Goal: Transaction & Acquisition: Purchase product/service

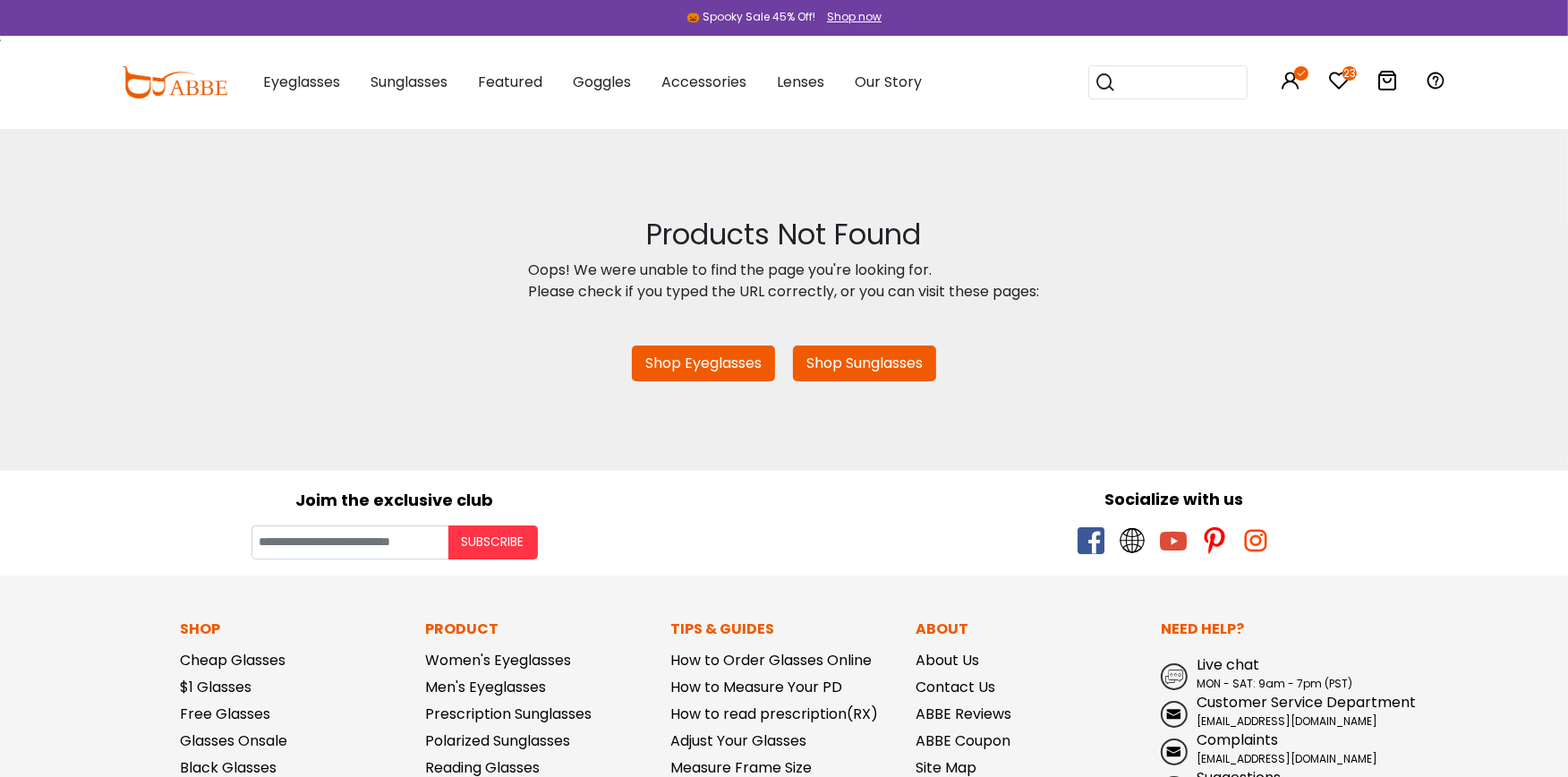
click at [699, 355] on link "Shop Eyeglasses" at bounding box center [703, 364] width 143 height 36
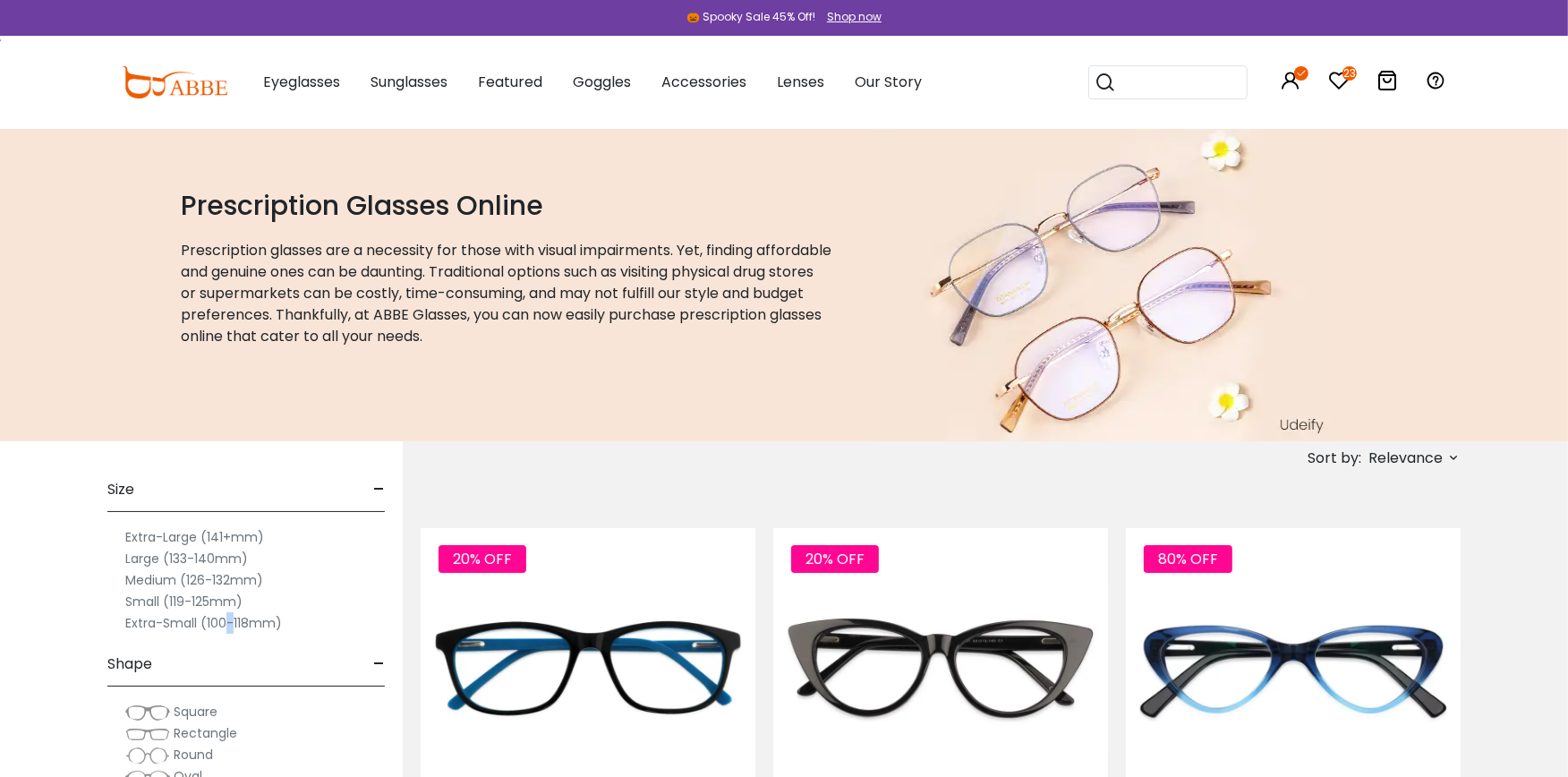
click at [227, 624] on label "Extra-Small (100-118mm)" at bounding box center [203, 622] width 157 height 22
drag, startPoint x: 227, startPoint y: 624, endPoint x: 211, endPoint y: 620, distance: 16.5
click at [211, 620] on label "Extra-Small (100-118mm)" at bounding box center [203, 622] width 157 height 22
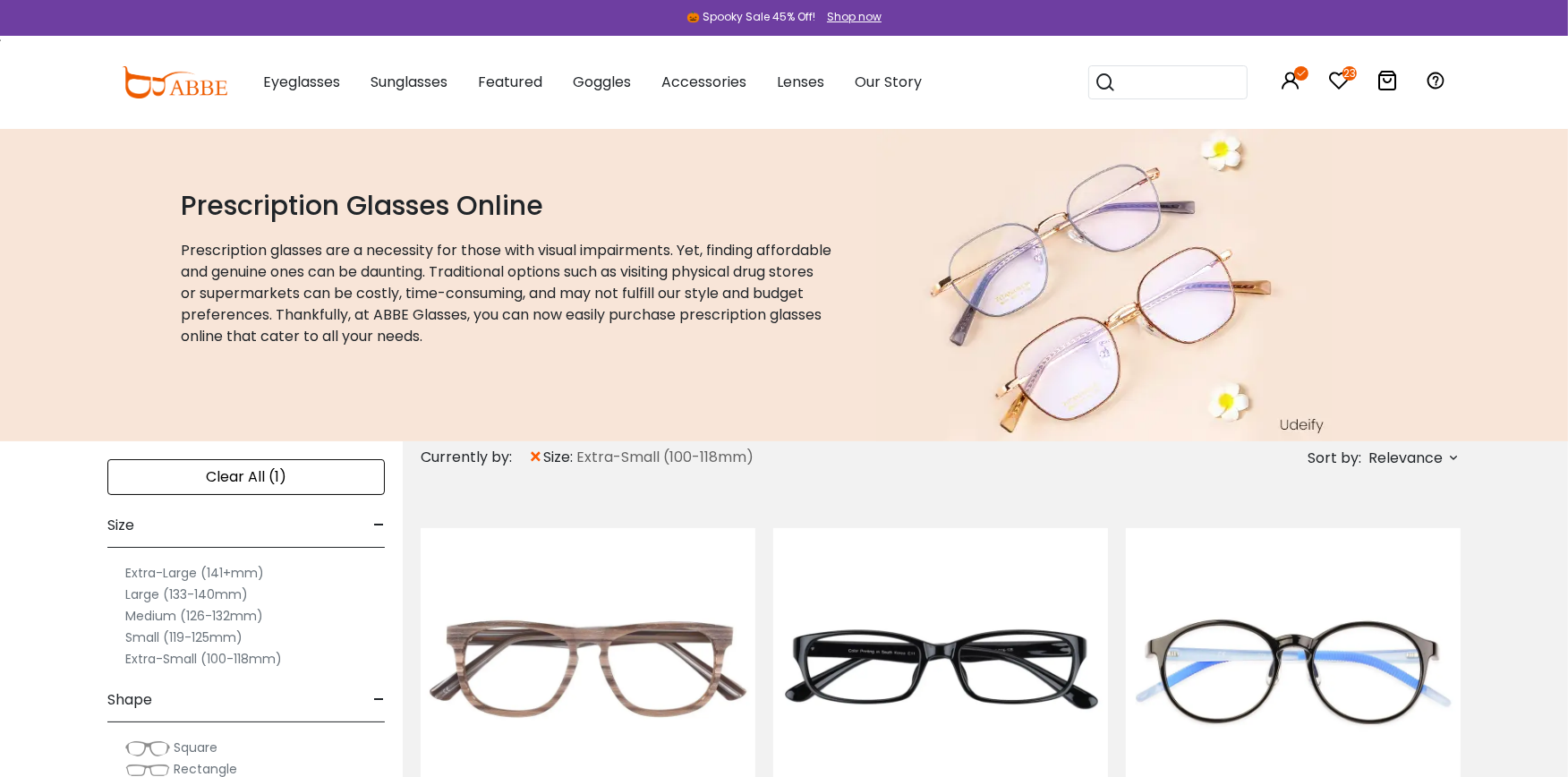
scroll to position [39, 0]
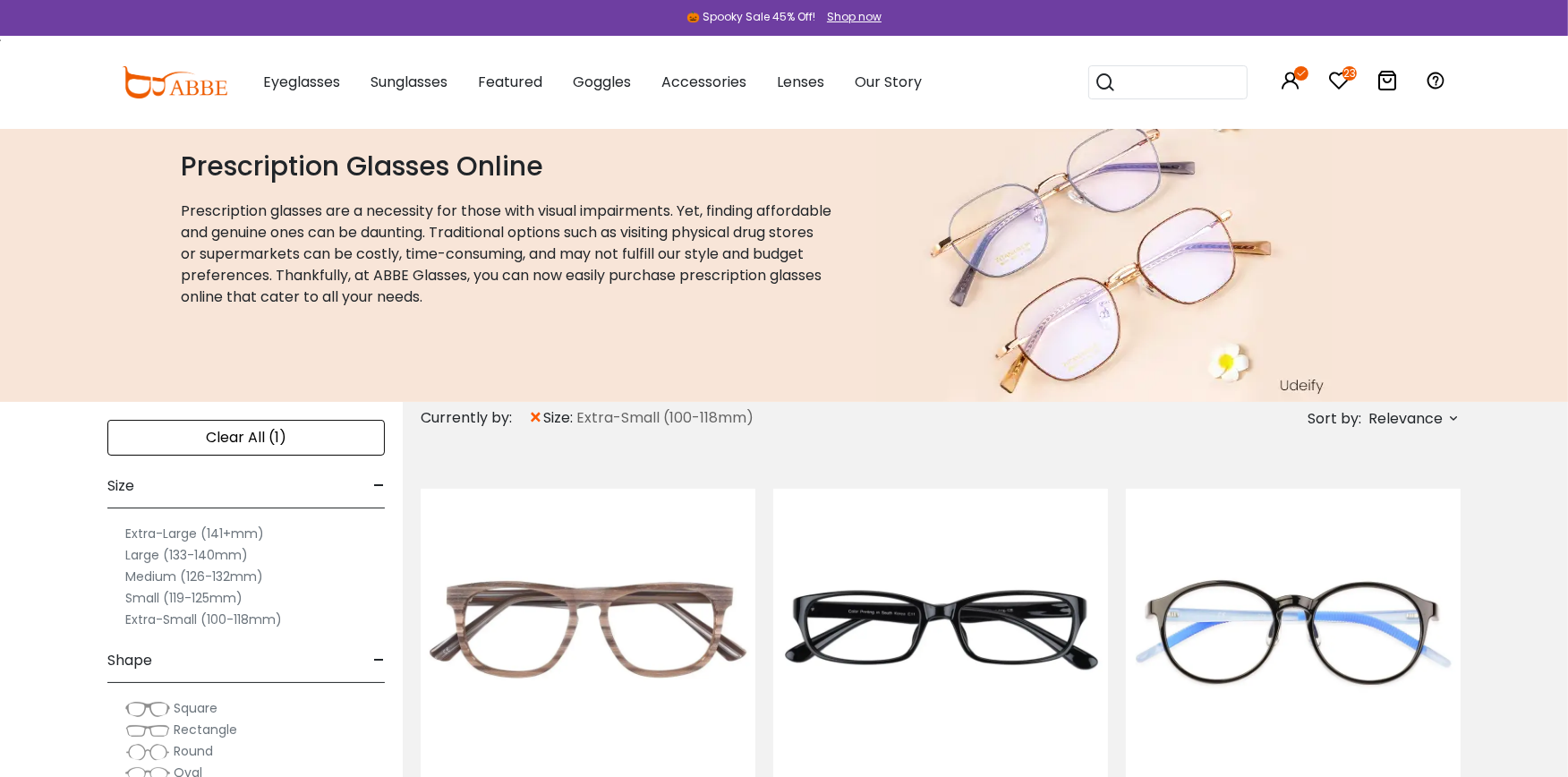
click at [141, 595] on label "Small (119-125mm)" at bounding box center [183, 597] width 117 height 22
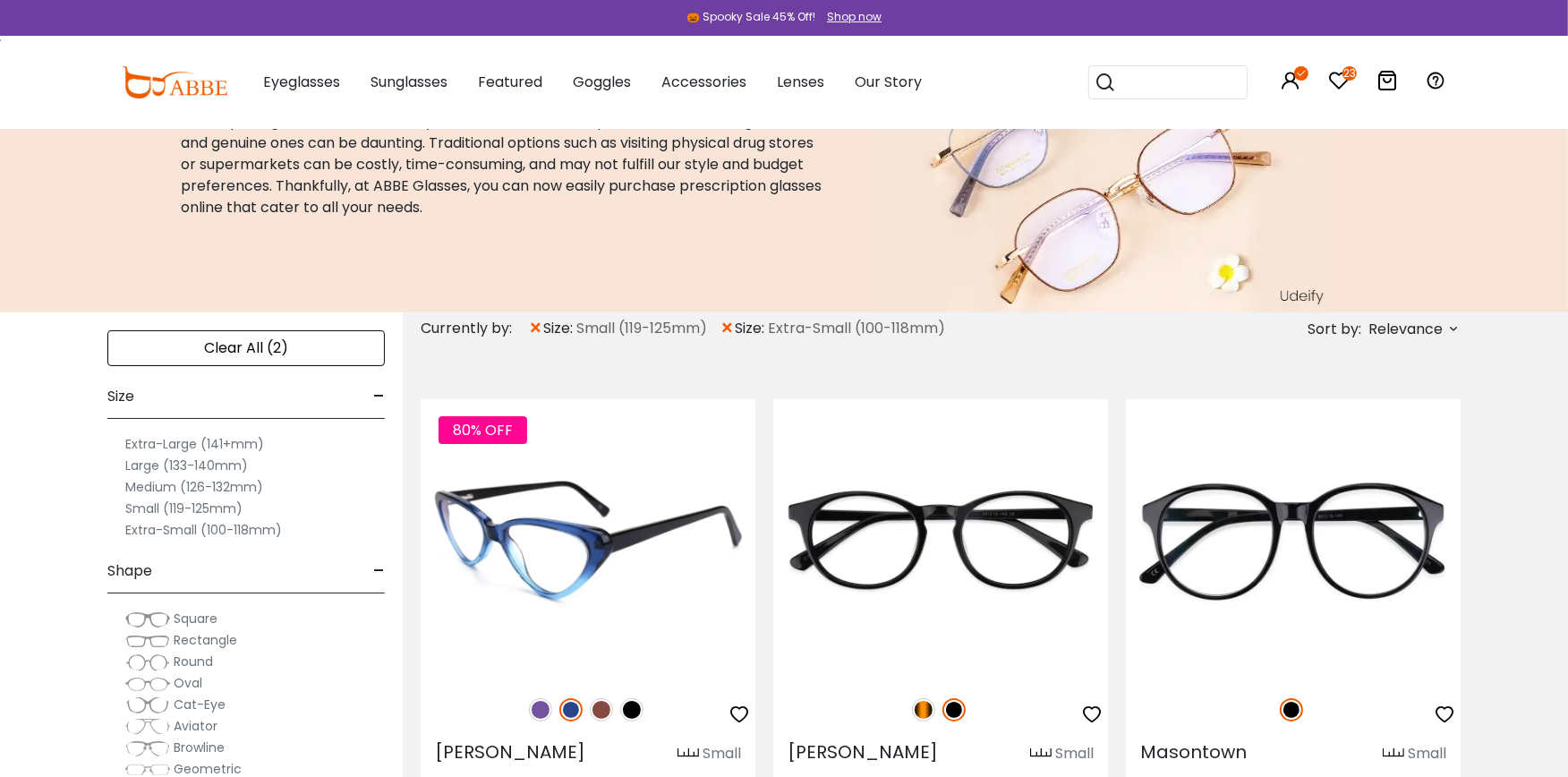
scroll to position [358, 0]
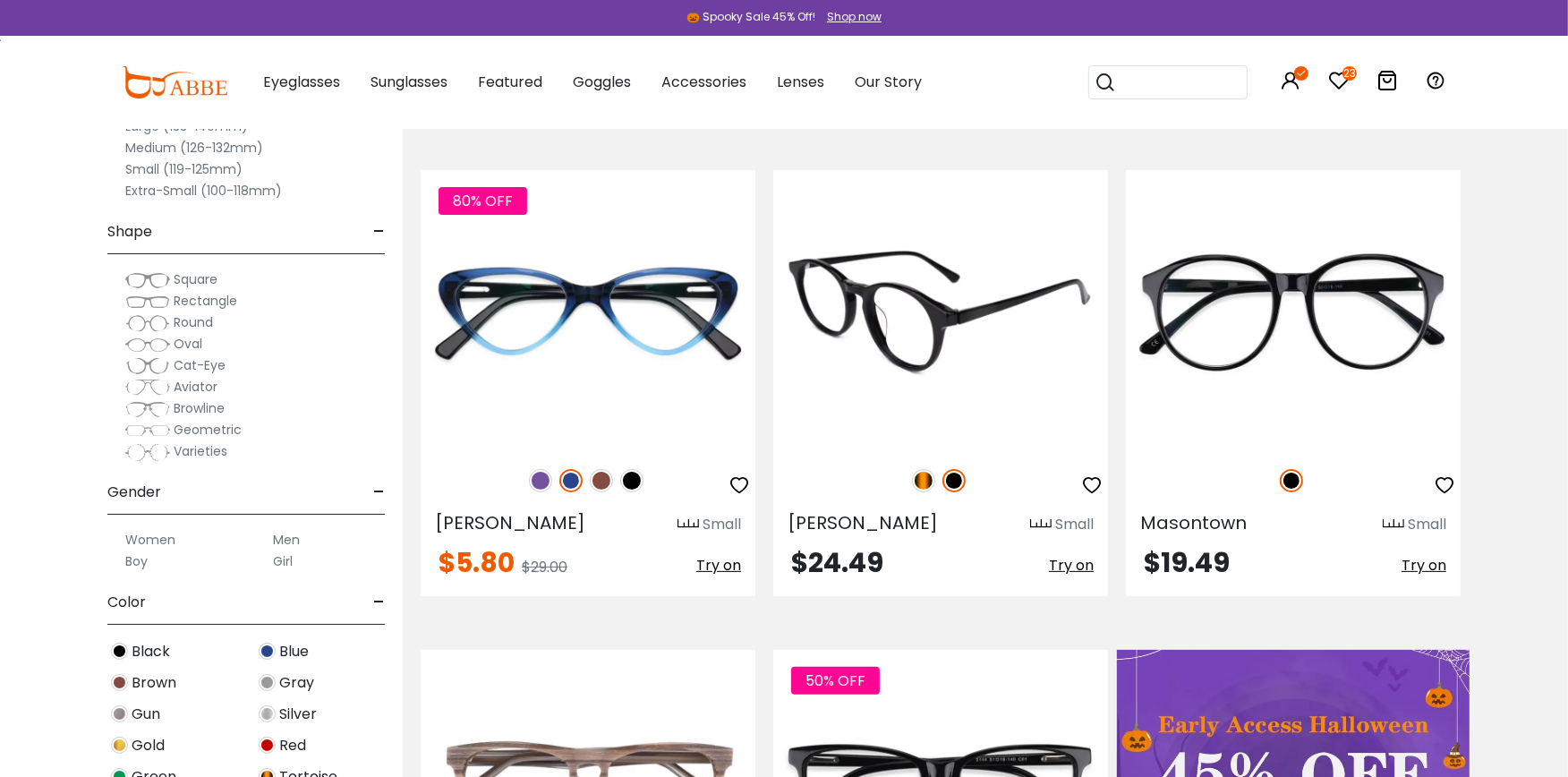
click at [920, 479] on img at bounding box center [924, 481] width 23 height 23
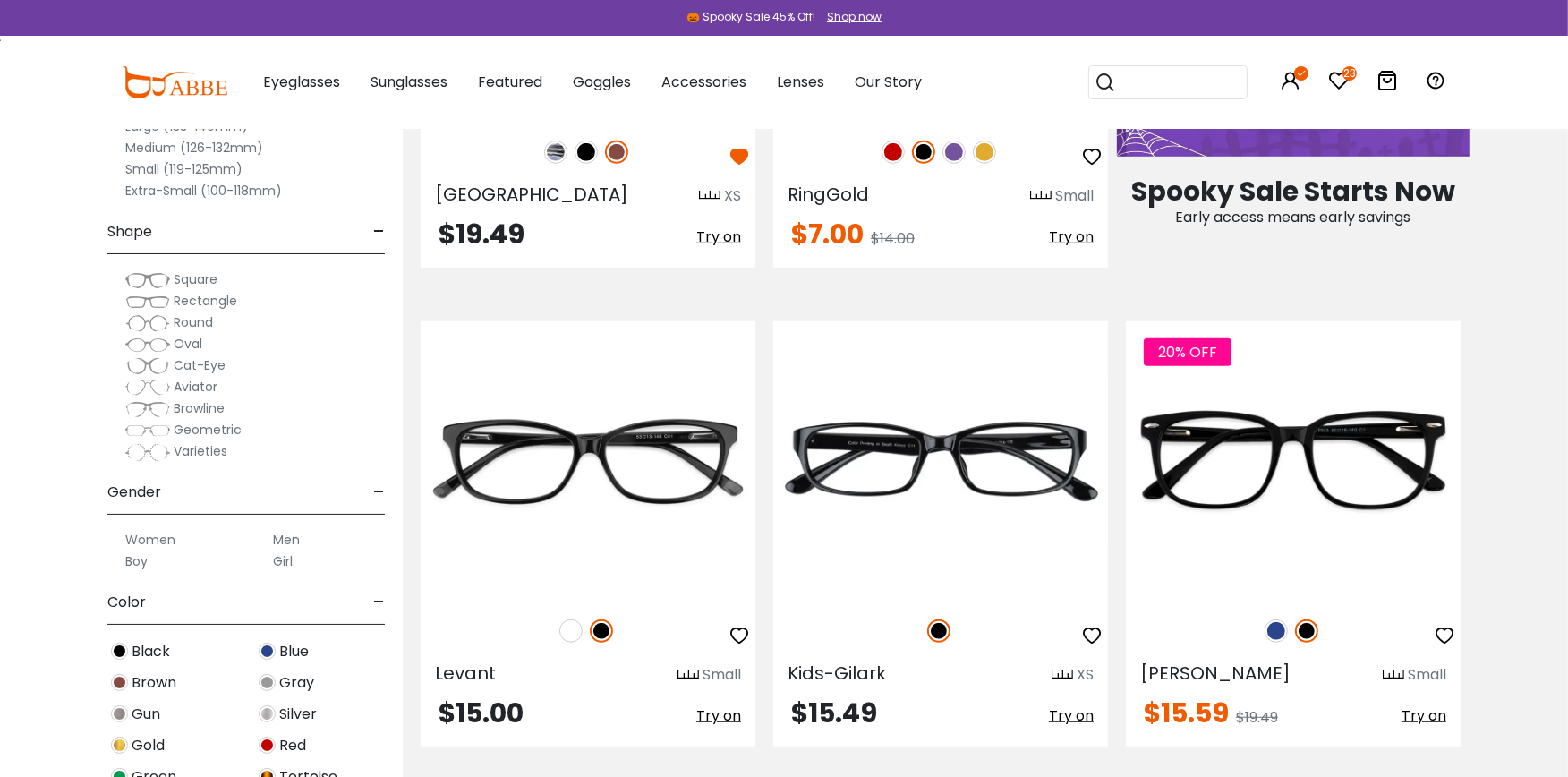
scroll to position [1232, 0]
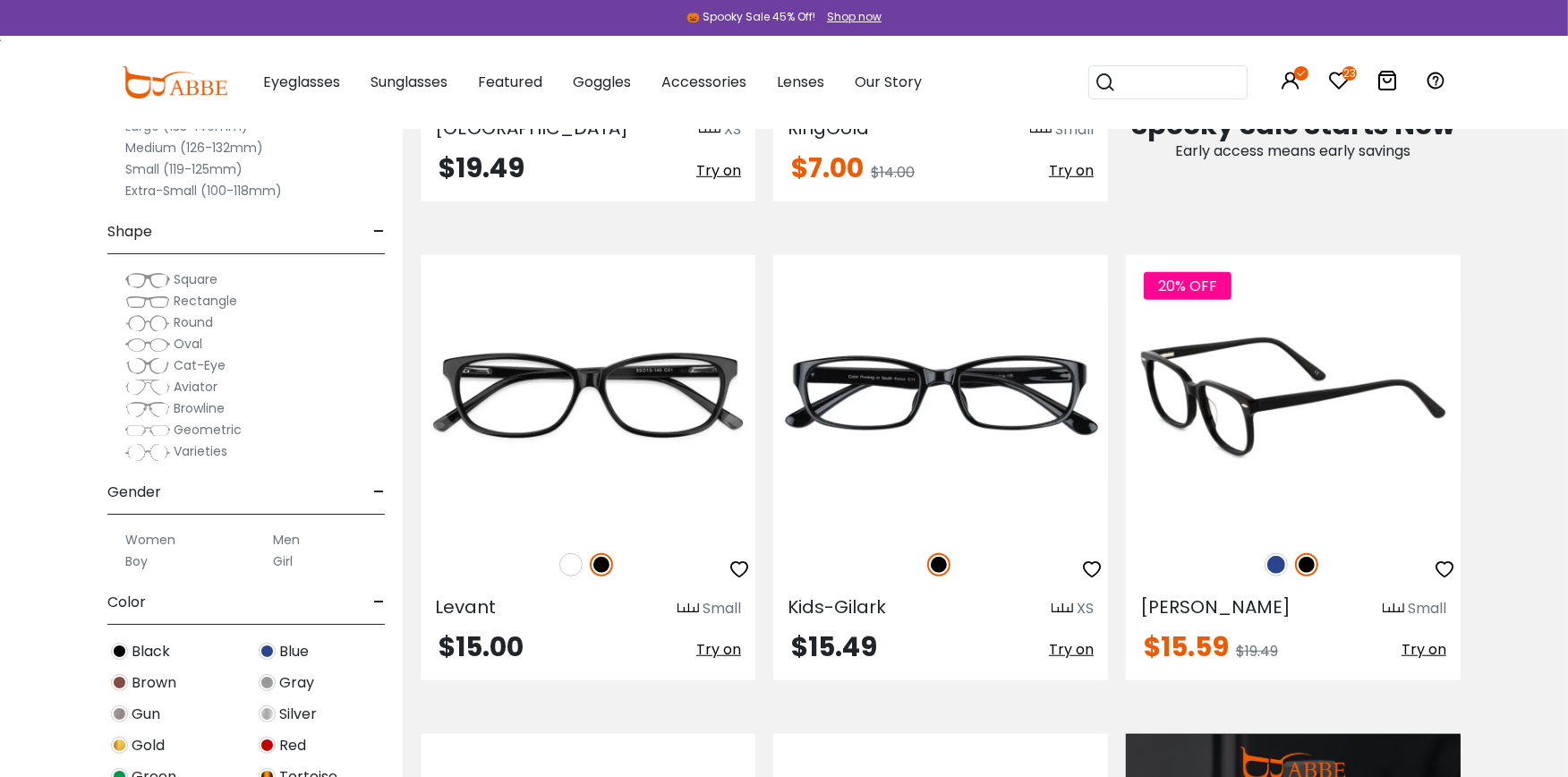
click at [1273, 562] on img at bounding box center [1276, 564] width 23 height 23
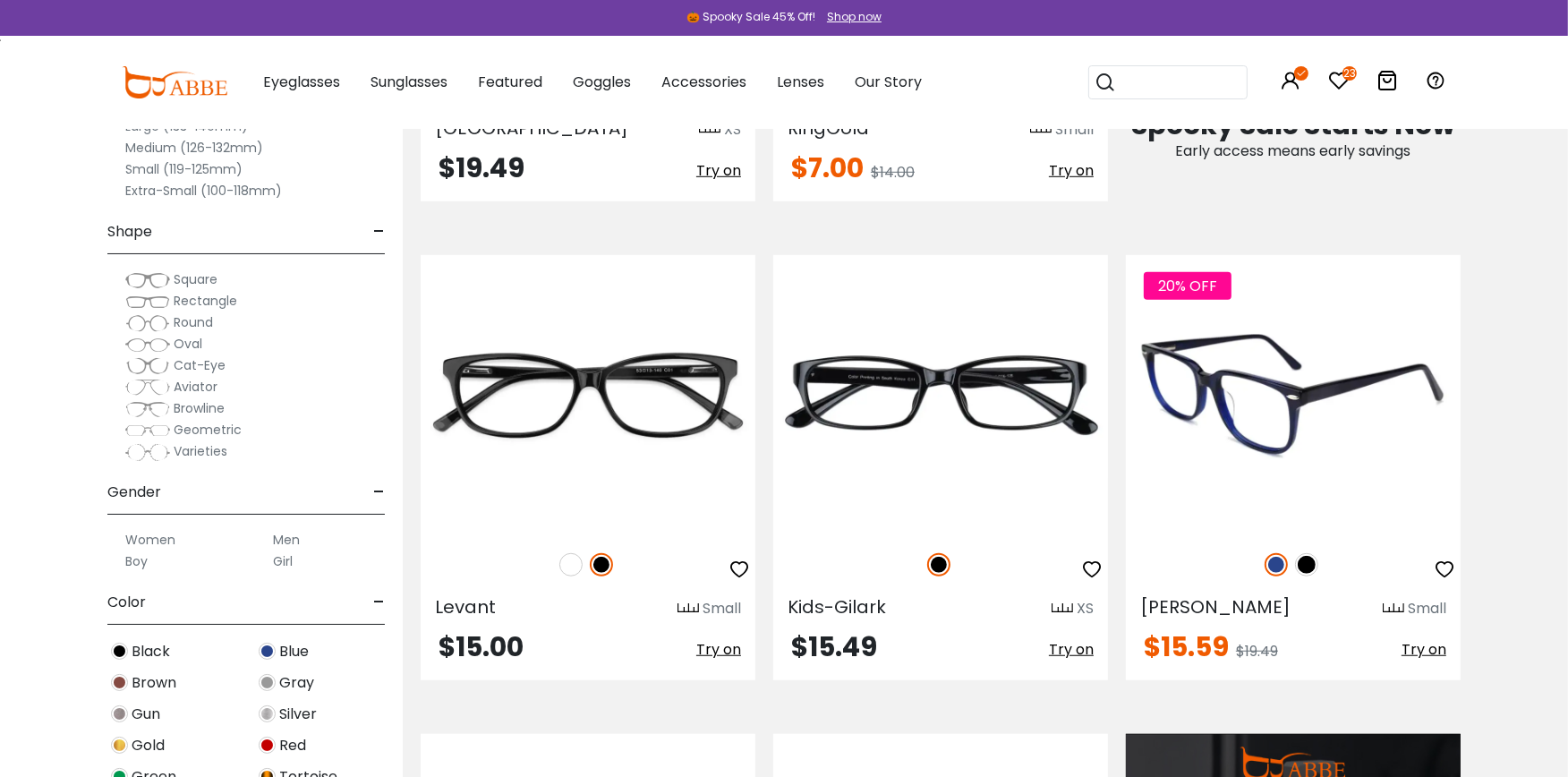
click at [1313, 558] on img at bounding box center [1307, 564] width 23 height 23
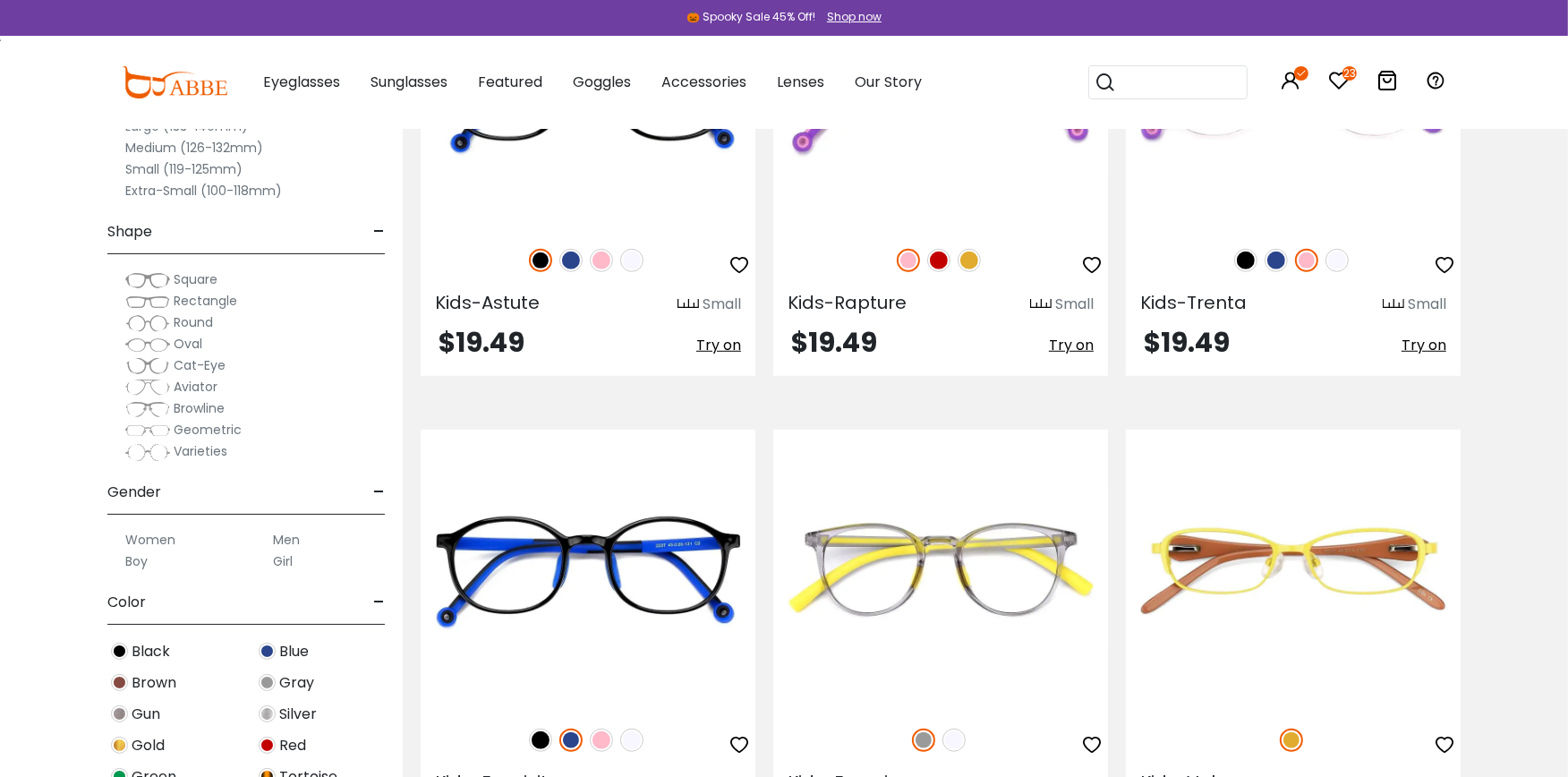
scroll to position [8332, 0]
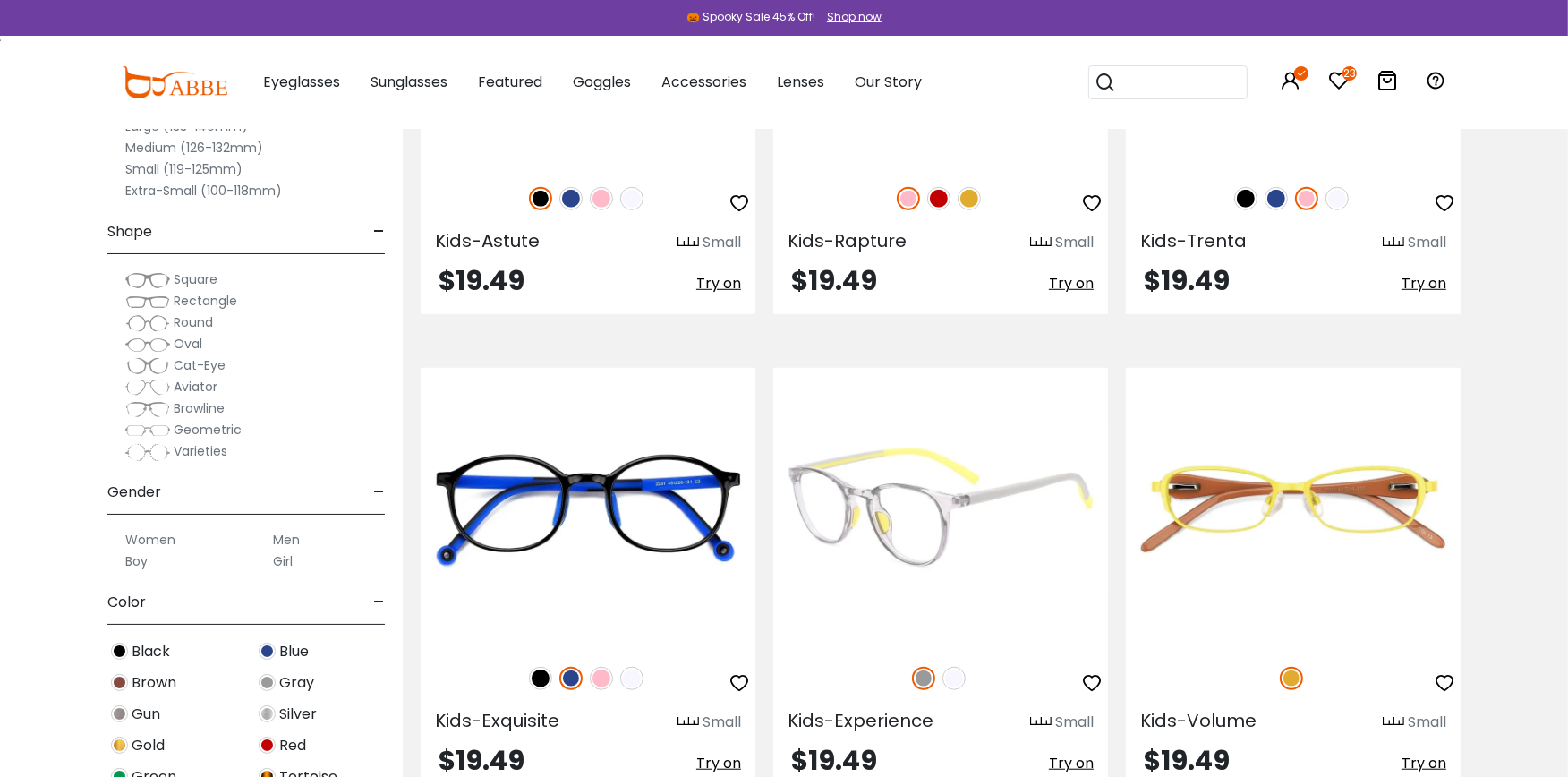
click at [812, 751] on span "$19.49" at bounding box center [834, 760] width 86 height 39
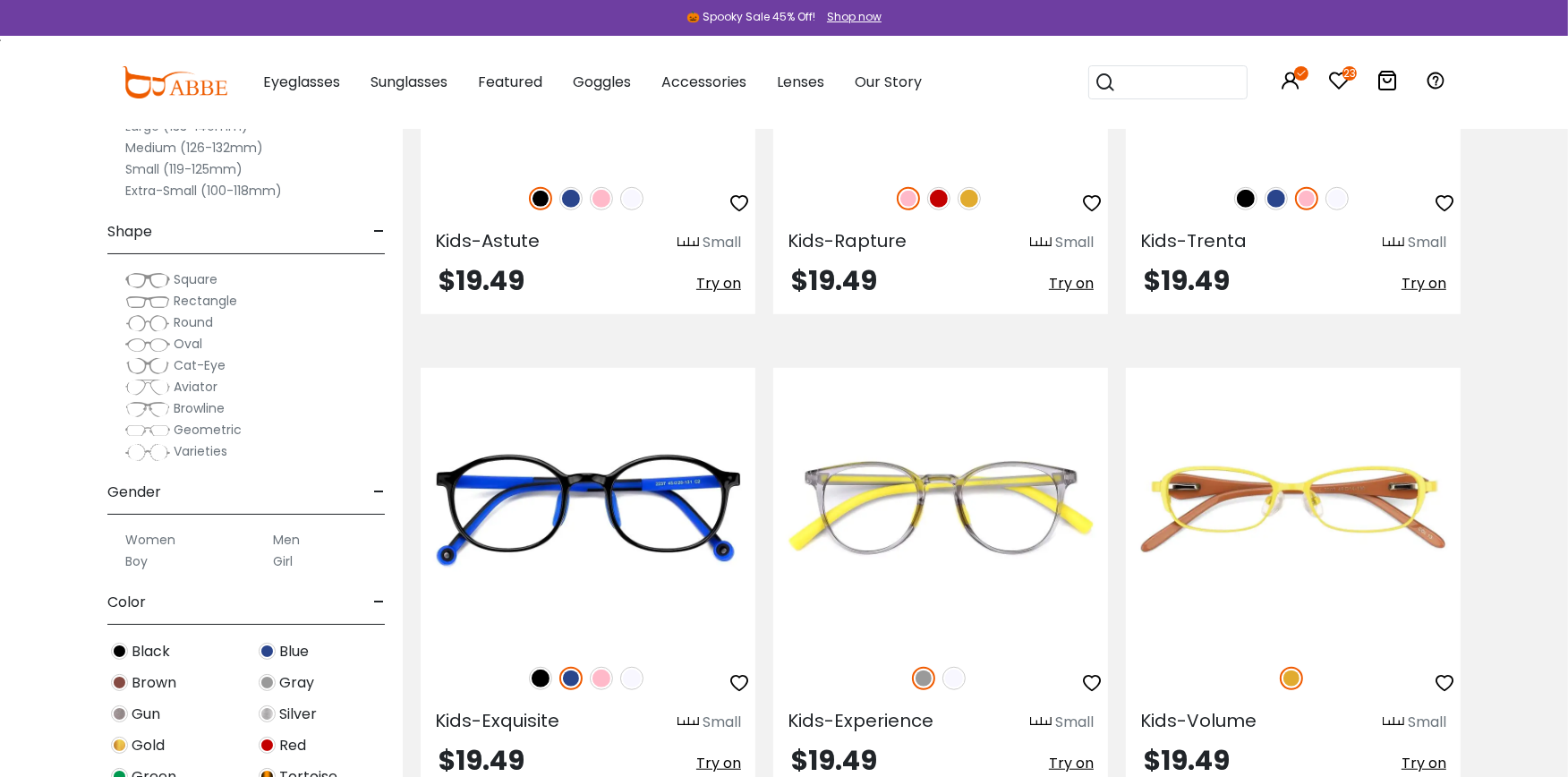
click at [119, 682] on img at bounding box center [120, 682] width 17 height 17
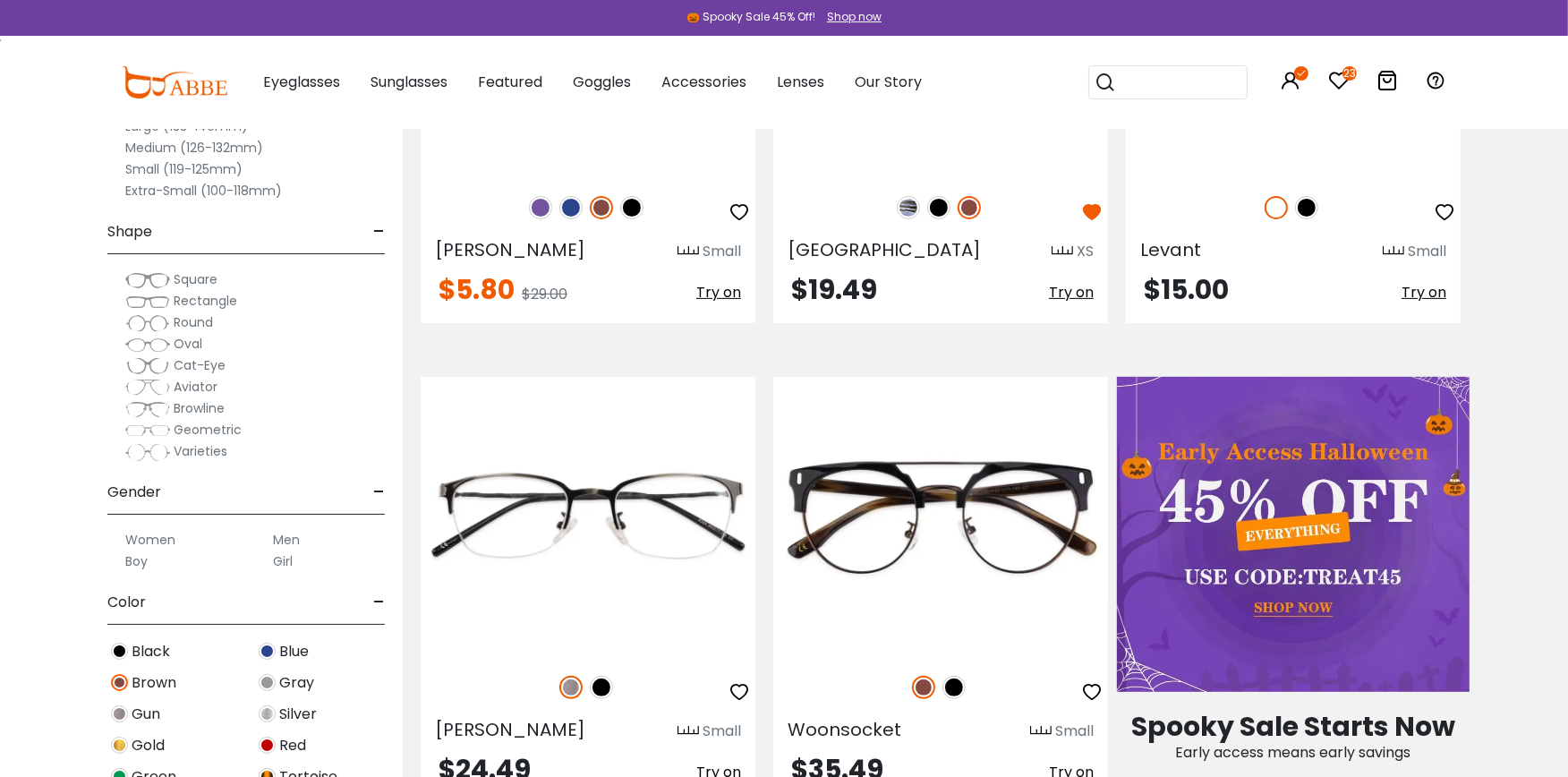
scroll to position [689, 0]
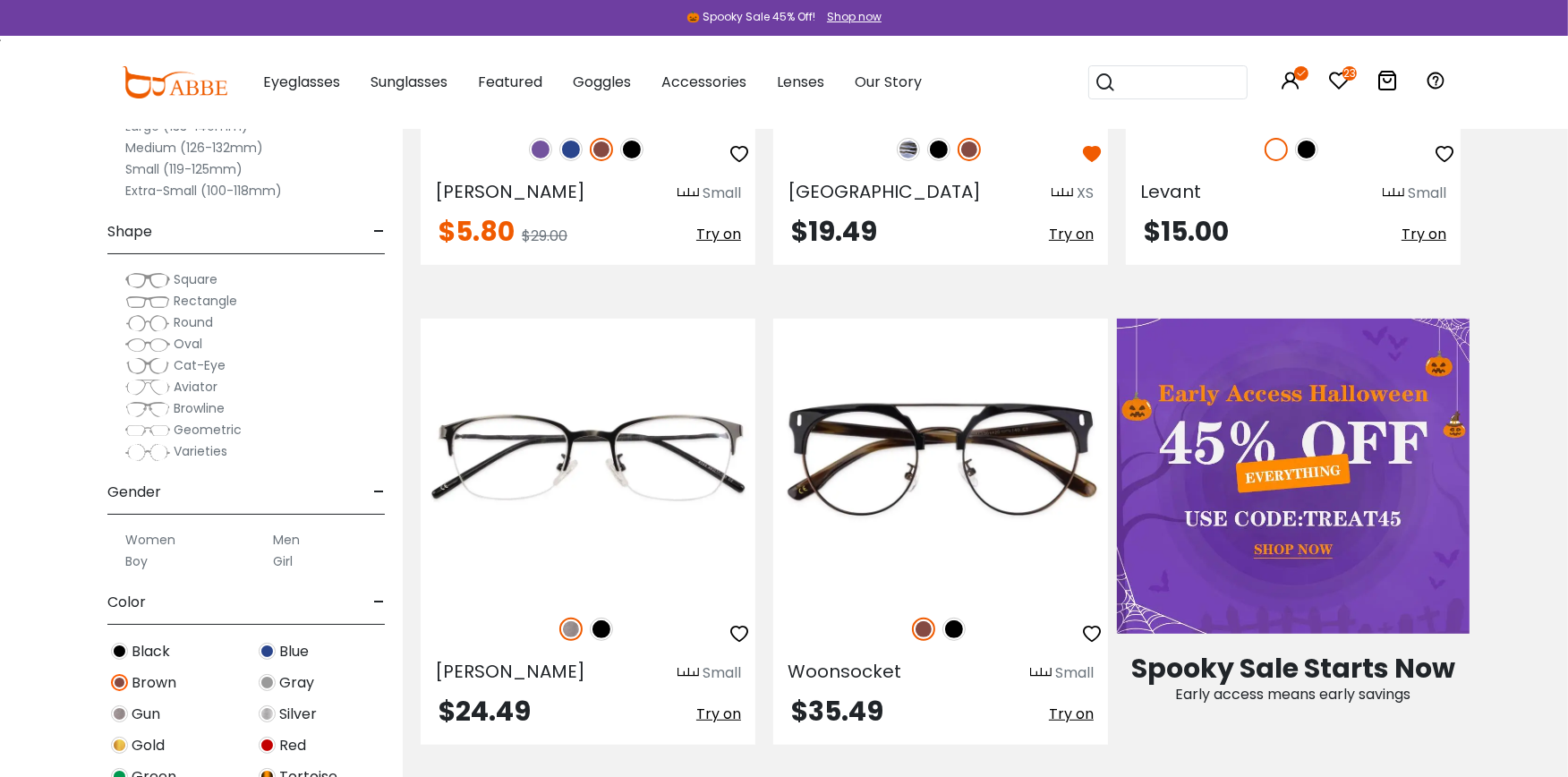
click at [266, 678] on img at bounding box center [267, 682] width 17 height 17
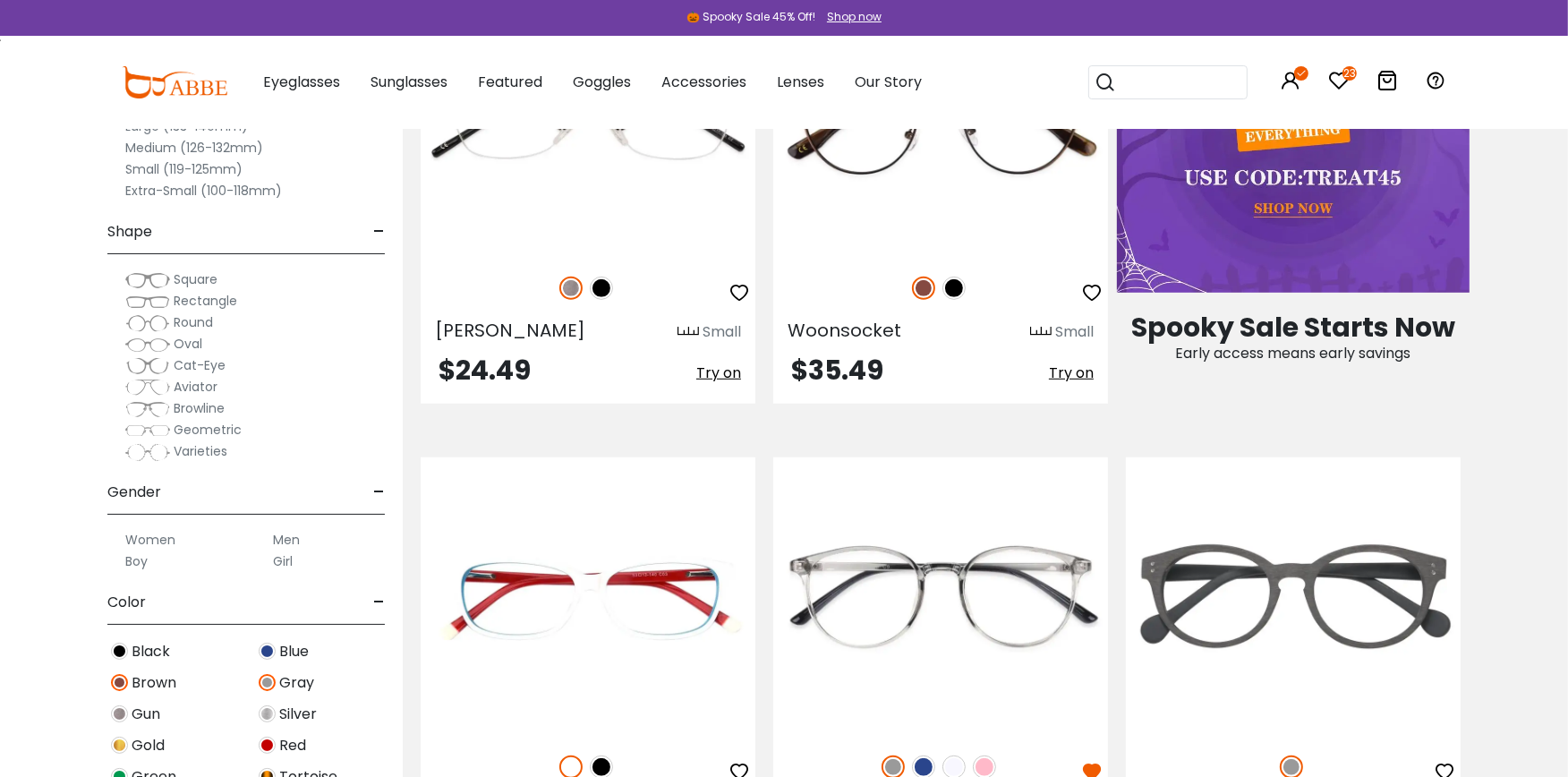
scroll to position [1038, 0]
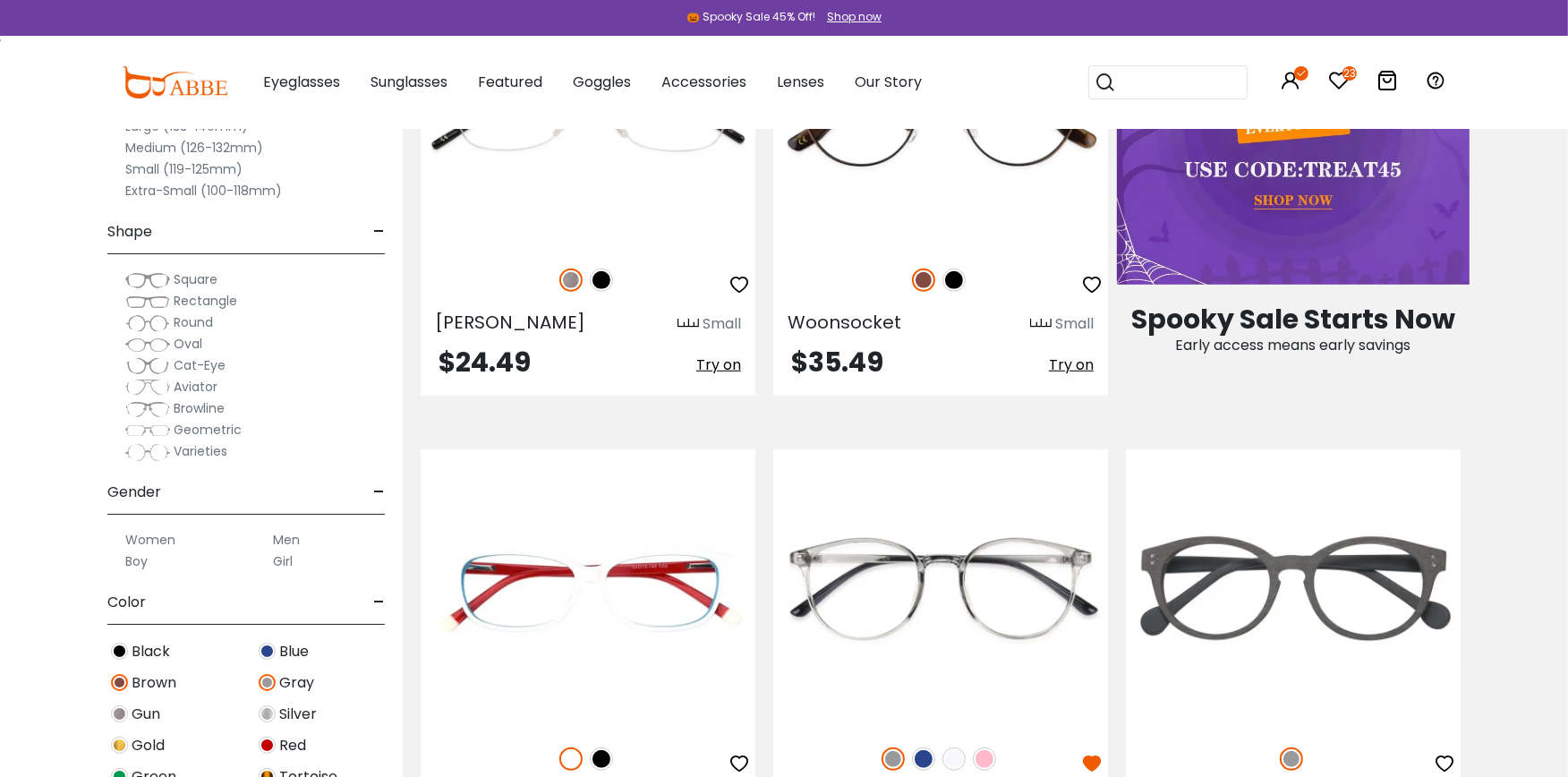
click at [264, 770] on img at bounding box center [267, 776] width 17 height 17
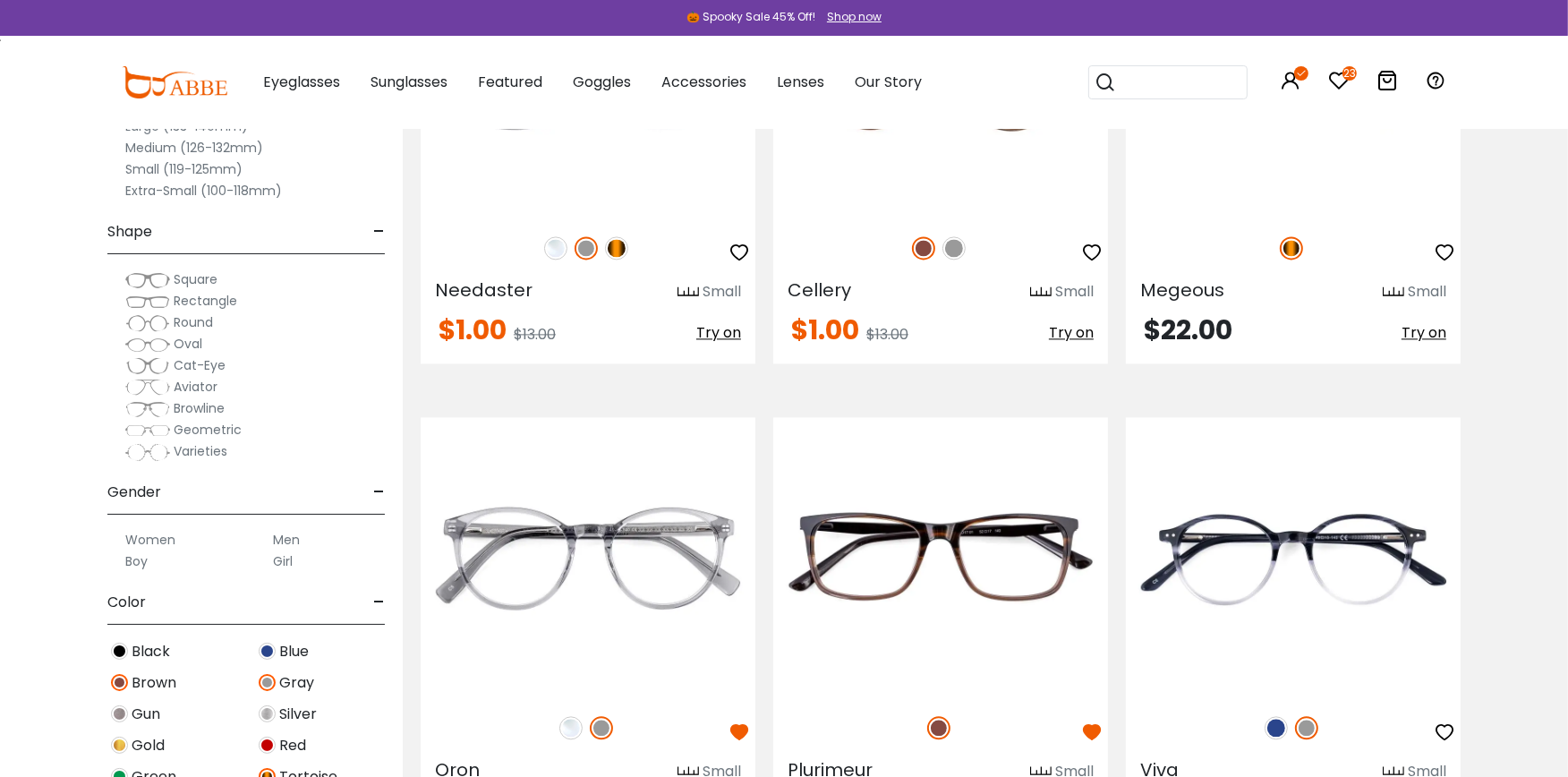
scroll to position [4015, 0]
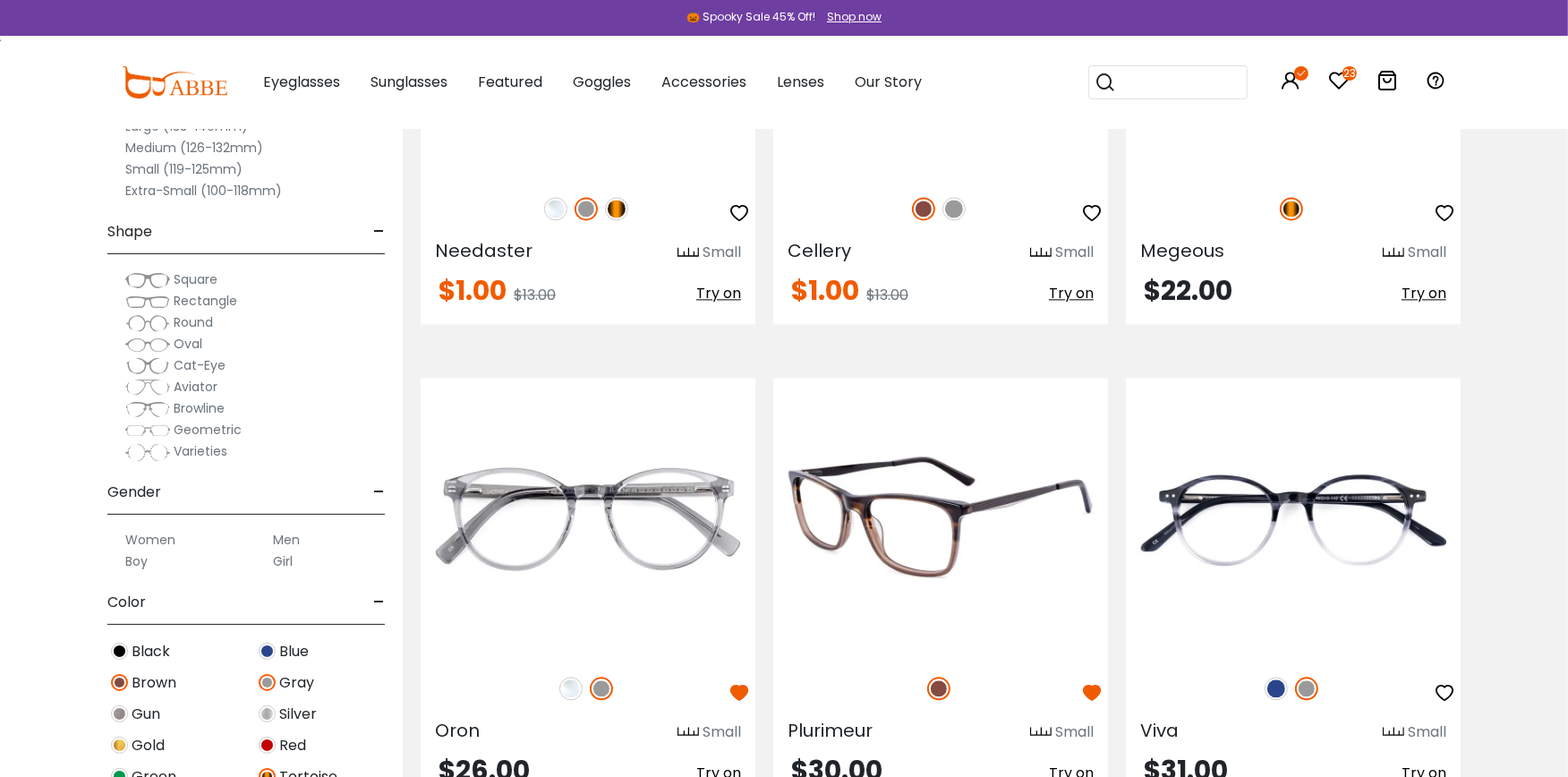
click at [938, 686] on img at bounding box center [939, 688] width 23 height 23
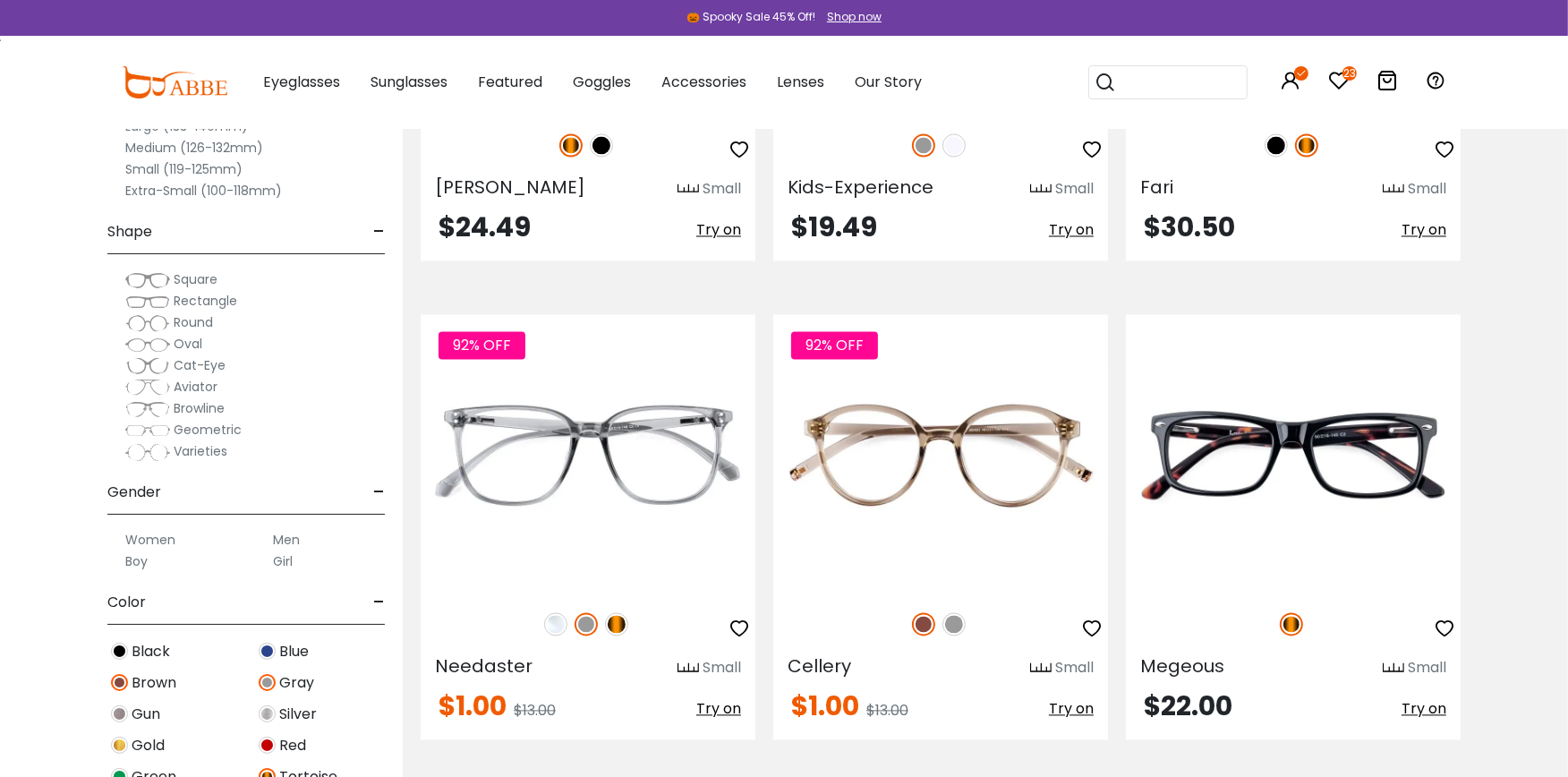
scroll to position [3582, 0]
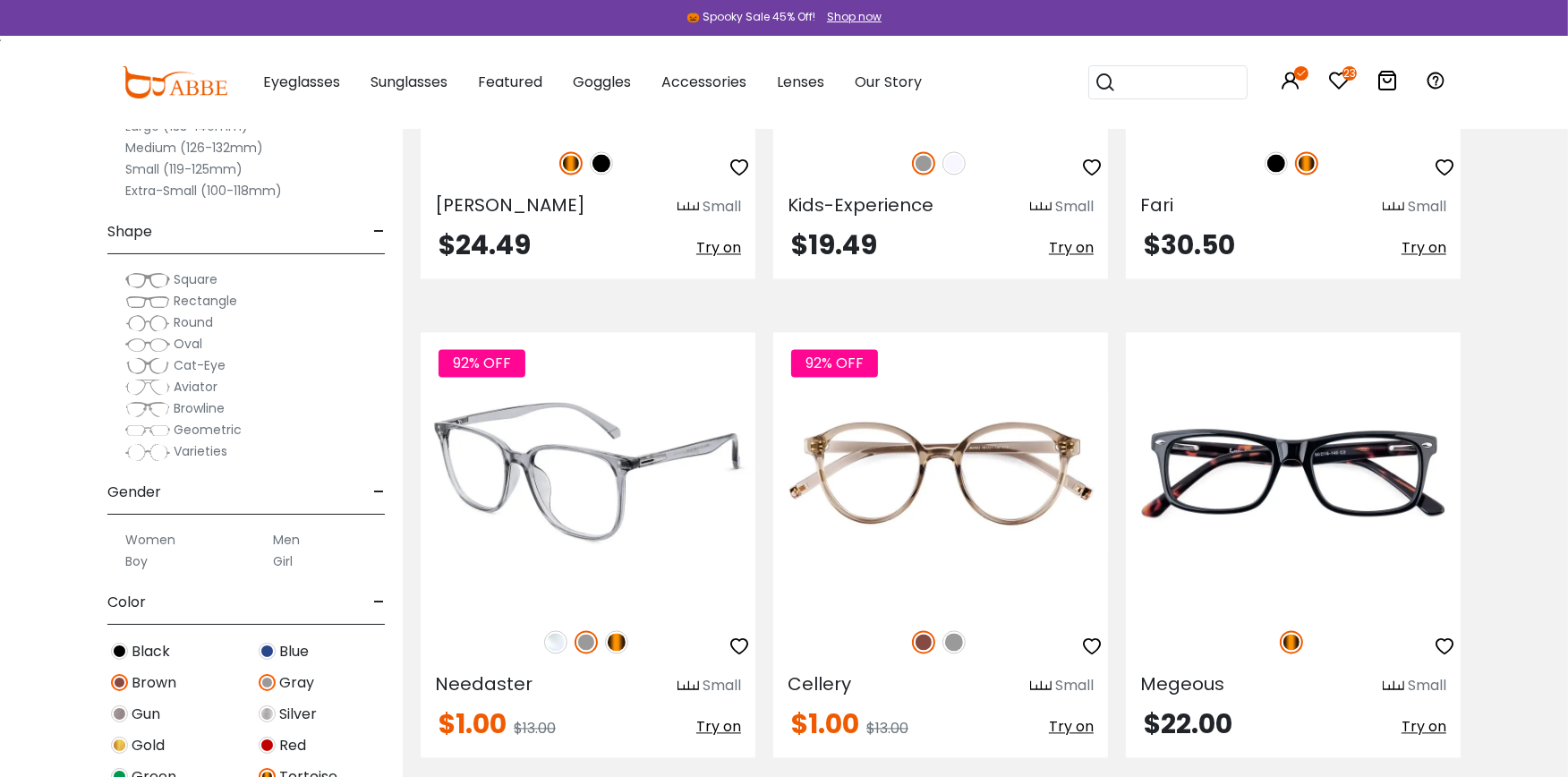
click at [614, 642] on img at bounding box center [617, 641] width 23 height 23
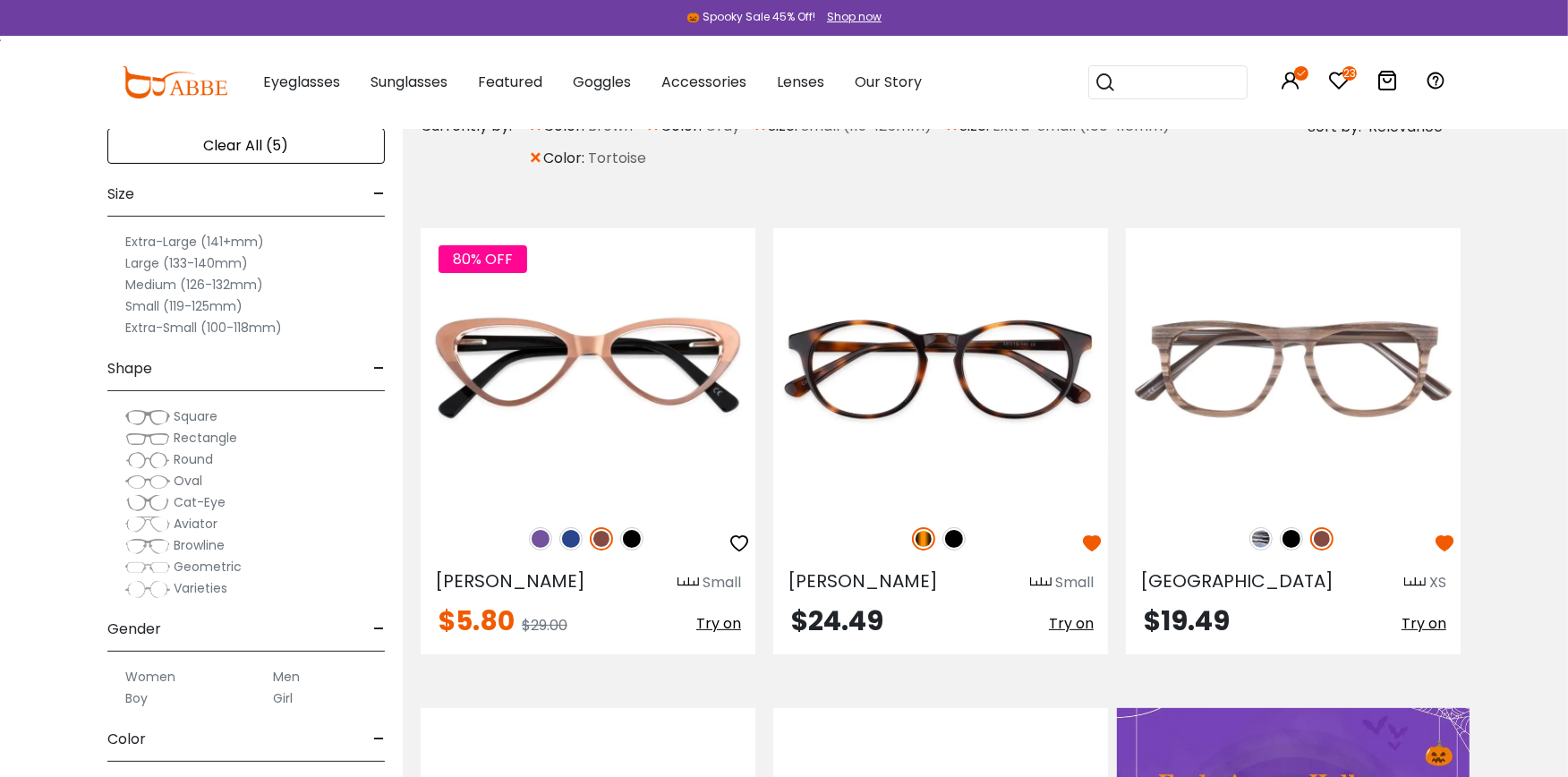
scroll to position [313, 0]
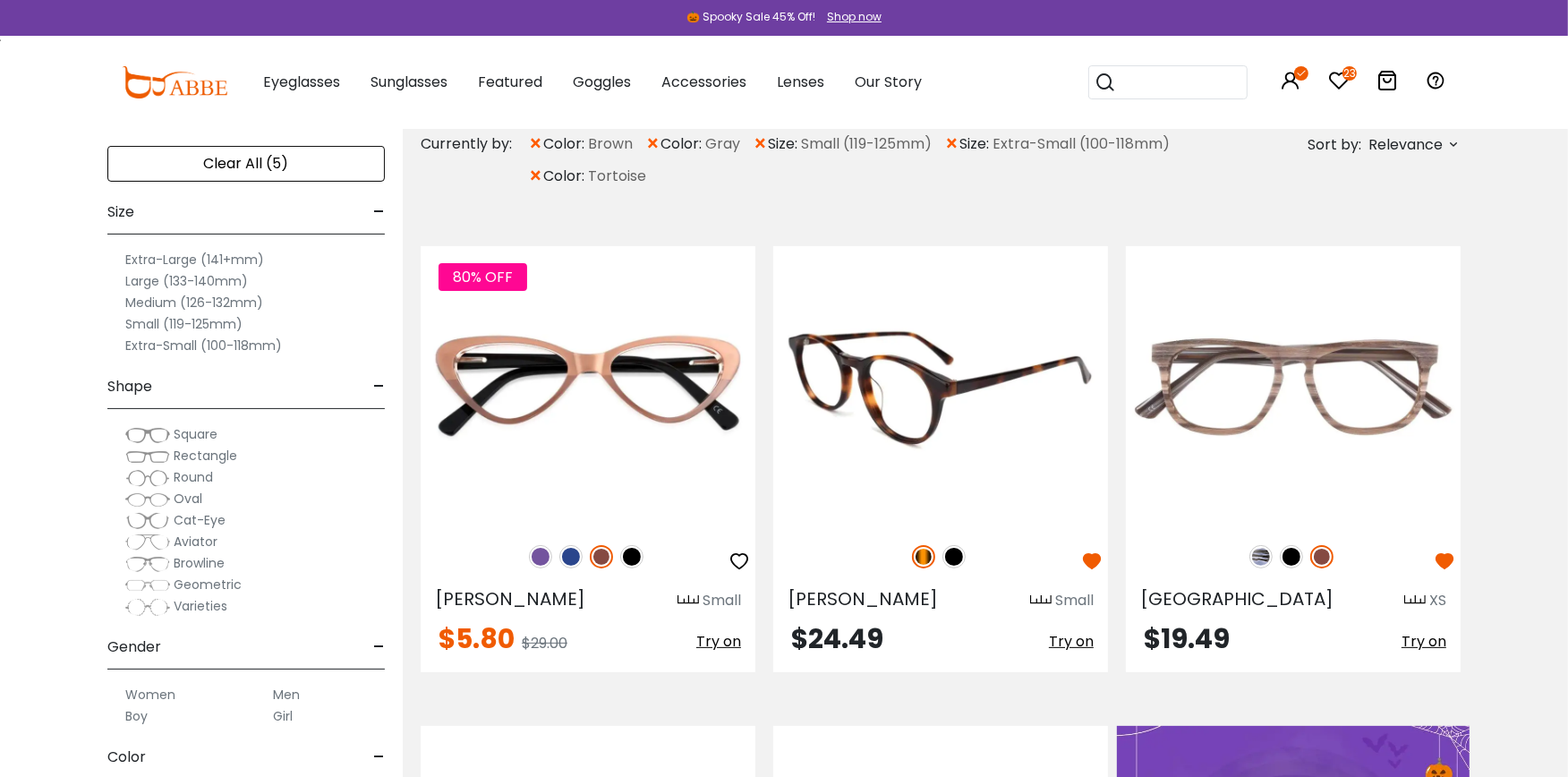
click at [933, 405] on img at bounding box center [941, 386] width 335 height 279
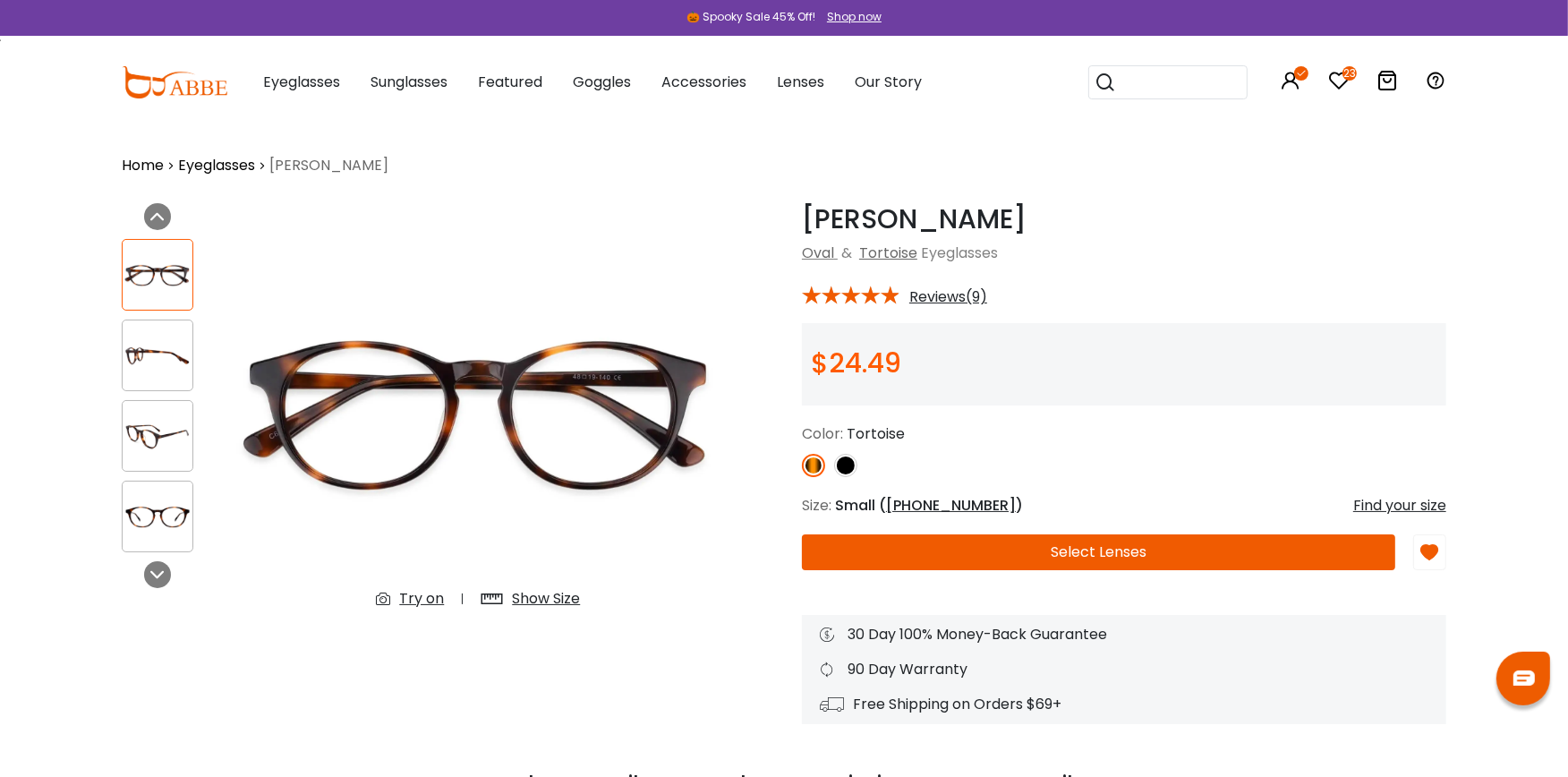
click at [414, 597] on div "Try on" at bounding box center [421, 598] width 45 height 22
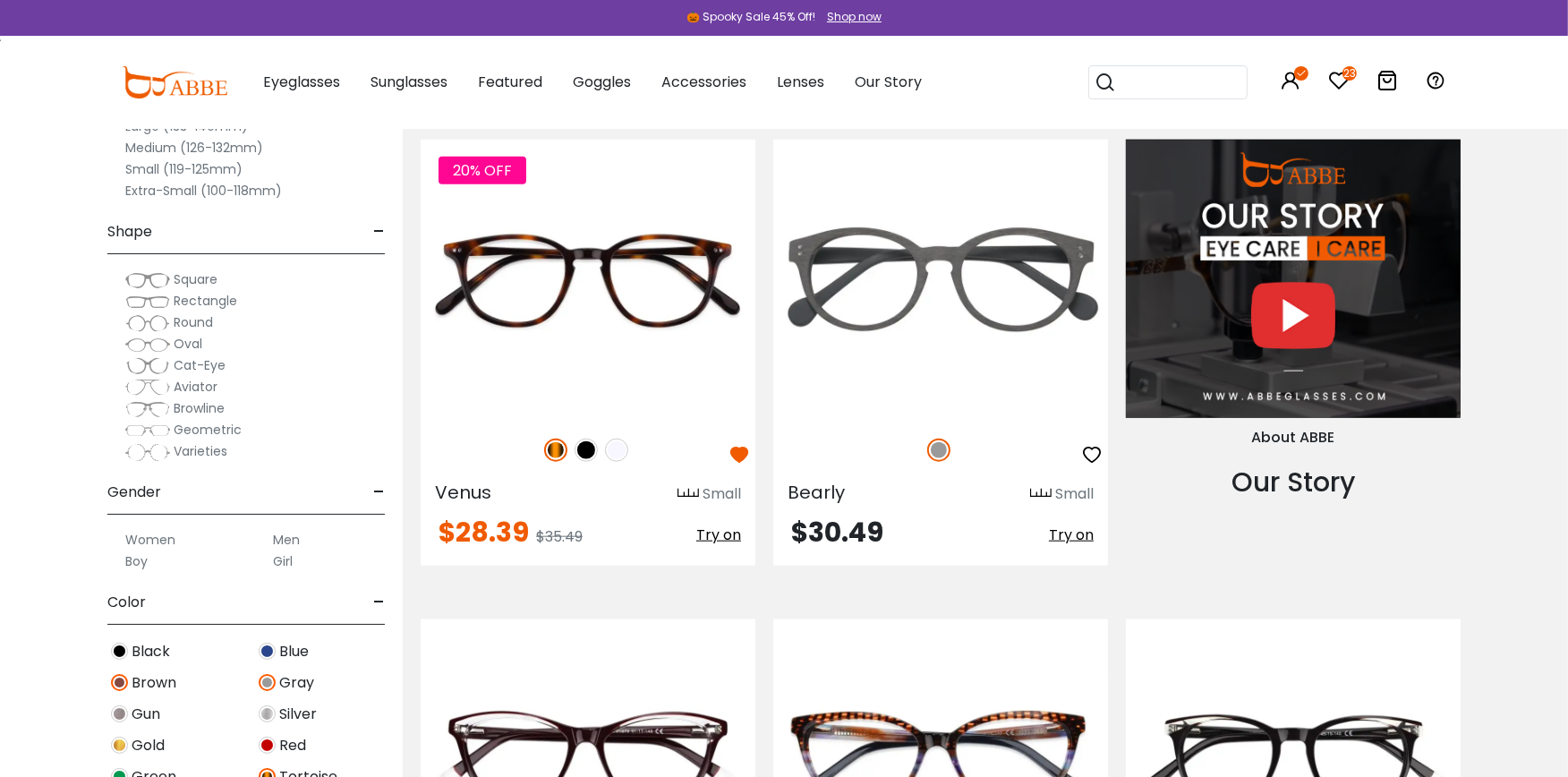
scroll to position [1875, 0]
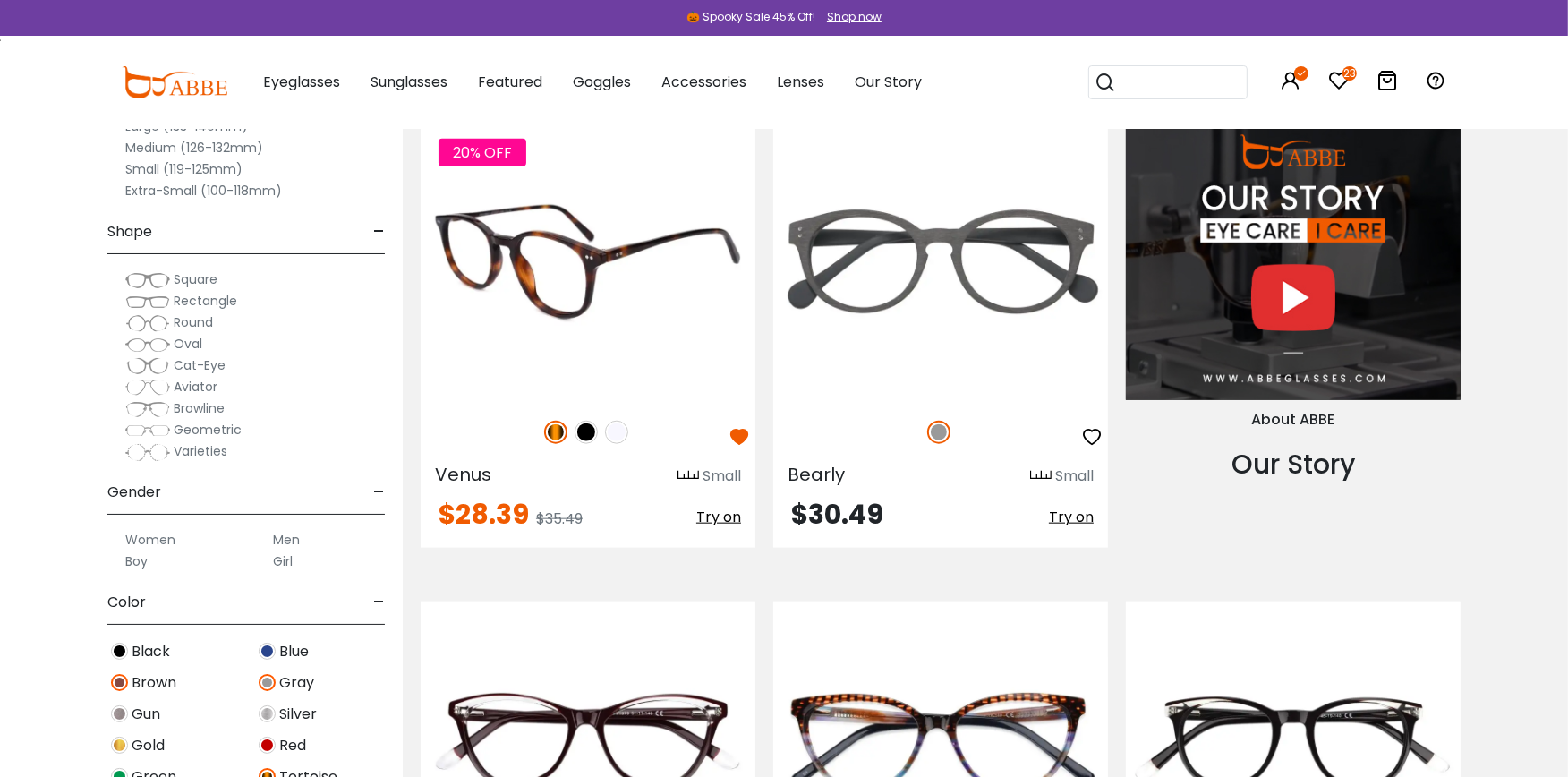
click at [579, 274] on img at bounding box center [588, 261] width 335 height 279
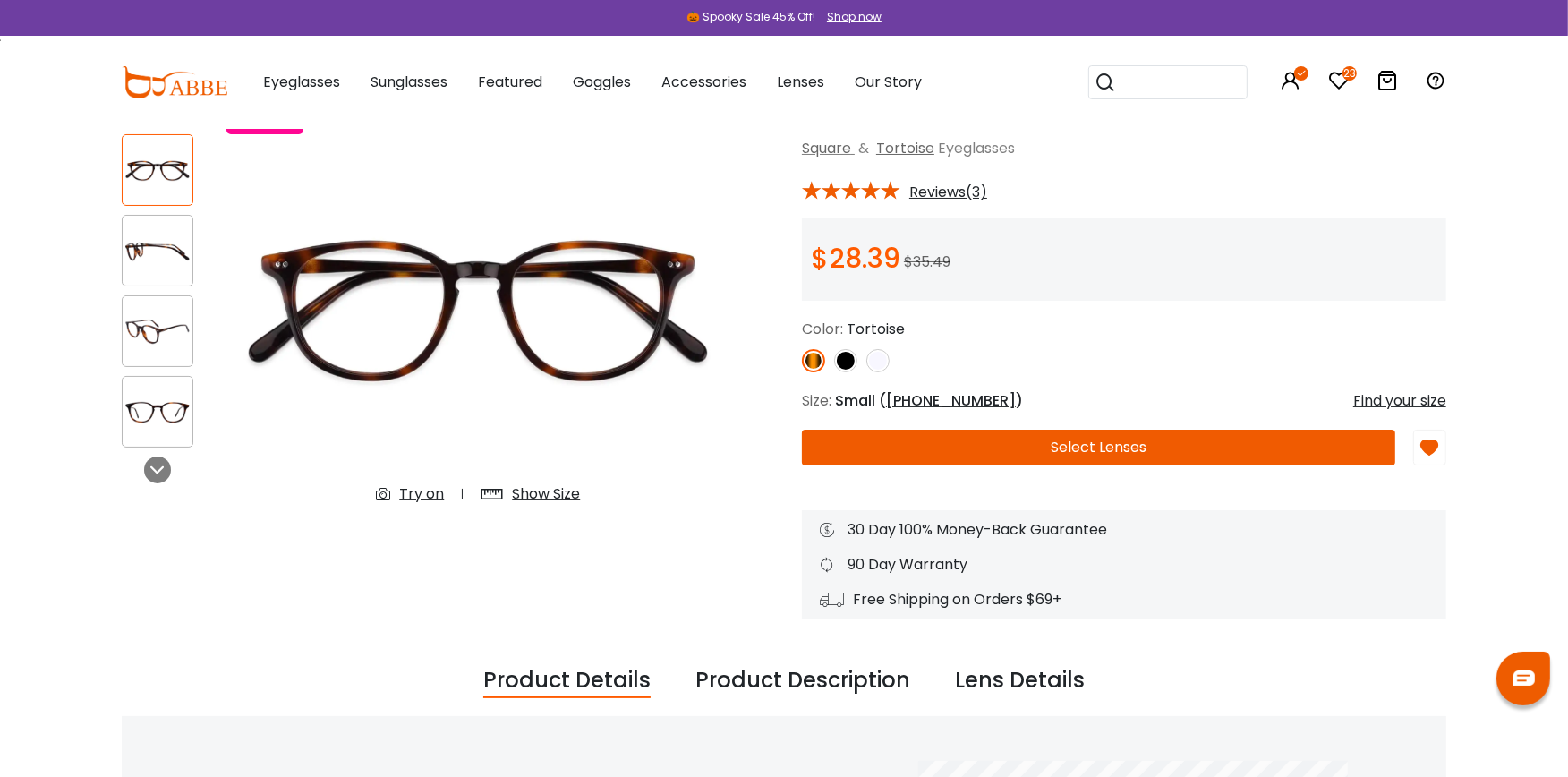
scroll to position [87, 0]
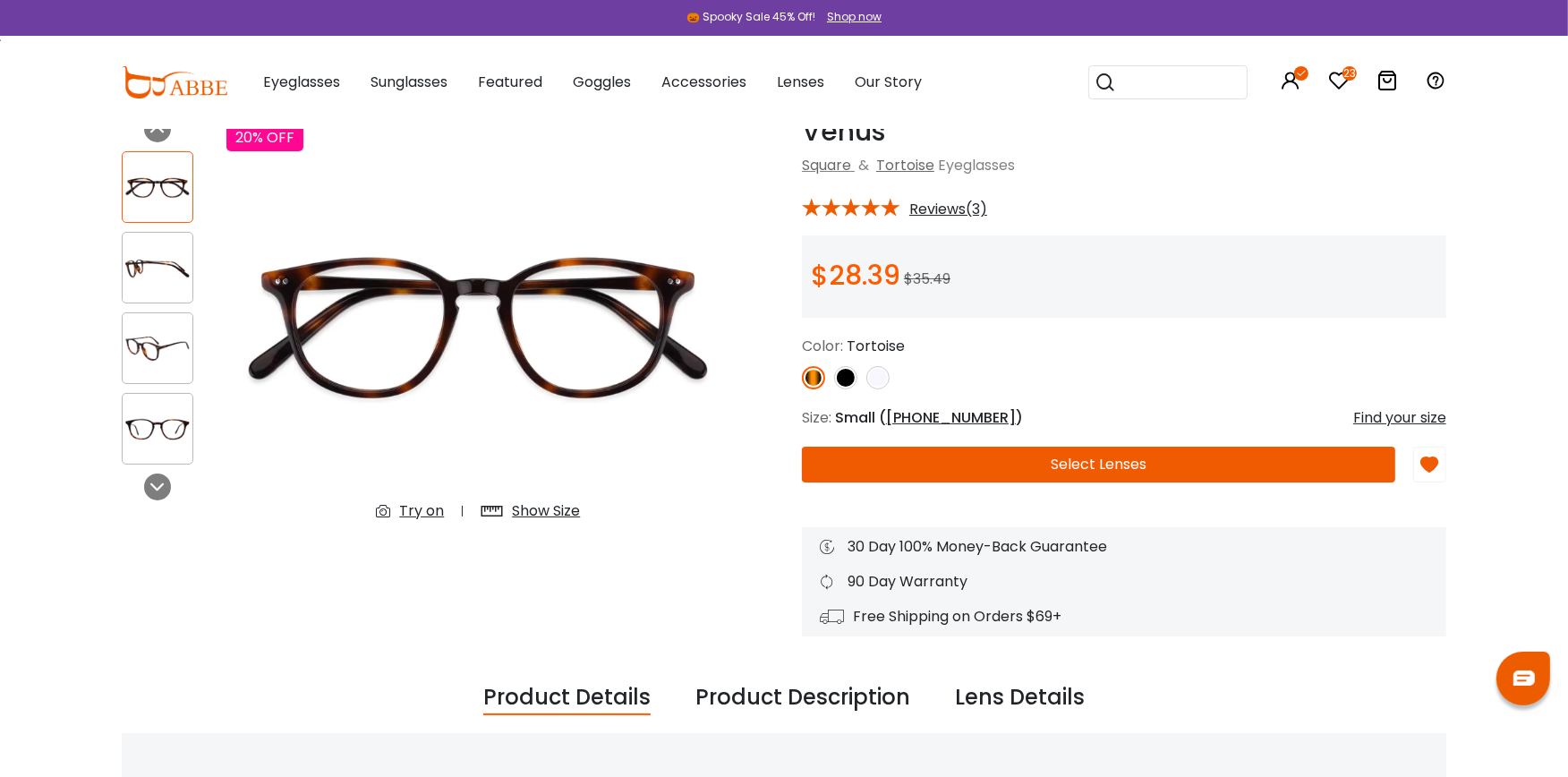
click at [413, 504] on div "Try on" at bounding box center [421, 511] width 45 height 22
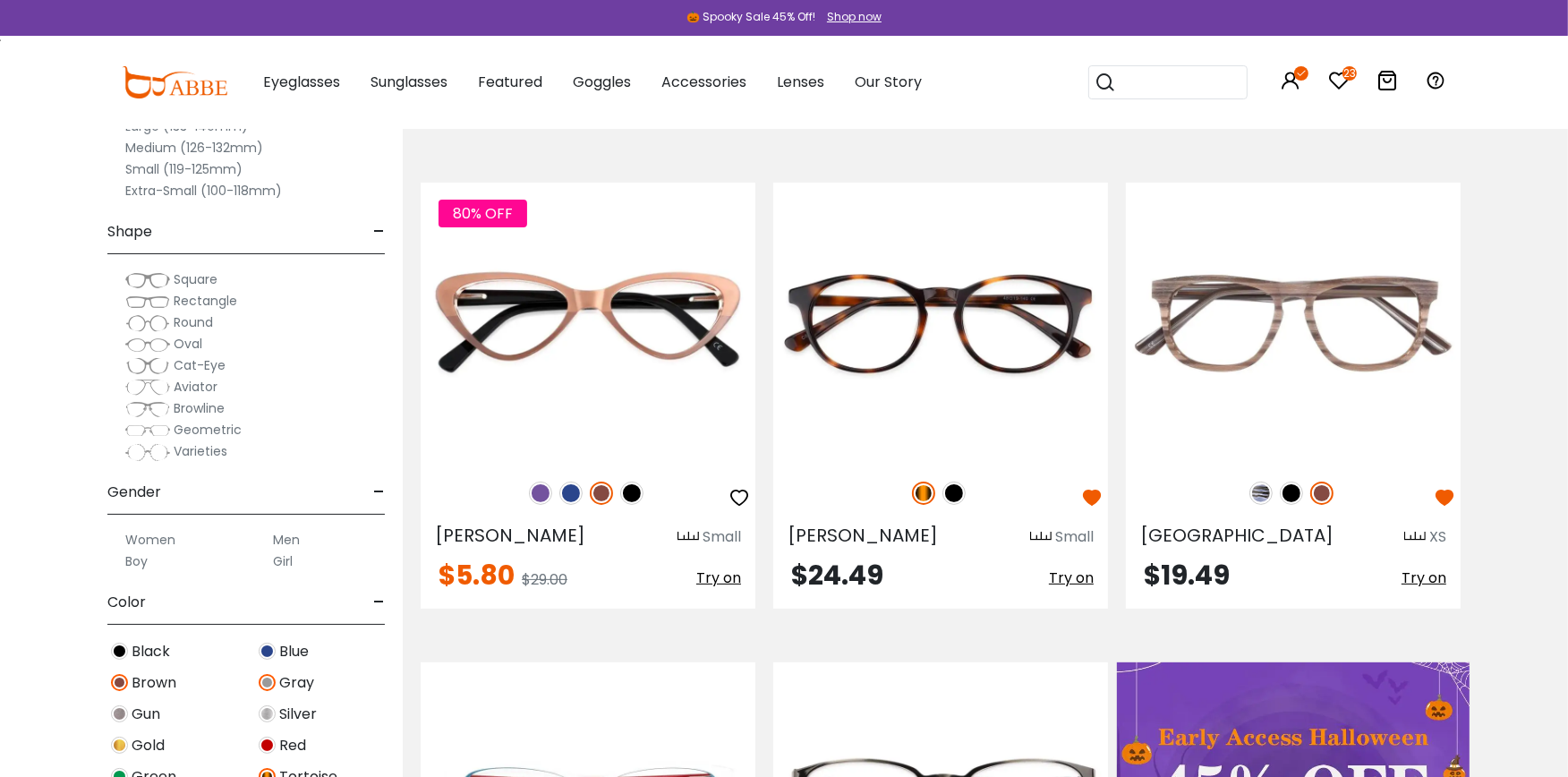
scroll to position [386, 0]
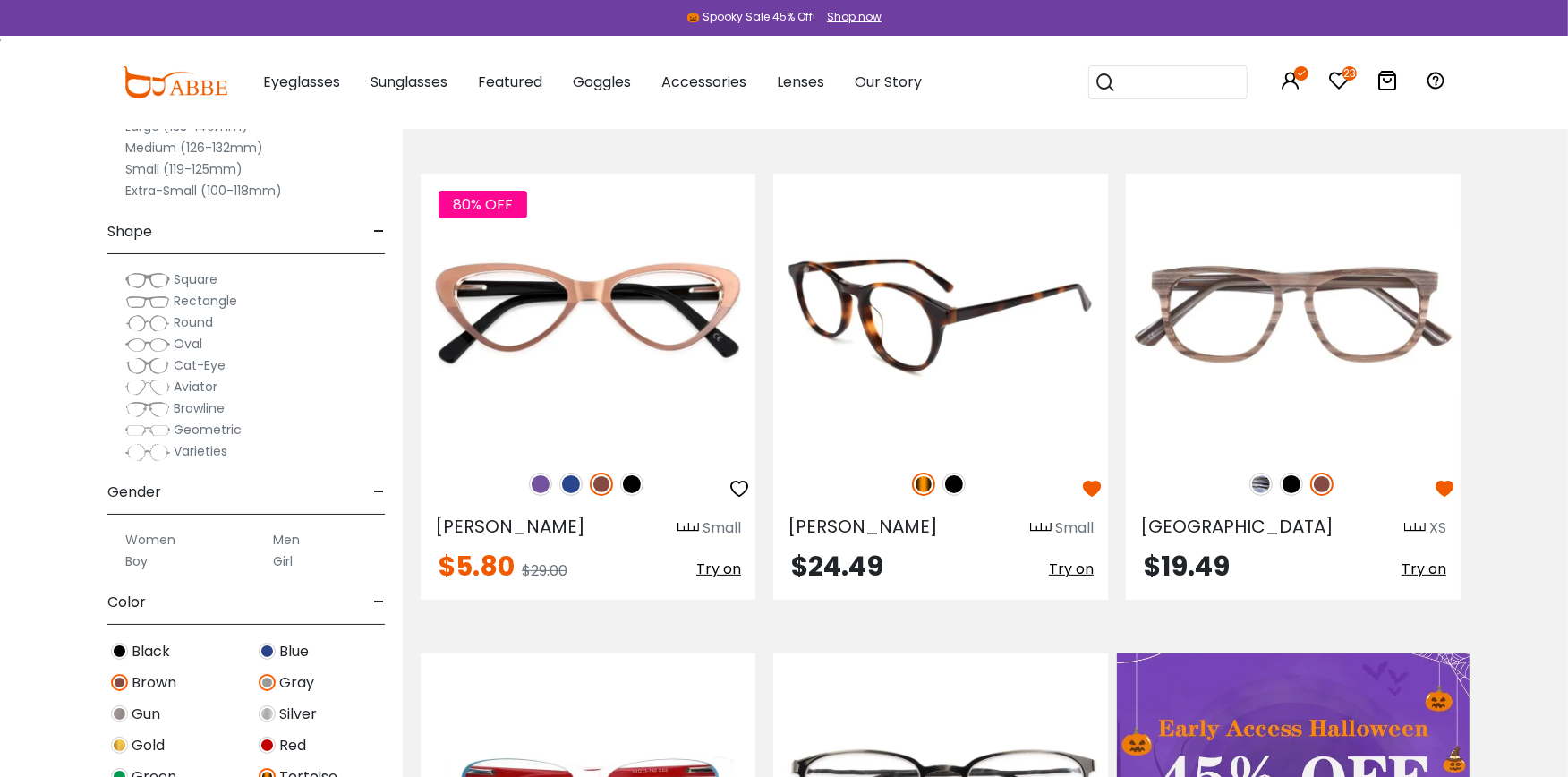
click at [931, 332] on img at bounding box center [941, 313] width 335 height 279
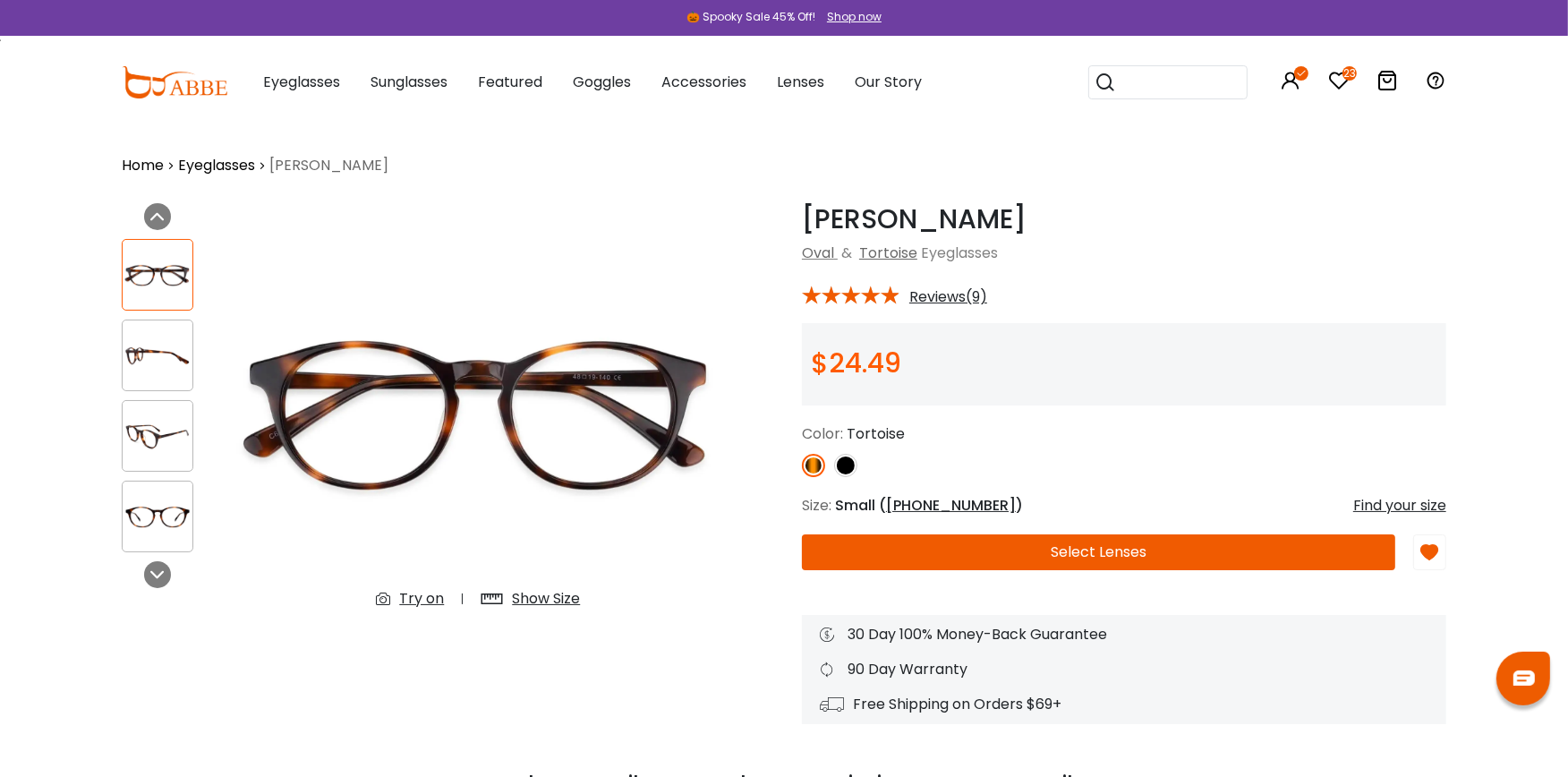
click at [415, 596] on div "Try on" at bounding box center [421, 598] width 45 height 22
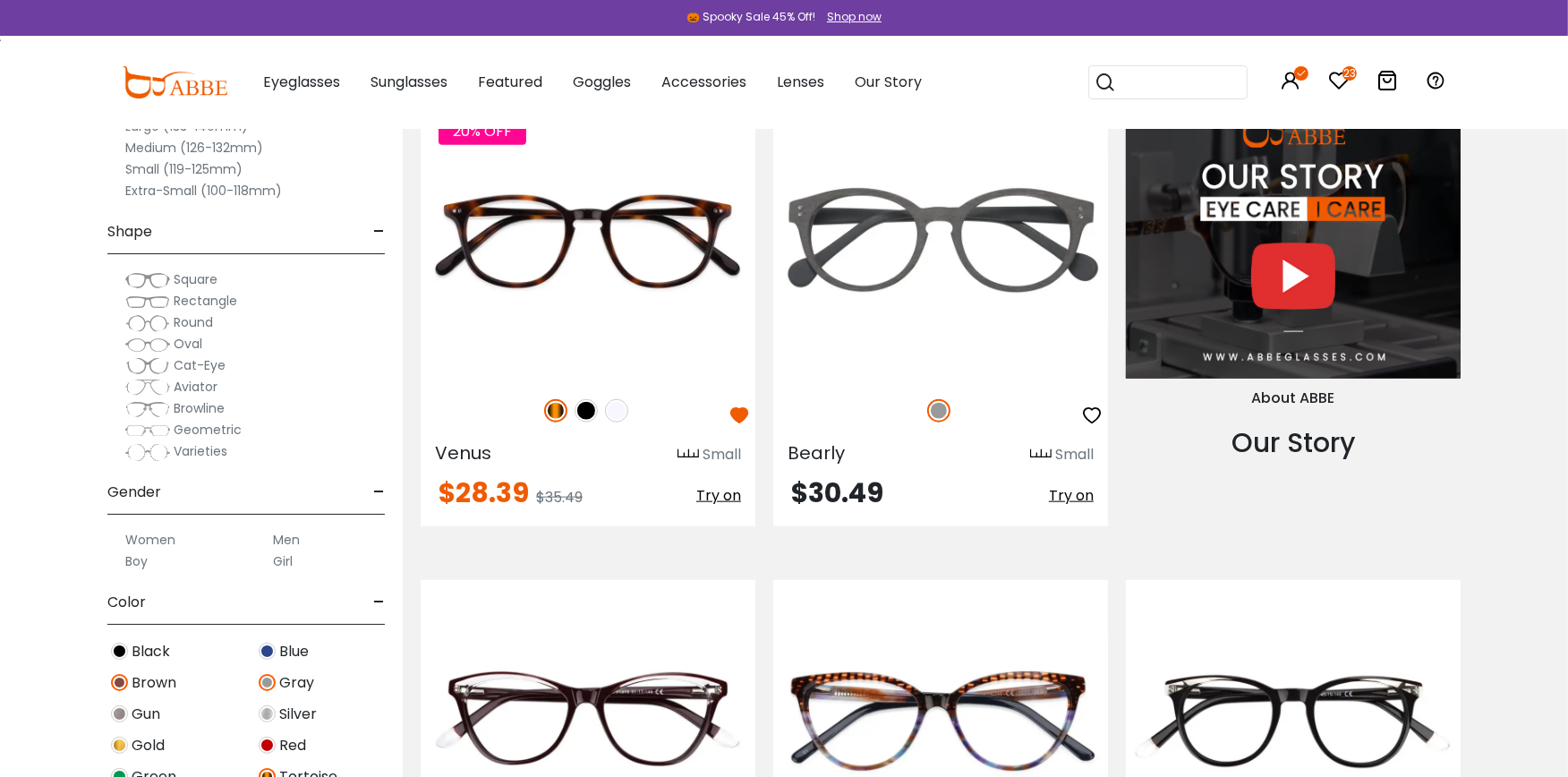
scroll to position [1936, 0]
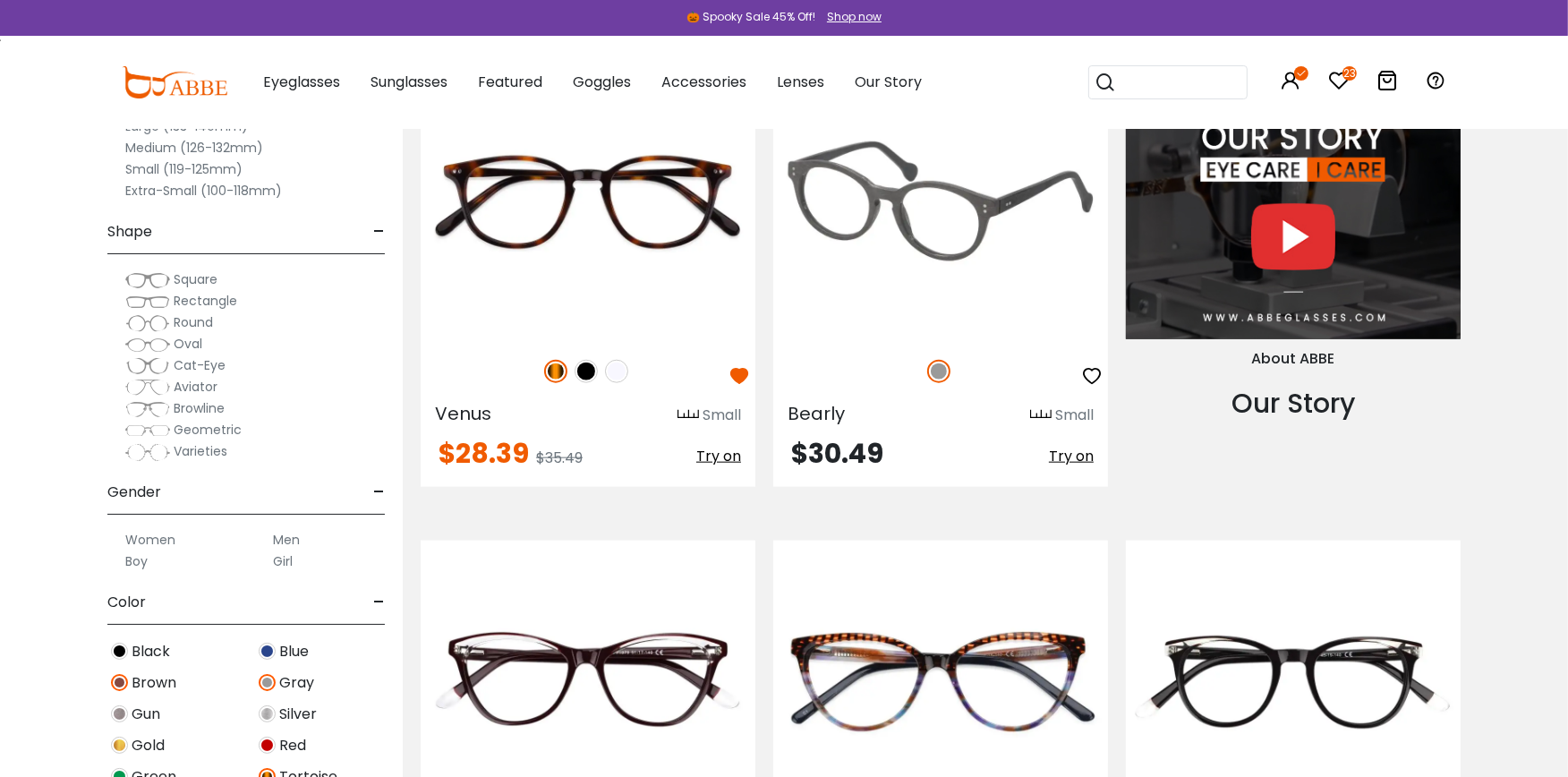
click at [941, 193] on img at bounding box center [941, 200] width 335 height 279
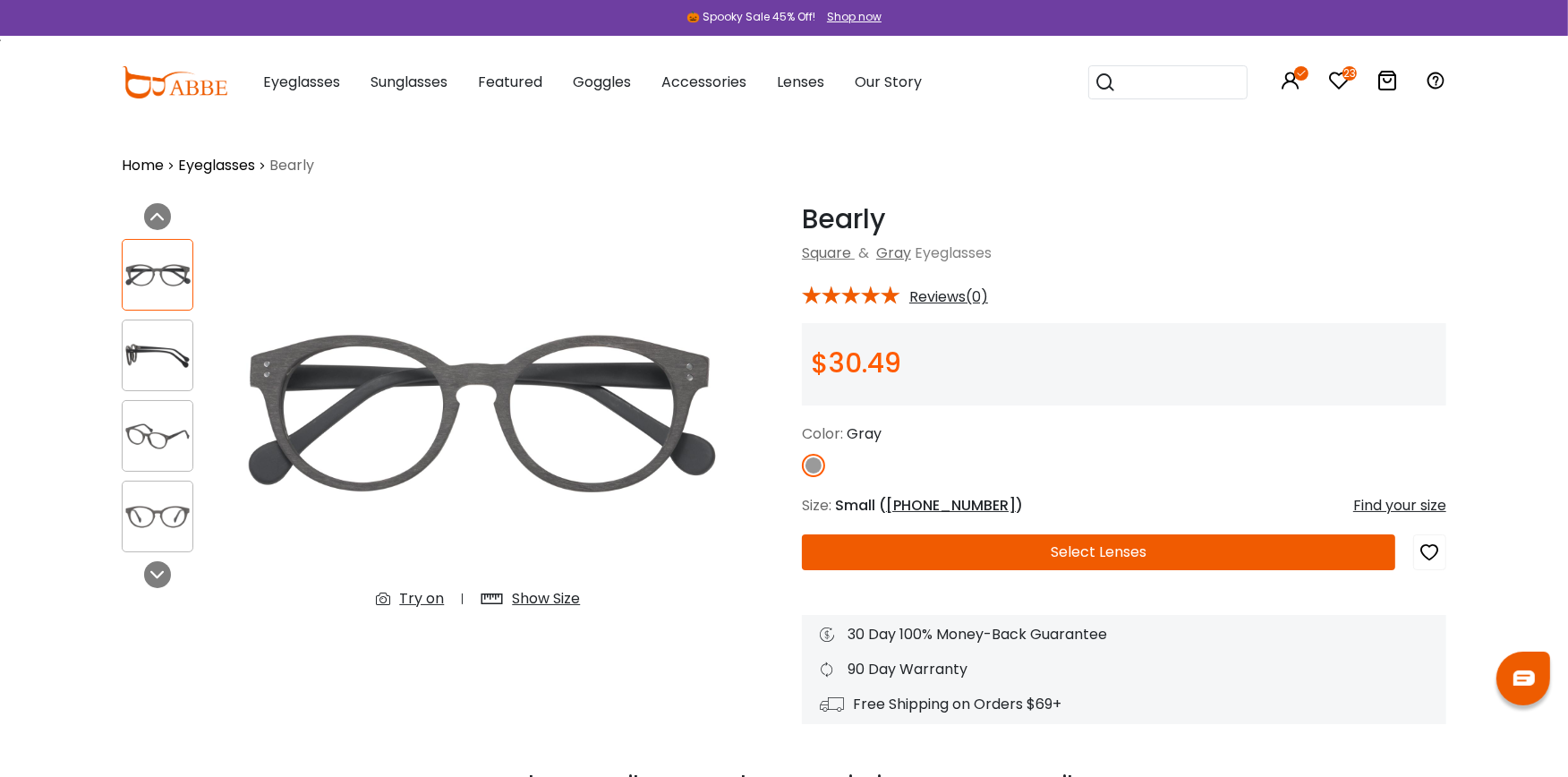
click at [415, 591] on div "Try on" at bounding box center [421, 598] width 45 height 22
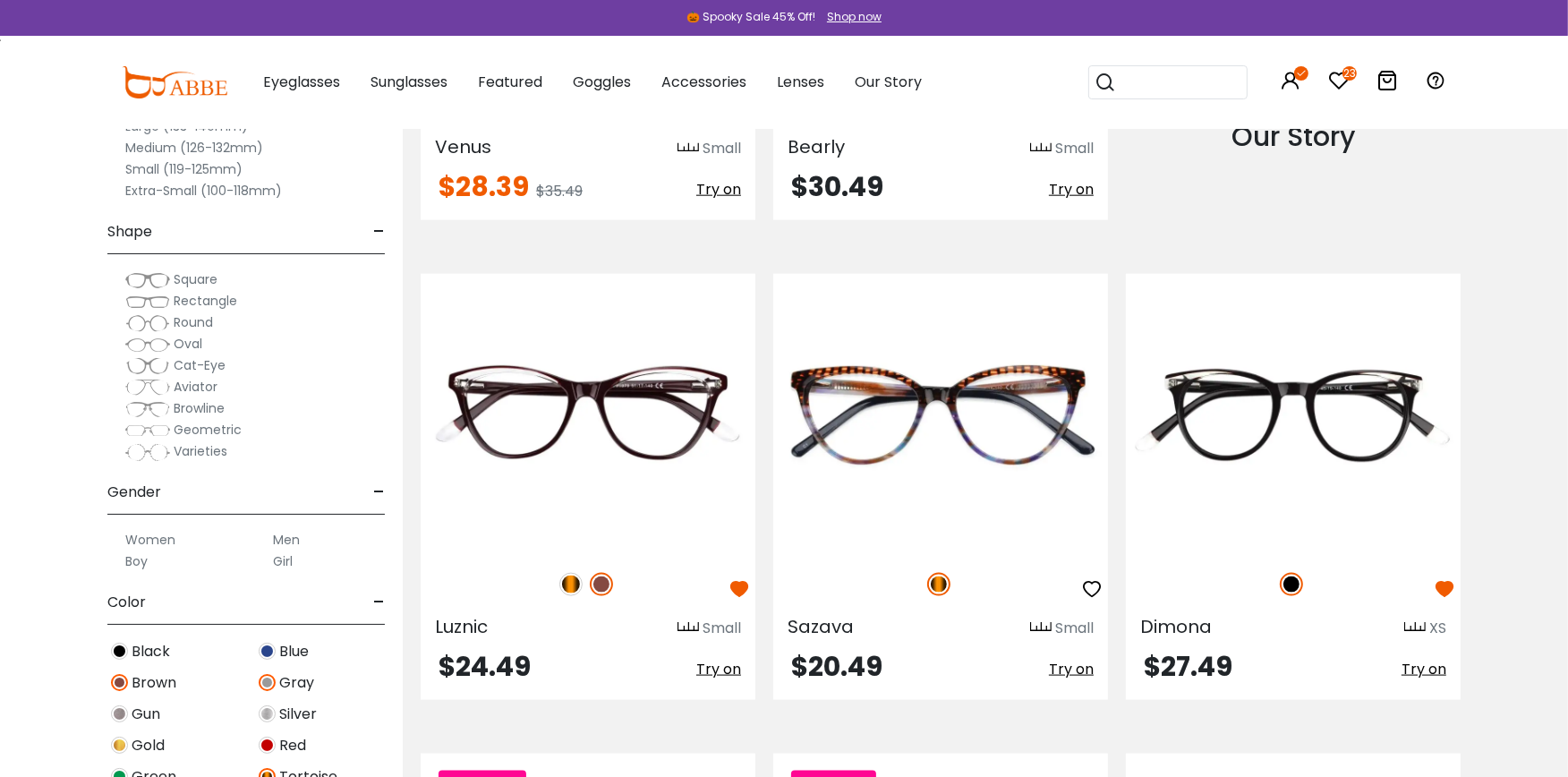
scroll to position [2255, 0]
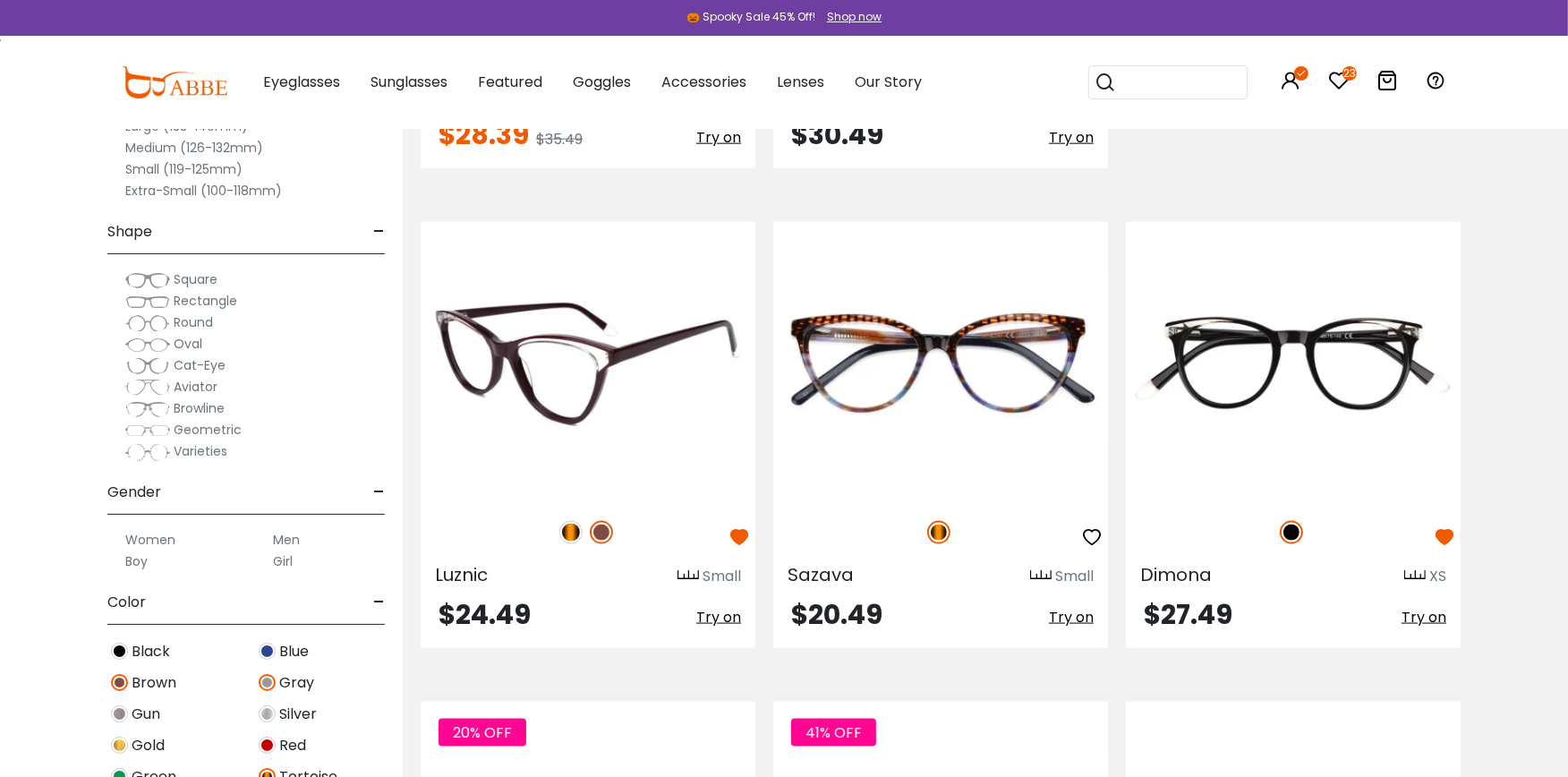
click at [598, 528] on img at bounding box center [602, 532] width 23 height 23
click at [567, 531] on img at bounding box center [571, 532] width 23 height 23
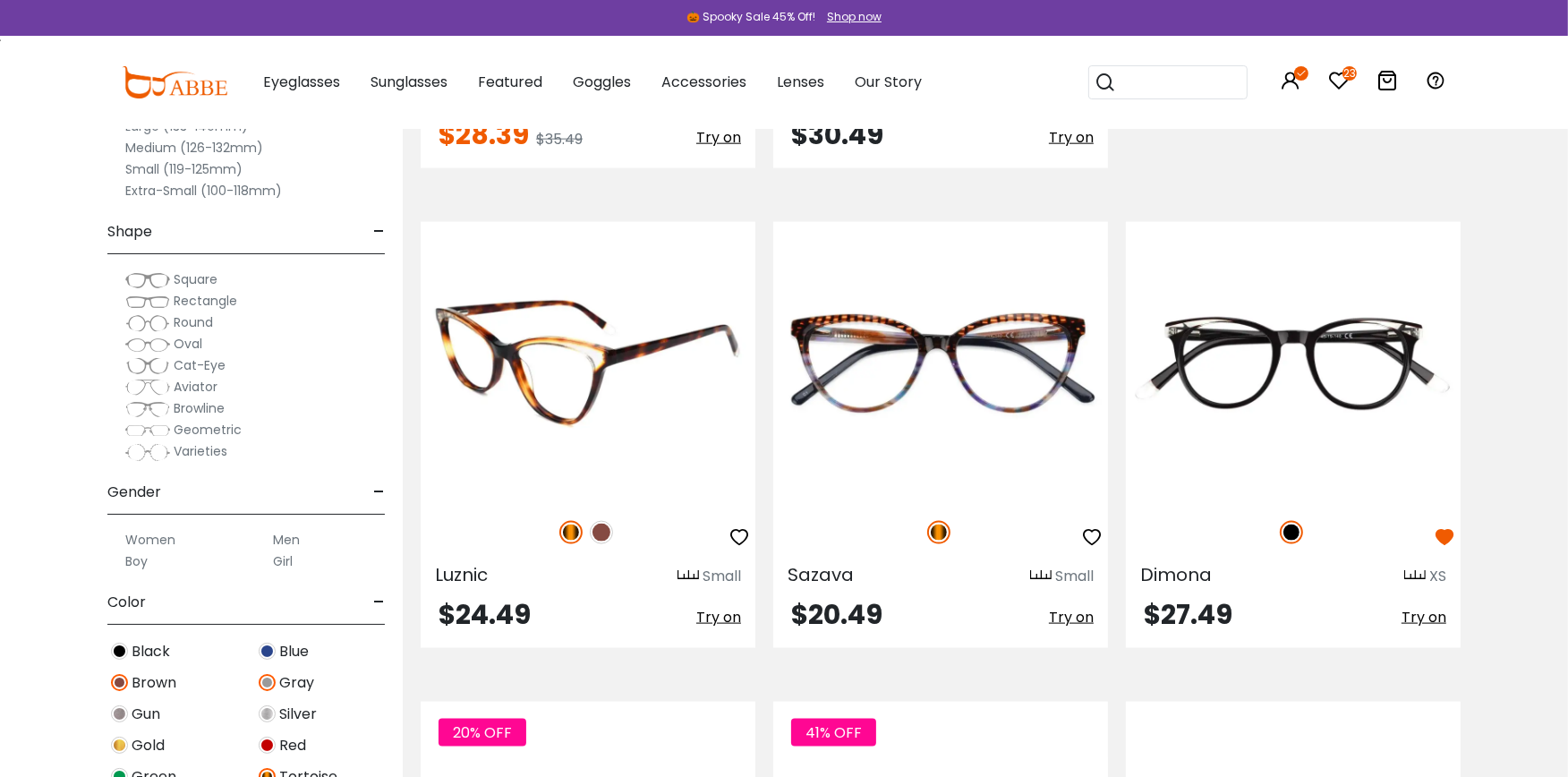
click at [595, 388] on img at bounding box center [588, 362] width 335 height 279
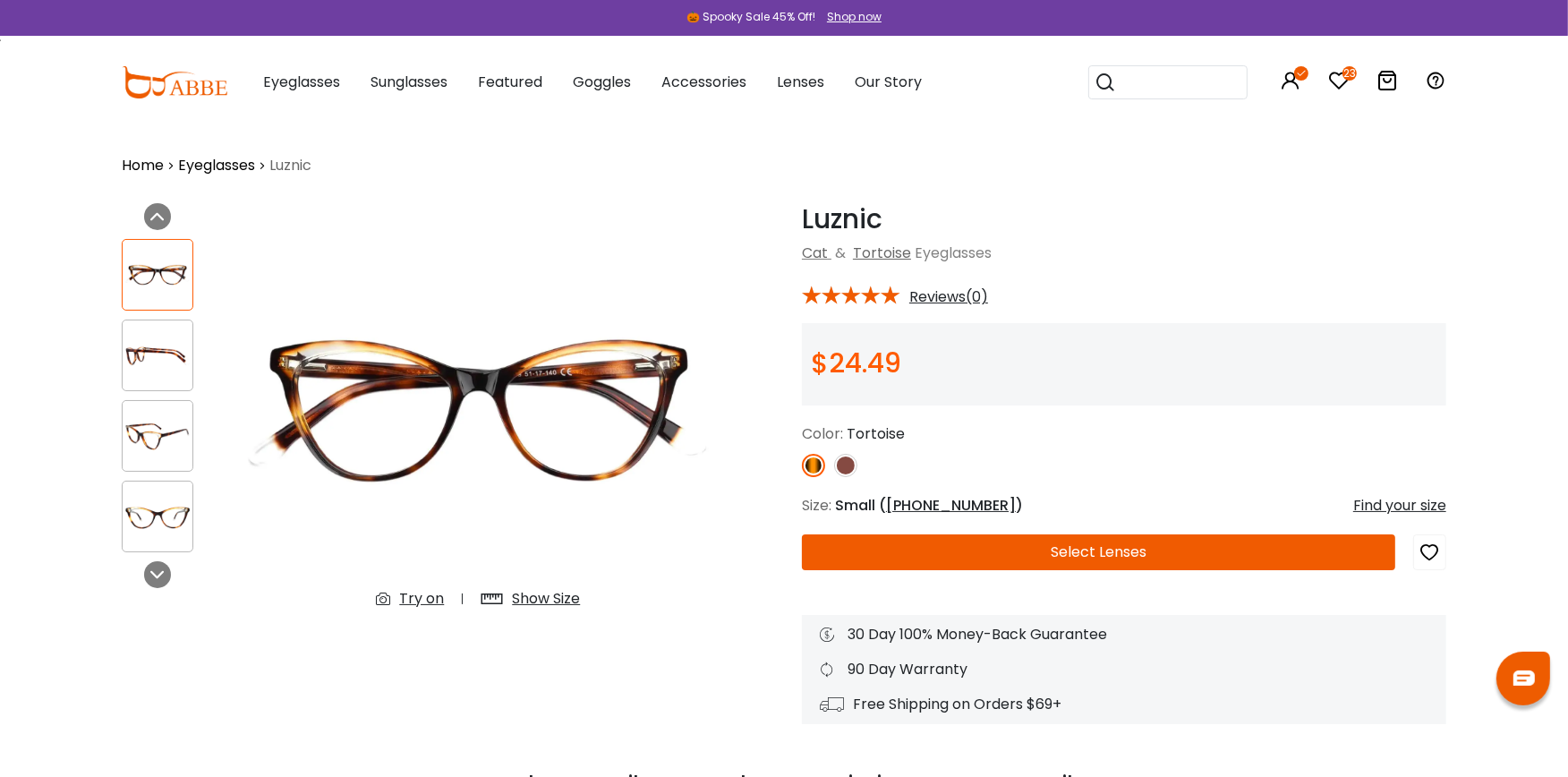
click at [424, 593] on div "Try on" at bounding box center [421, 598] width 45 height 22
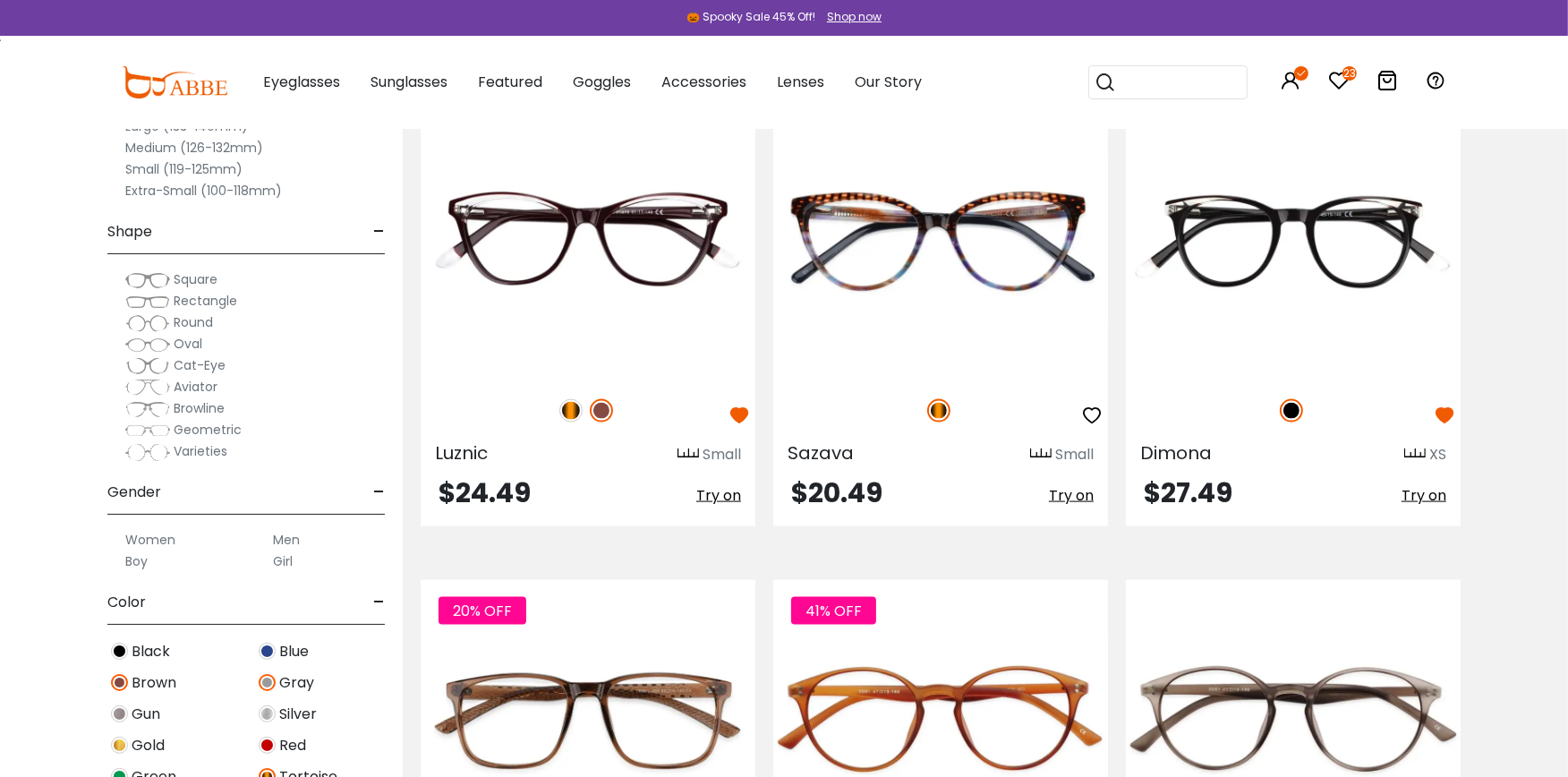
scroll to position [2294, 0]
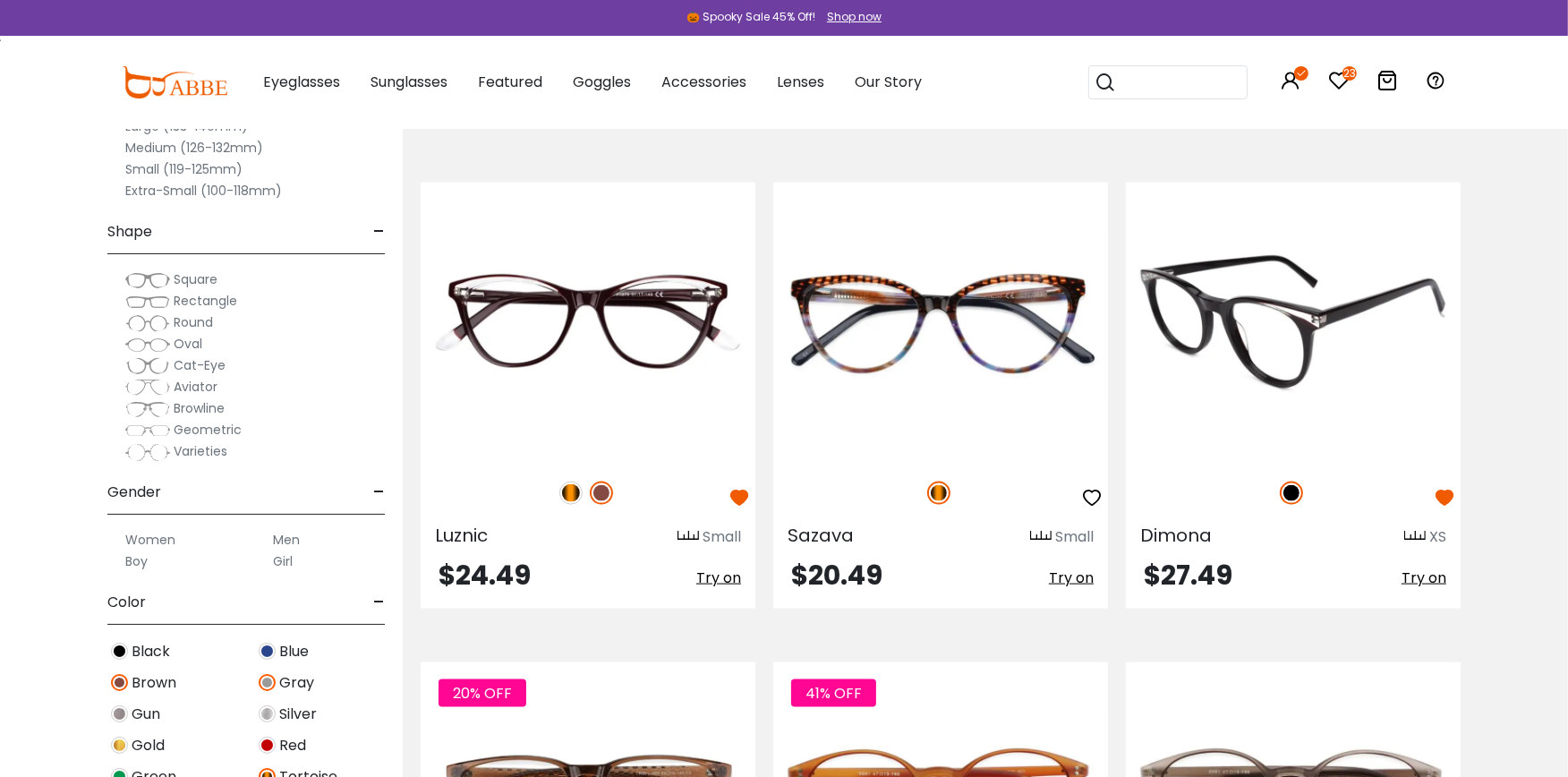
click at [1295, 347] on img at bounding box center [1293, 322] width 335 height 279
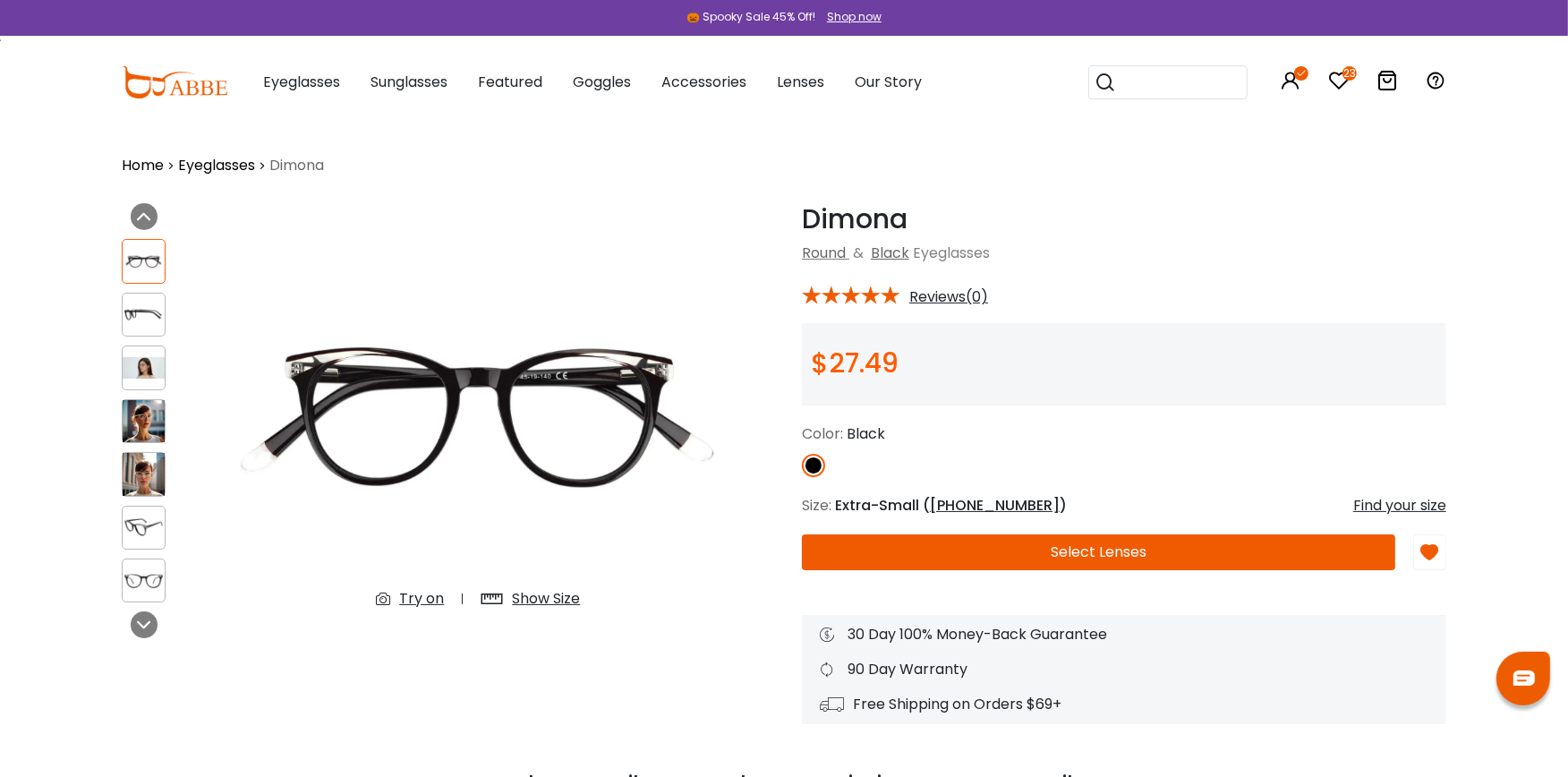
click at [410, 593] on div "Try on" at bounding box center [421, 598] width 45 height 22
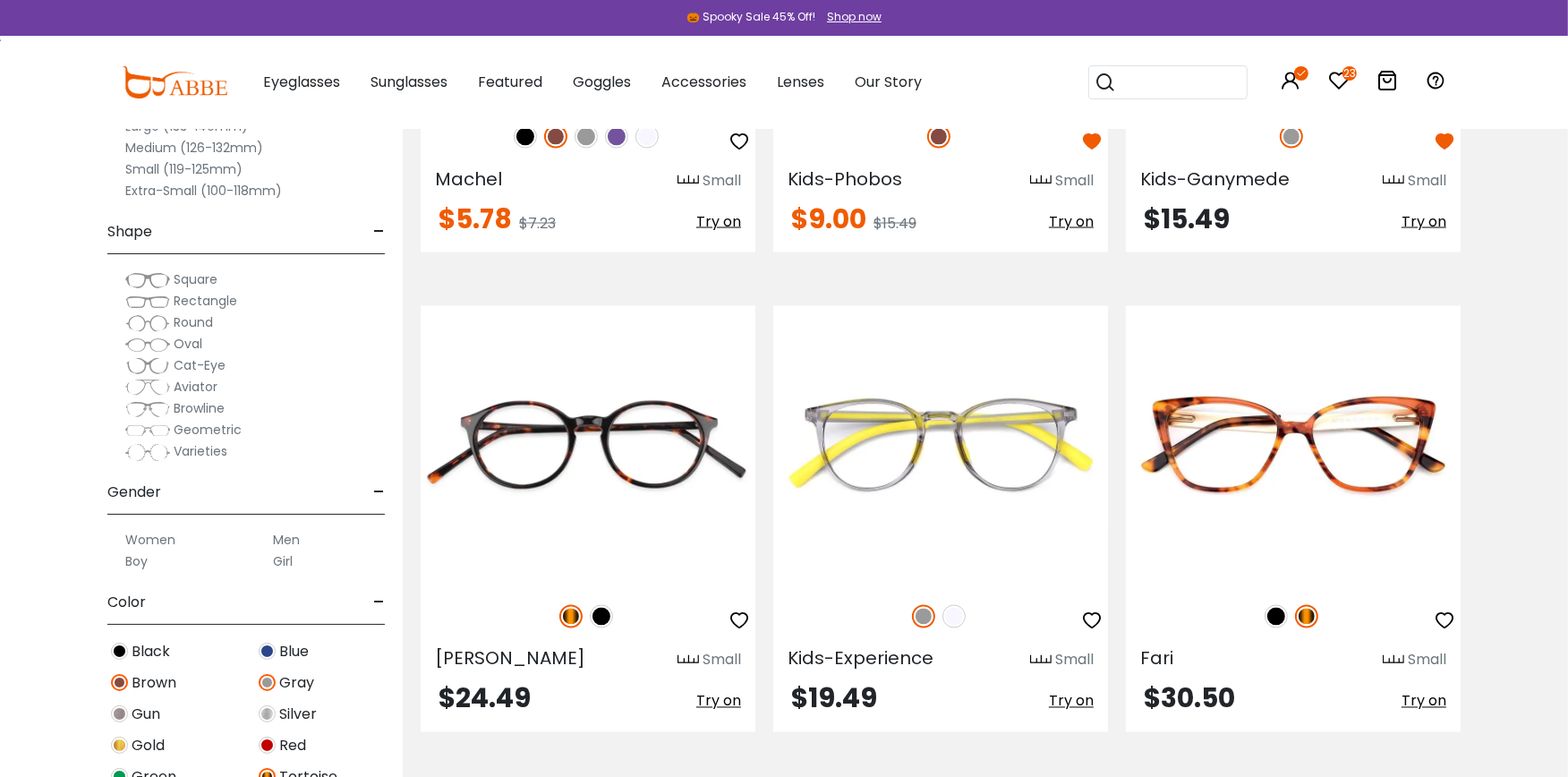
scroll to position [3209, 0]
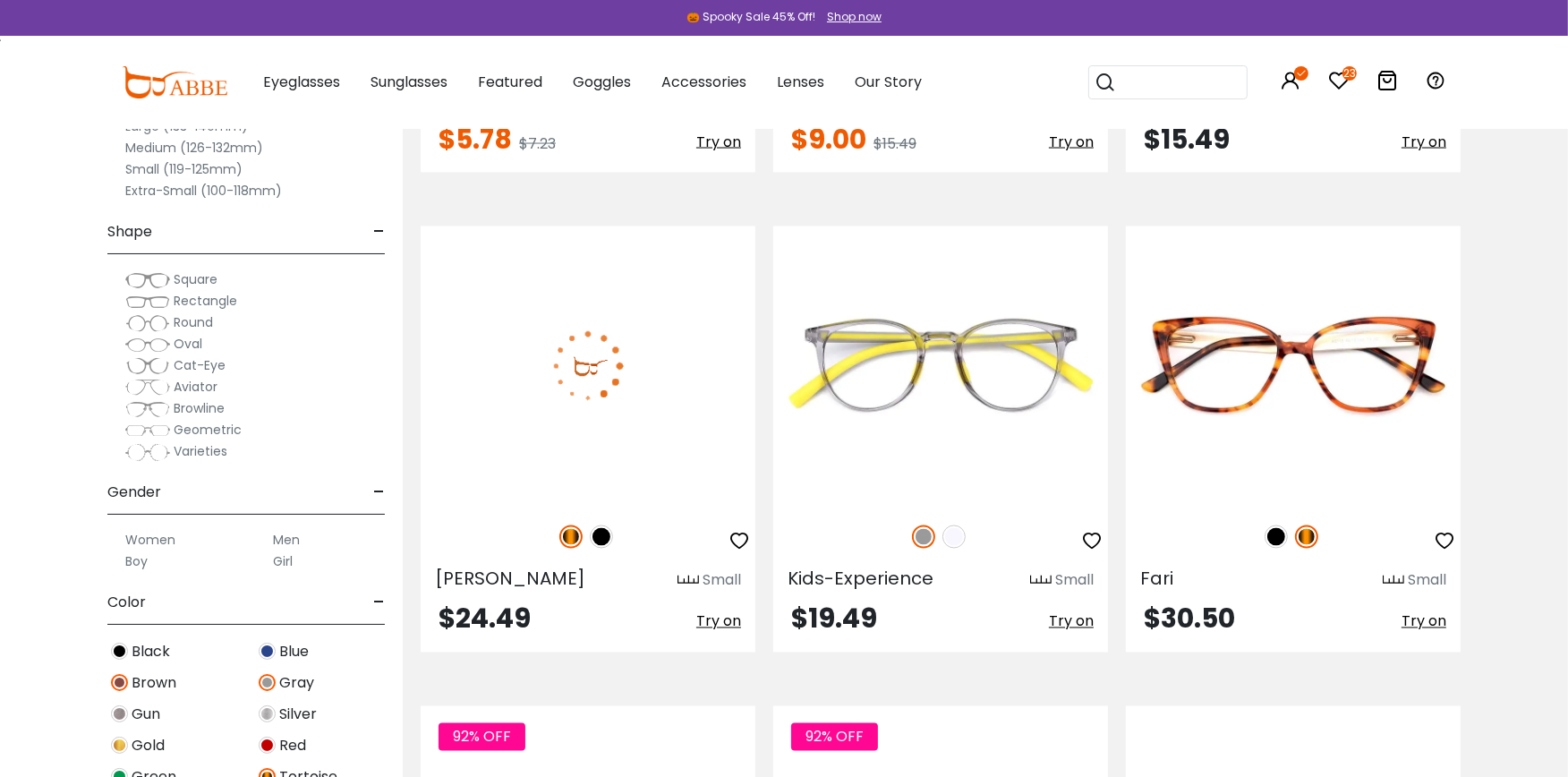
click at [606, 392] on img at bounding box center [588, 366] width 335 height 279
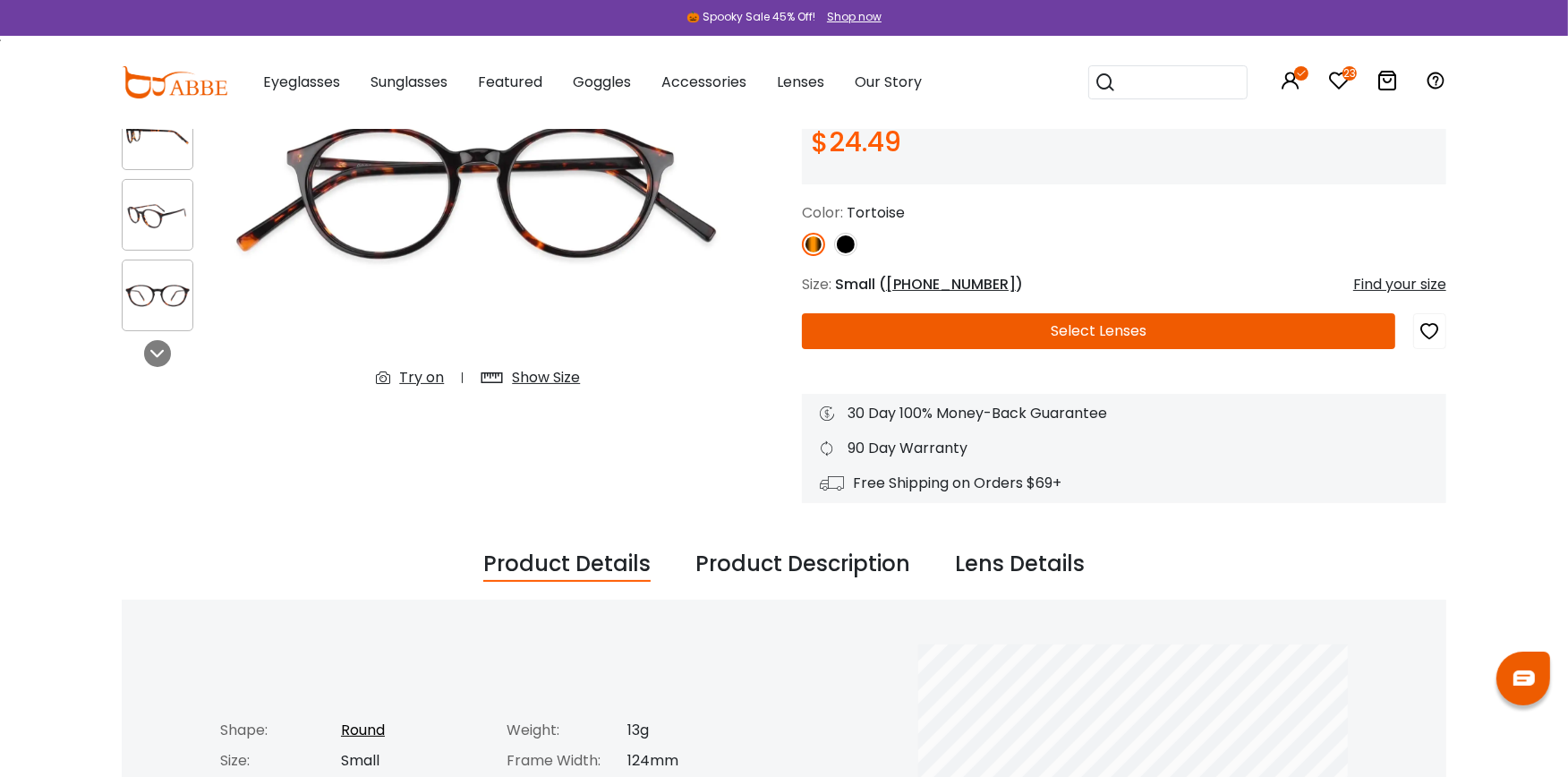
scroll to position [119, 0]
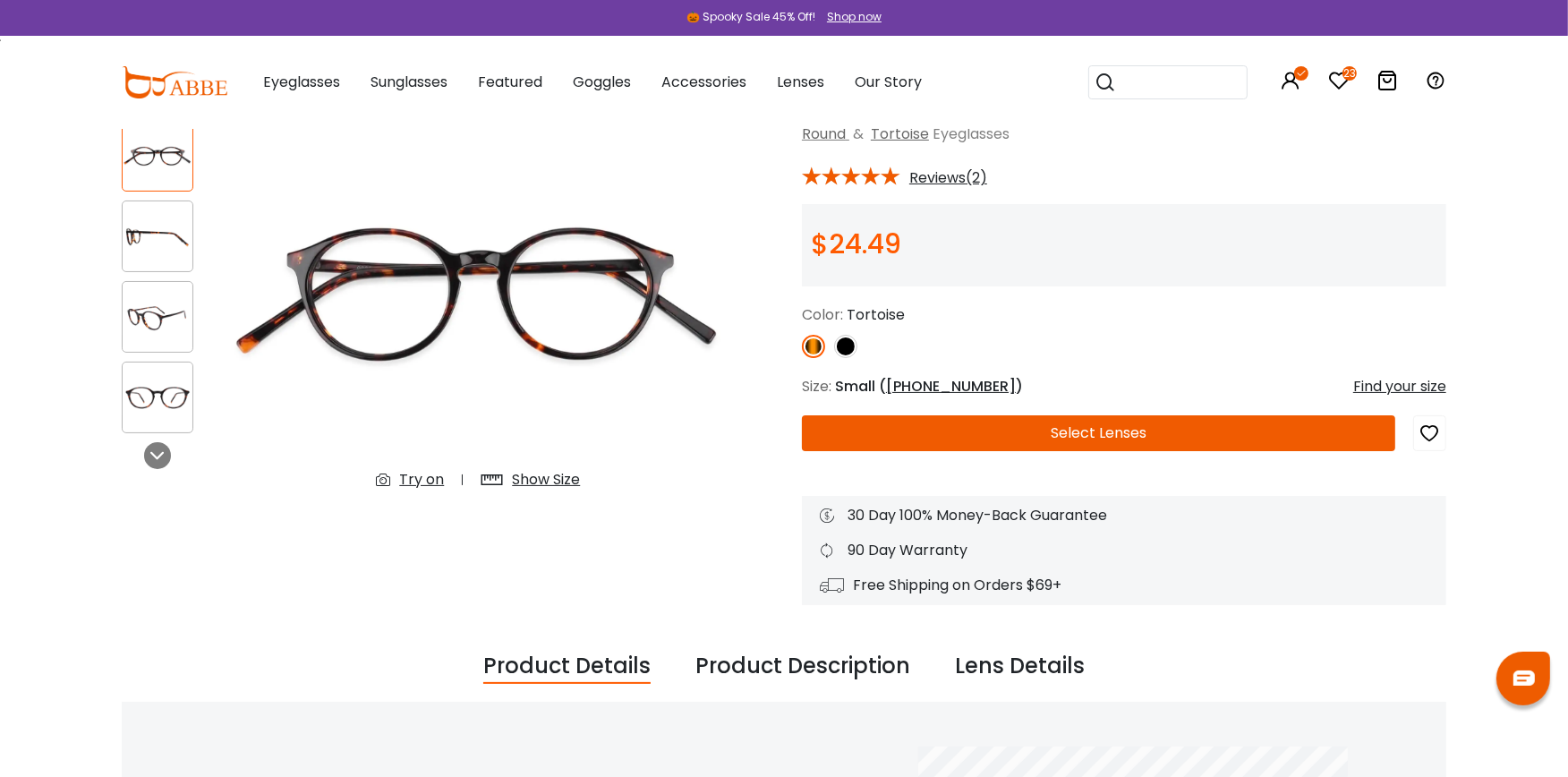
click at [410, 478] on div "Try on" at bounding box center [421, 480] width 45 height 22
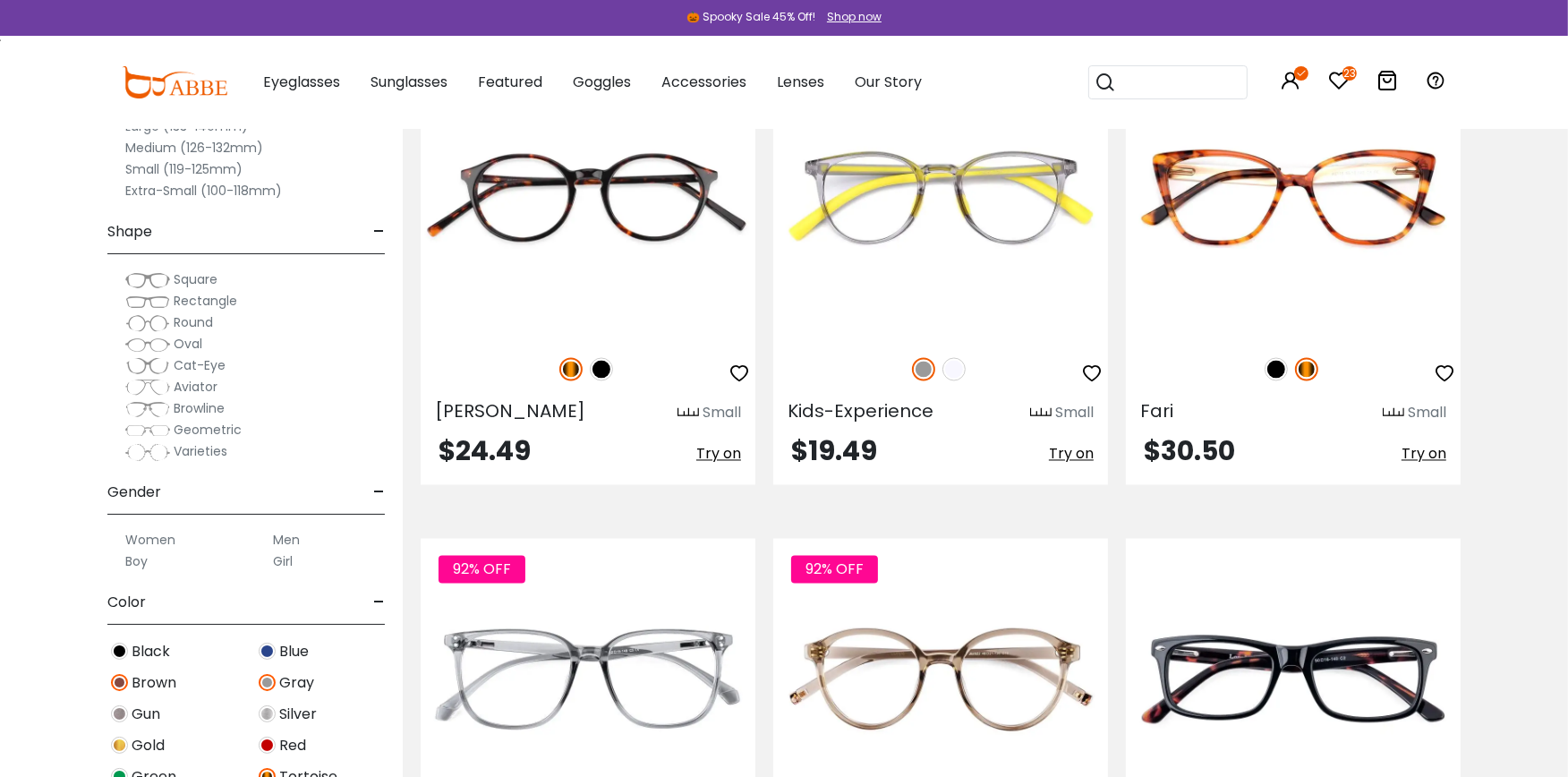
scroll to position [3349, 0]
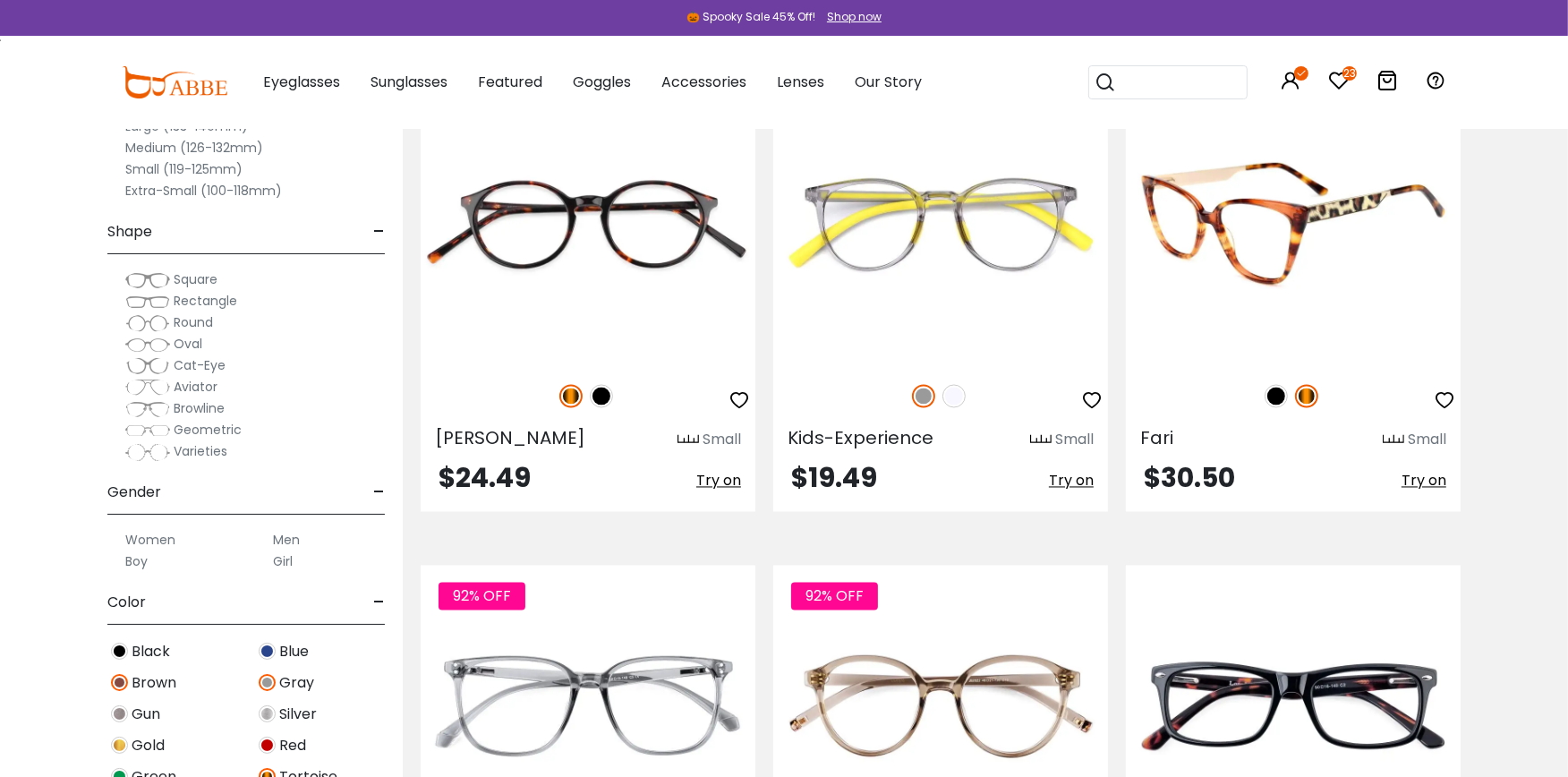
click at [1287, 237] on img at bounding box center [1293, 225] width 335 height 279
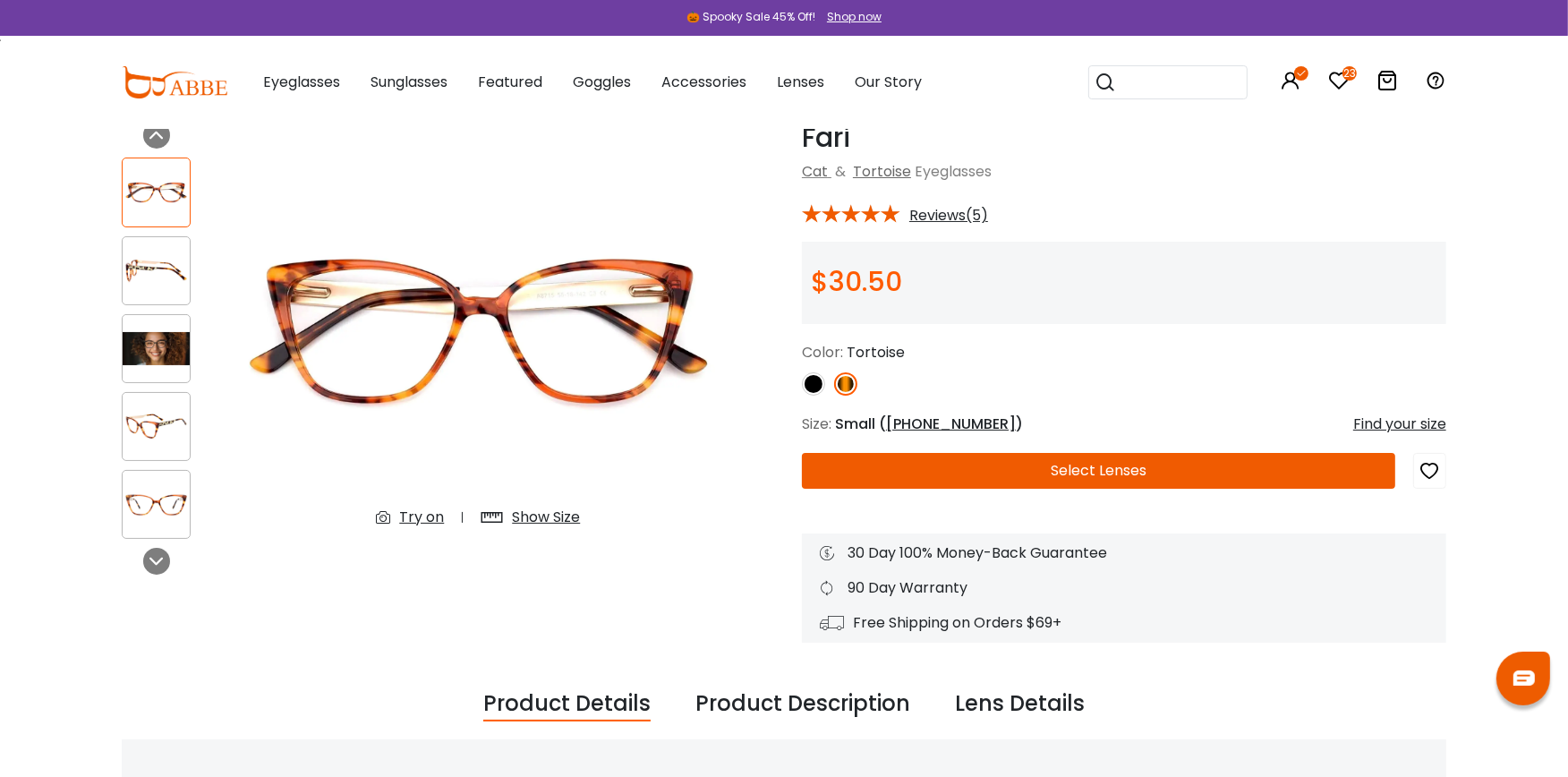
scroll to position [39, 0]
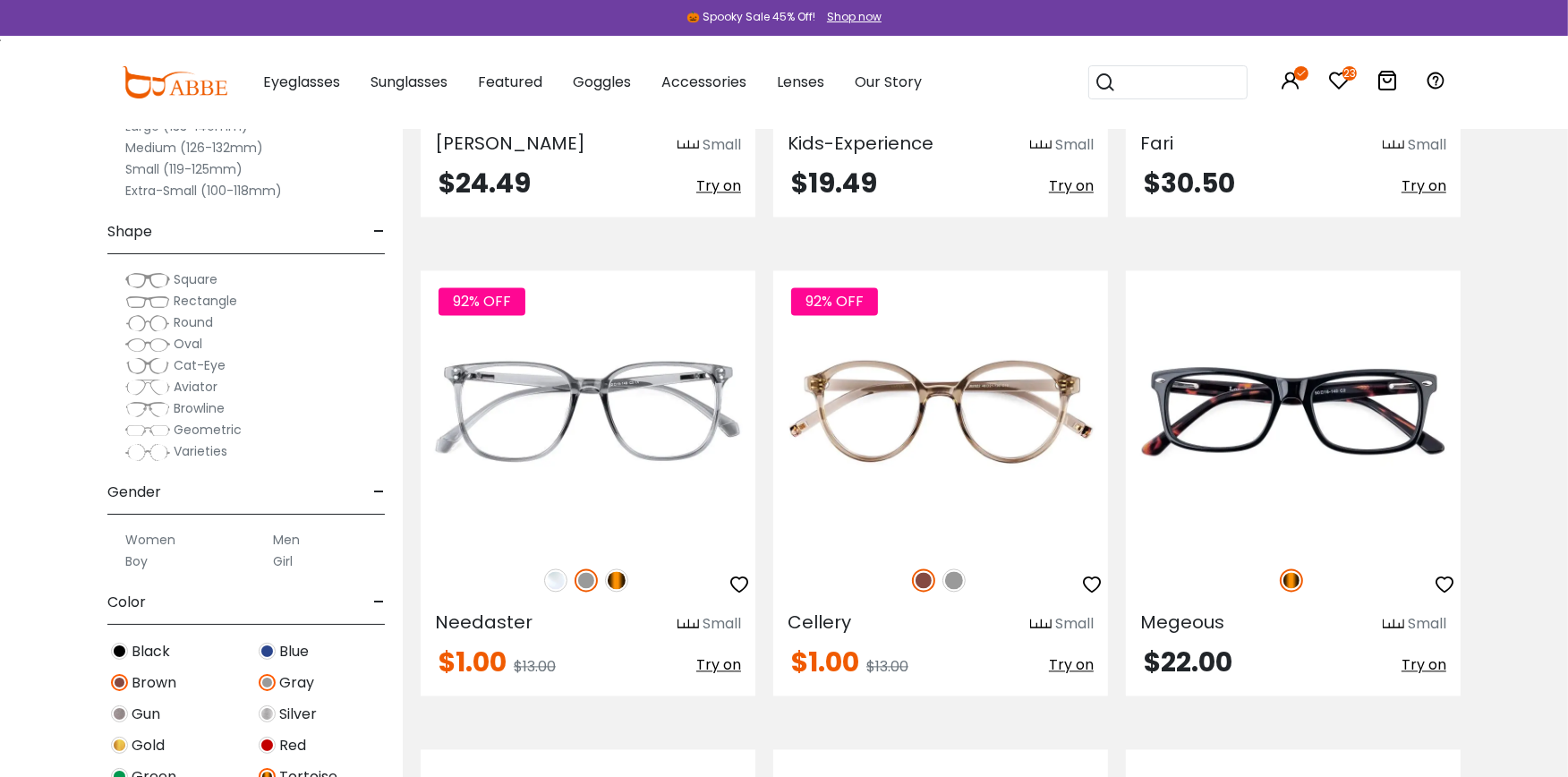
scroll to position [3746, 0]
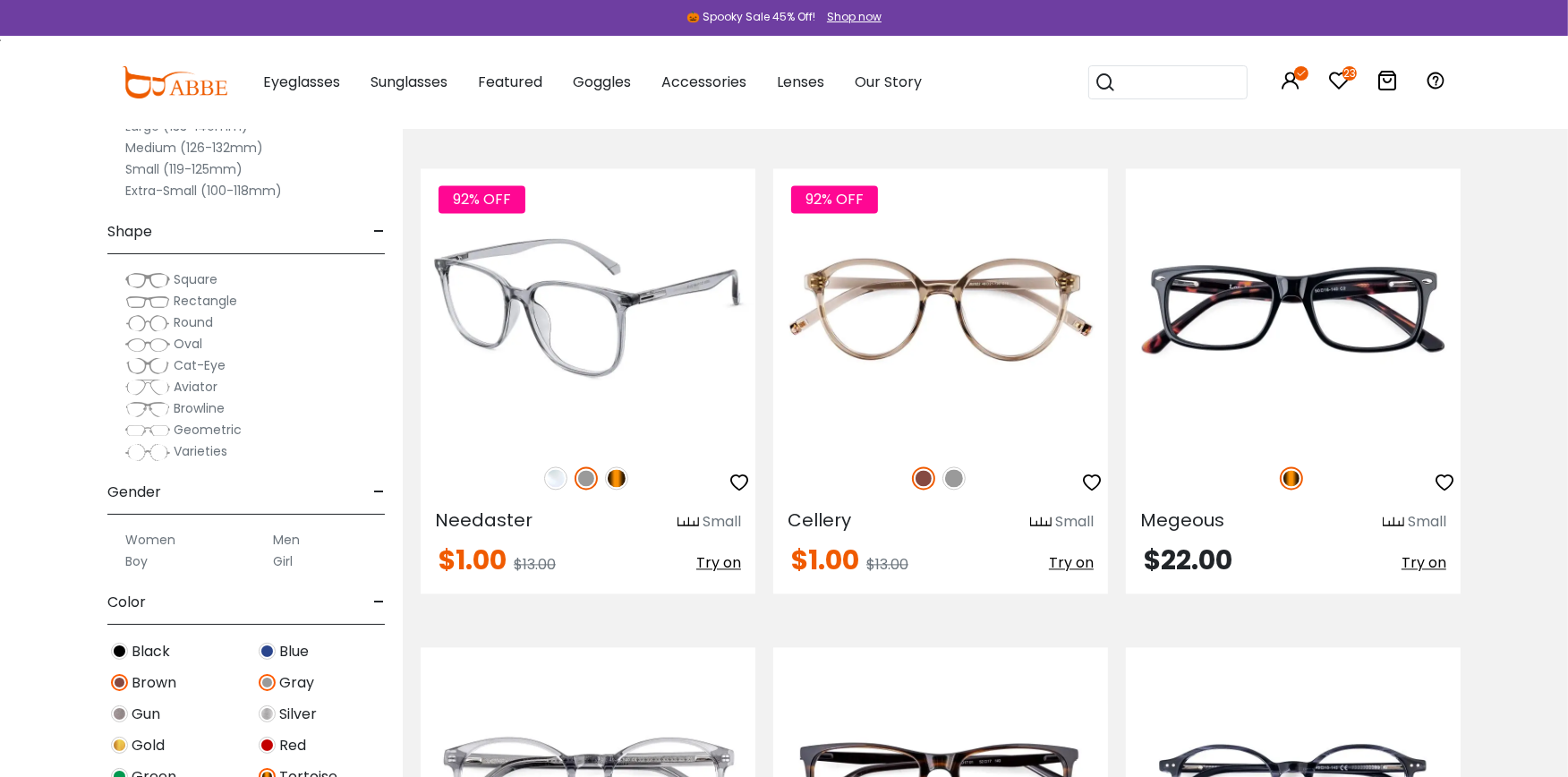
click at [620, 478] on img at bounding box center [617, 478] width 23 height 23
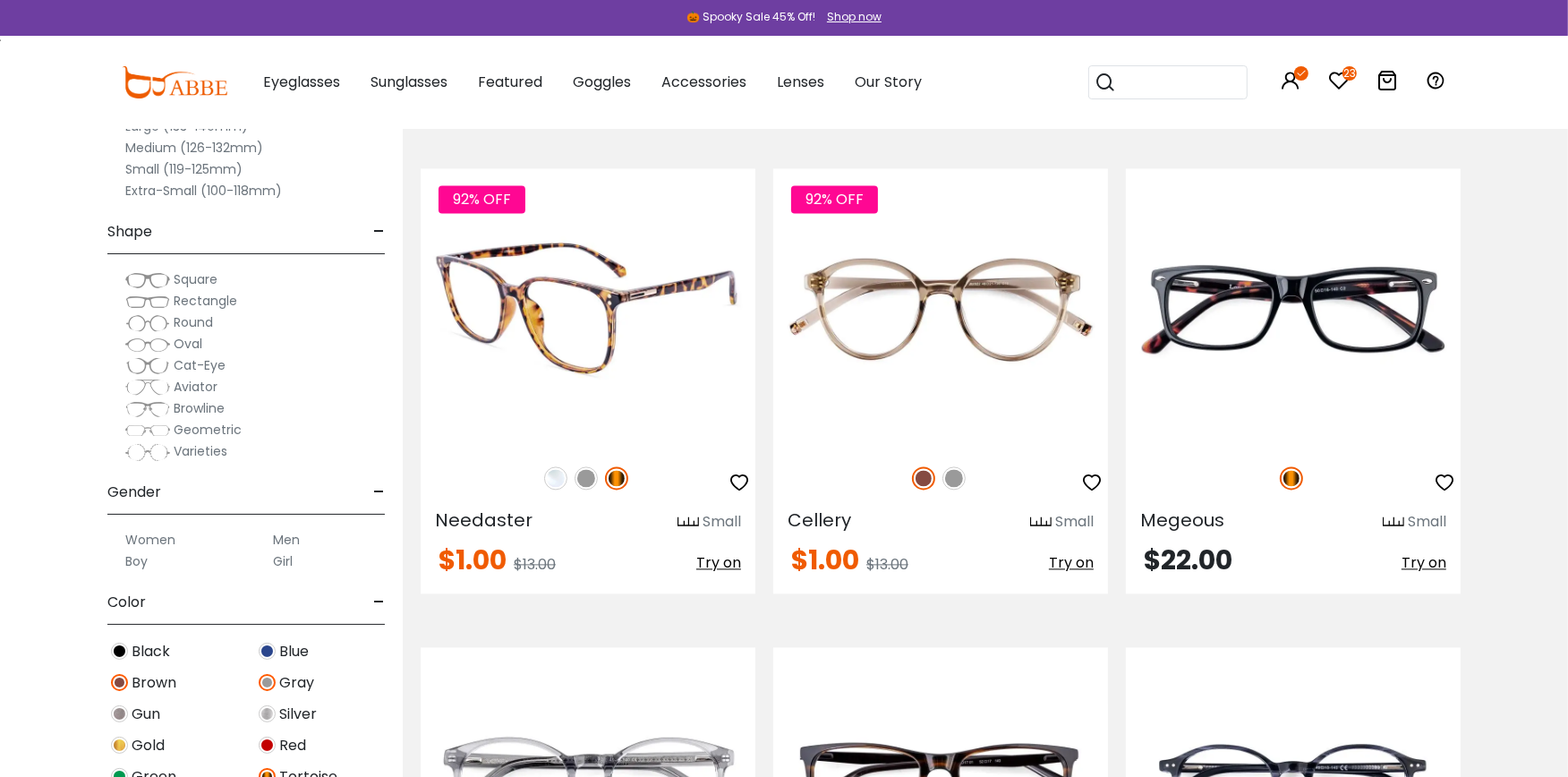
click at [602, 335] on img at bounding box center [588, 308] width 335 height 279
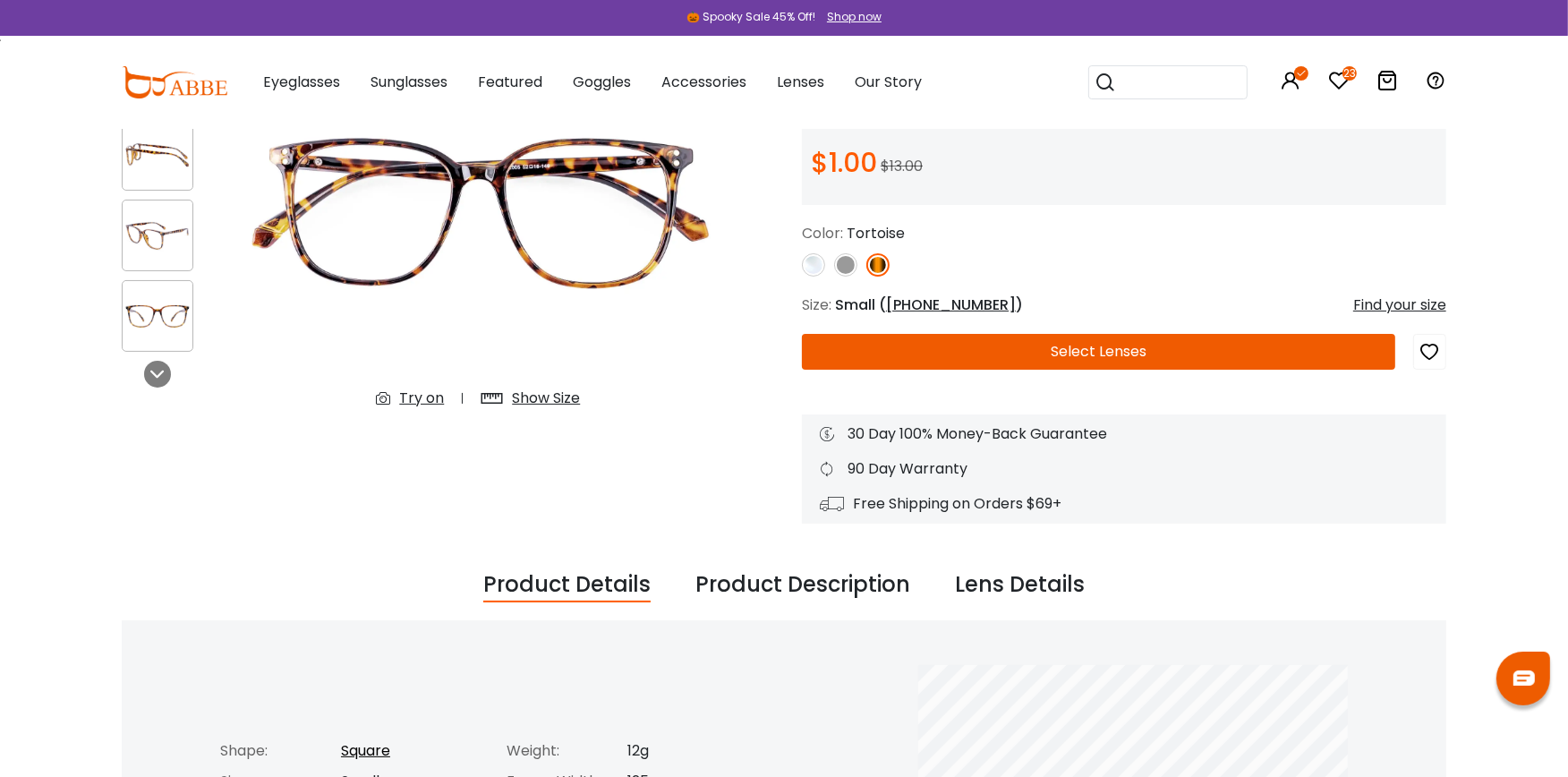
scroll to position [199, 0]
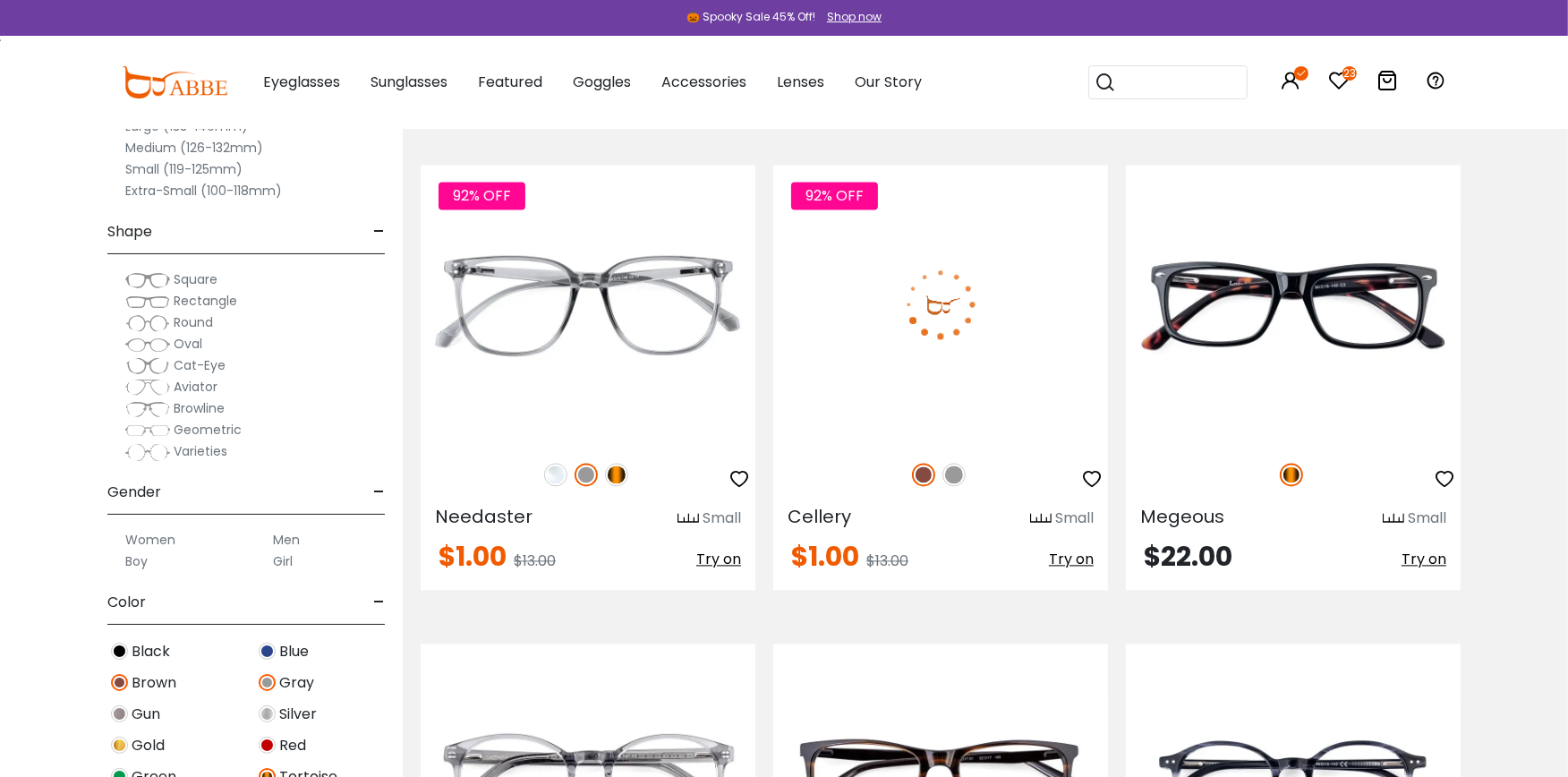
scroll to position [3746, 0]
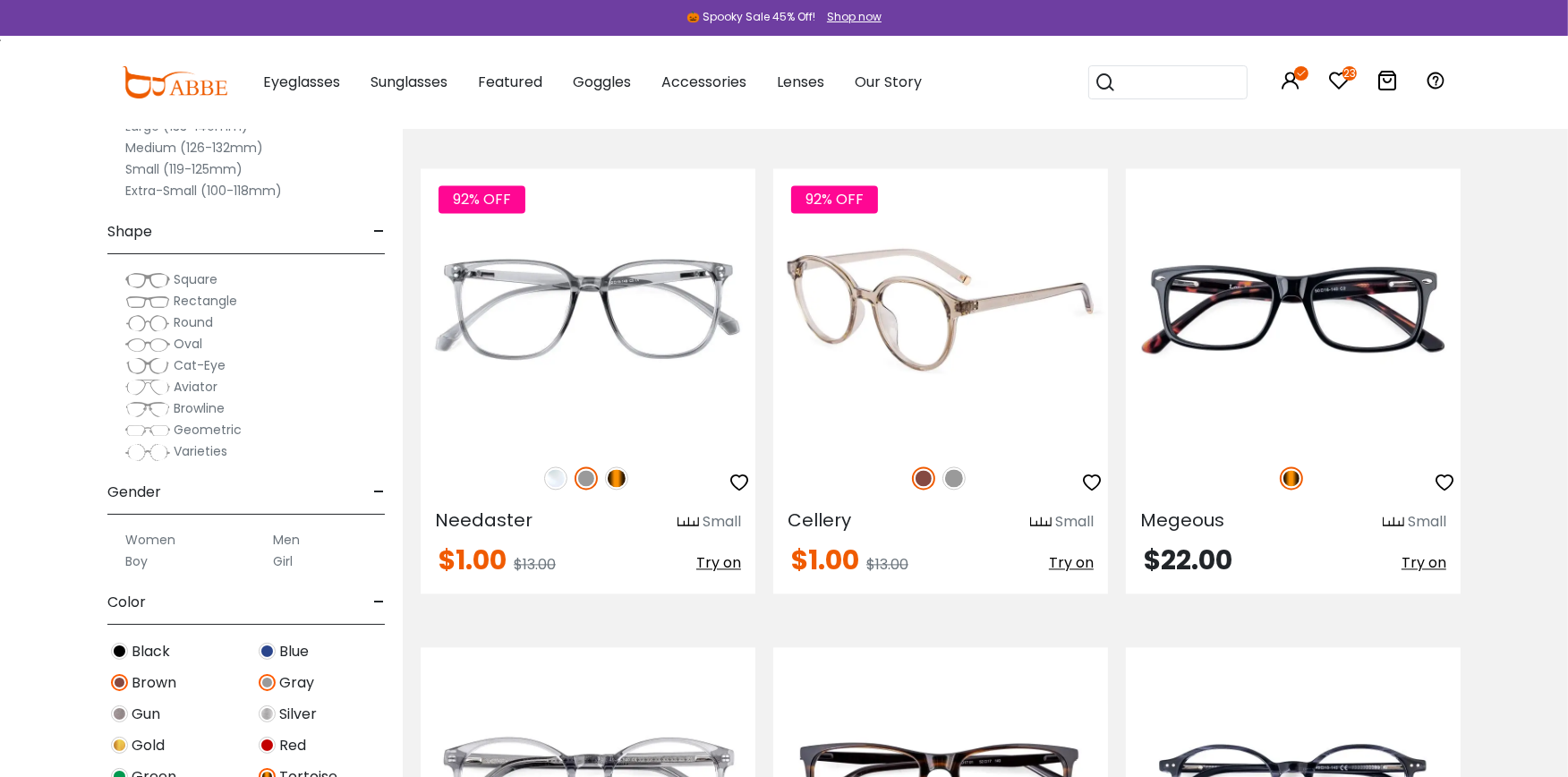
click at [942, 322] on img at bounding box center [941, 308] width 335 height 279
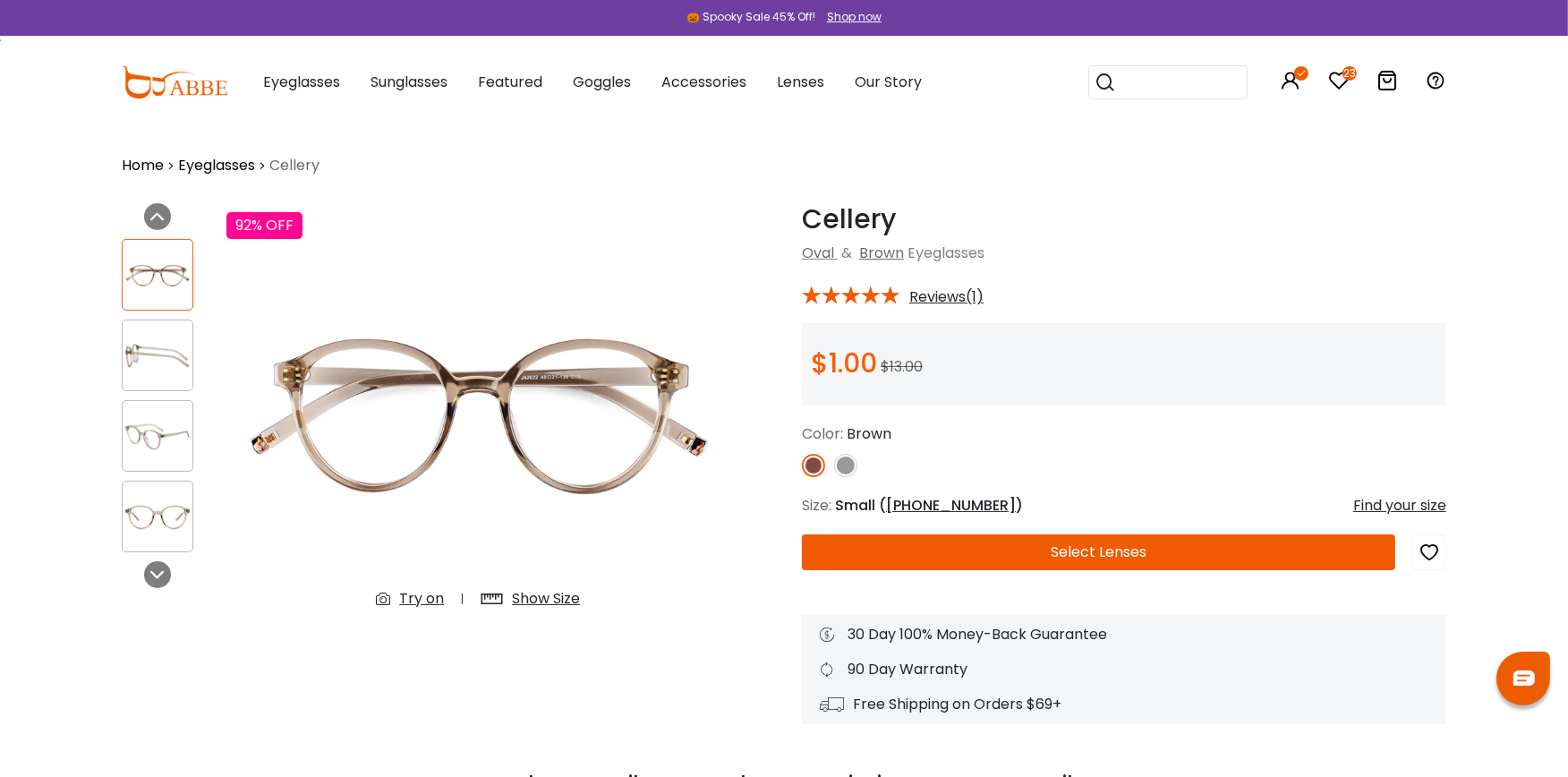
click at [415, 591] on div "Try on" at bounding box center [421, 598] width 45 height 22
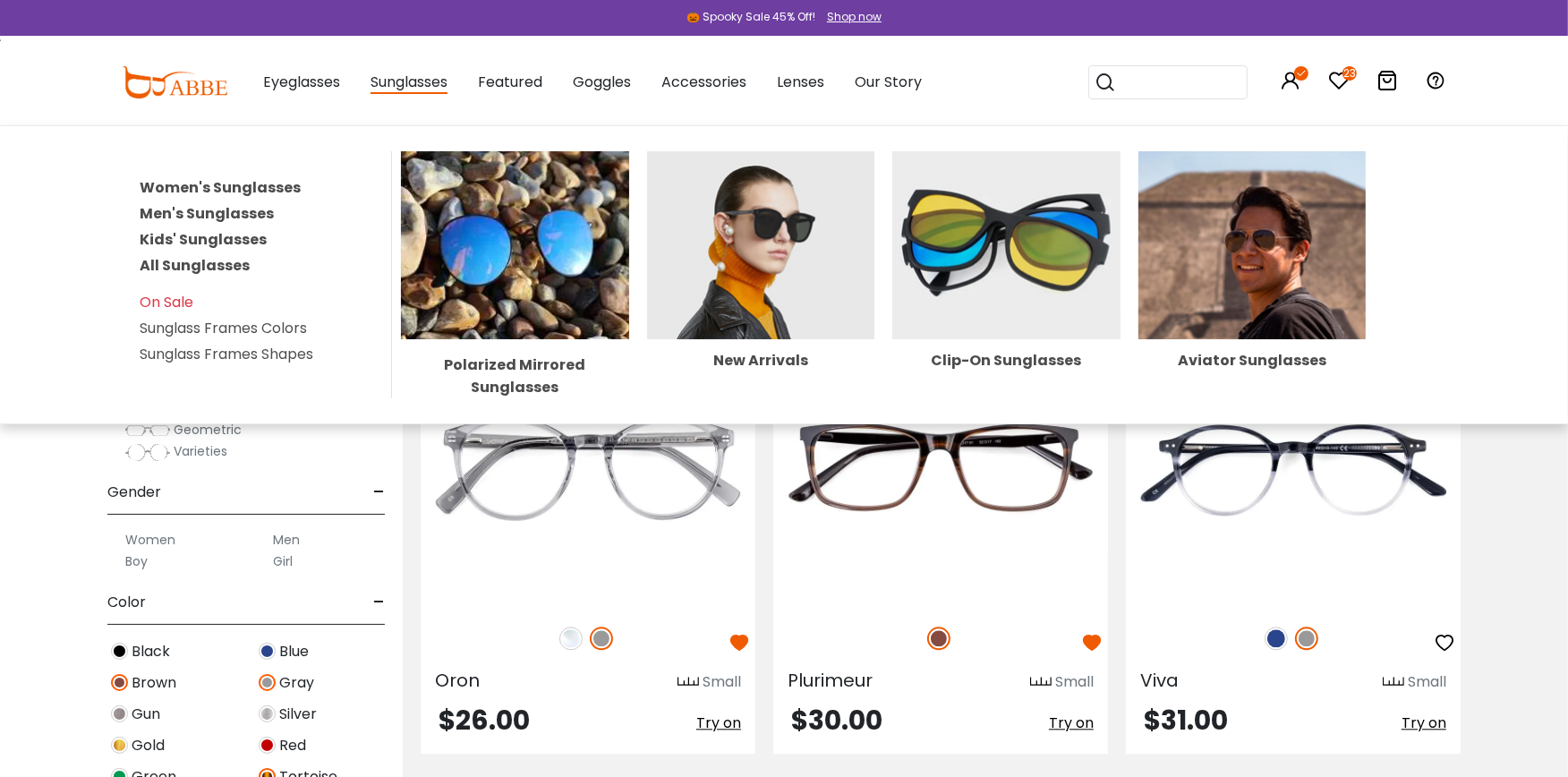
scroll to position [4065, 0]
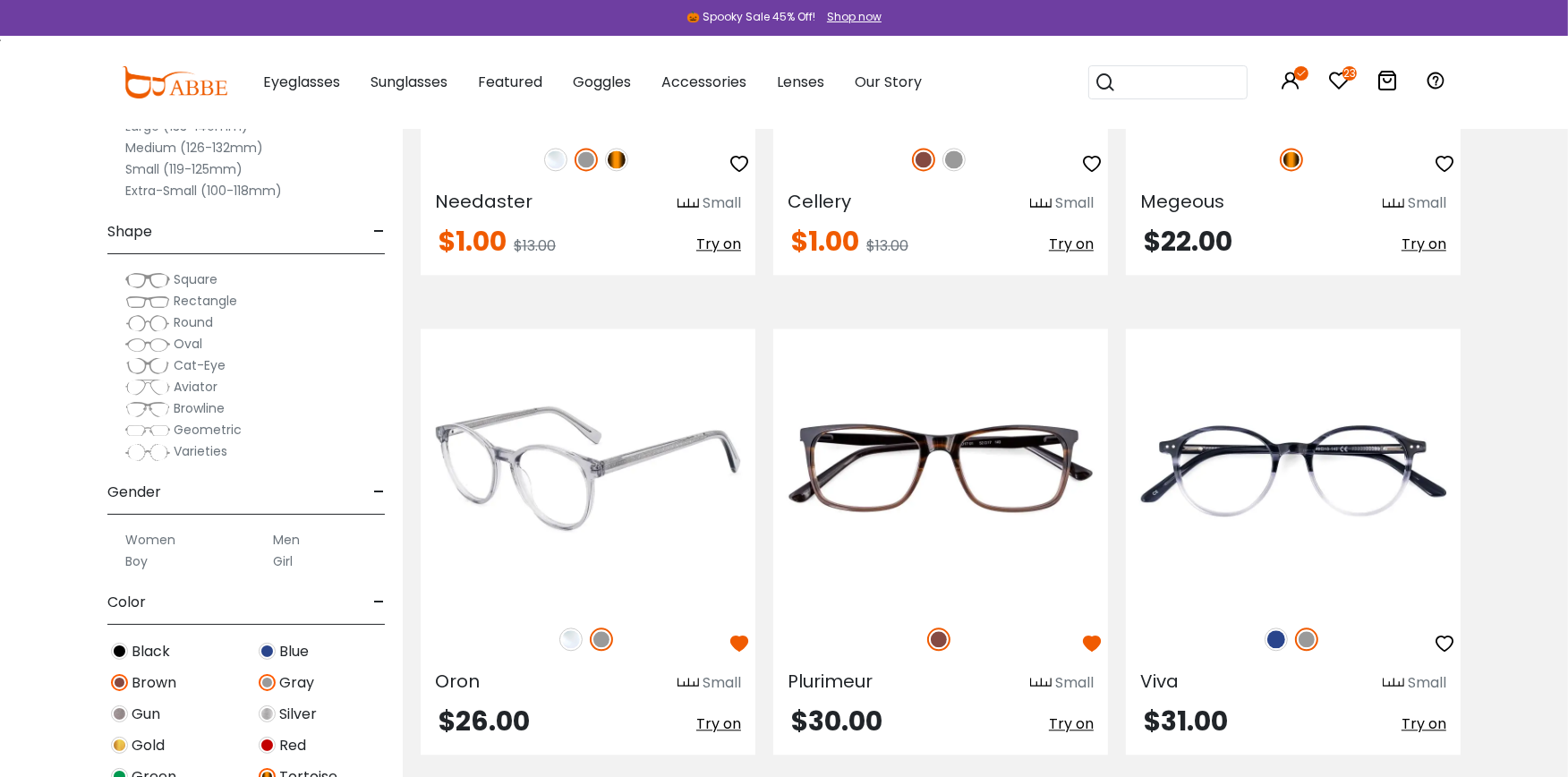
click at [583, 503] on img at bounding box center [588, 468] width 335 height 279
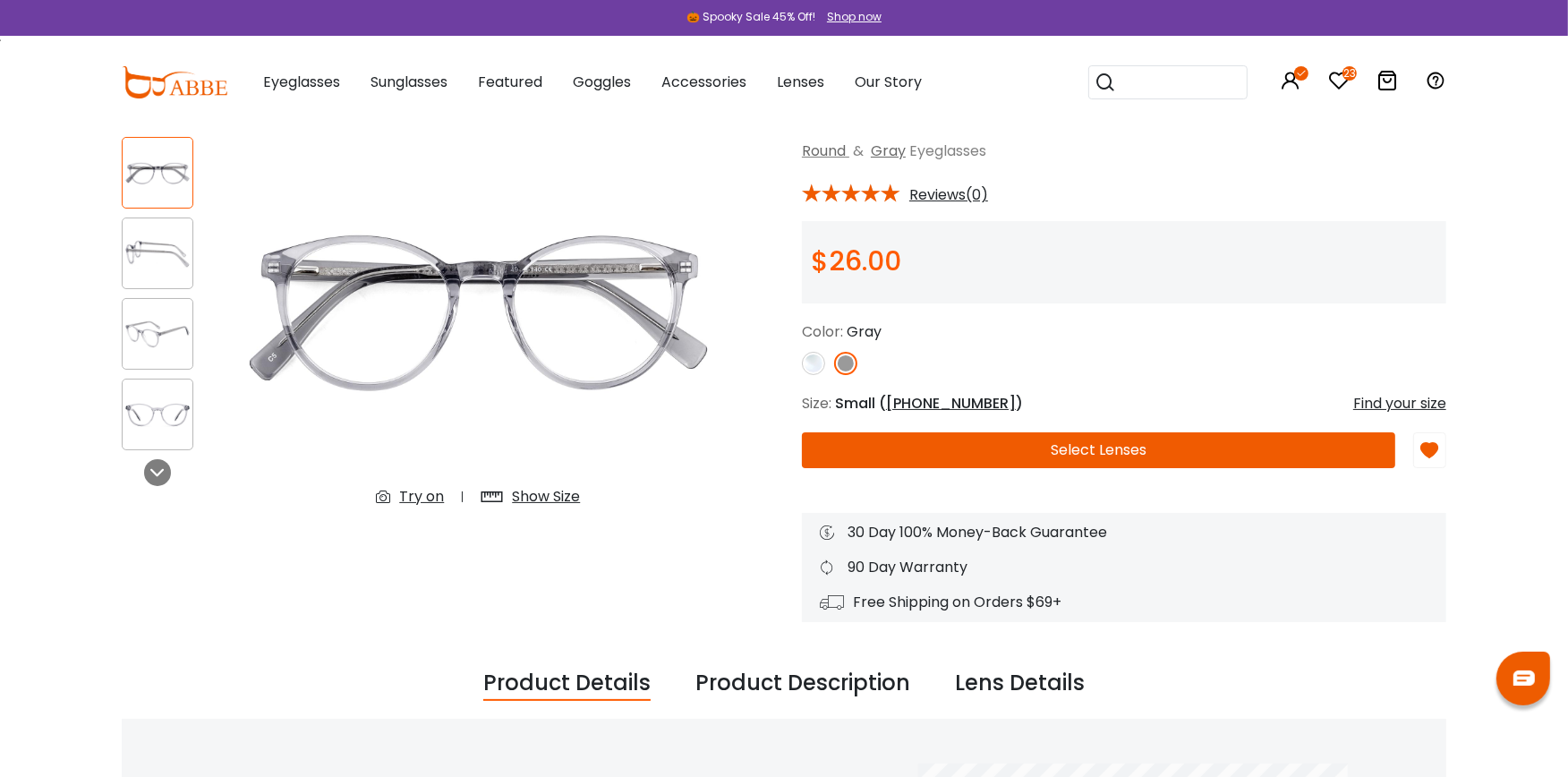
scroll to position [39, 0]
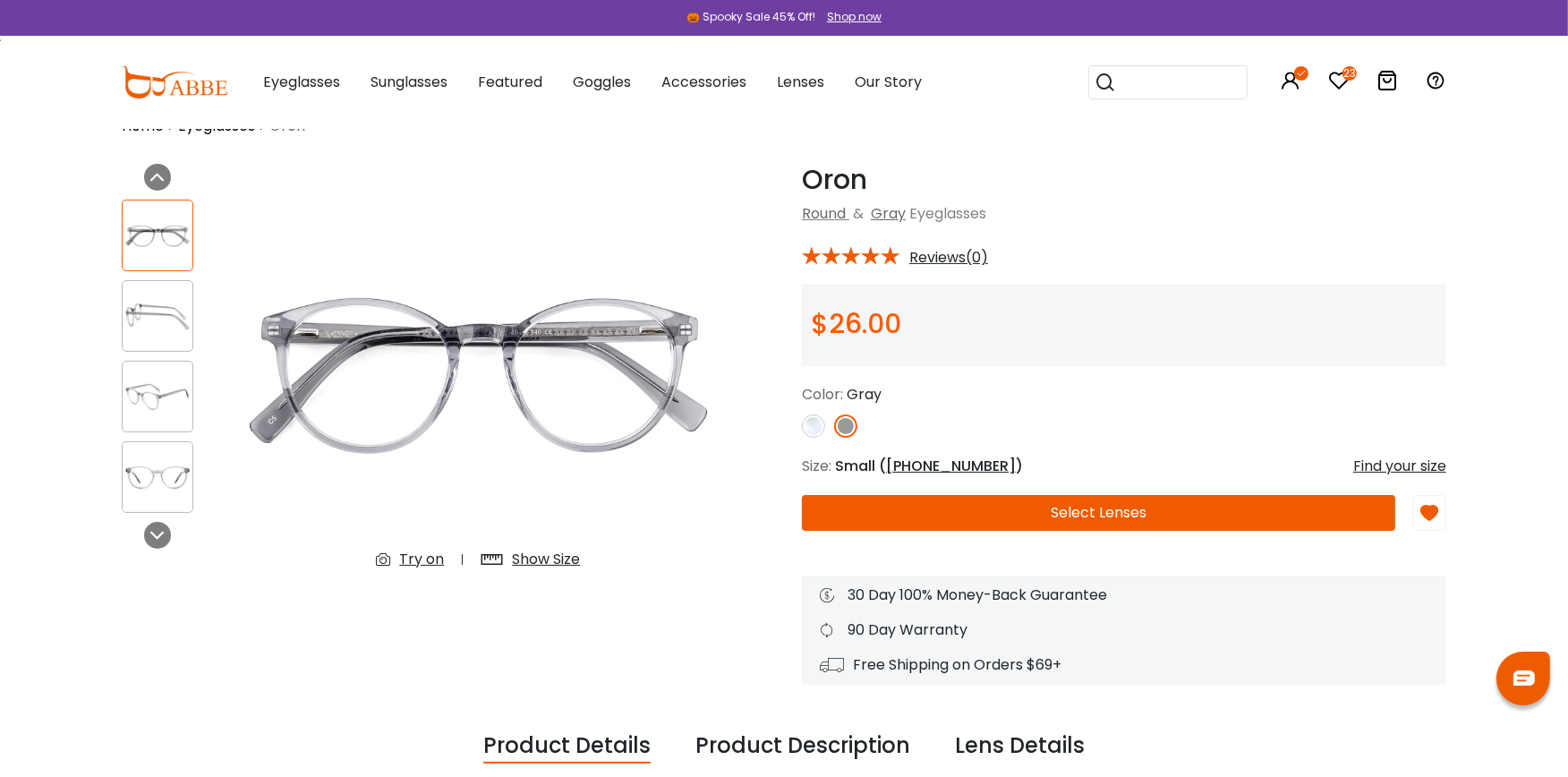
click at [413, 558] on div "Try on" at bounding box center [421, 559] width 45 height 22
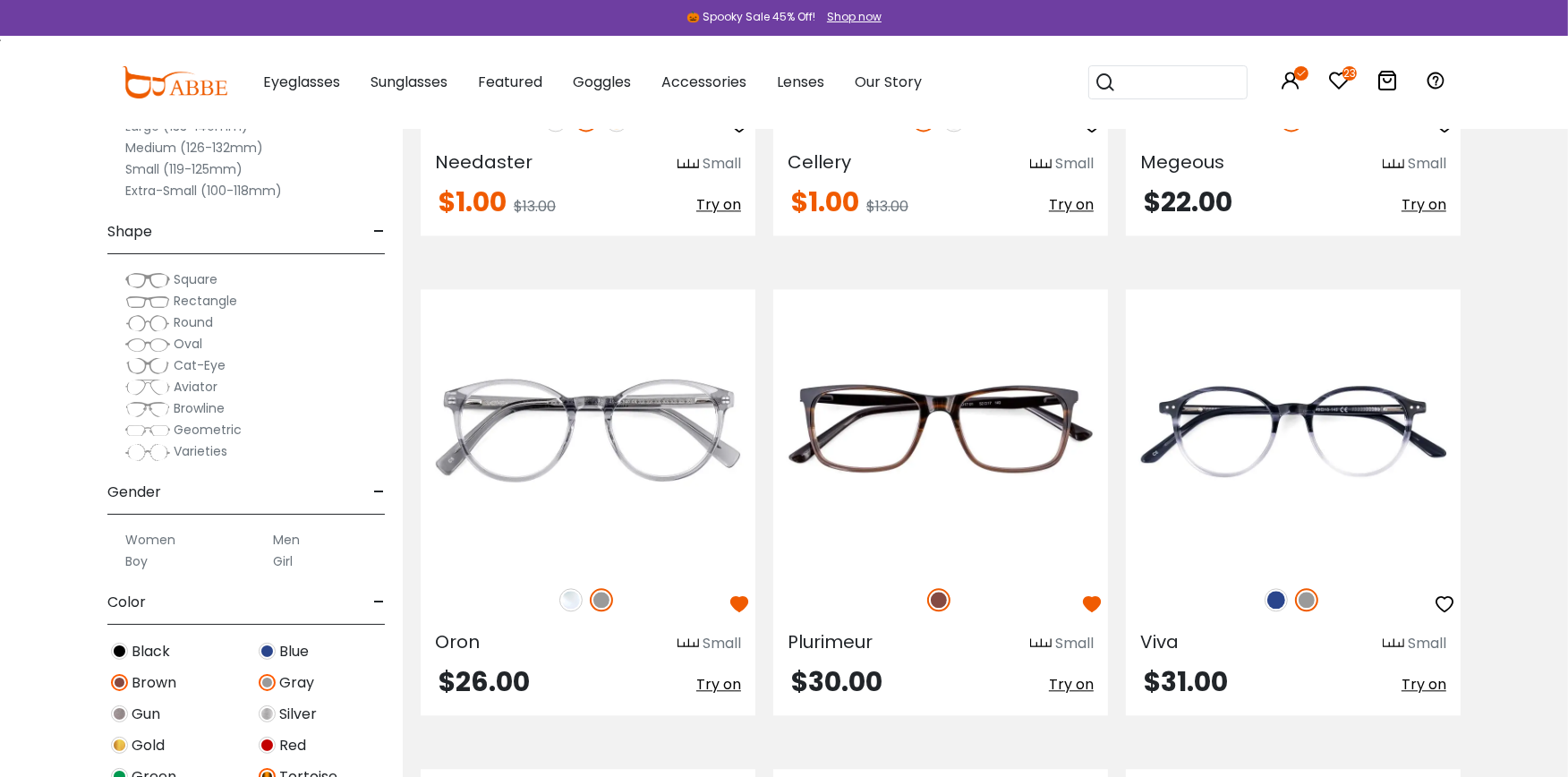
scroll to position [4263, 0]
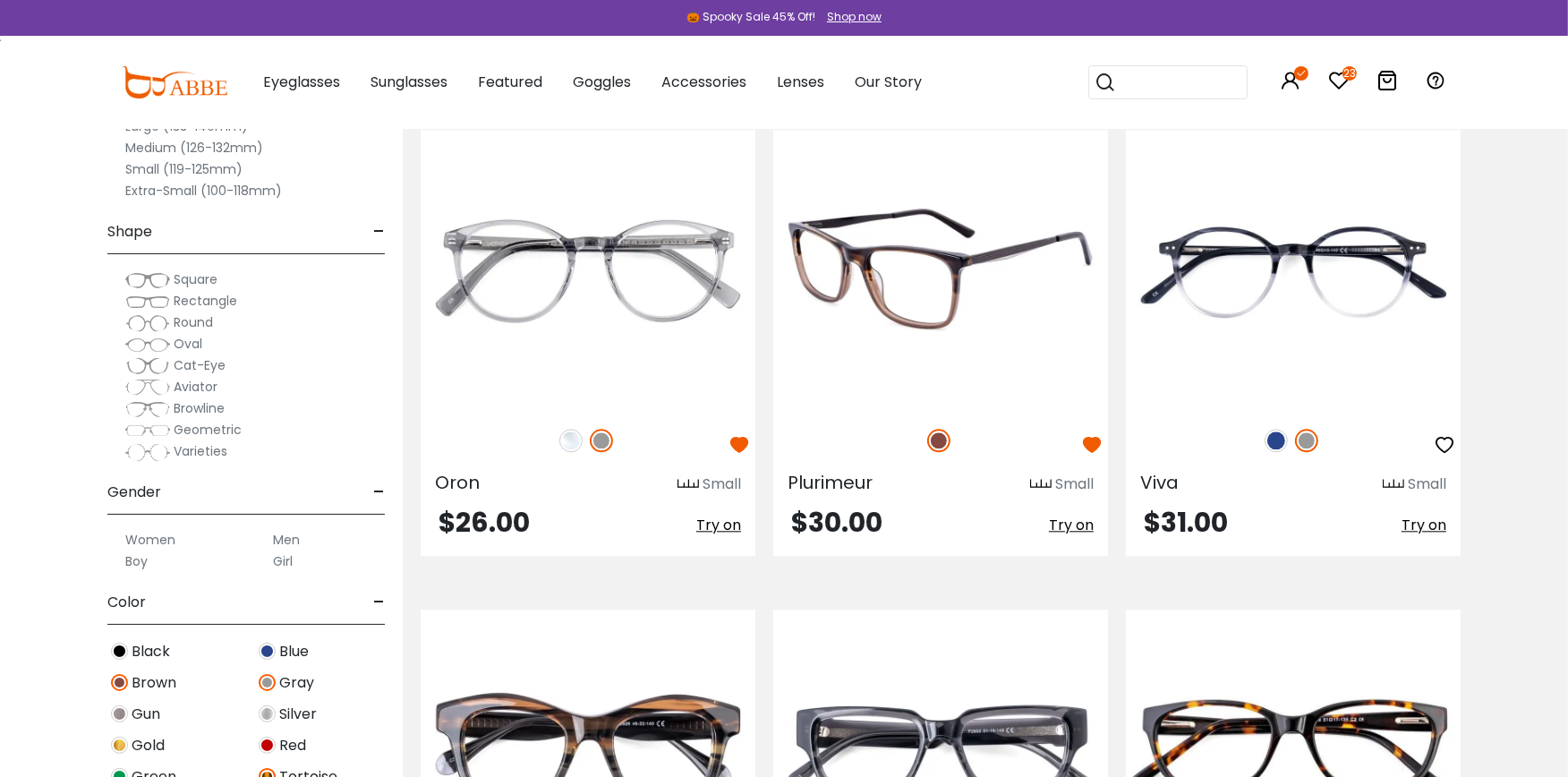
click at [943, 299] on img at bounding box center [941, 270] width 335 height 279
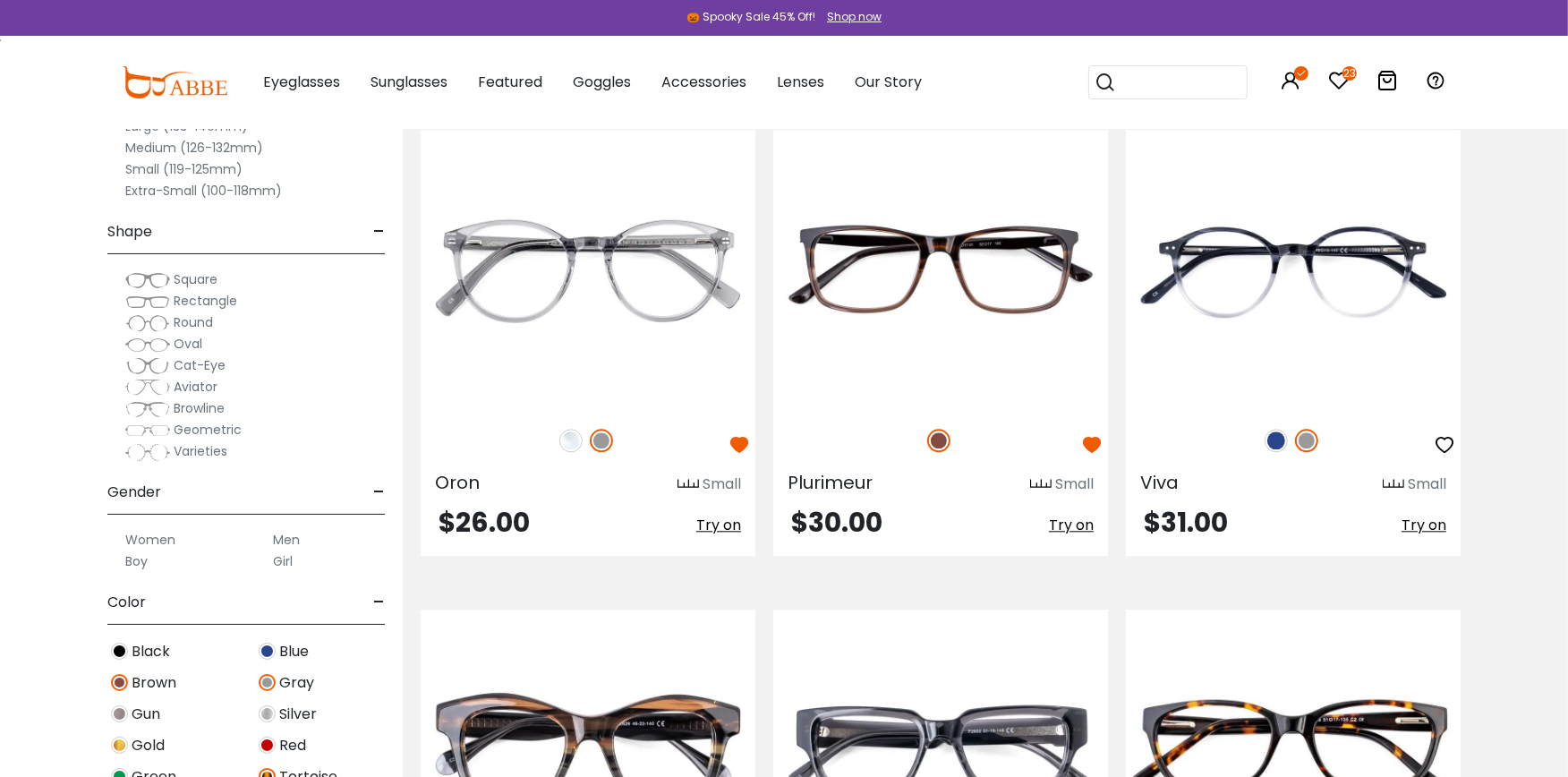
scroll to position [4304, 0]
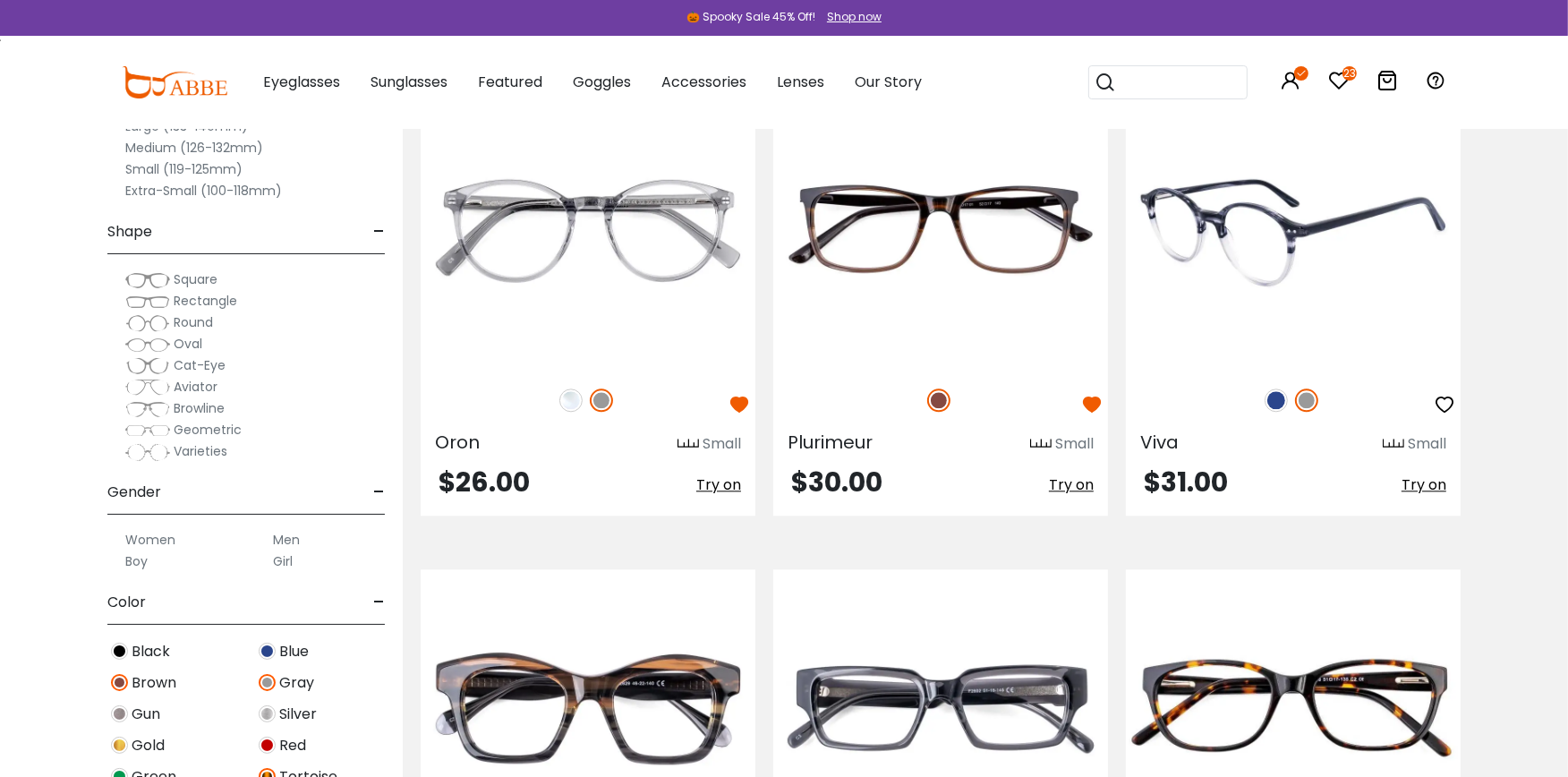
click at [1286, 218] on img at bounding box center [1293, 229] width 335 height 279
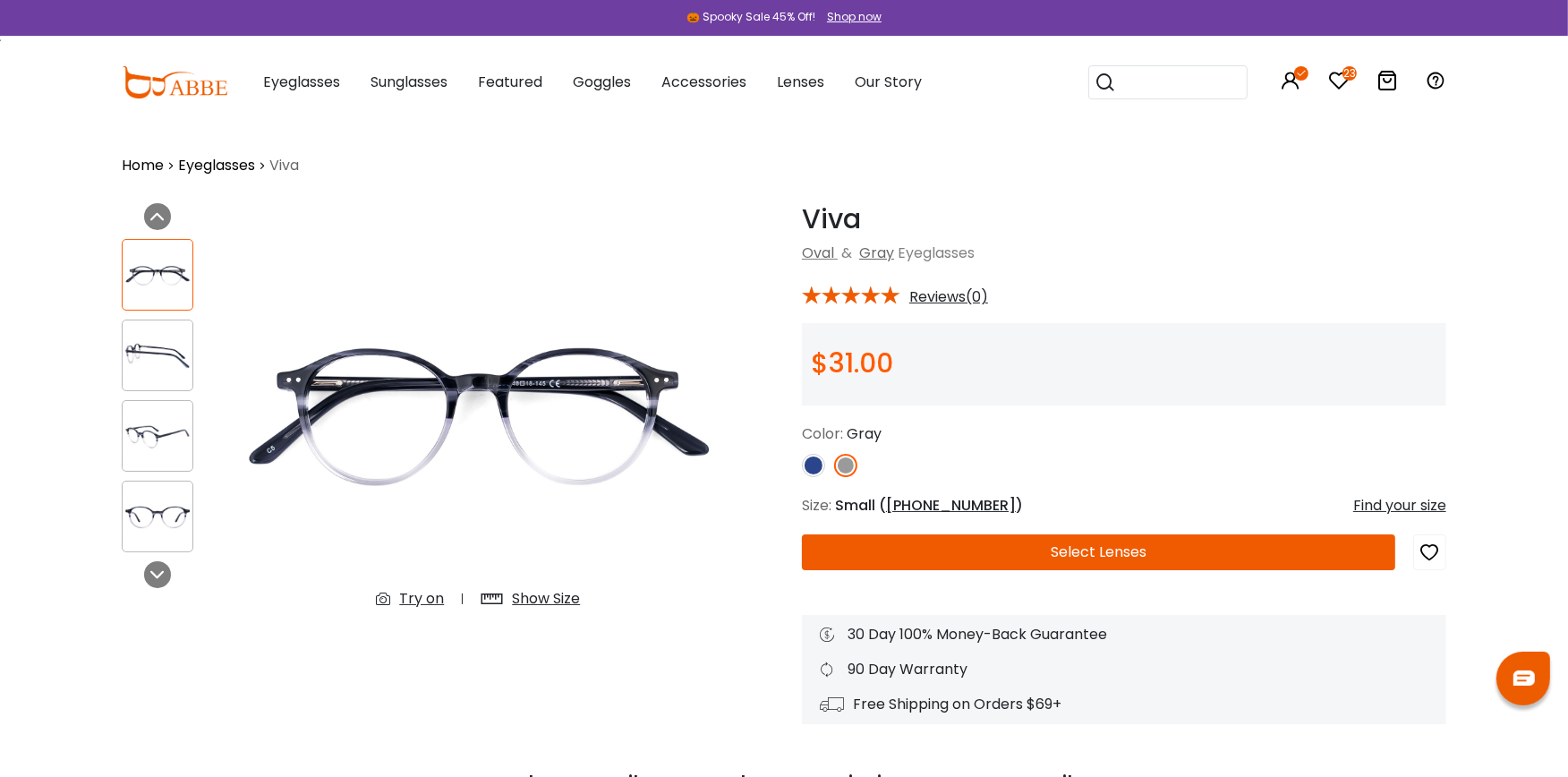
click at [424, 601] on div "Try on" at bounding box center [421, 598] width 45 height 22
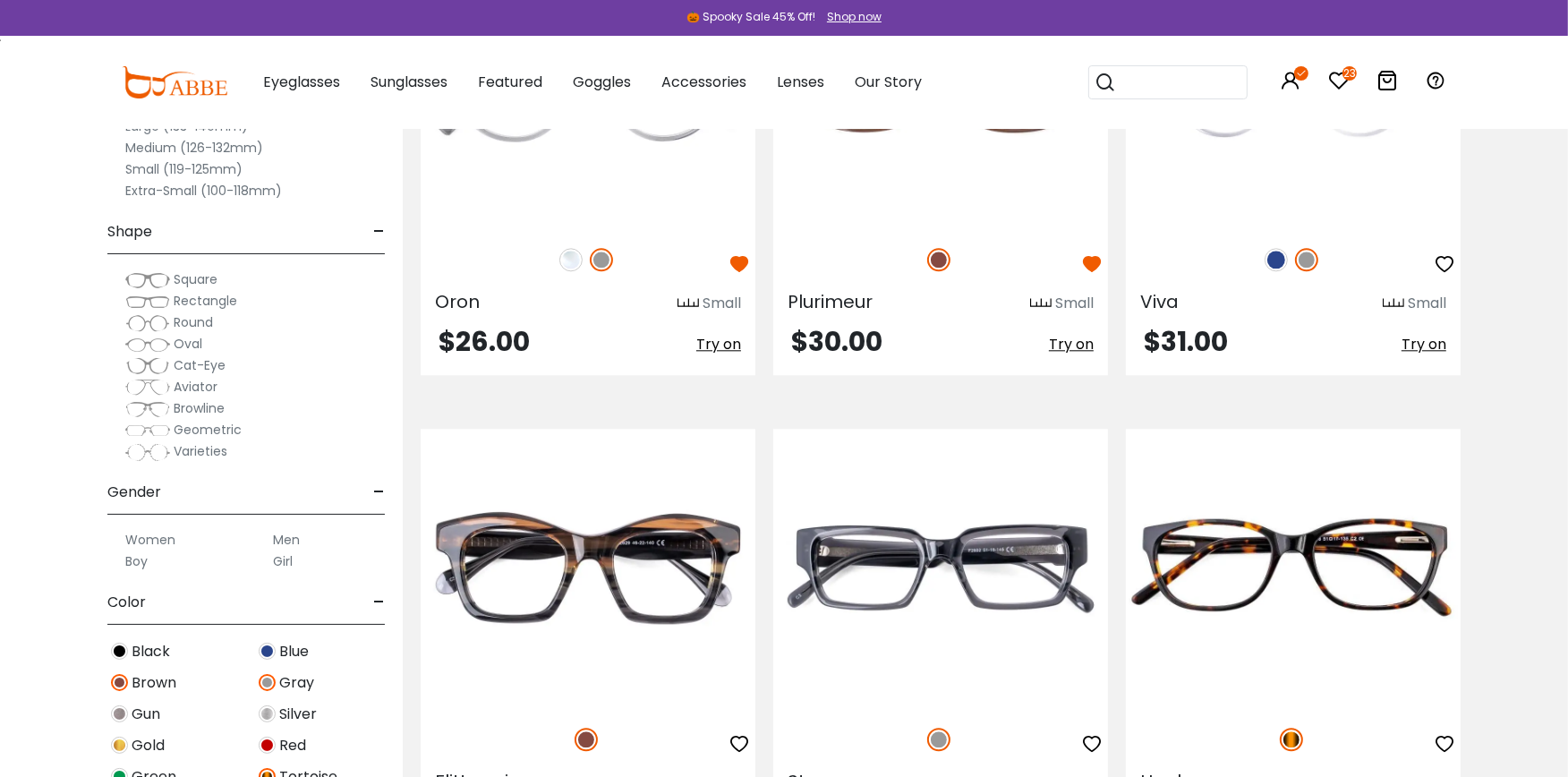
scroll to position [4624, 0]
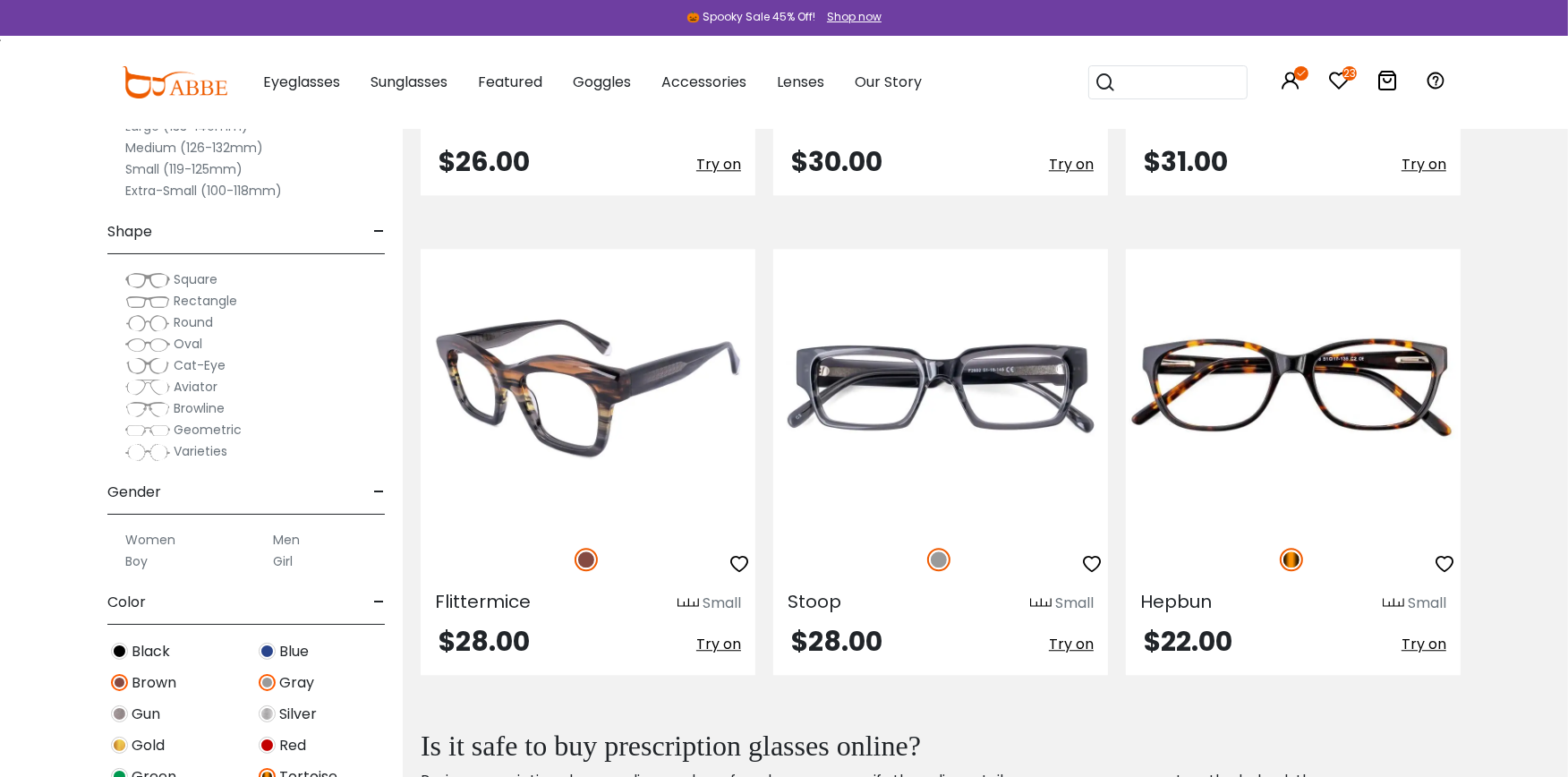
click at [594, 408] on img at bounding box center [588, 388] width 335 height 279
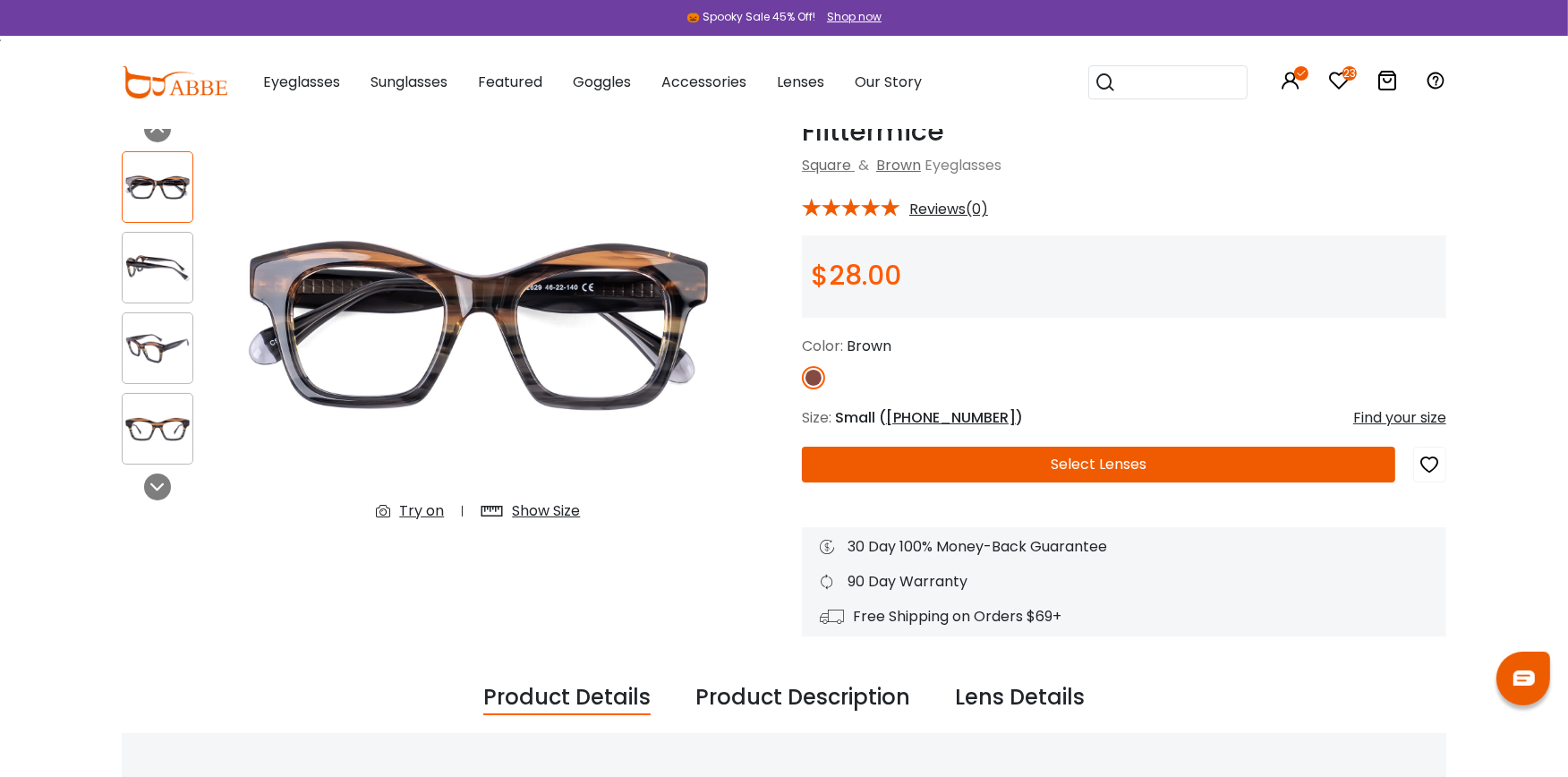
scroll to position [79, 0]
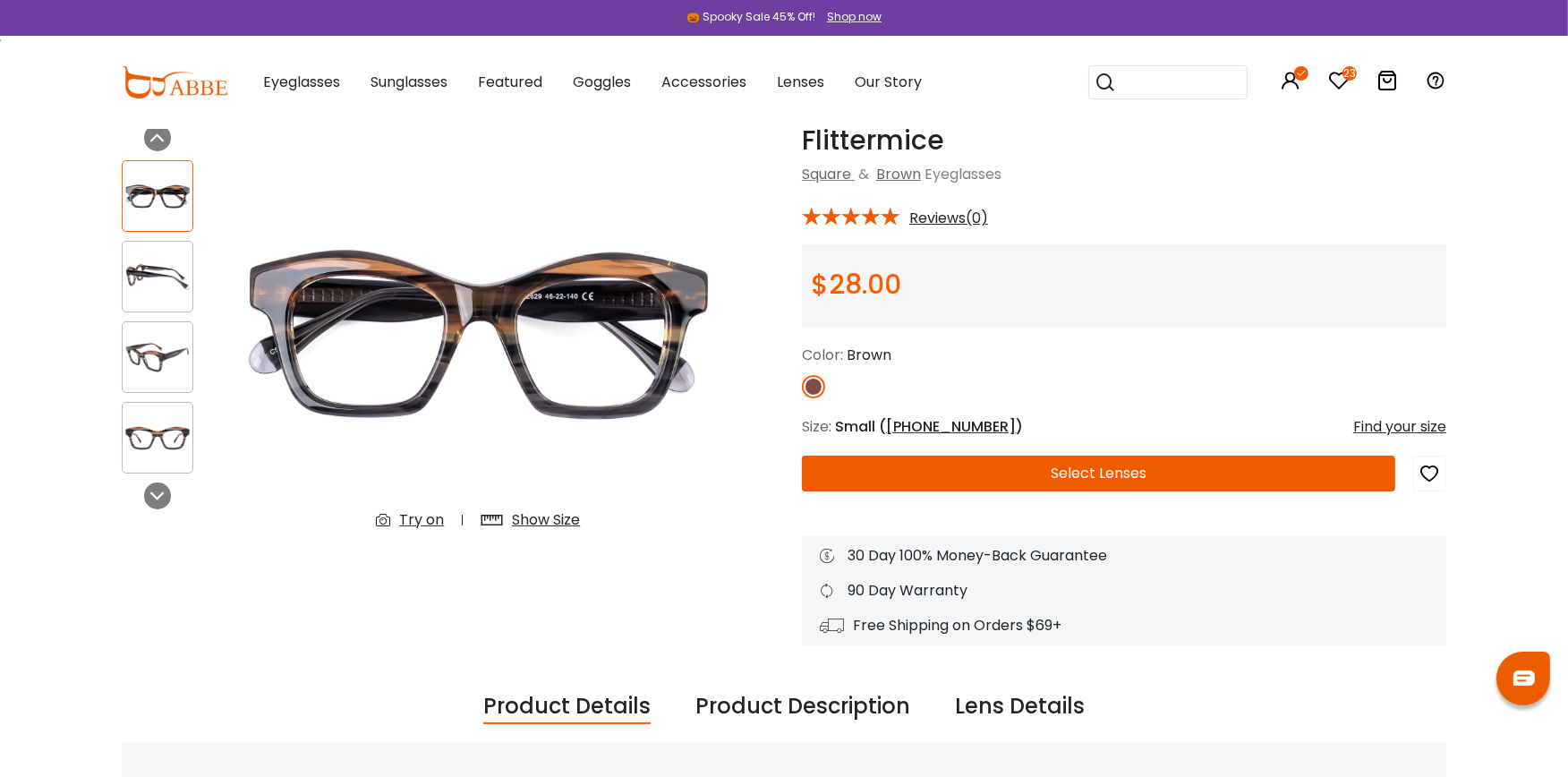
click at [411, 514] on div "Try on" at bounding box center [421, 520] width 45 height 22
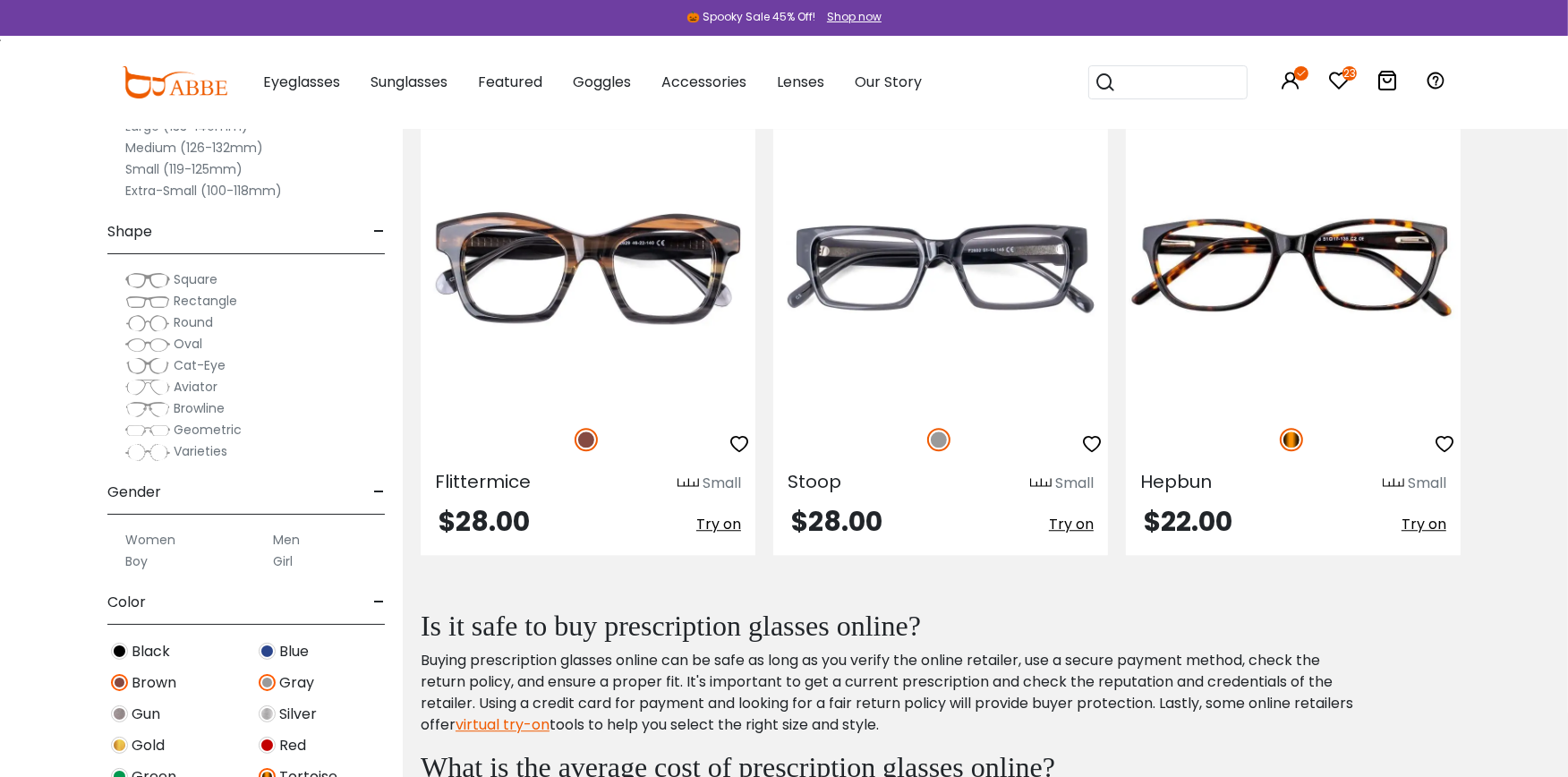
scroll to position [4783, 0]
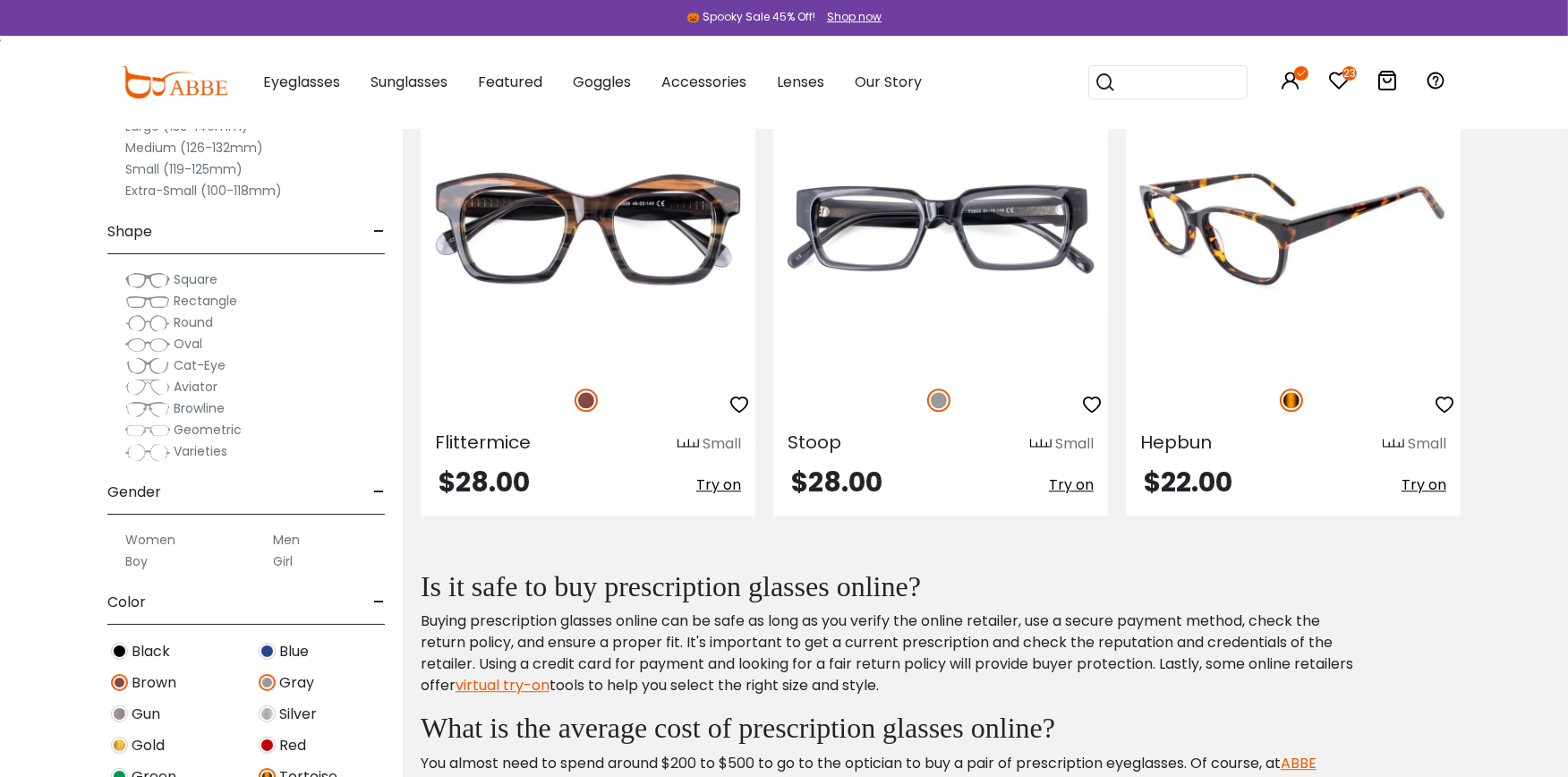
click at [1253, 255] on img at bounding box center [1293, 229] width 335 height 279
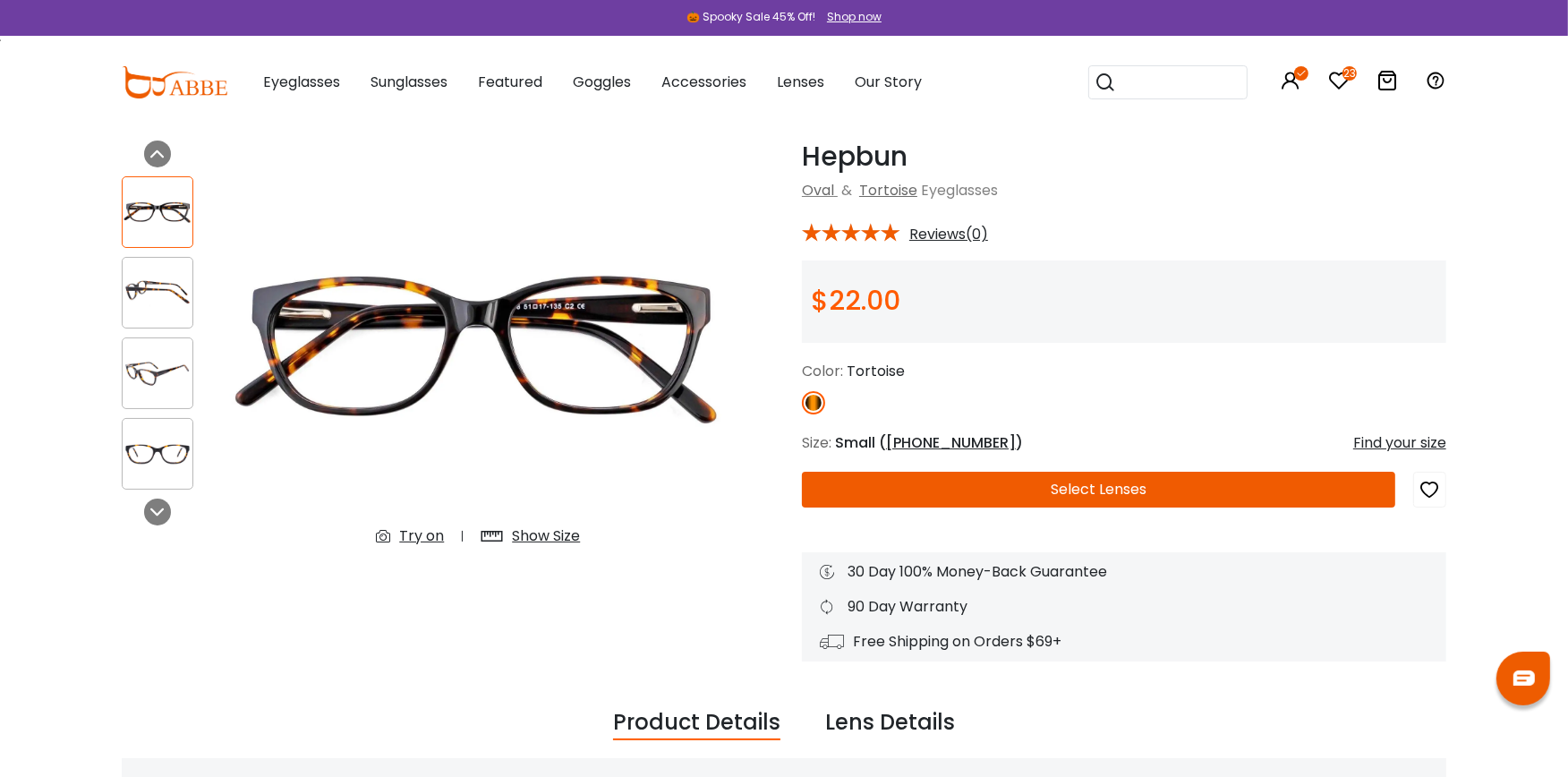
scroll to position [39, 0]
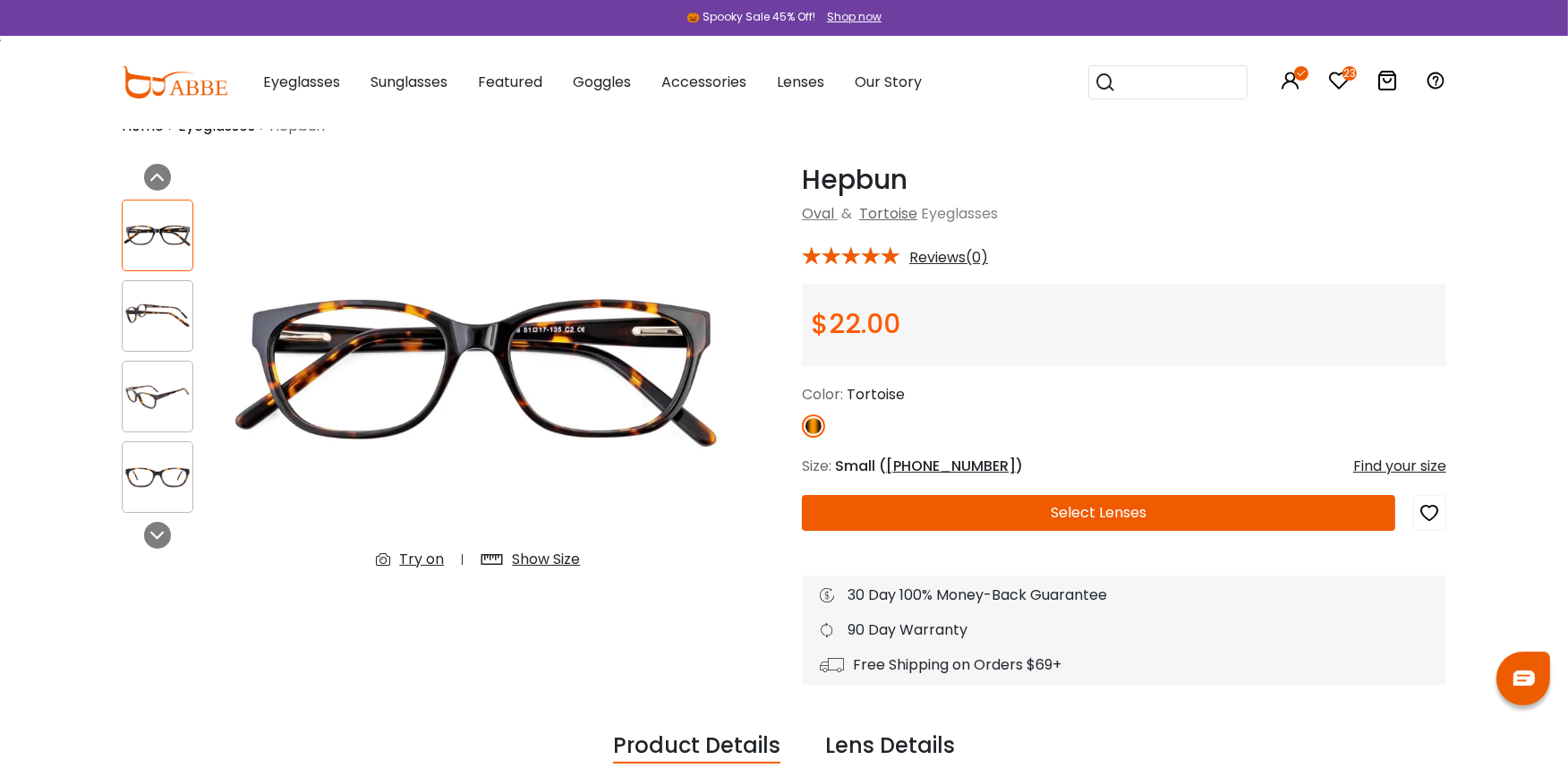
click at [425, 555] on div "Try on" at bounding box center [421, 559] width 45 height 22
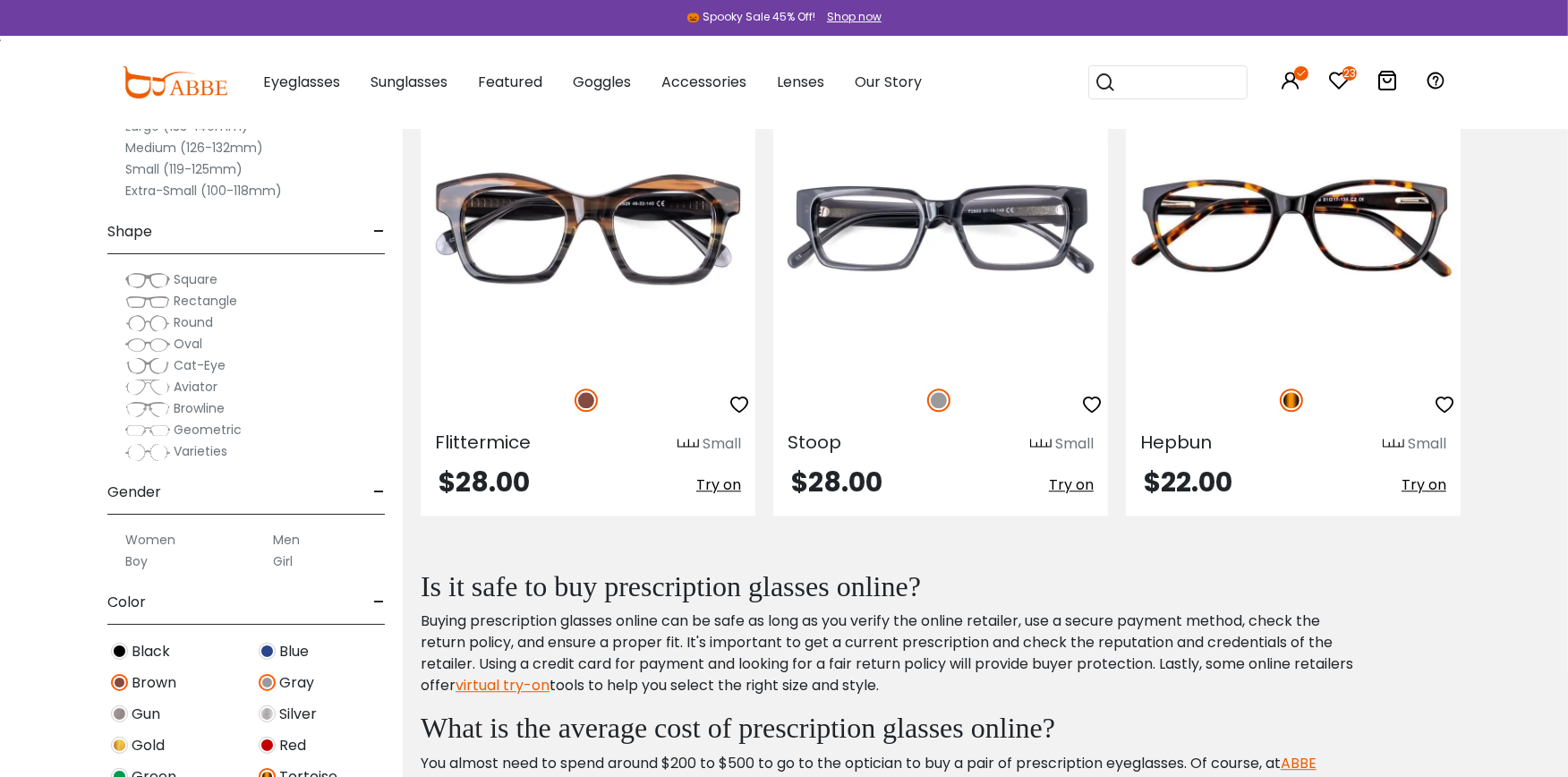
click at [190, 189] on label "Extra-Small (100-118mm)" at bounding box center [203, 190] width 157 height 22
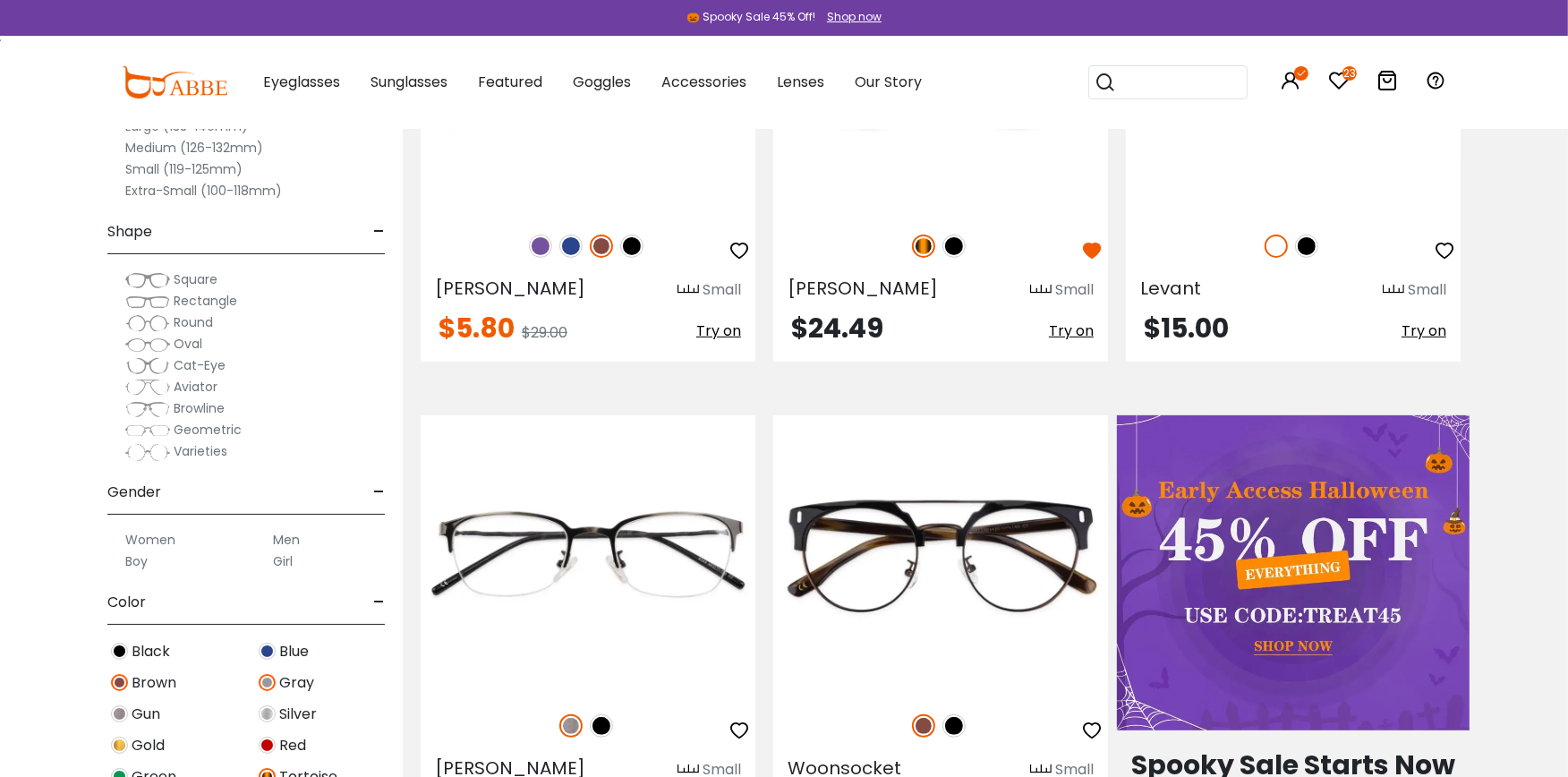
scroll to position [638, 0]
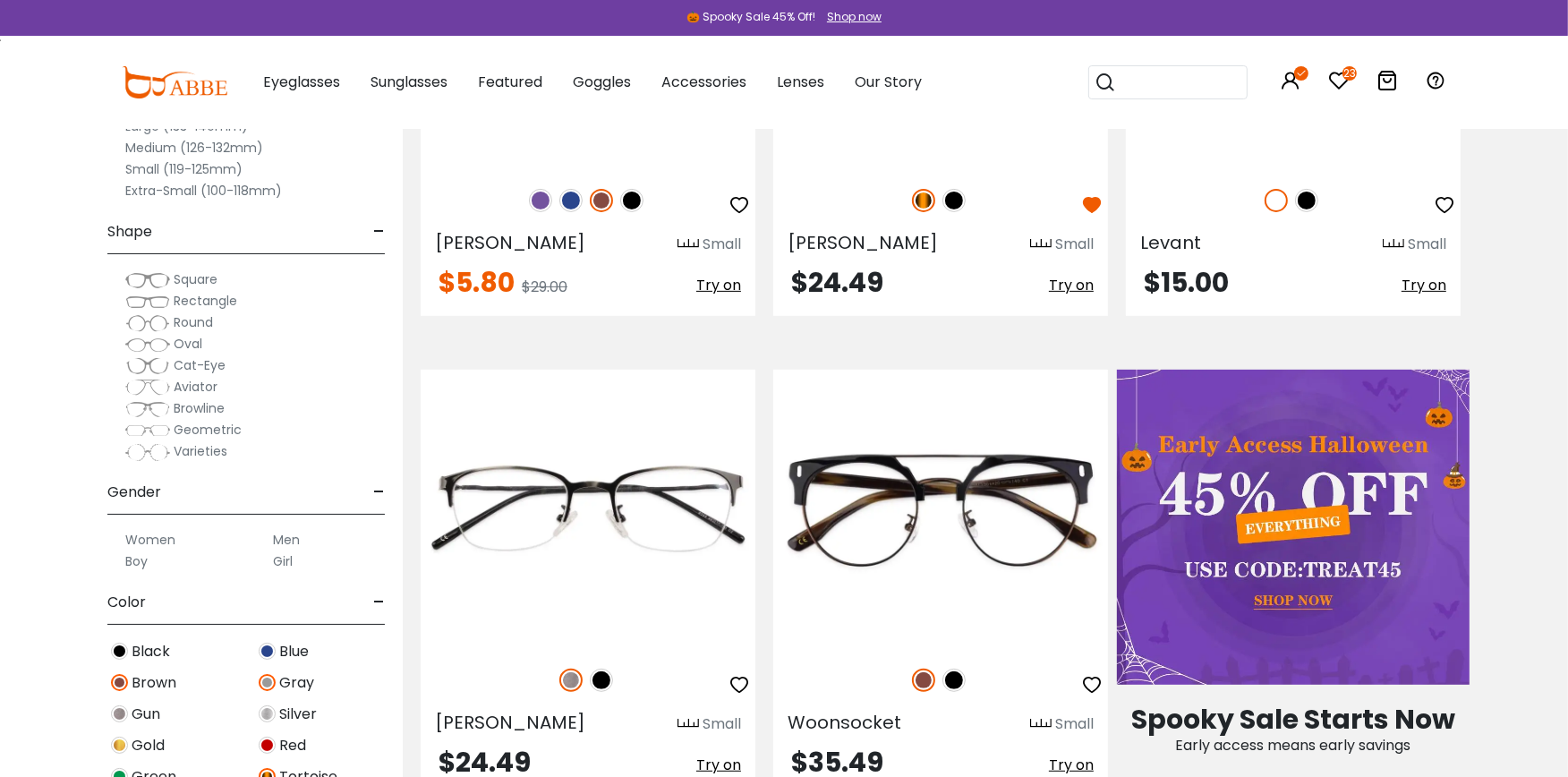
click at [182, 188] on label "Extra-Small (100-118mm)" at bounding box center [203, 190] width 157 height 22
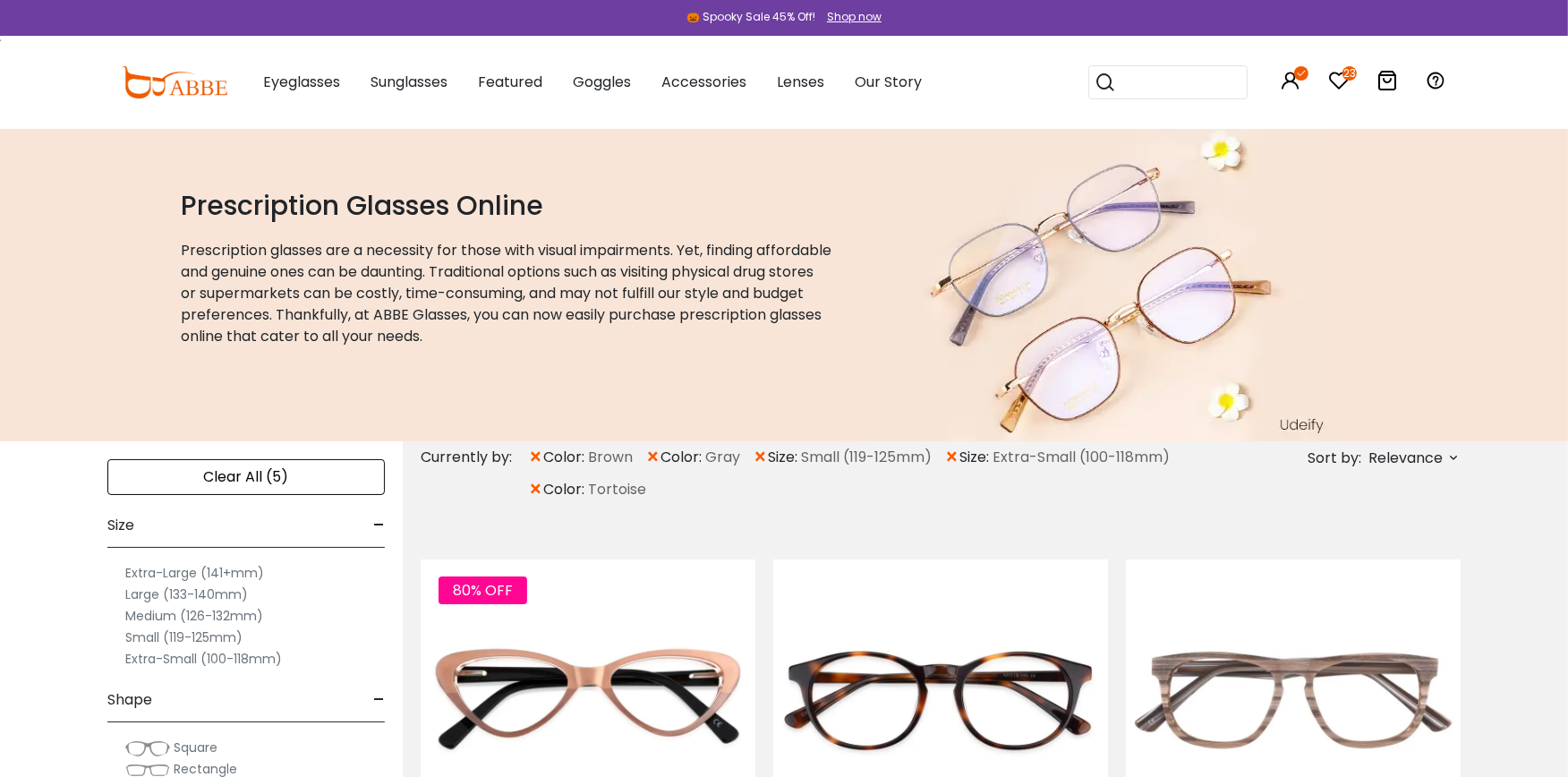
click at [756, 457] on span "×" at bounding box center [760, 457] width 15 height 32
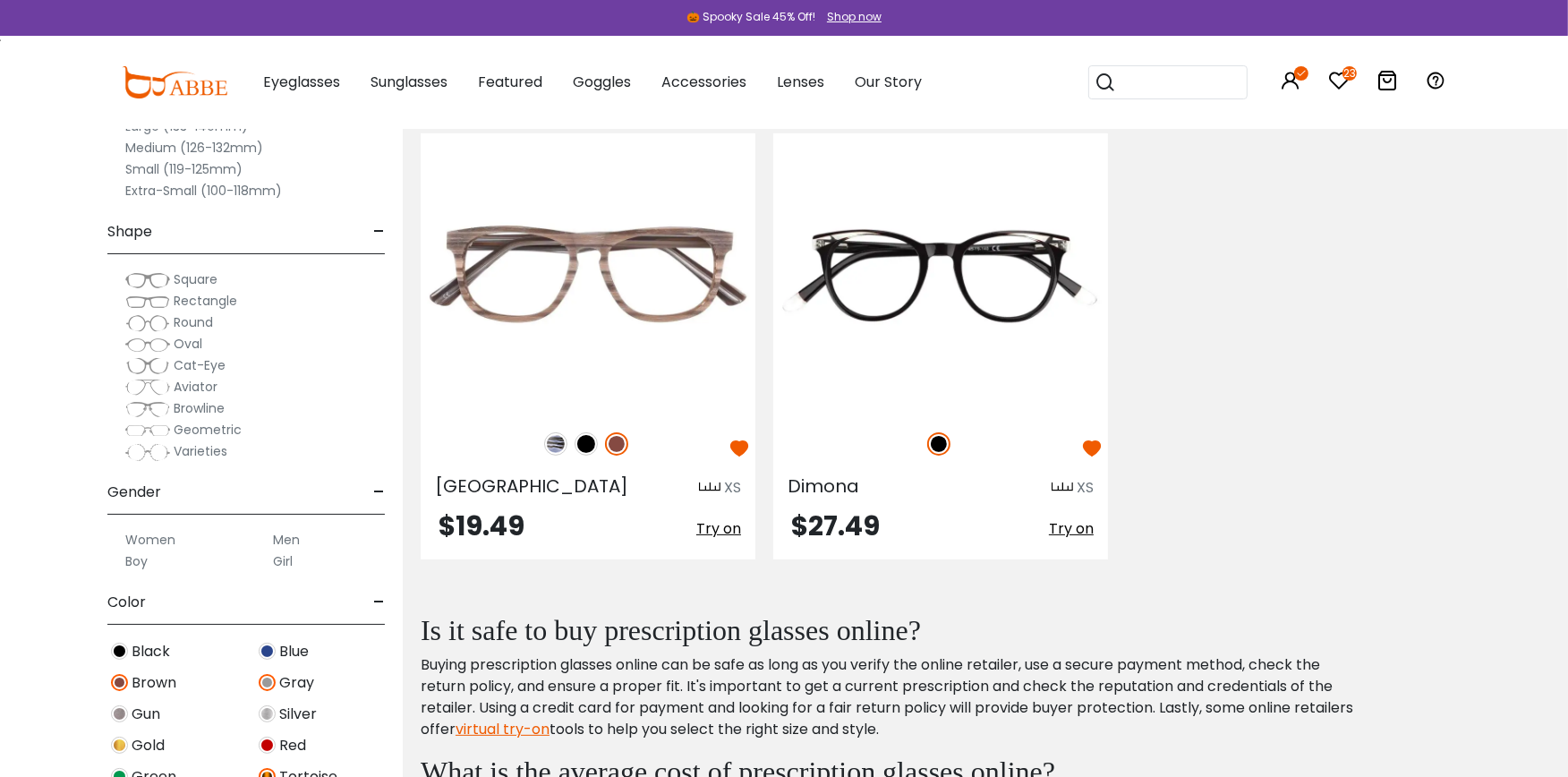
scroll to position [397, 0]
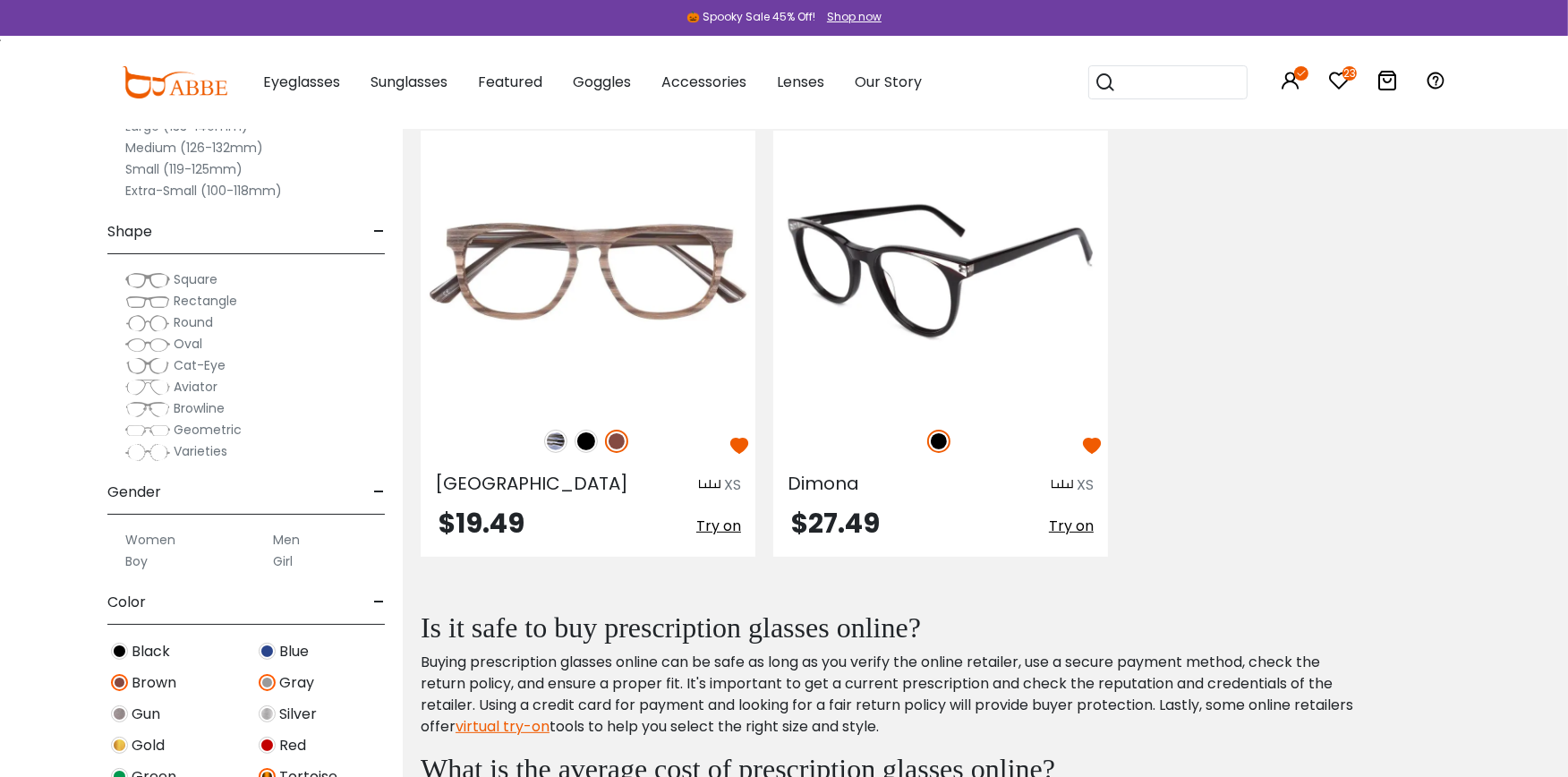
click at [959, 278] on img at bounding box center [941, 271] width 335 height 279
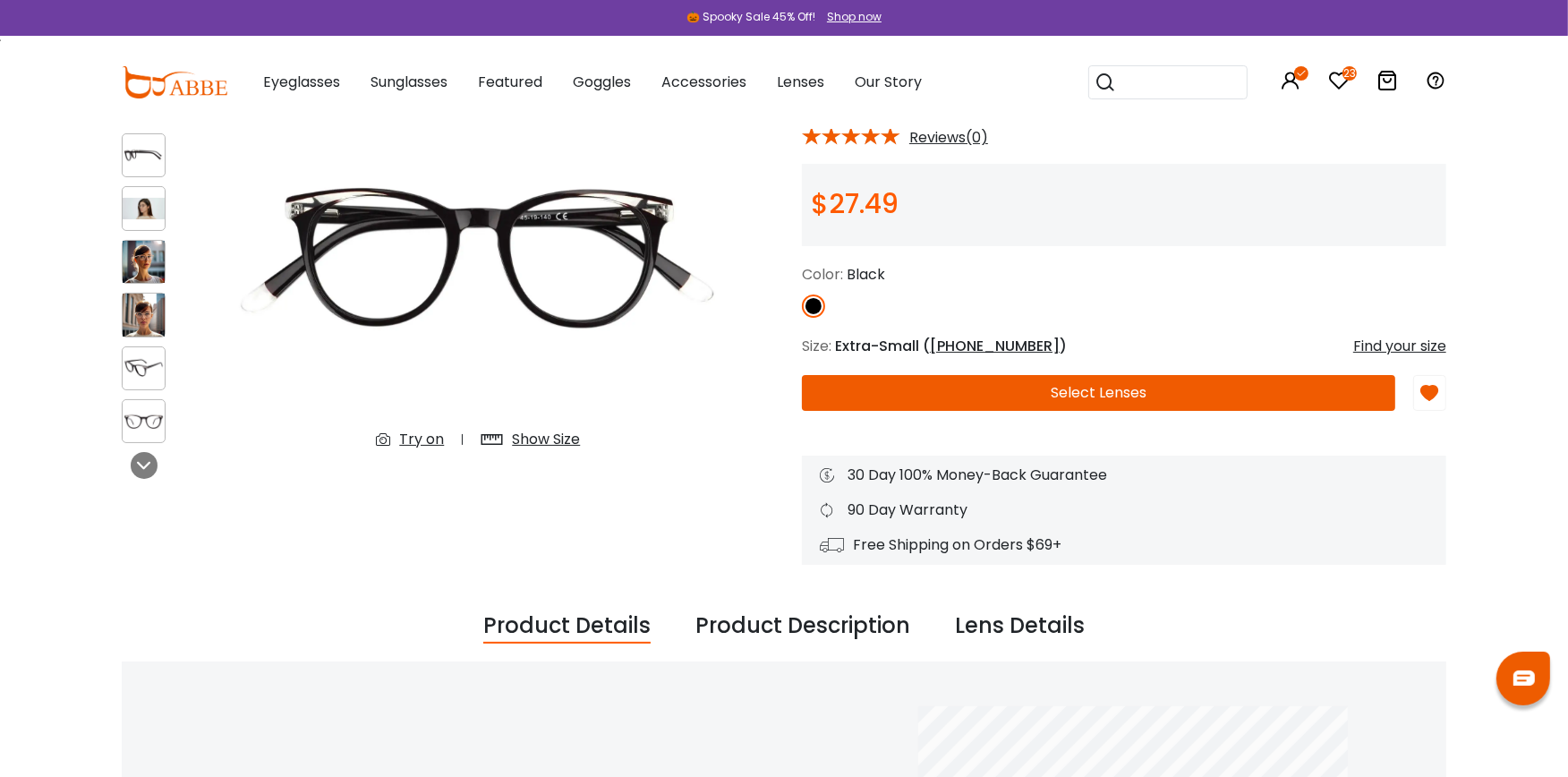
scroll to position [159, 0]
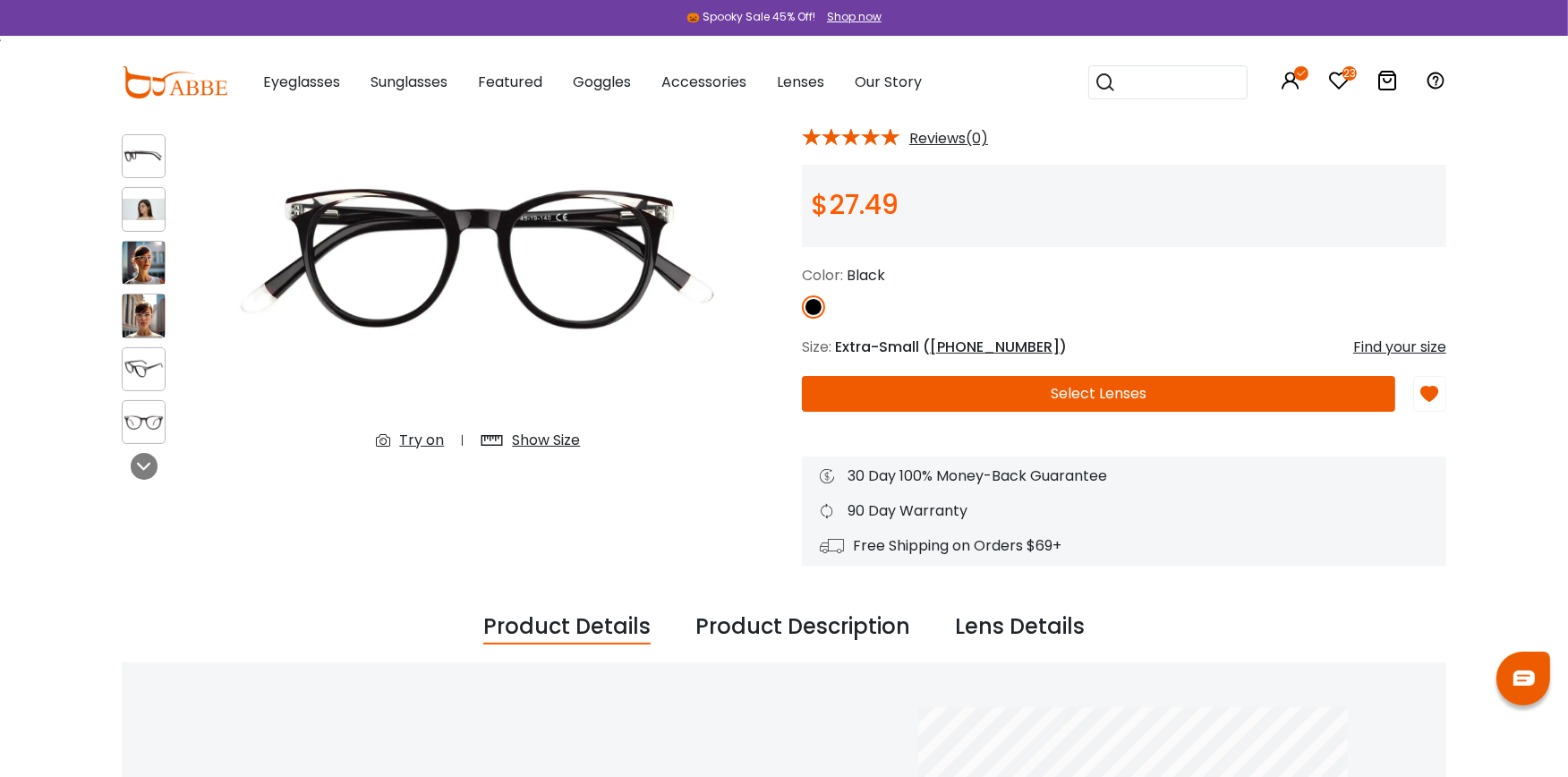
click at [411, 435] on div "Try on" at bounding box center [421, 440] width 45 height 22
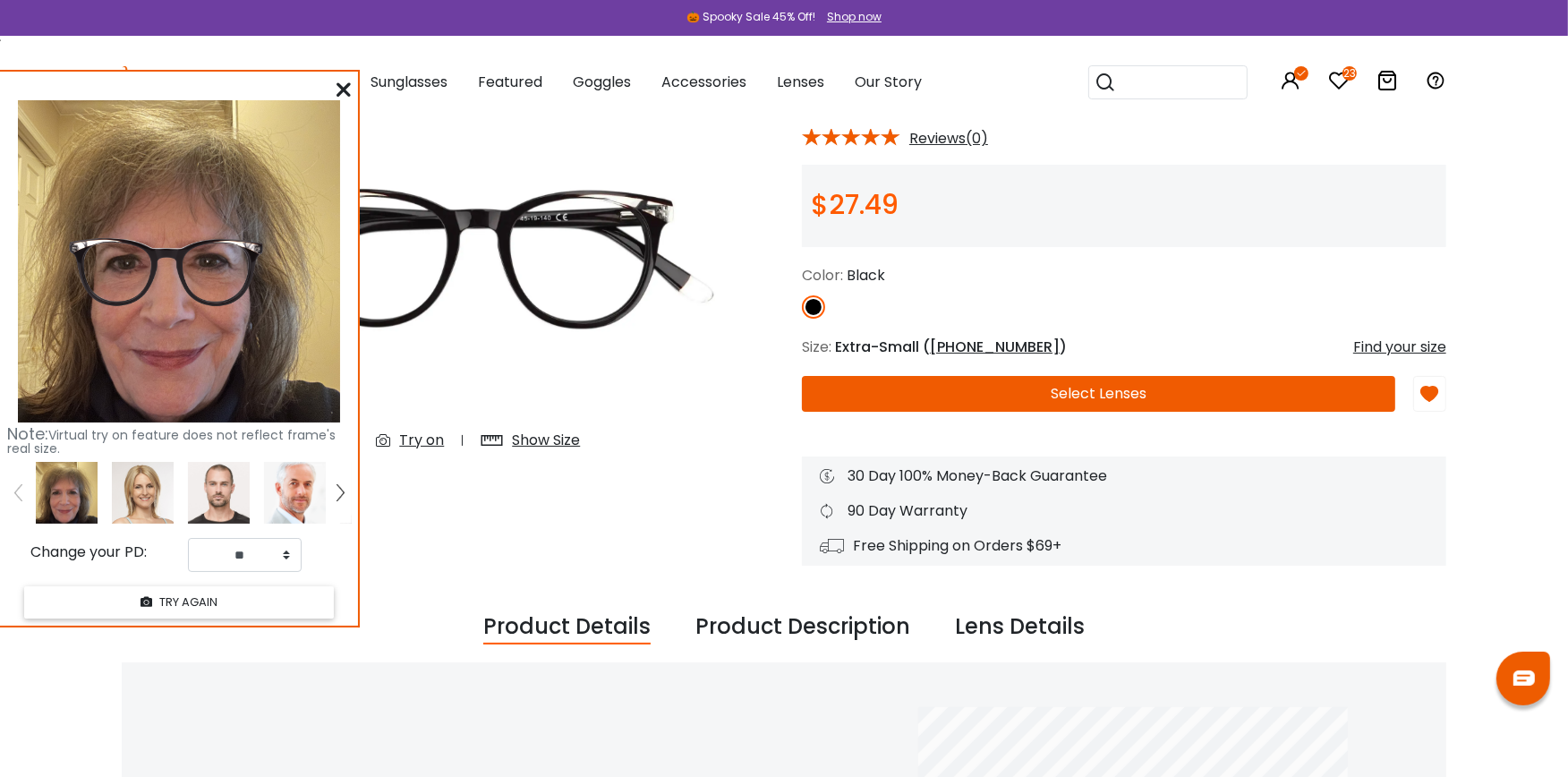
click at [342, 79] on div at bounding box center [343, 90] width 14 height 23
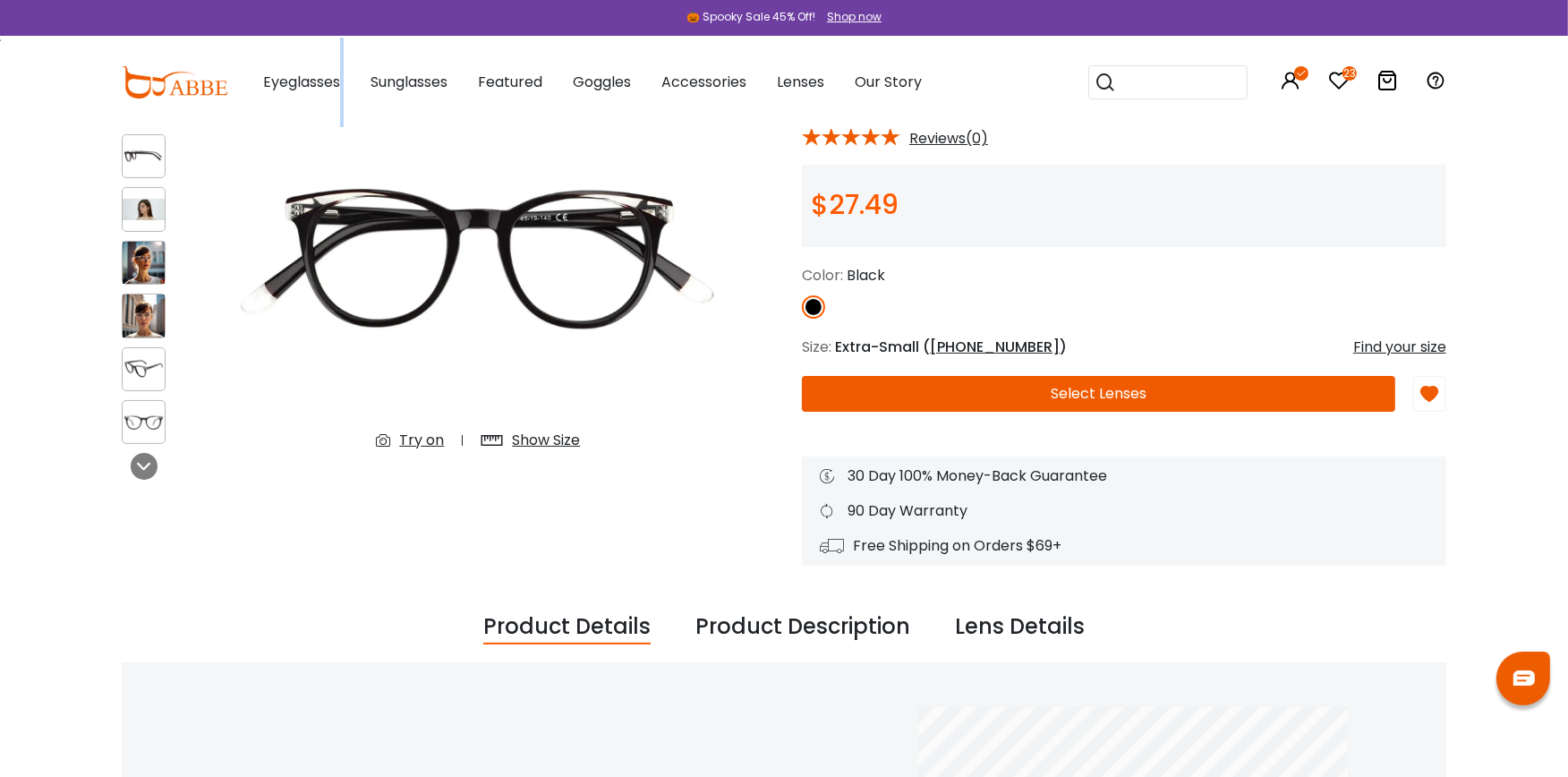
click at [342, 79] on div "Eyeglasses Women's Eyeglasses Men's Eyeglasses Kids' Eyeglasses All Eyeglasses …" at bounding box center [580, 83] width 686 height 89
click at [143, 252] on img at bounding box center [143, 262] width 42 height 42
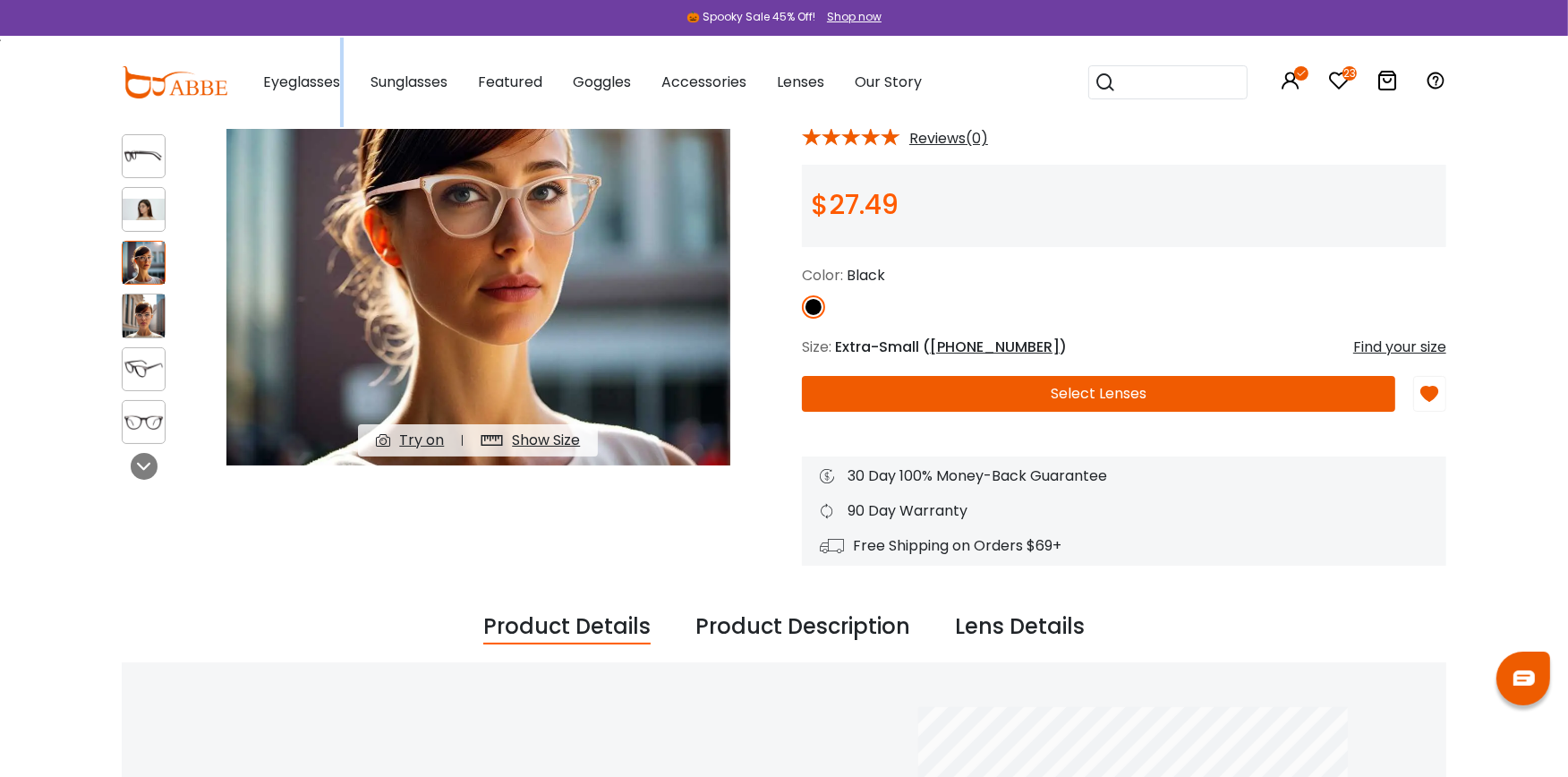
click at [141, 305] on img at bounding box center [143, 315] width 42 height 42
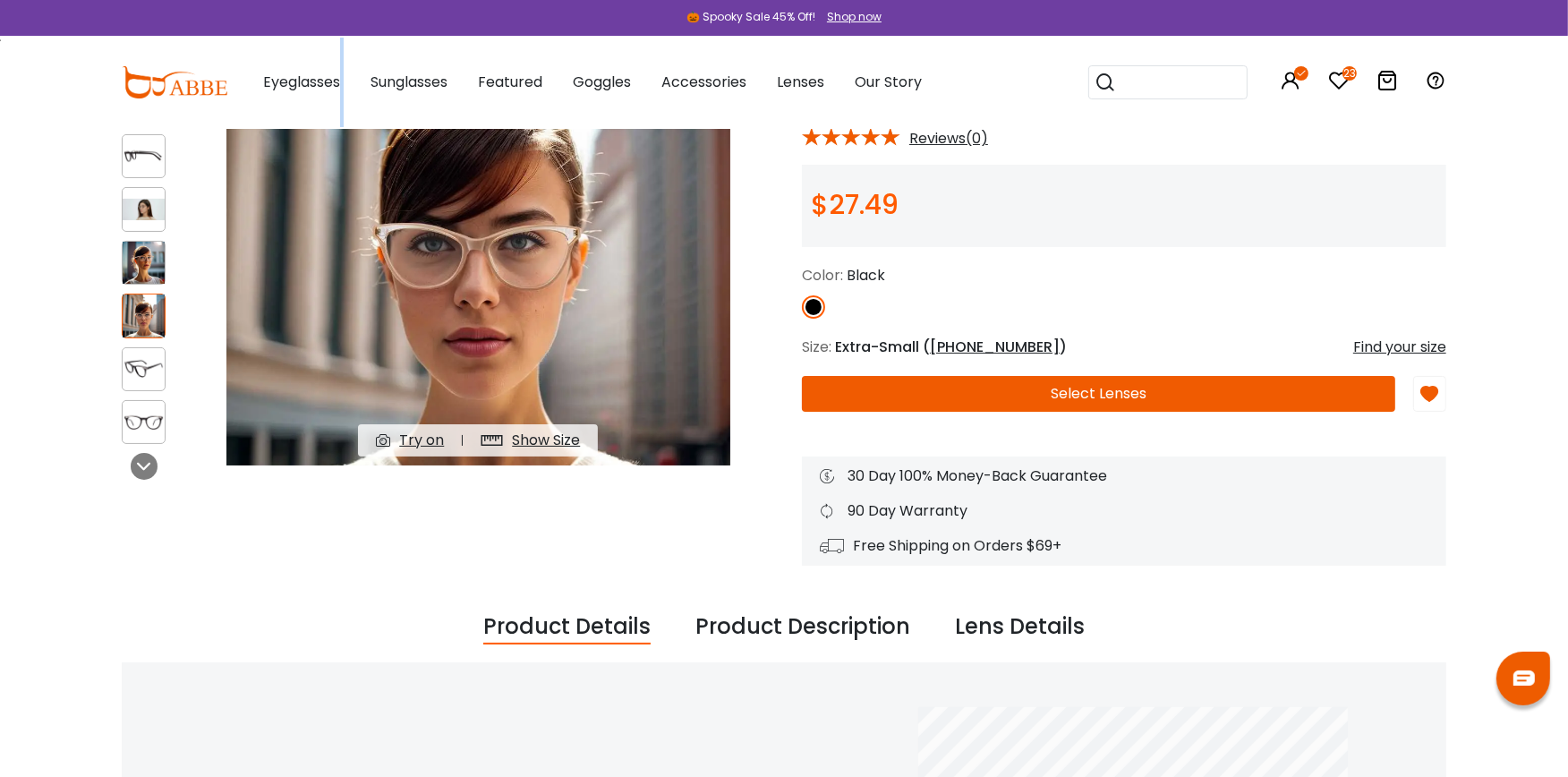
click at [155, 206] on img at bounding box center [143, 209] width 42 height 22
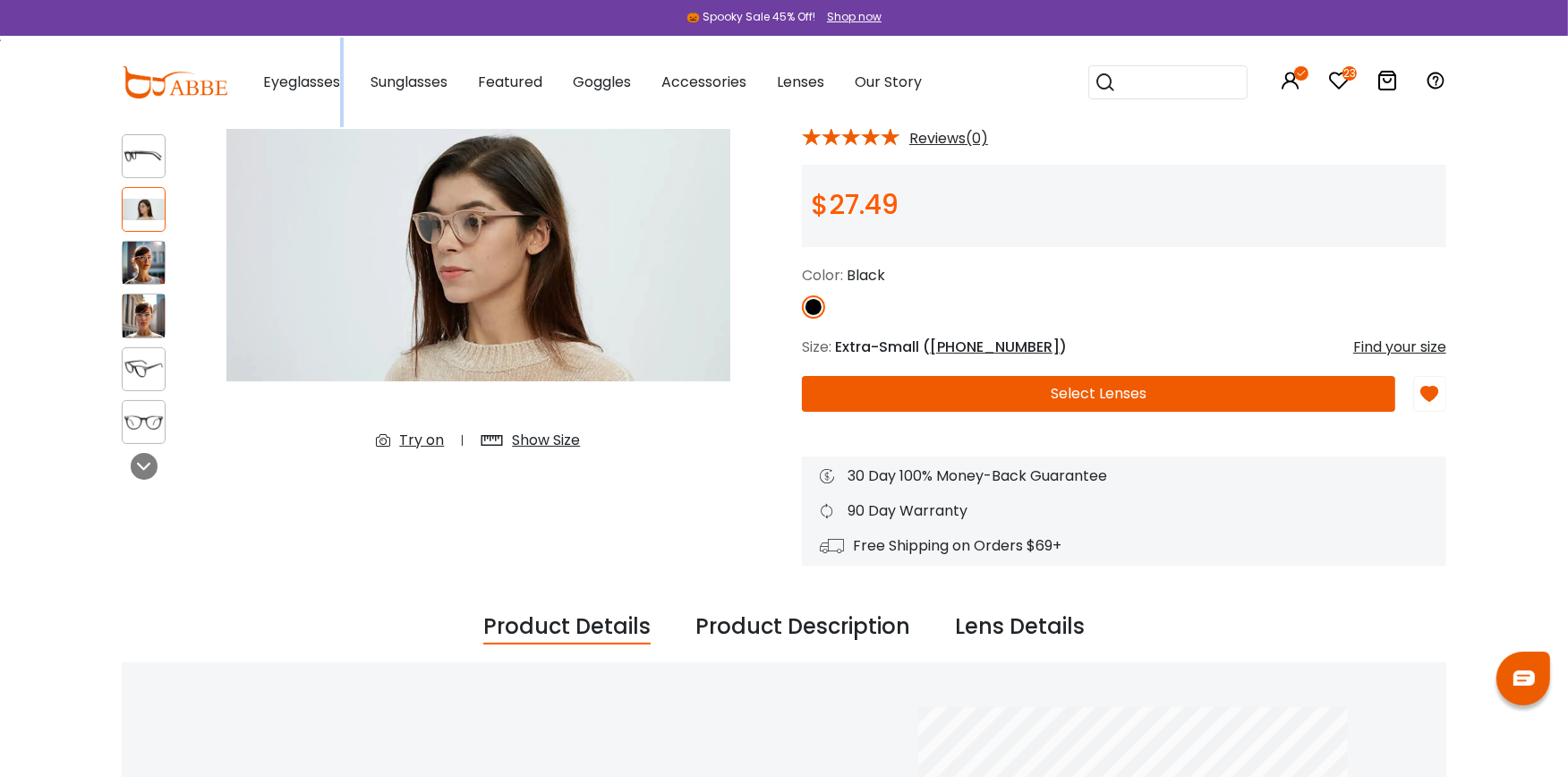
click at [141, 150] on img at bounding box center [143, 157] width 42 height 22
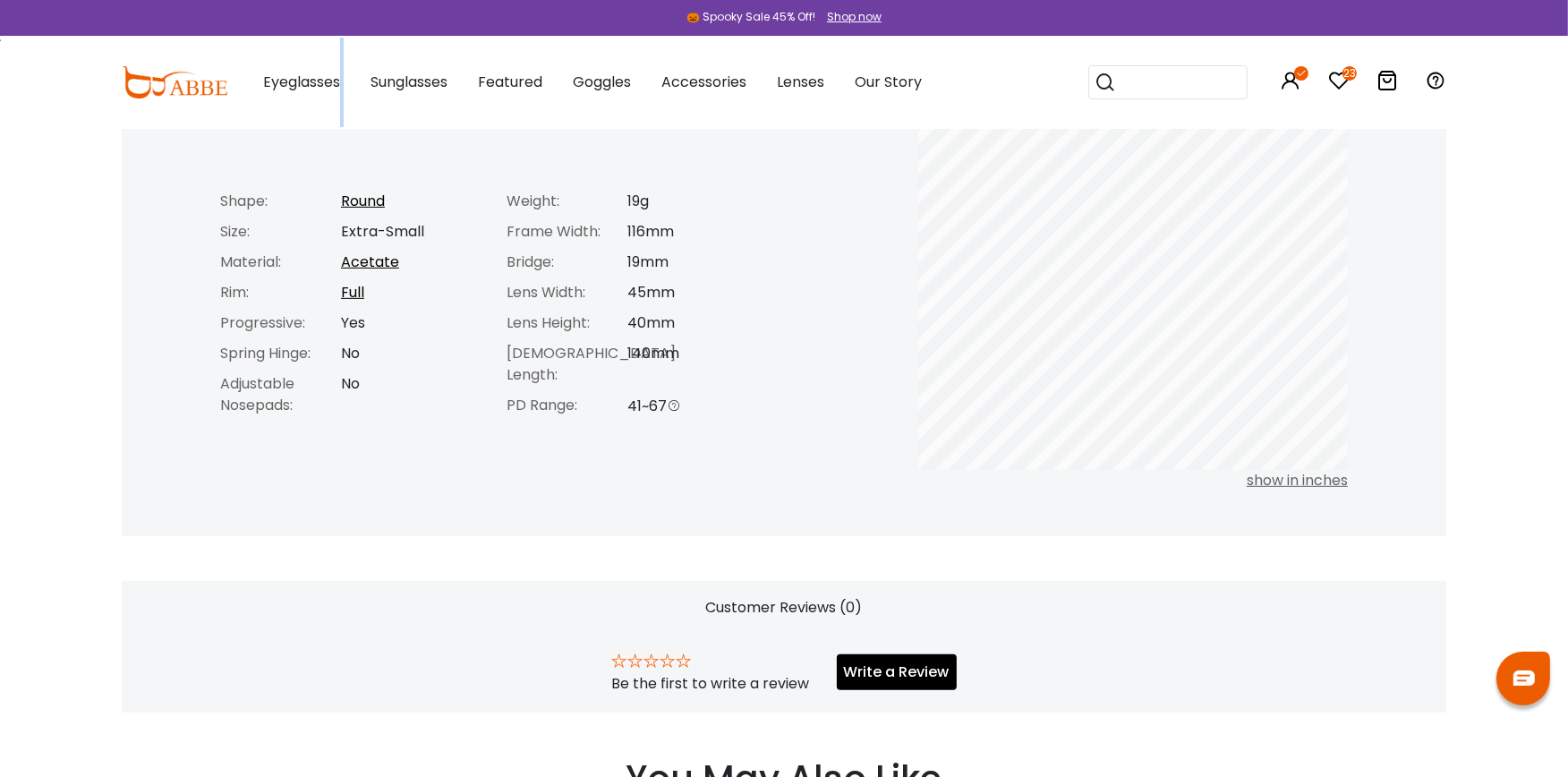
scroll to position [753, 0]
click at [1549, 332] on body "Eyeglasses Thanks for your subscription Please use coupon code " NEWCOMER " to …" at bounding box center [784, 567] width 1568 height 2385
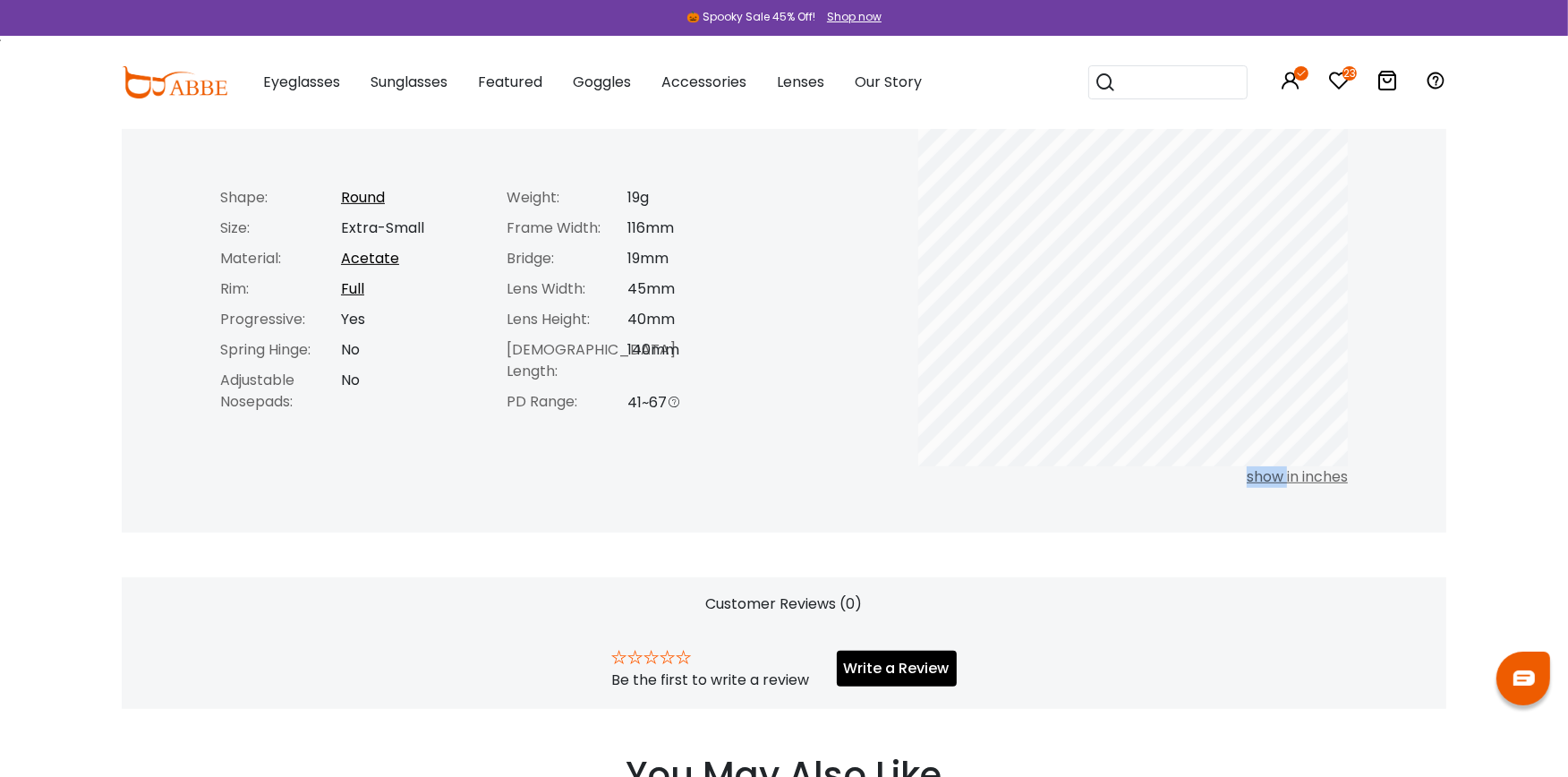
click at [1549, 332] on body "Eyeglasses Thanks for your subscription Please use coupon code " NEWCOMER " to …" at bounding box center [784, 567] width 1568 height 2385
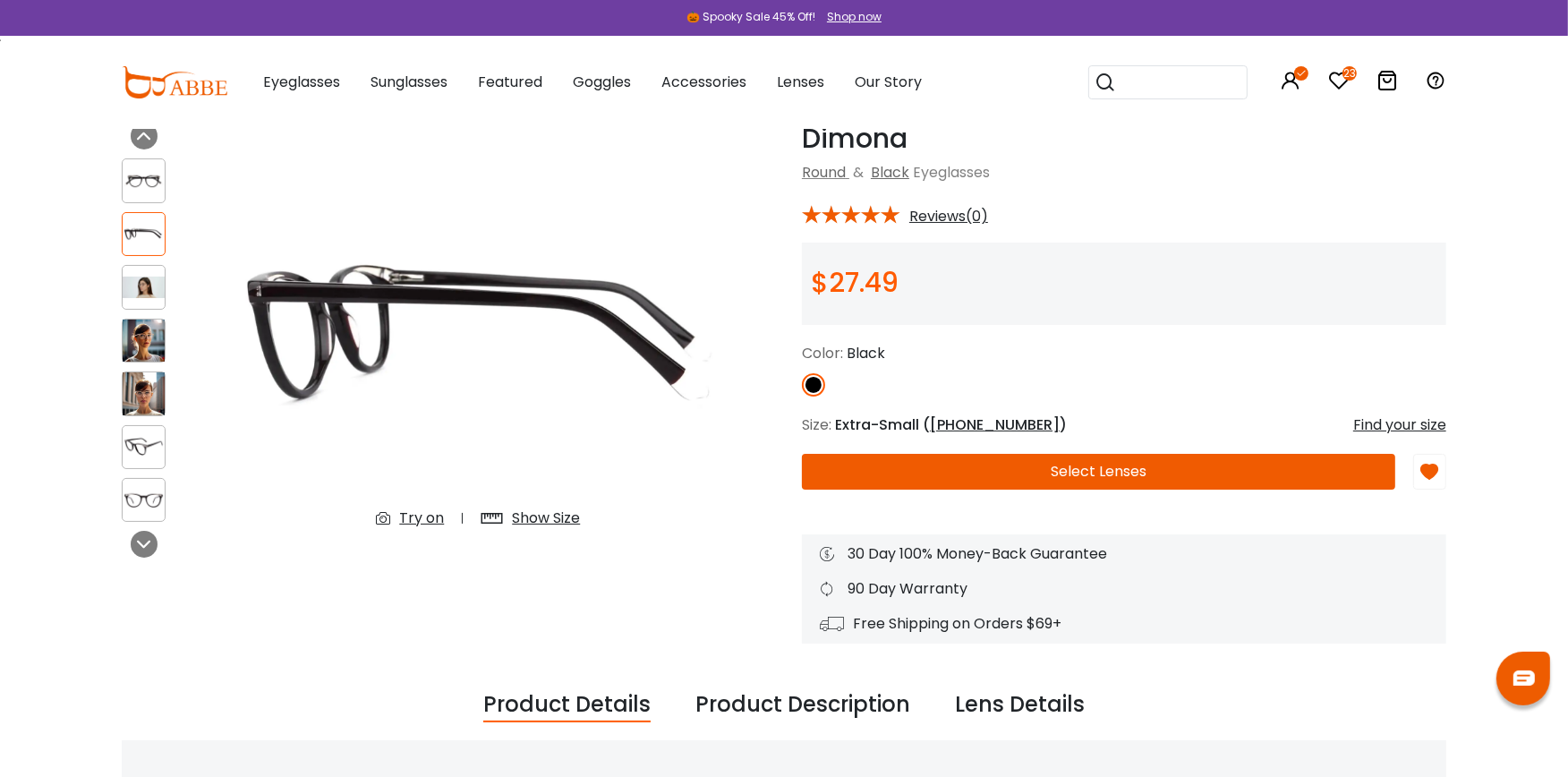
scroll to position [0, 0]
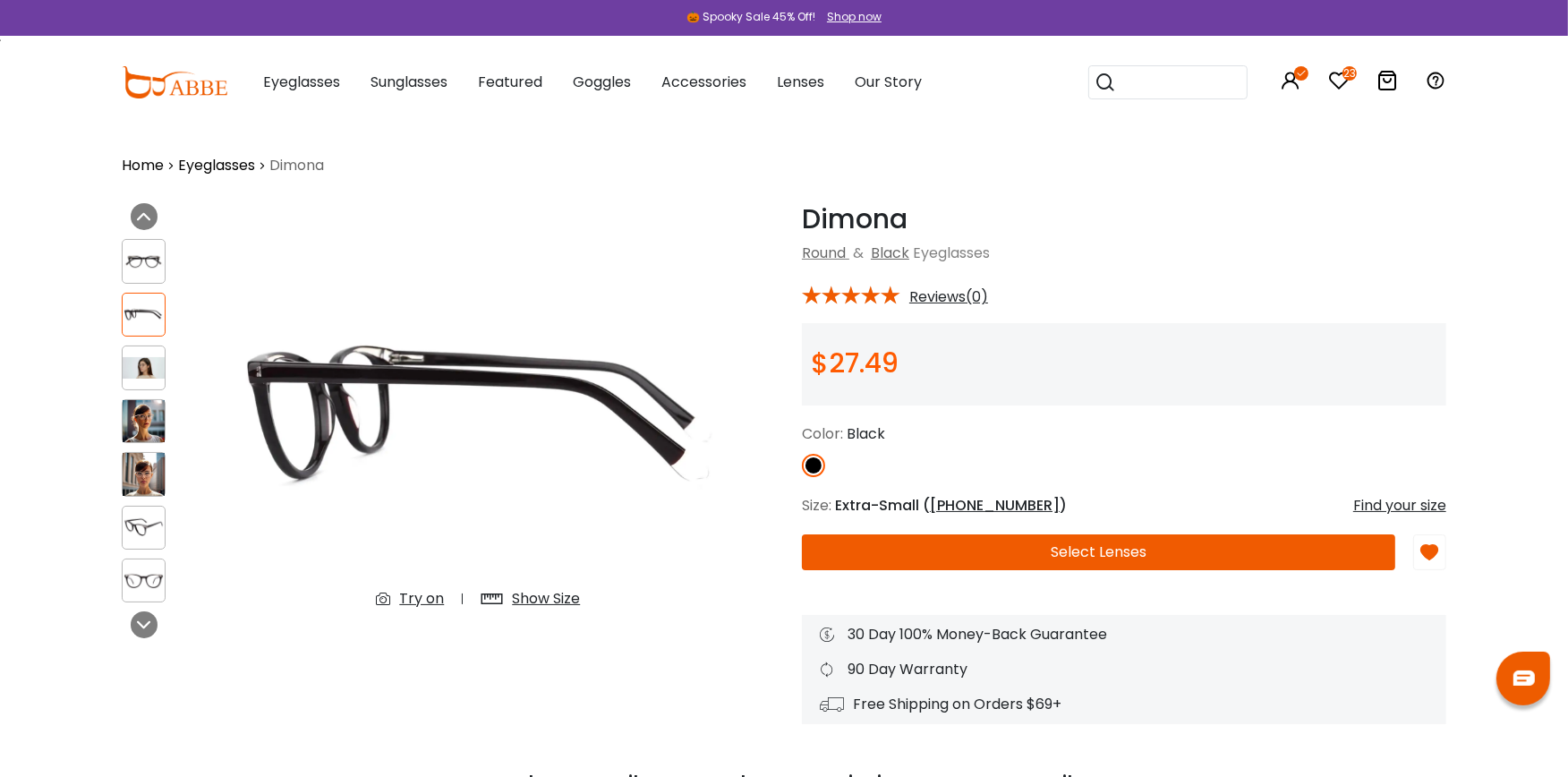
click at [423, 596] on div "Try on" at bounding box center [421, 598] width 45 height 22
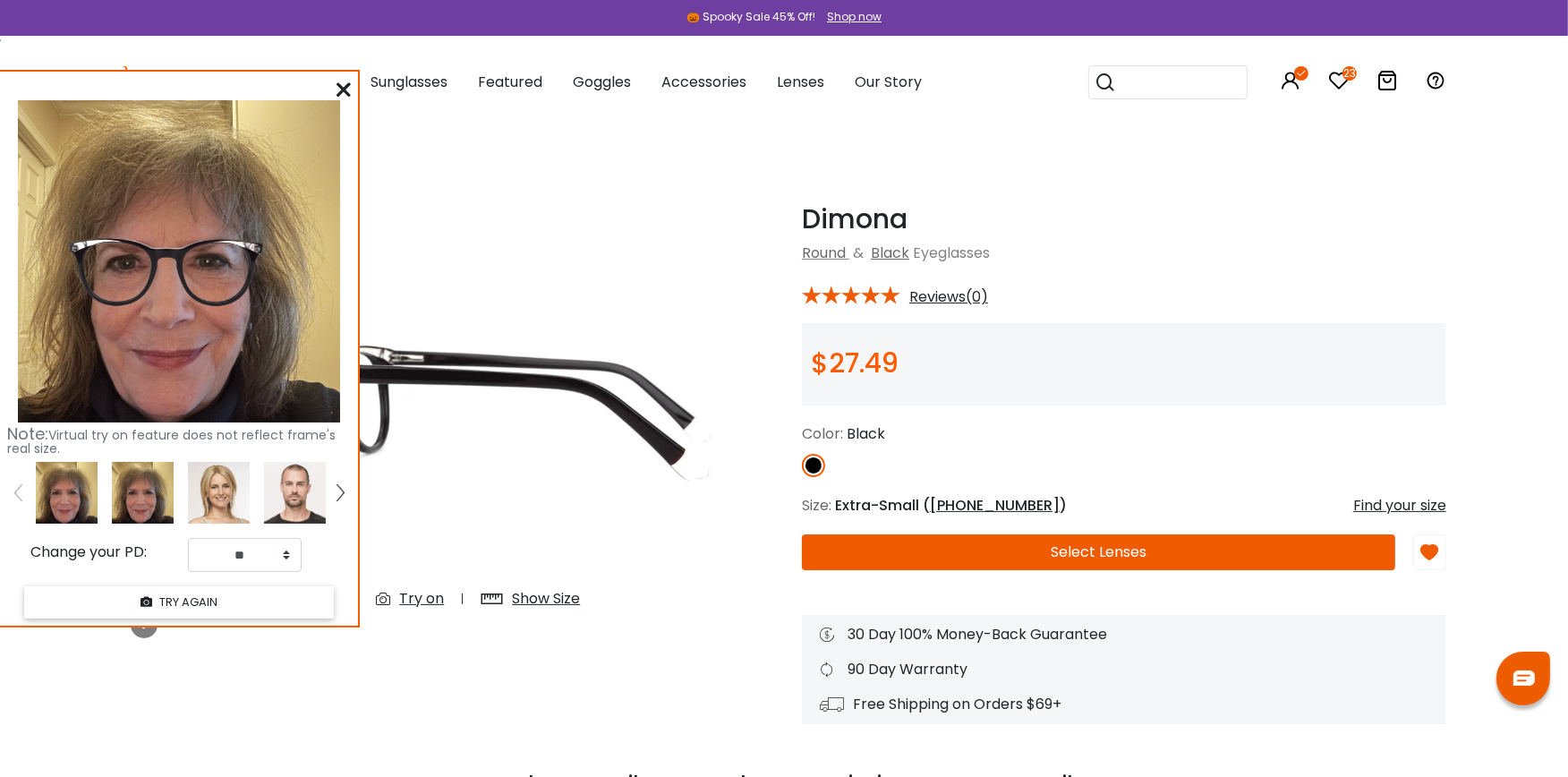
click at [1115, 542] on button "Select Lenses" at bounding box center [1099, 552] width 593 height 36
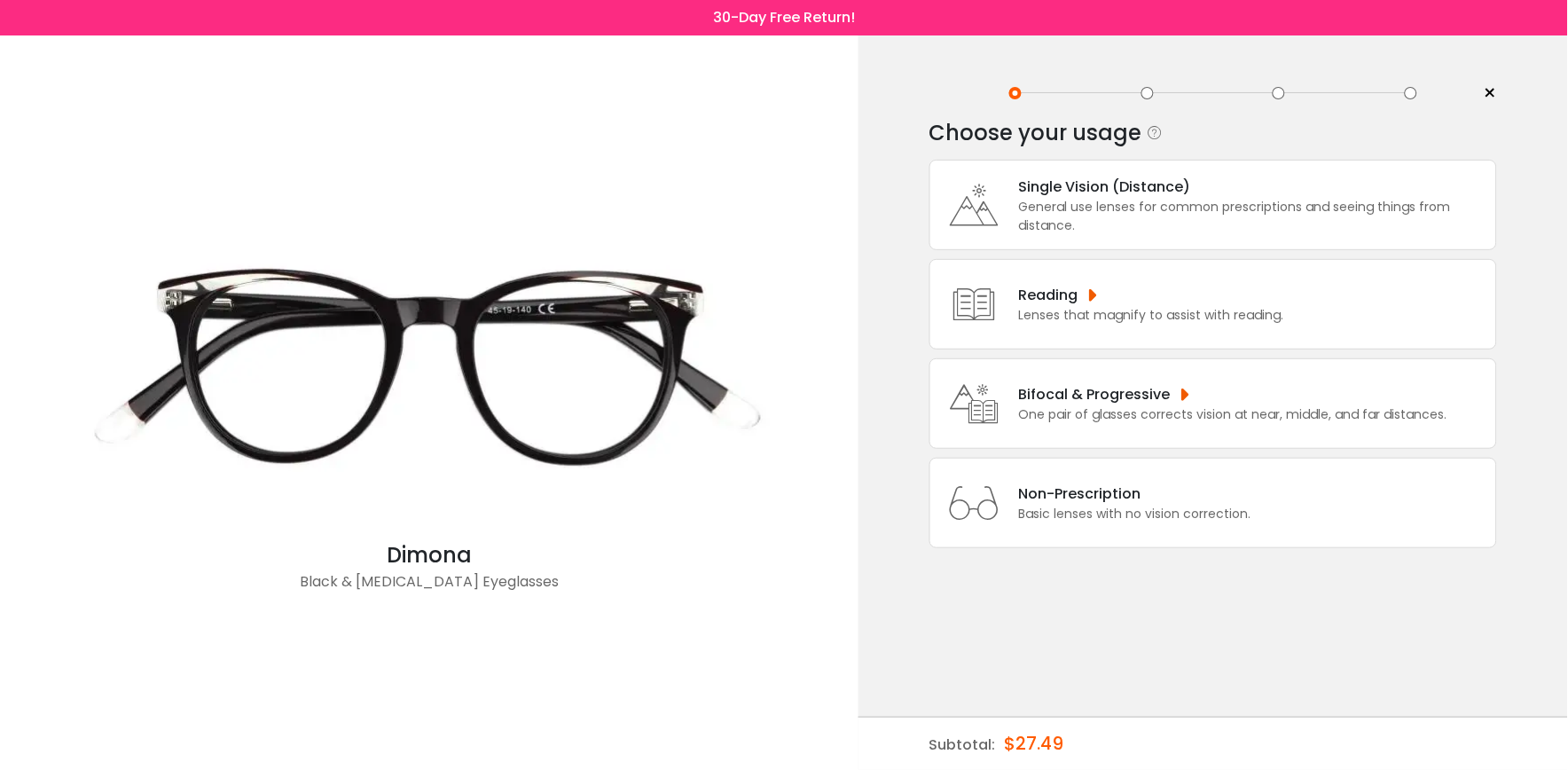
click at [1090, 198] on div "General use lenses for common prescriptions and seeing things from distance." at bounding box center [1253, 217] width 468 height 38
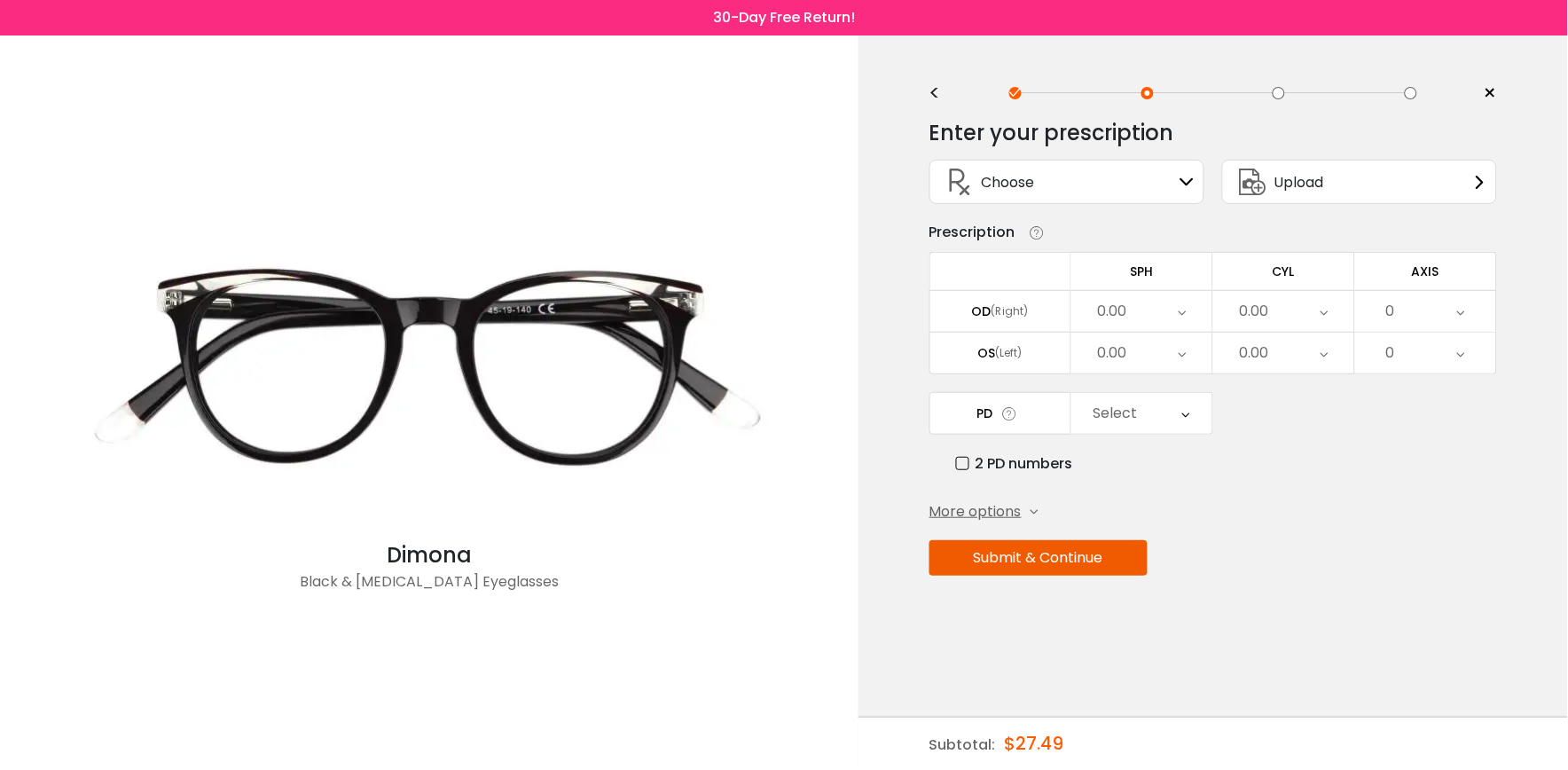
click at [1186, 313] on icon at bounding box center [1183, 311] width 8 height 40
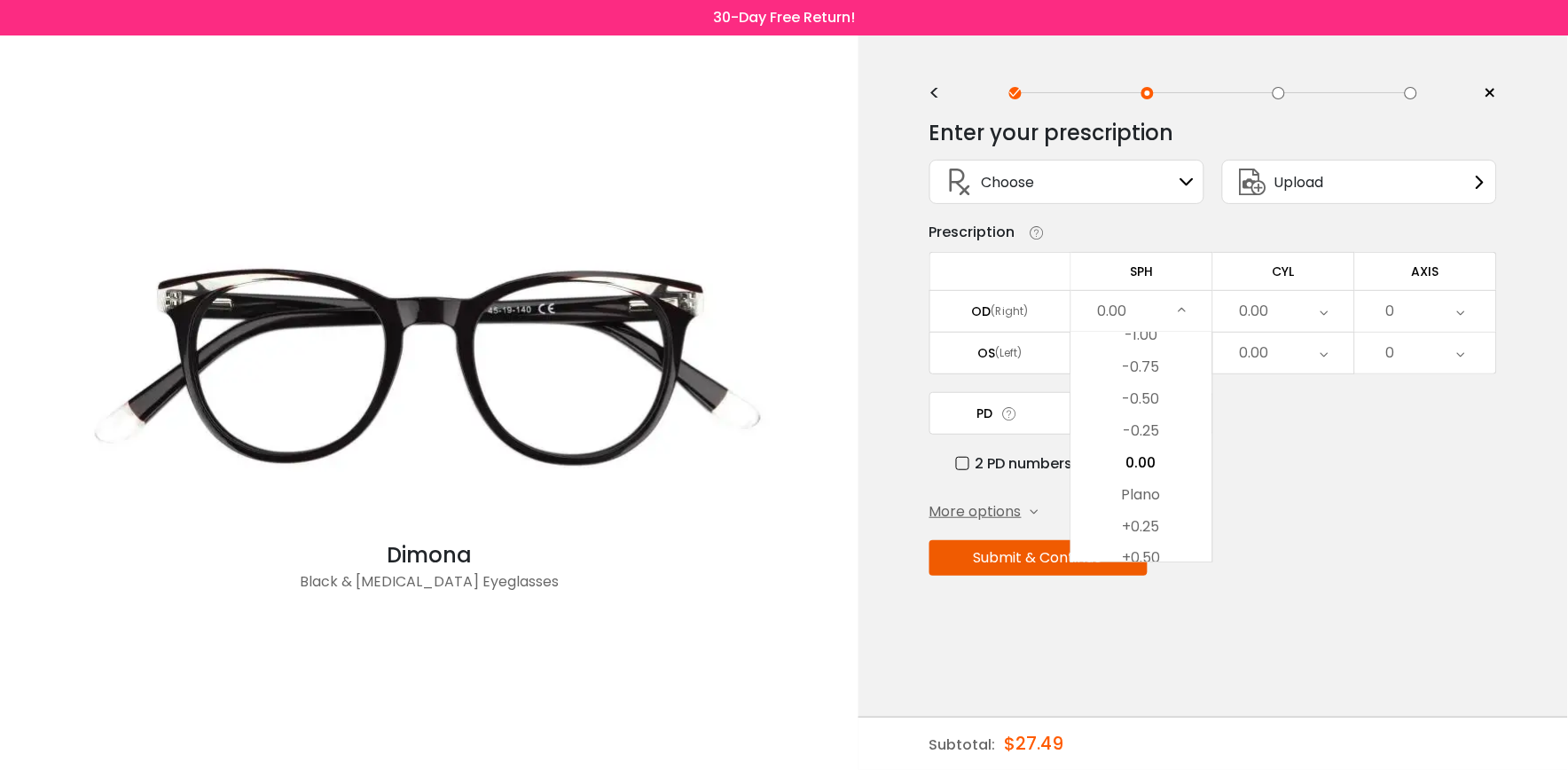
click at [1185, 306] on icon at bounding box center [1183, 311] width 8 height 40
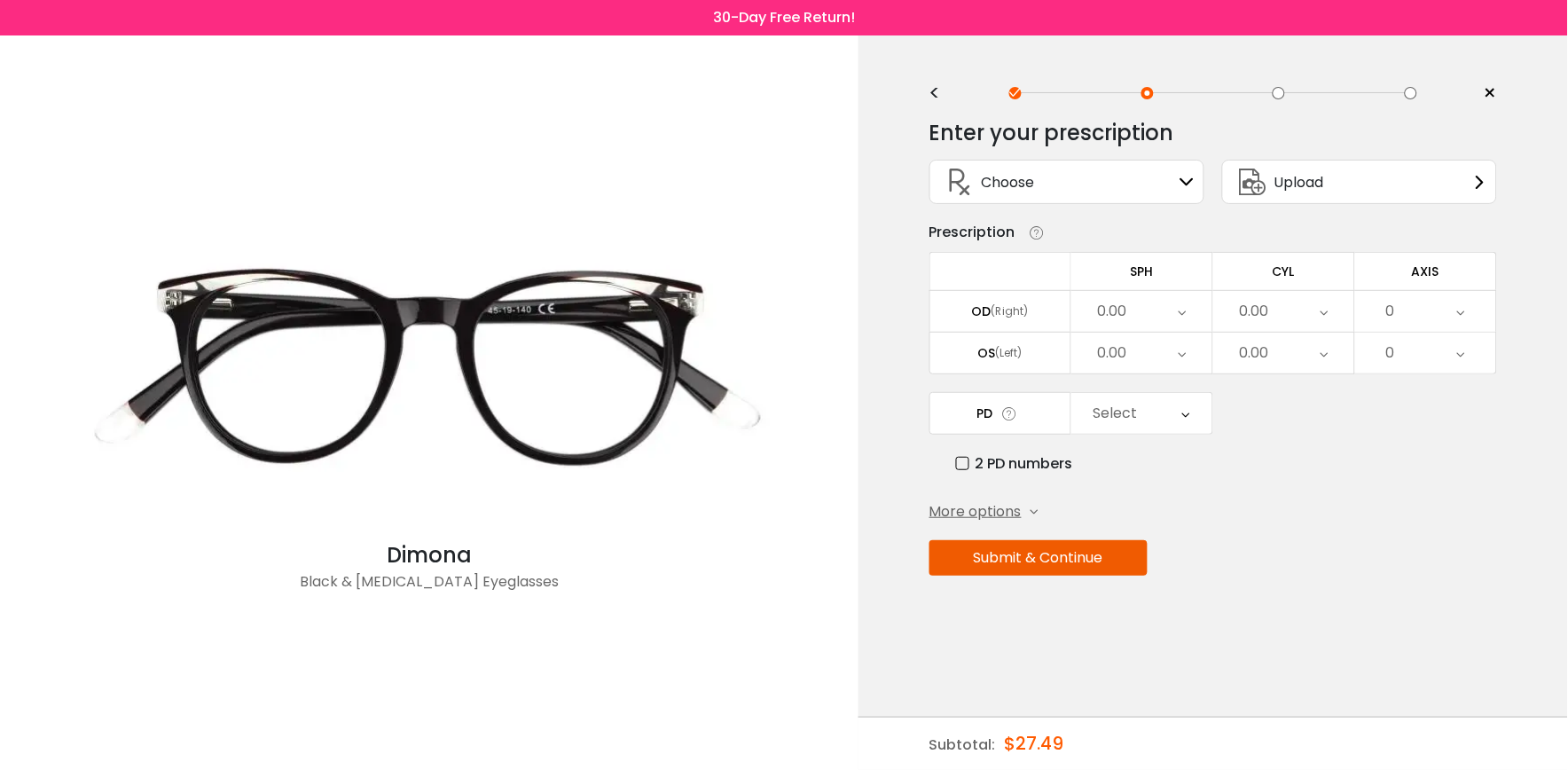
click at [1185, 305] on icon at bounding box center [1183, 311] width 8 height 40
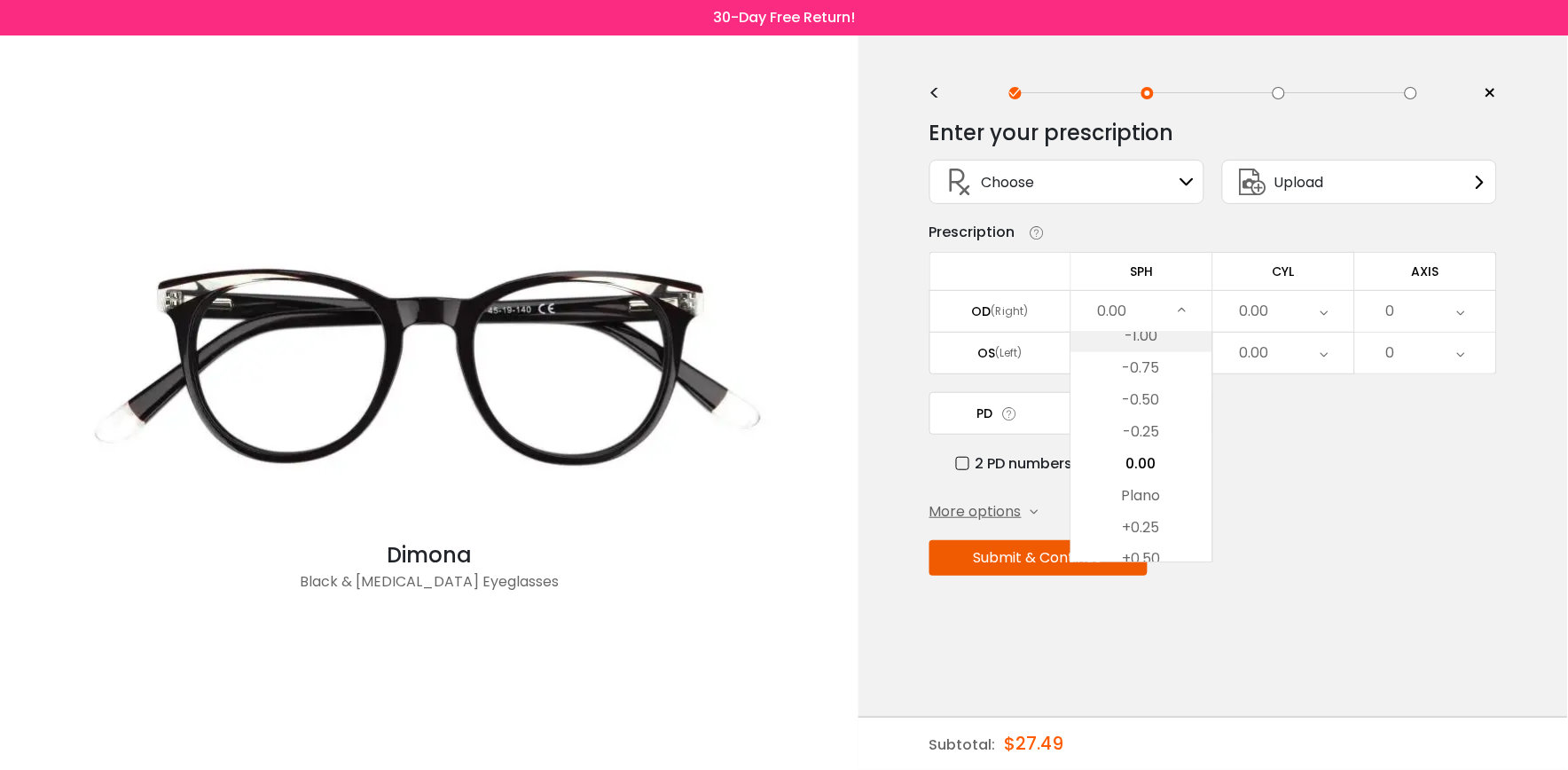
click at [1147, 341] on li "-1.00" at bounding box center [1142, 336] width 141 height 32
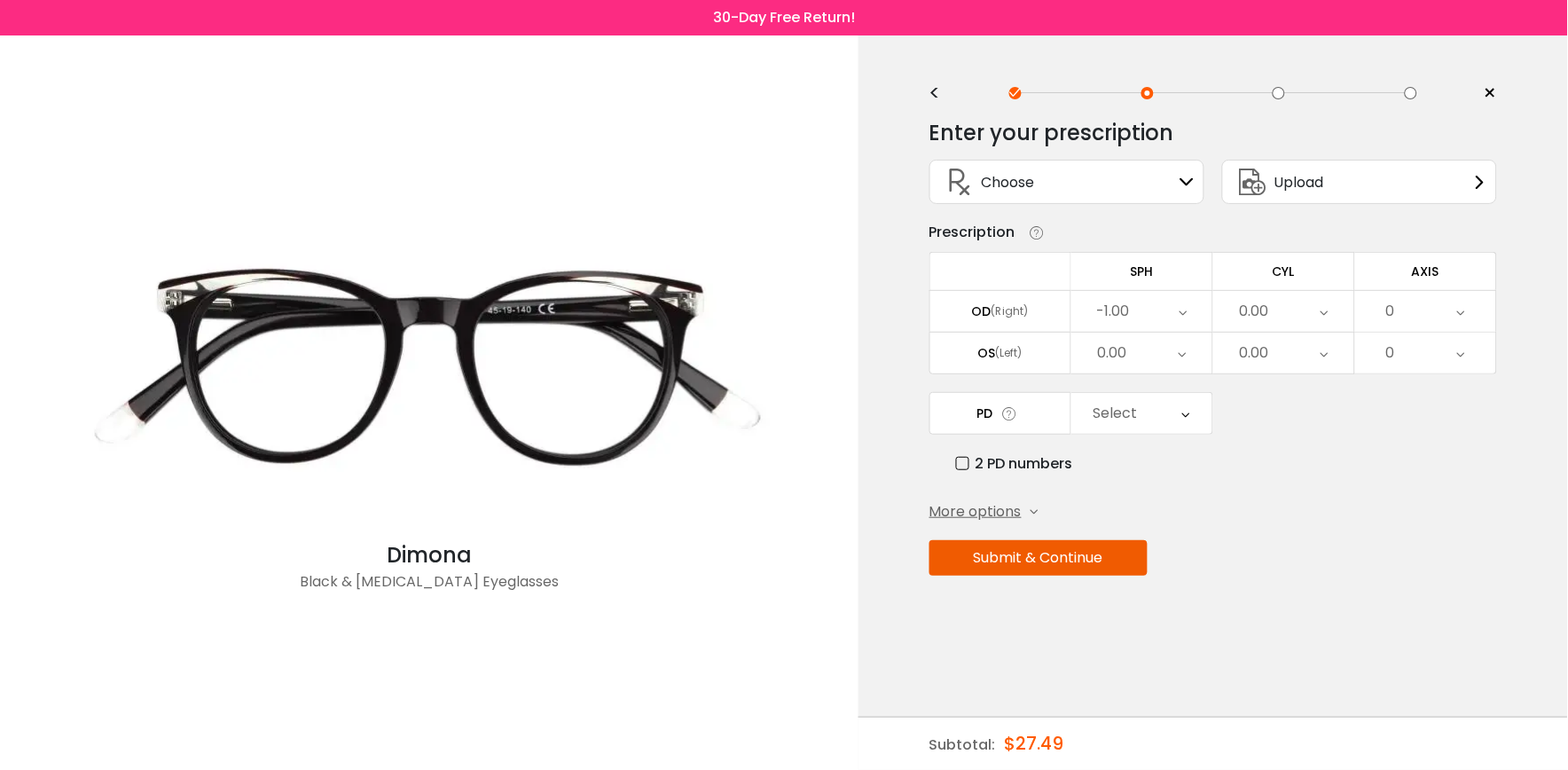
click at [1182, 314] on icon at bounding box center [1184, 311] width 8 height 40
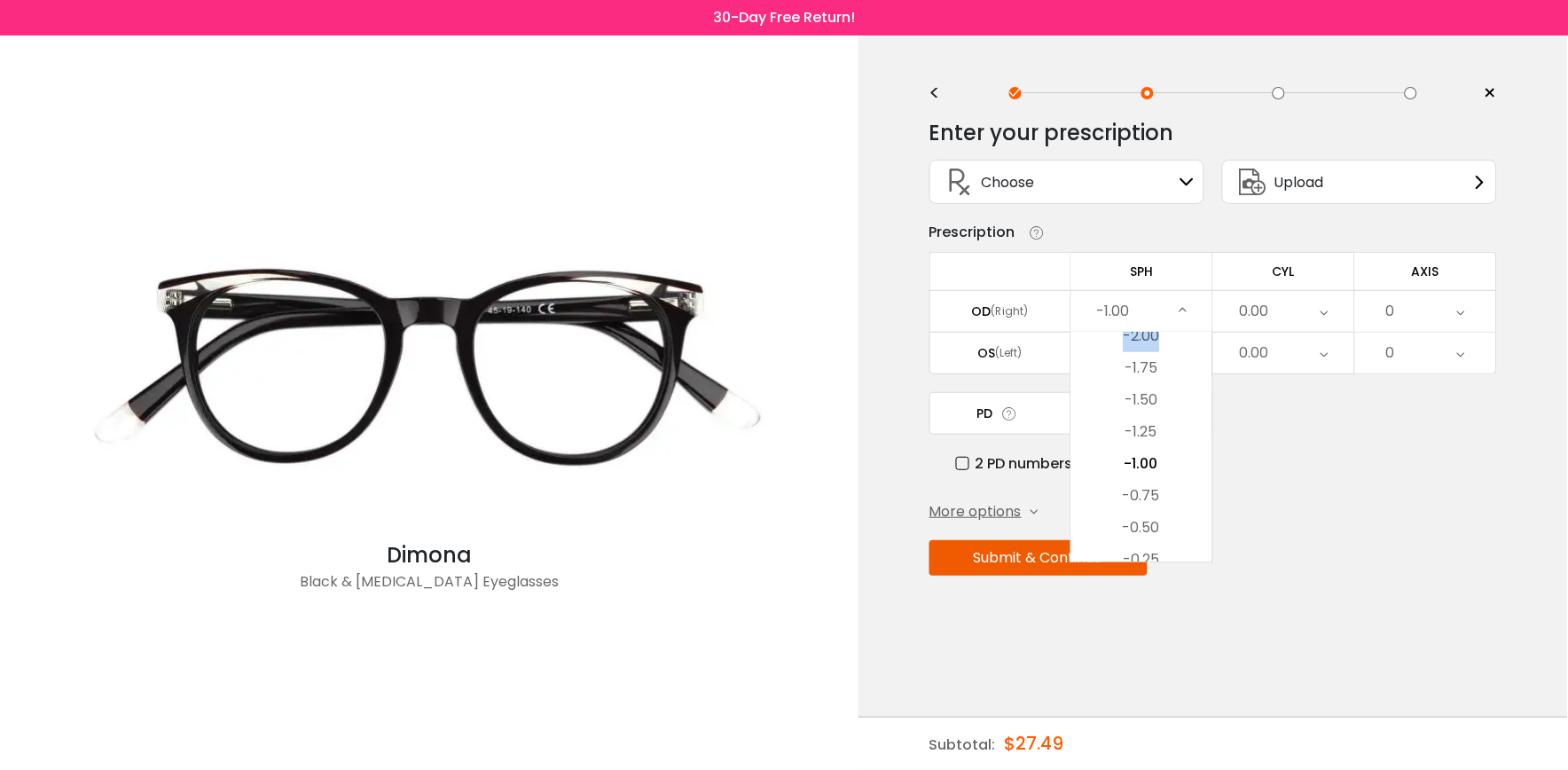
click at [1198, 329] on div "-1.00 Cancel SPH OD Save -20.00 -19.75 -19.50 -19.25 -19.00 -18.75 -18.50 -18.2…" at bounding box center [1142, 311] width 141 height 40
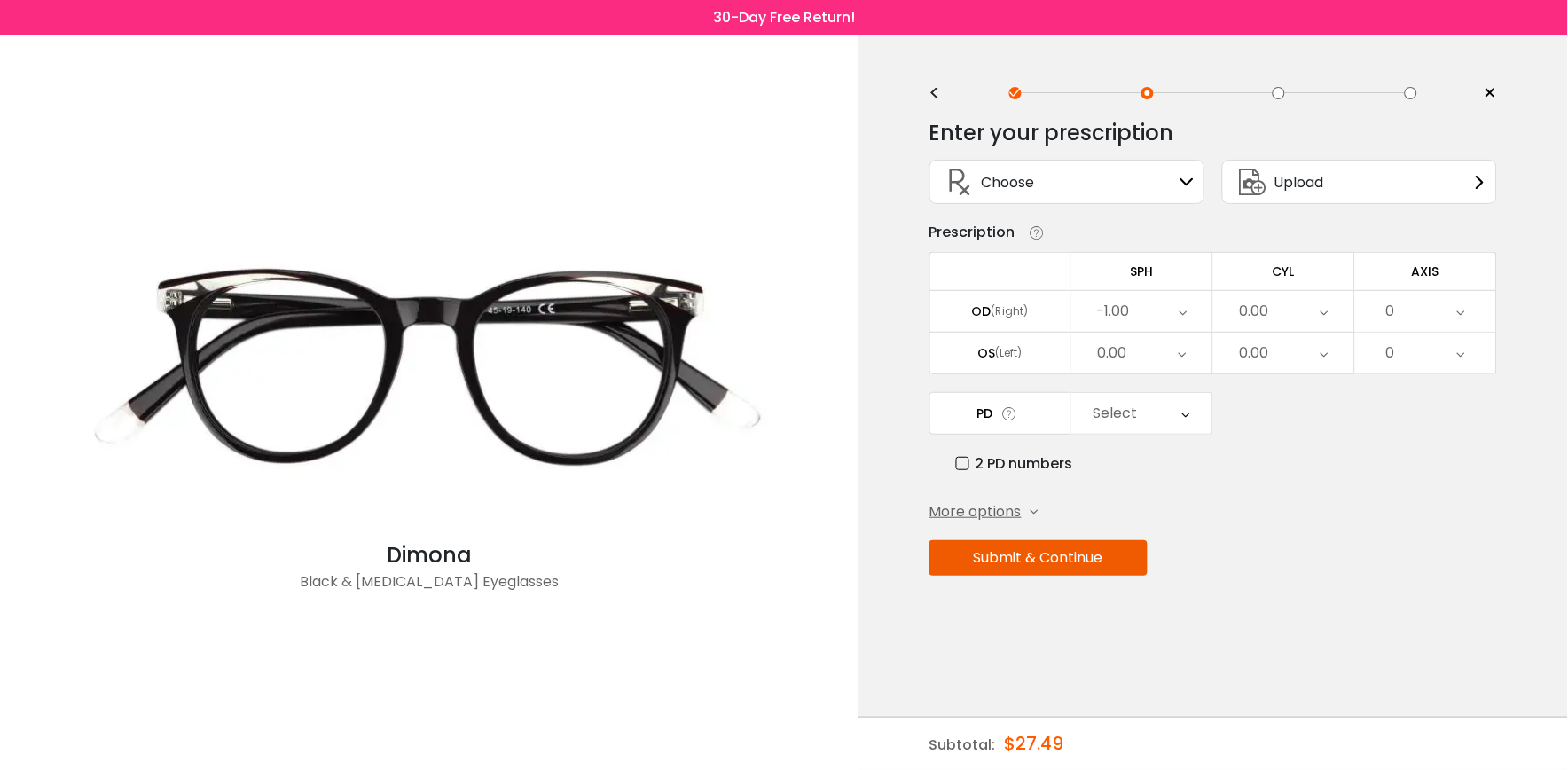
drag, startPoint x: 1198, startPoint y: 329, endPoint x: 1185, endPoint y: 305, distance: 27.3
click at [1187, 304] on icon at bounding box center [1184, 311] width 8 height 40
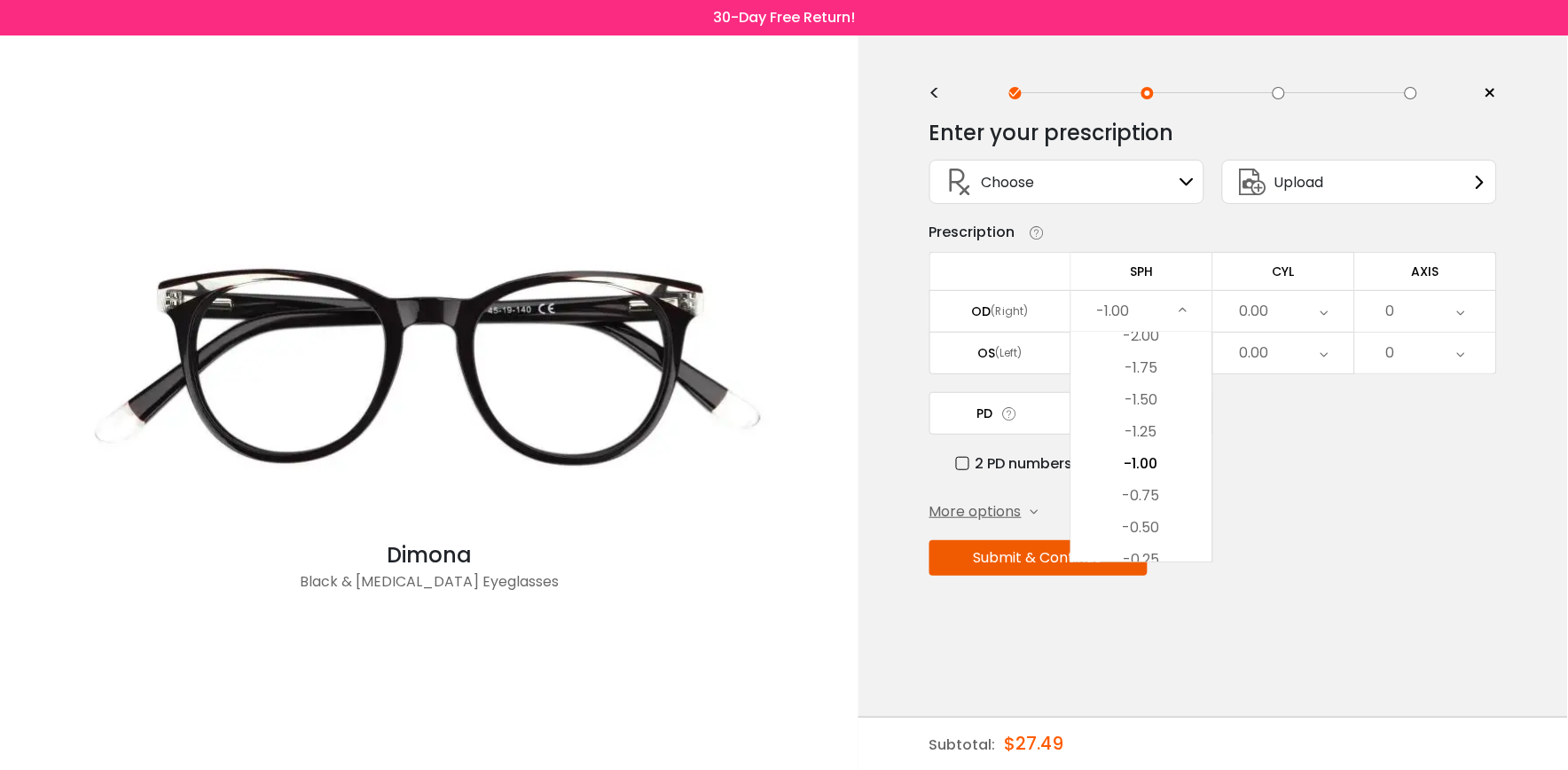
click at [1267, 418] on div "PD Select Cancel PD Save 46 47 48 49 50 51 52 53 54 55 56 57 58 59 60 61 62 63 …" at bounding box center [1213, 433] width 568 height 83
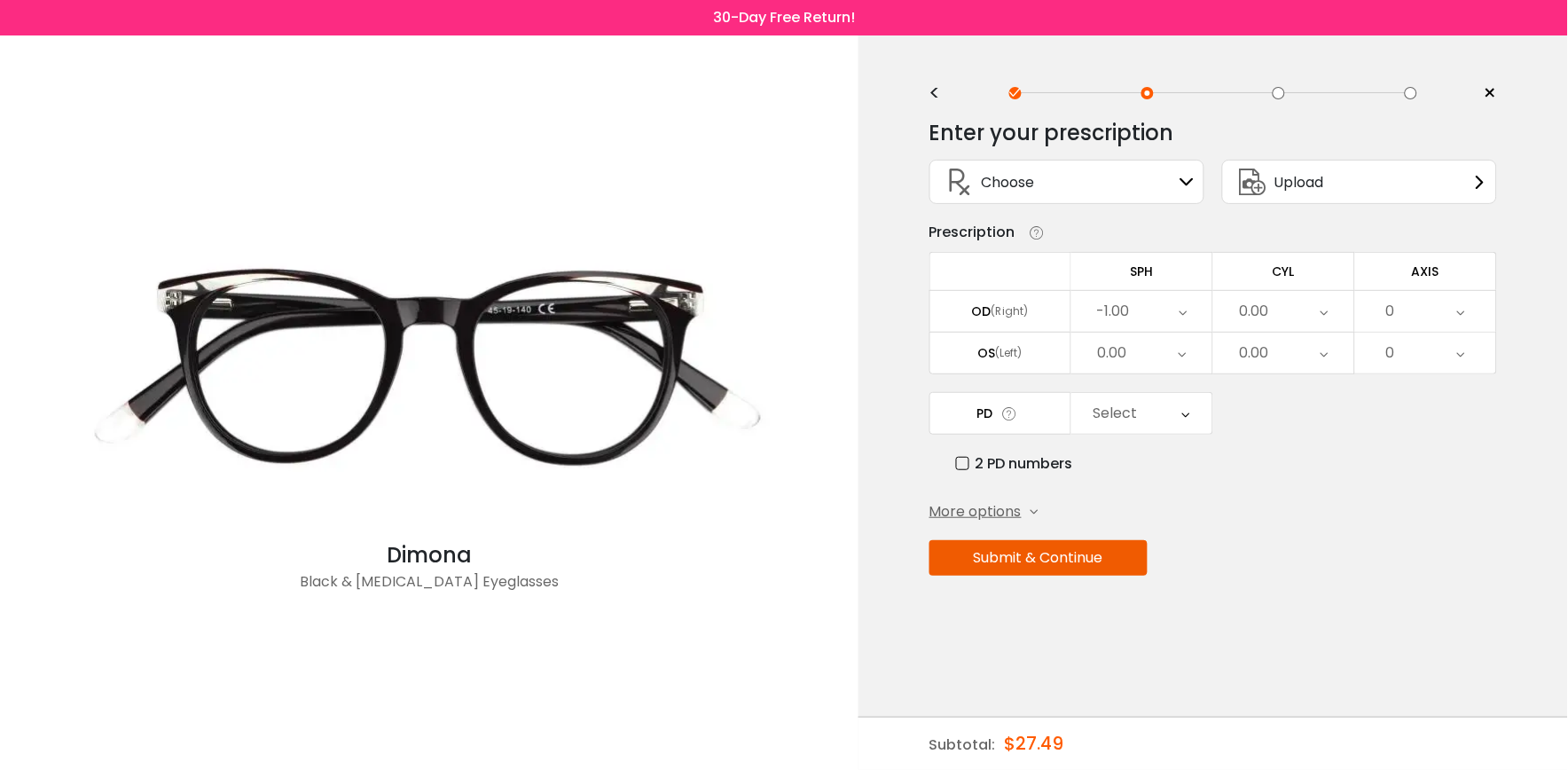
click at [1178, 414] on div "Select" at bounding box center [1142, 412] width 141 height 40
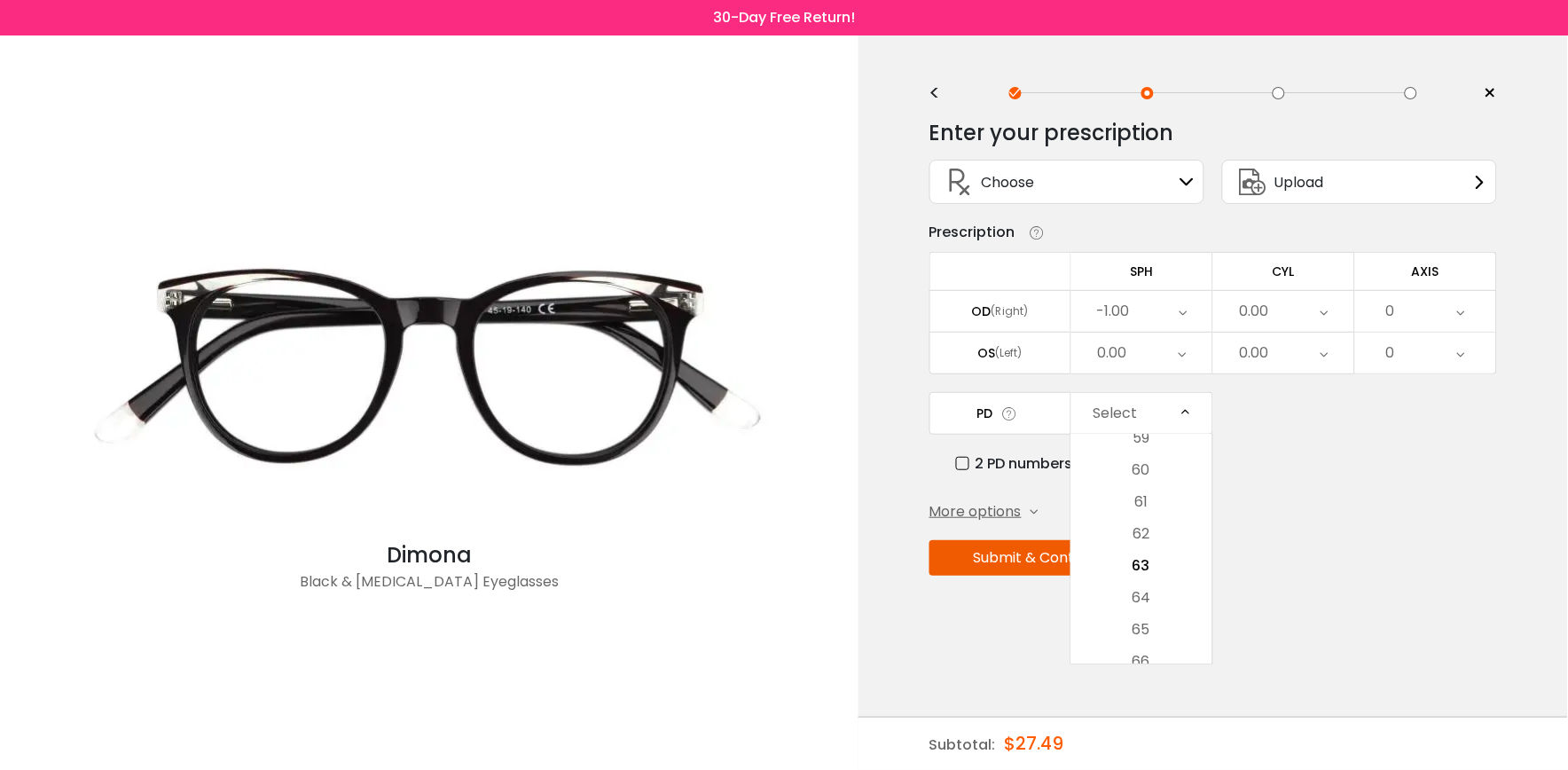
click at [961, 462] on label "2 PD numbers" at bounding box center [1014, 463] width 117 height 23
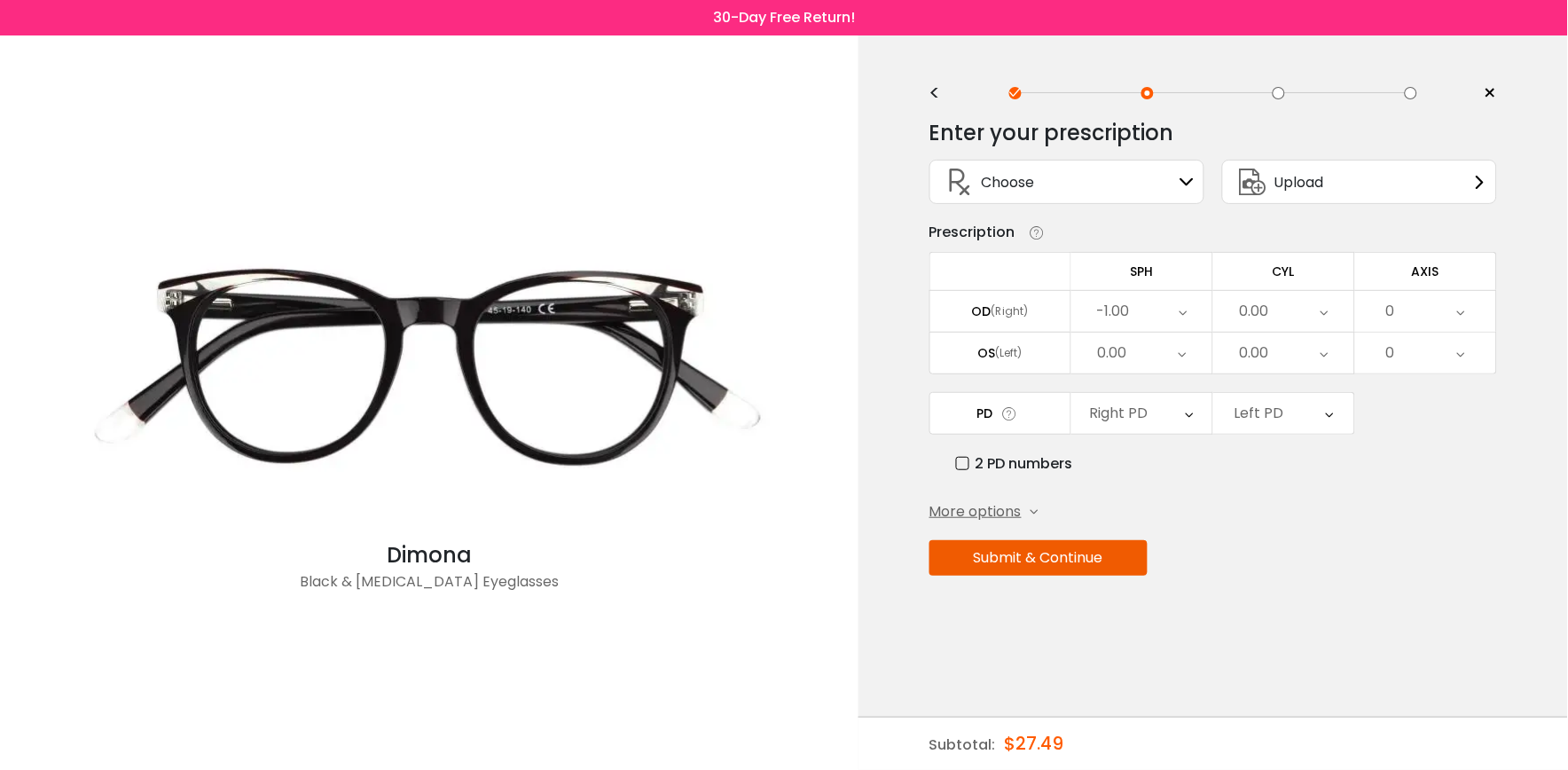
click at [1186, 417] on icon at bounding box center [1189, 412] width 8 height 40
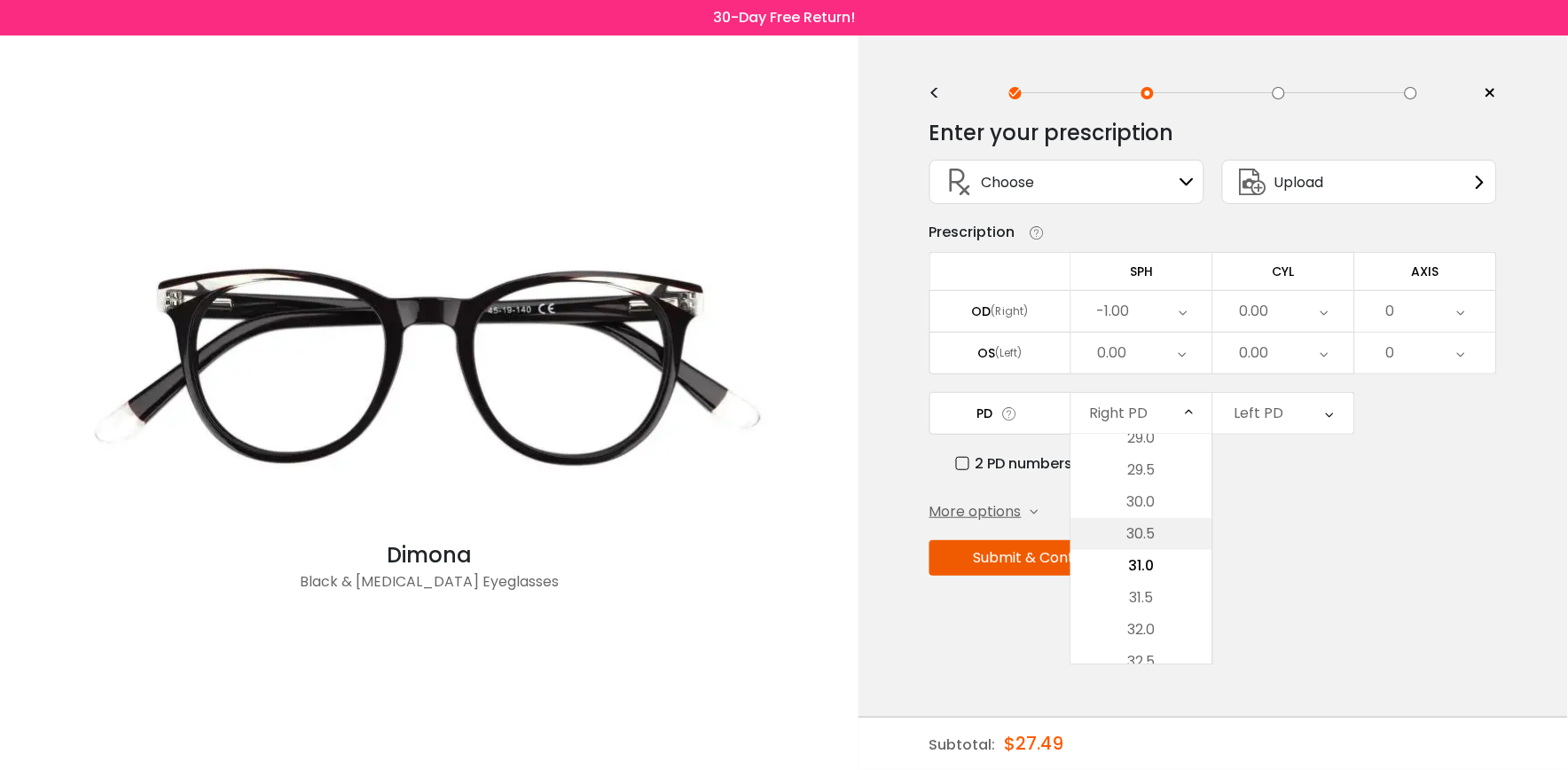
click at [1148, 526] on li "30.5" at bounding box center [1142, 534] width 141 height 32
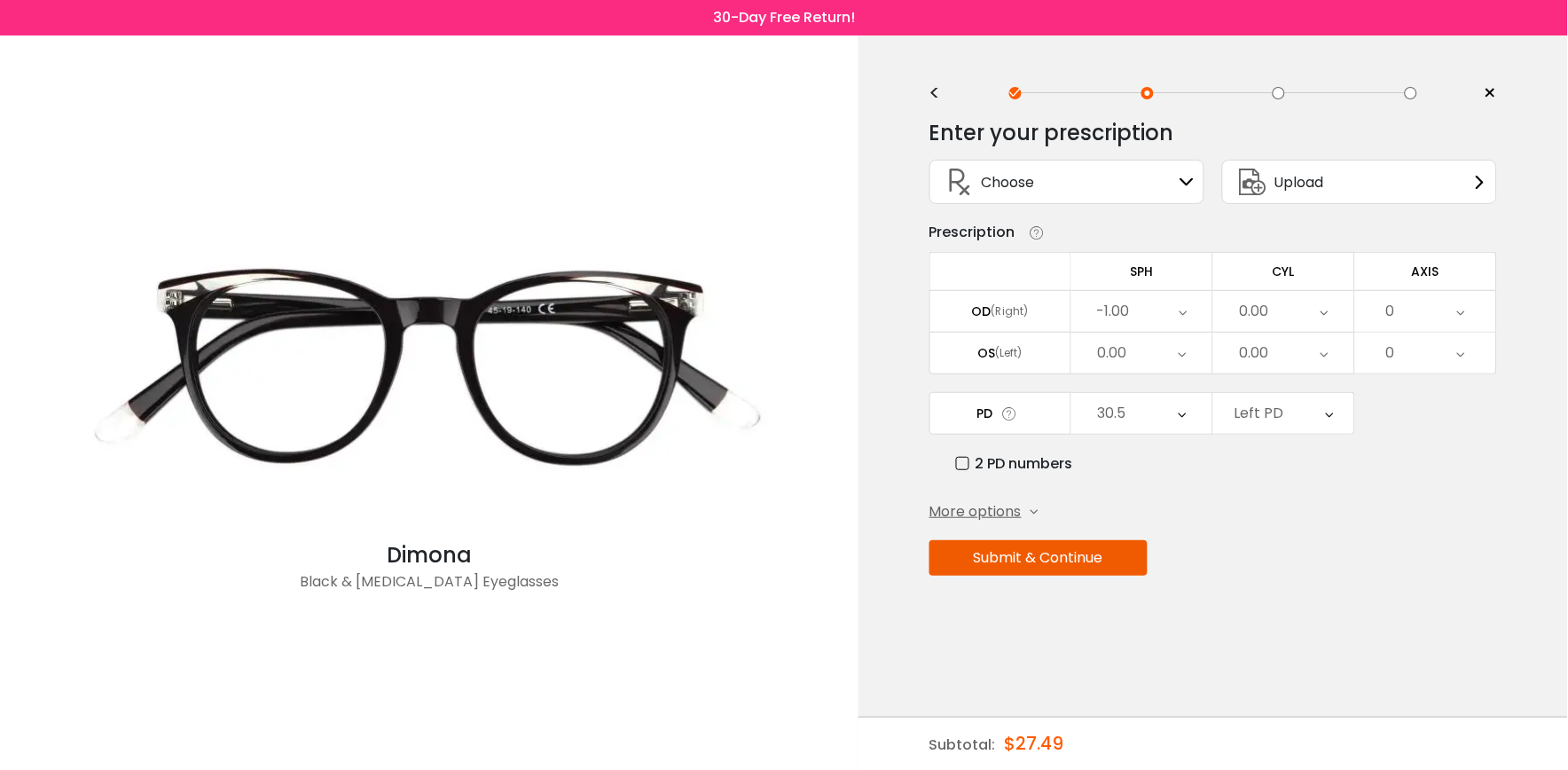
click at [1320, 421] on div "Left PD" at bounding box center [1285, 412] width 141 height 40
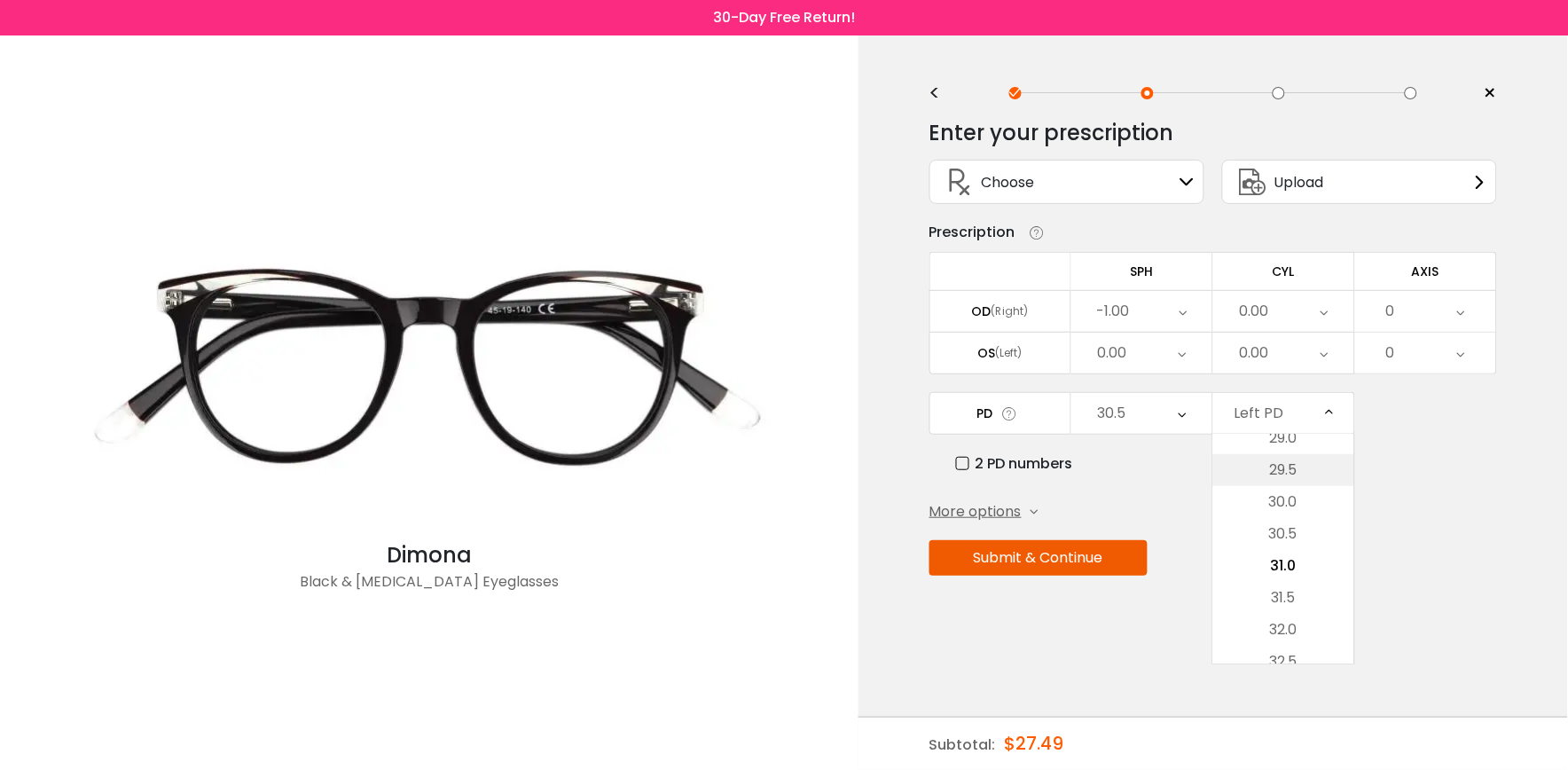
click at [1305, 463] on li "29.5" at bounding box center [1285, 470] width 141 height 32
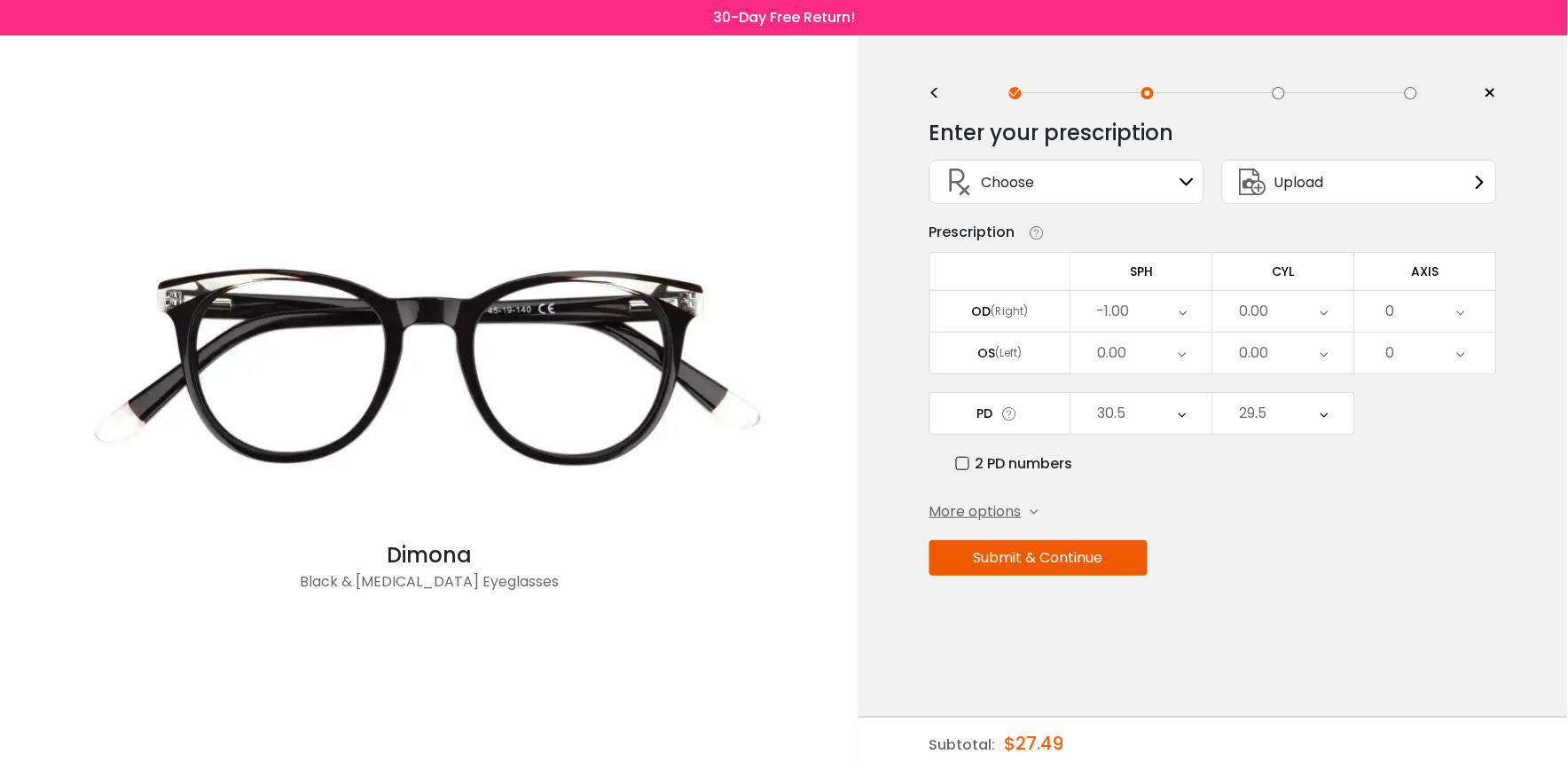
click at [1181, 344] on icon at bounding box center [1183, 352] width 8 height 40
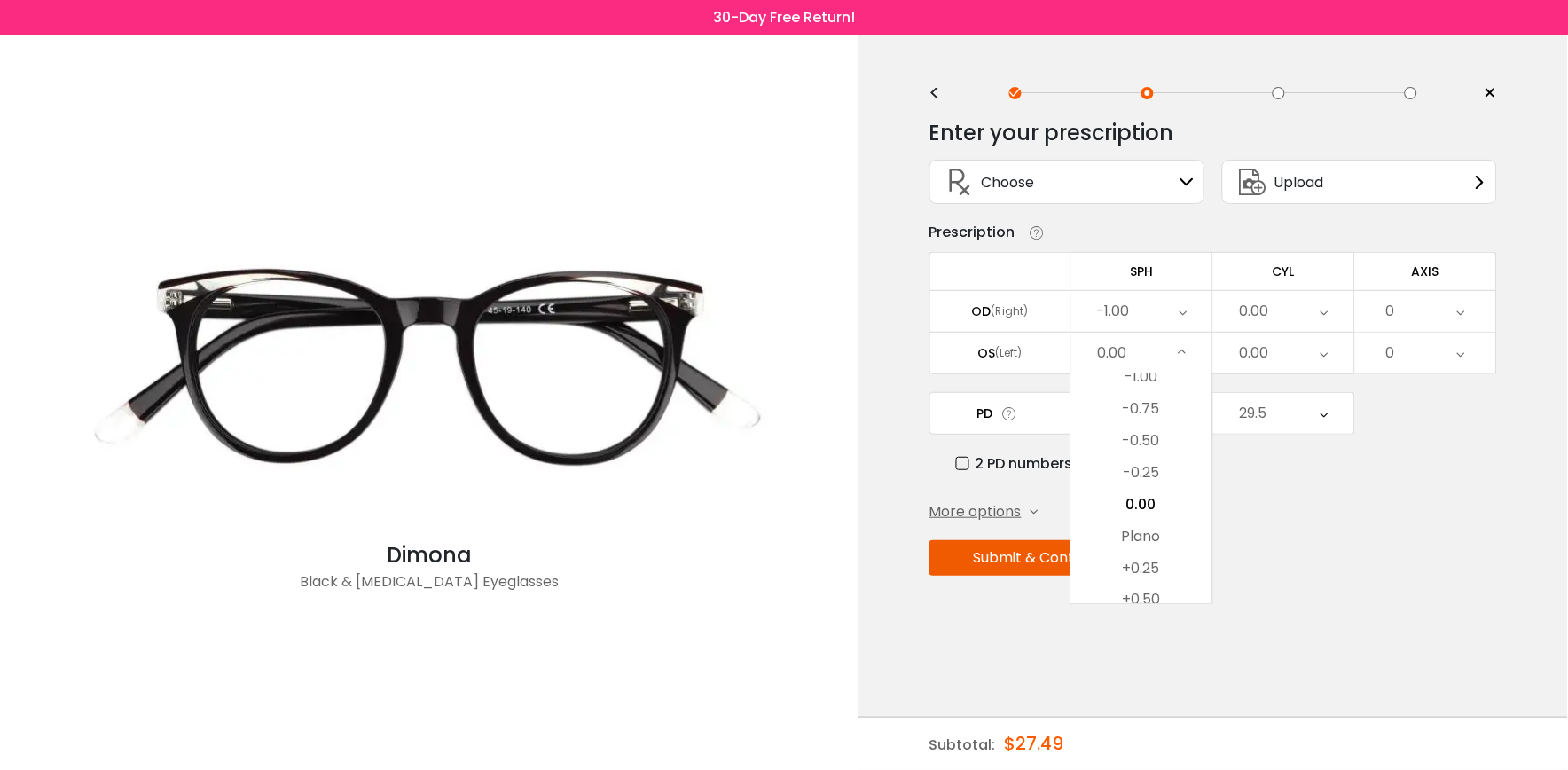
click at [1123, 306] on div "-1.00" at bounding box center [1112, 312] width 33 height 36
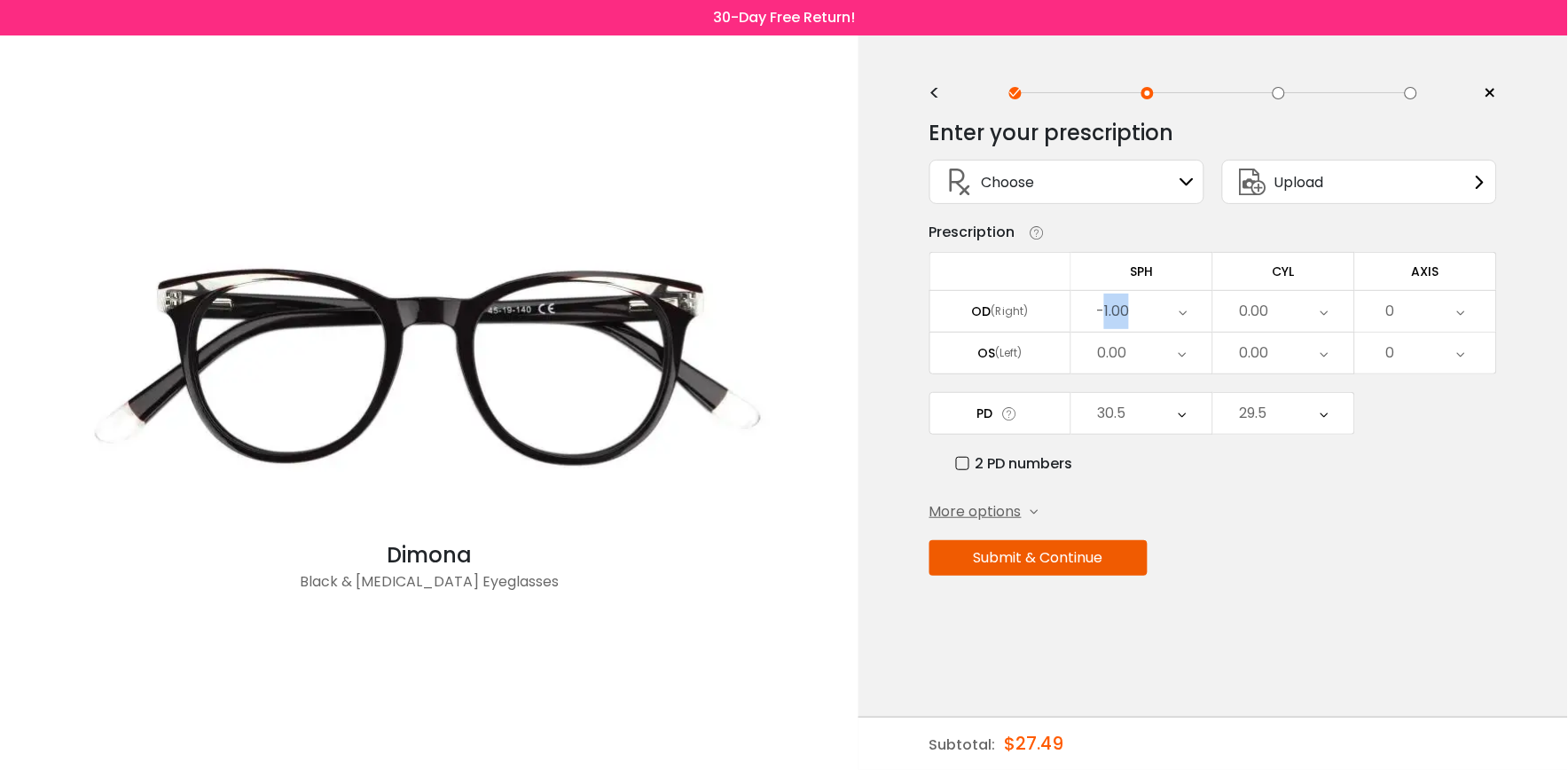
click at [1131, 311] on div "-1.00" at bounding box center [1142, 311] width 141 height 40
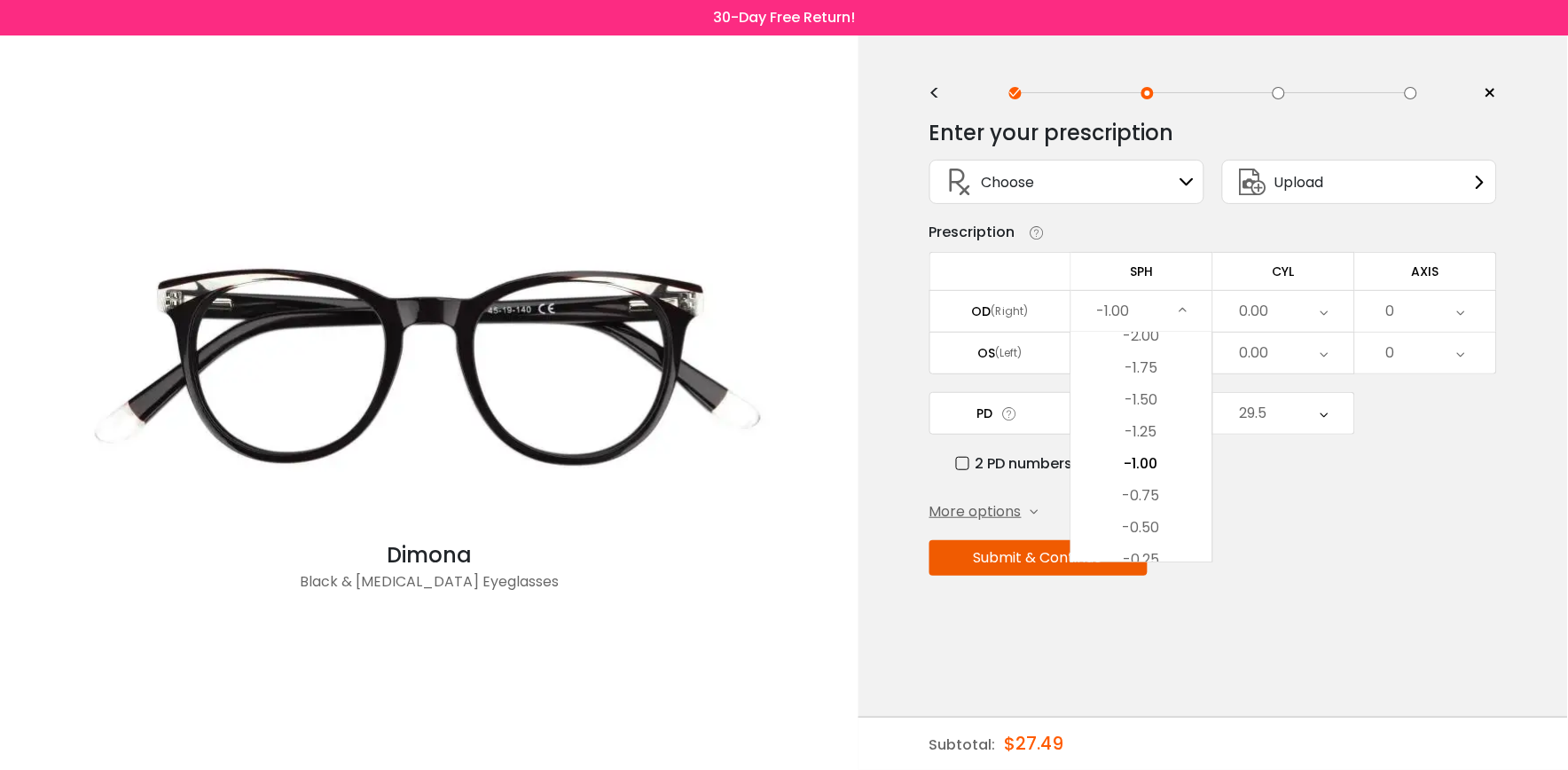
click at [1147, 363] on li "-1.75" at bounding box center [1142, 368] width 141 height 32
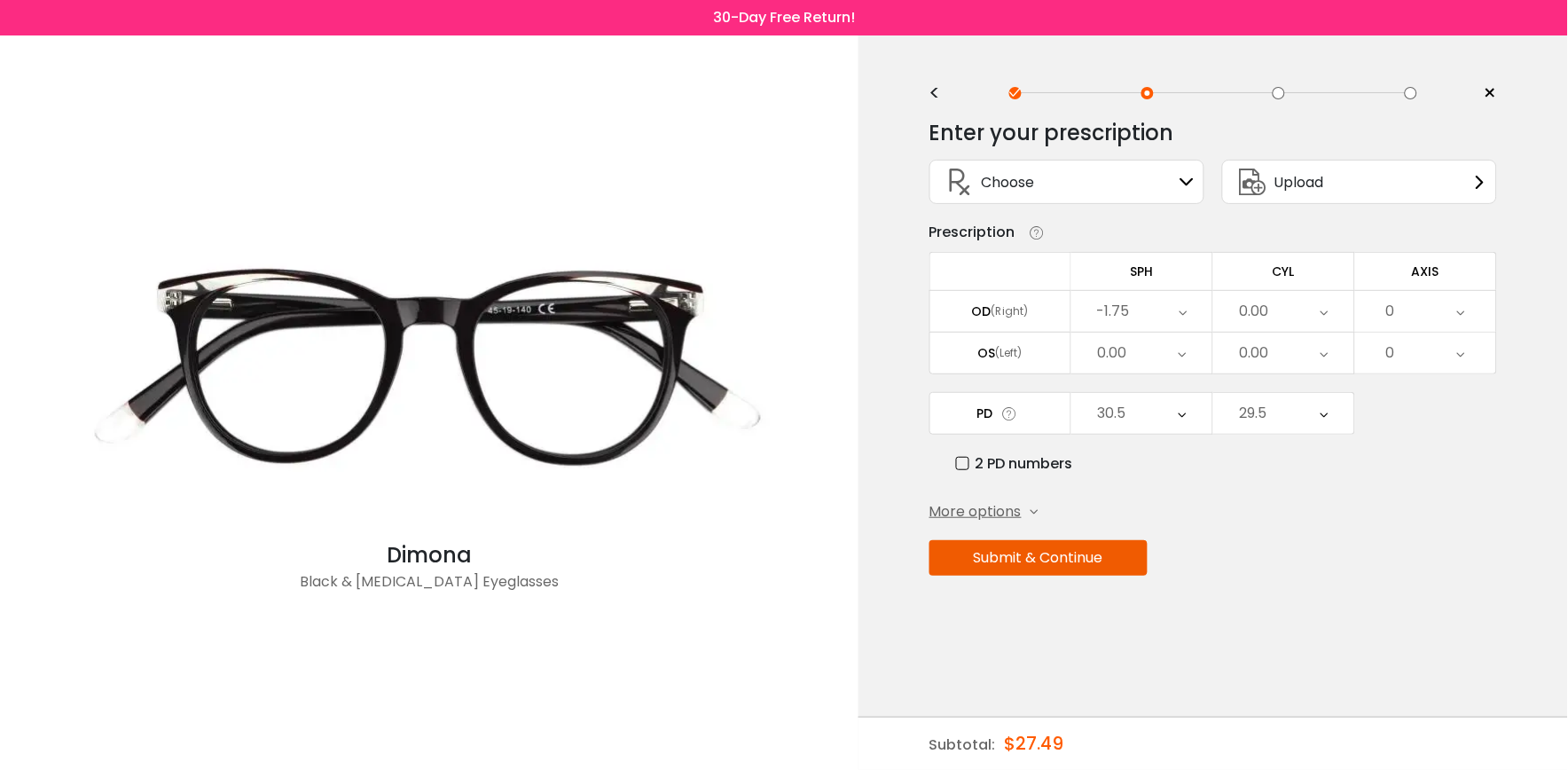
click at [1177, 355] on div "0.00" at bounding box center [1142, 352] width 141 height 40
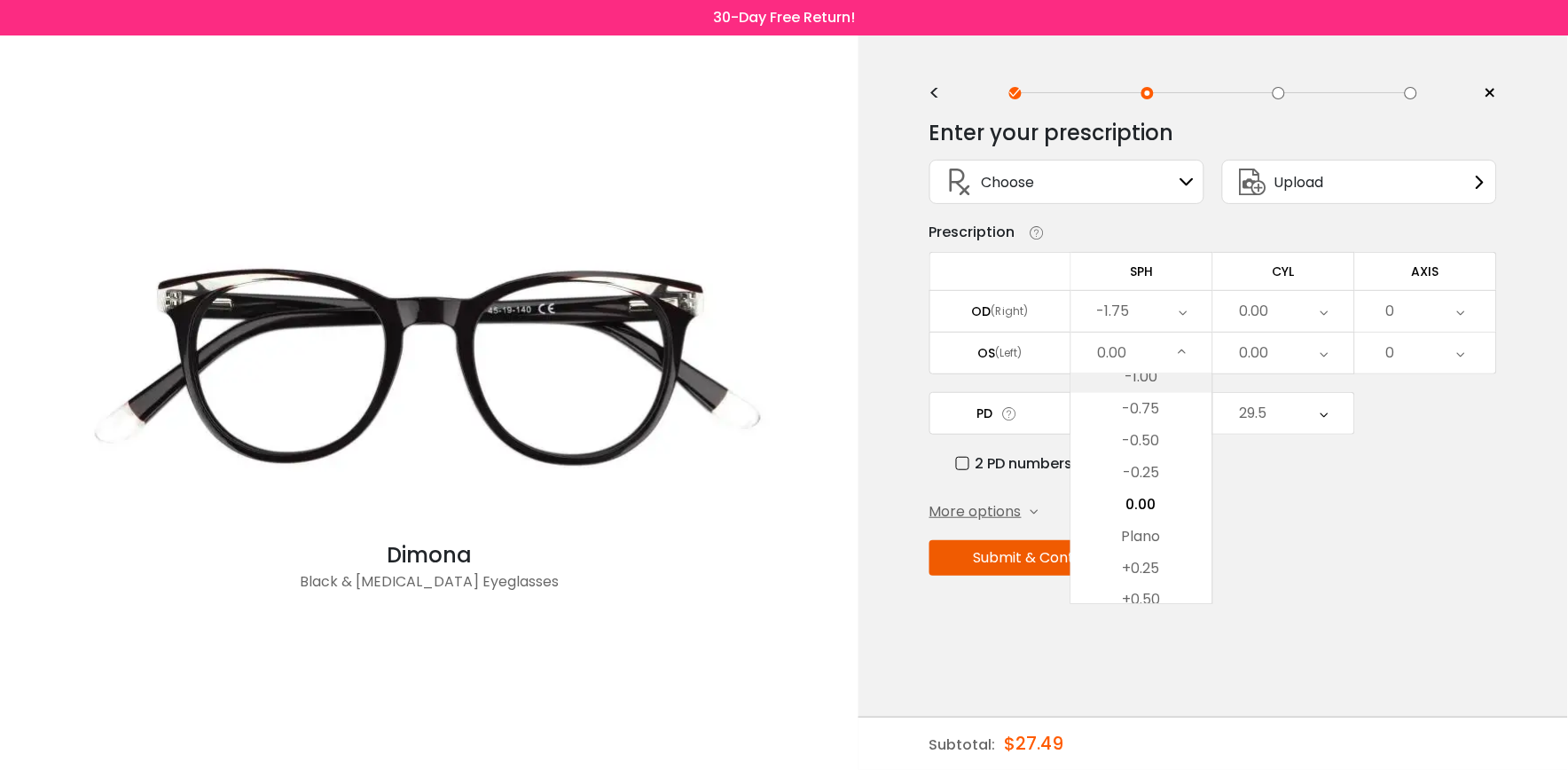
click at [1142, 382] on li "-1.00" at bounding box center [1142, 377] width 141 height 32
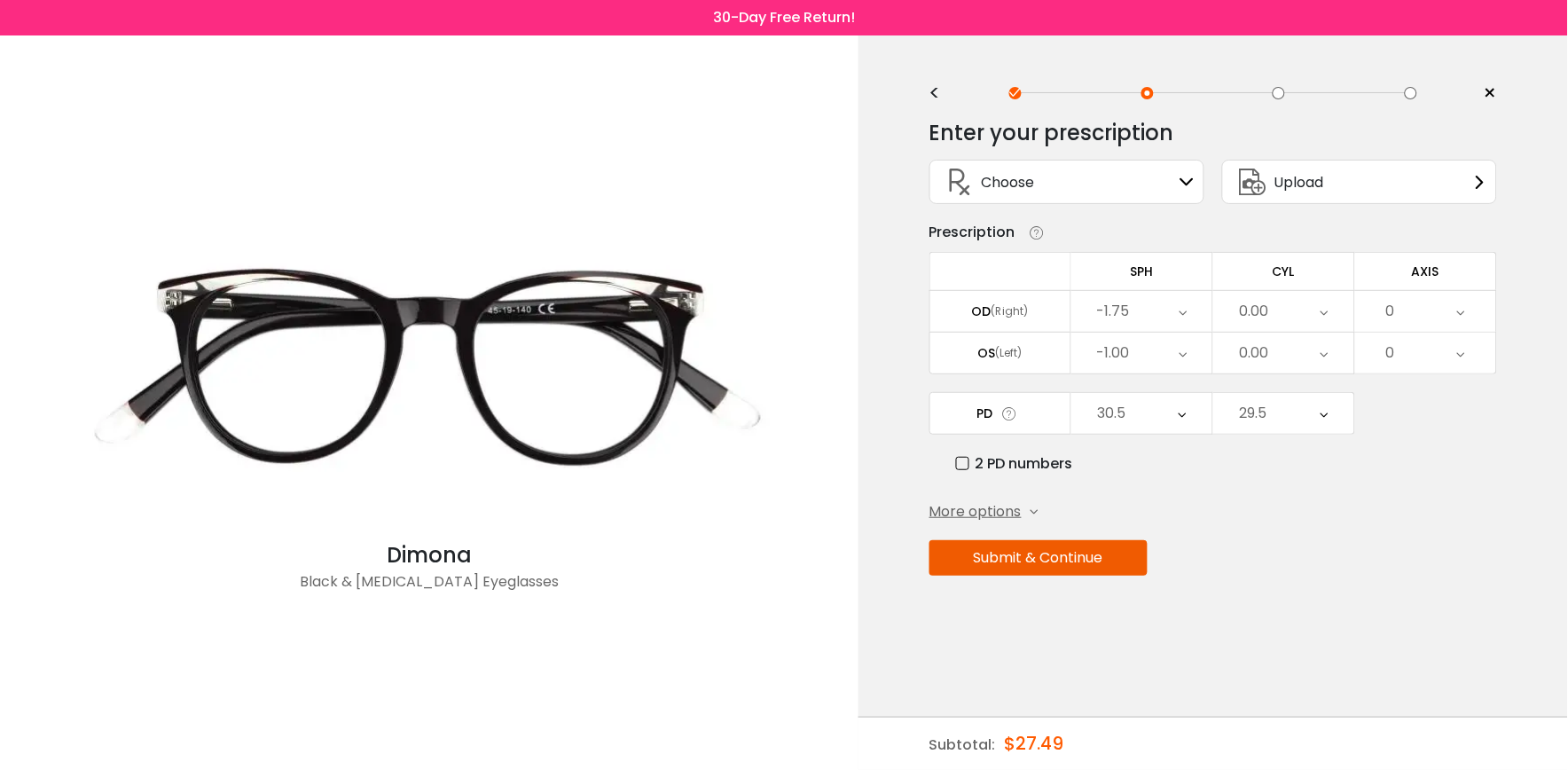
click at [1111, 347] on div "-1.00" at bounding box center [1112, 353] width 33 height 36
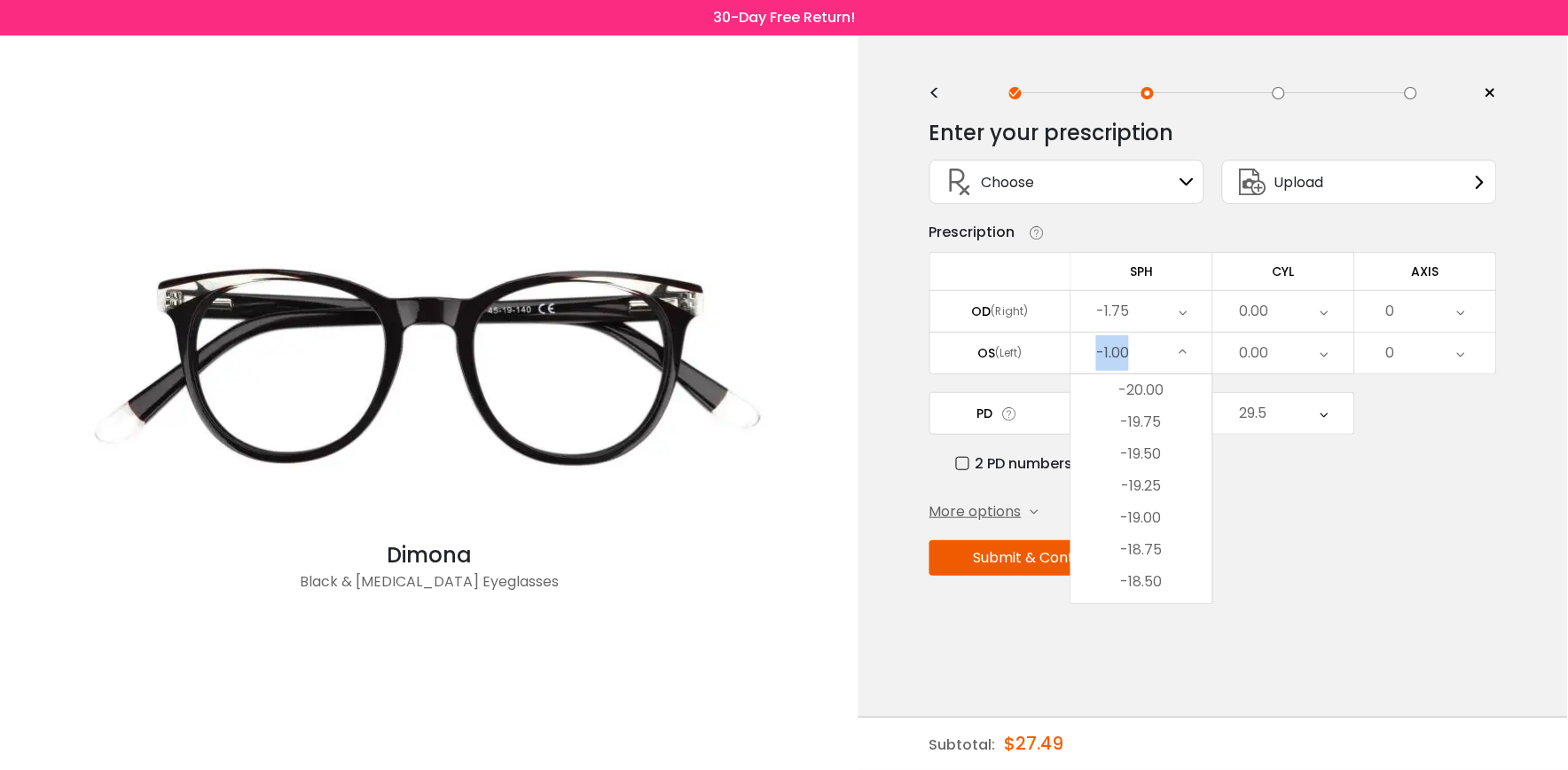
drag, startPoint x: 1111, startPoint y: 347, endPoint x: 1126, endPoint y: 348, distance: 15.0
click at [1126, 348] on div "-1.00" at bounding box center [1112, 353] width 33 height 36
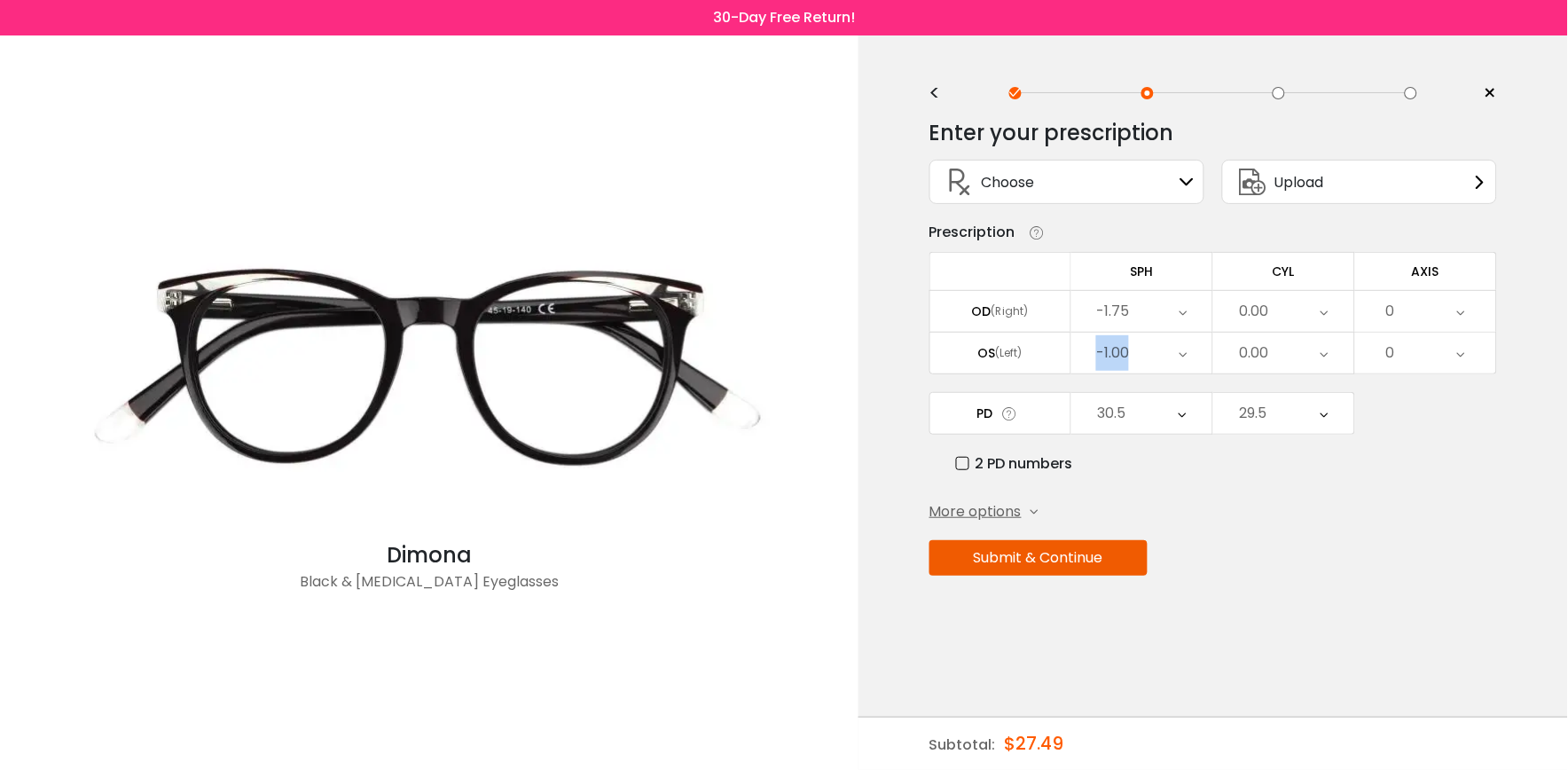
click at [1133, 346] on div "-1.00" at bounding box center [1142, 352] width 141 height 40
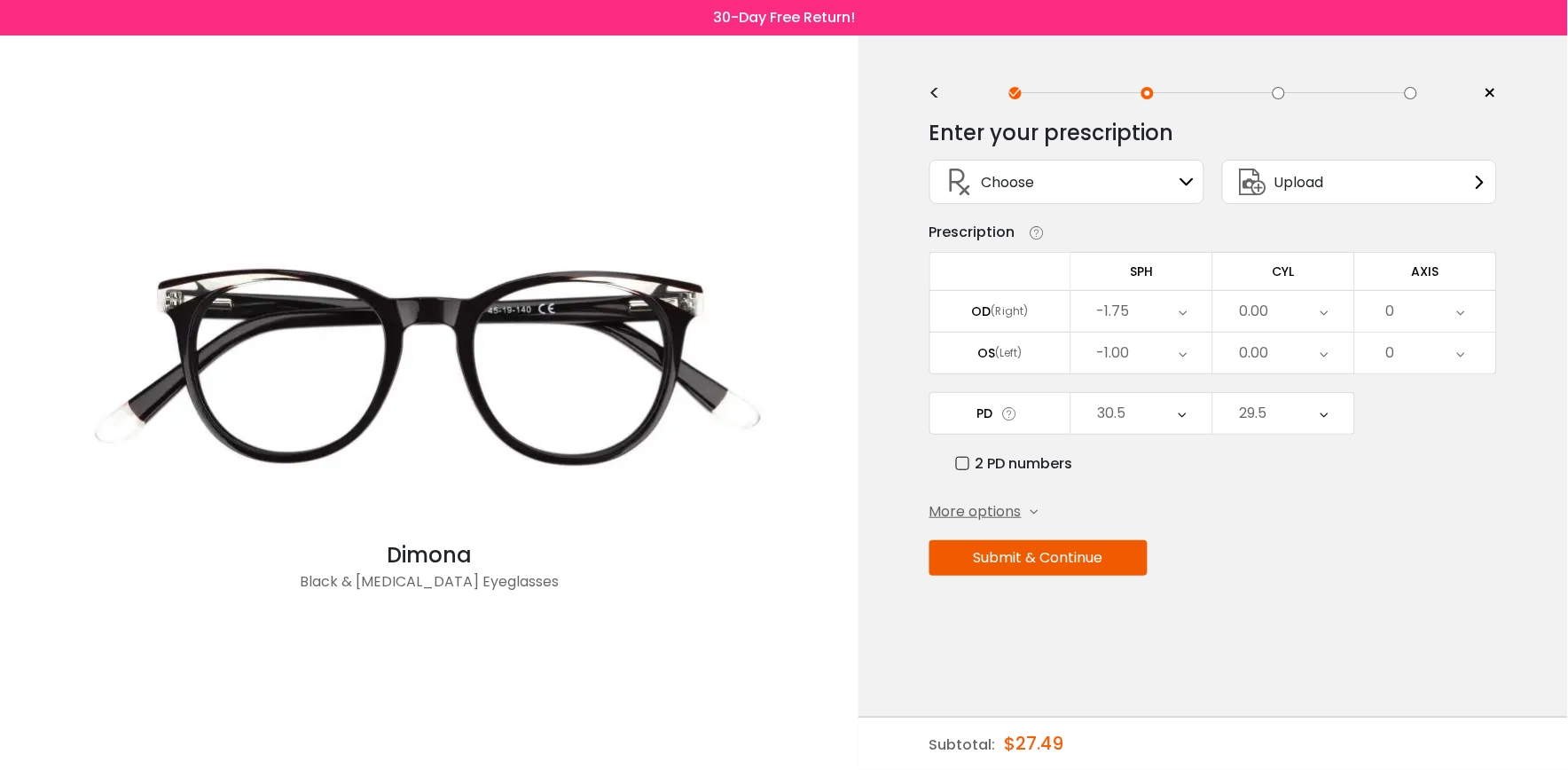
click at [1127, 351] on div "-1.00" at bounding box center [1112, 353] width 33 height 36
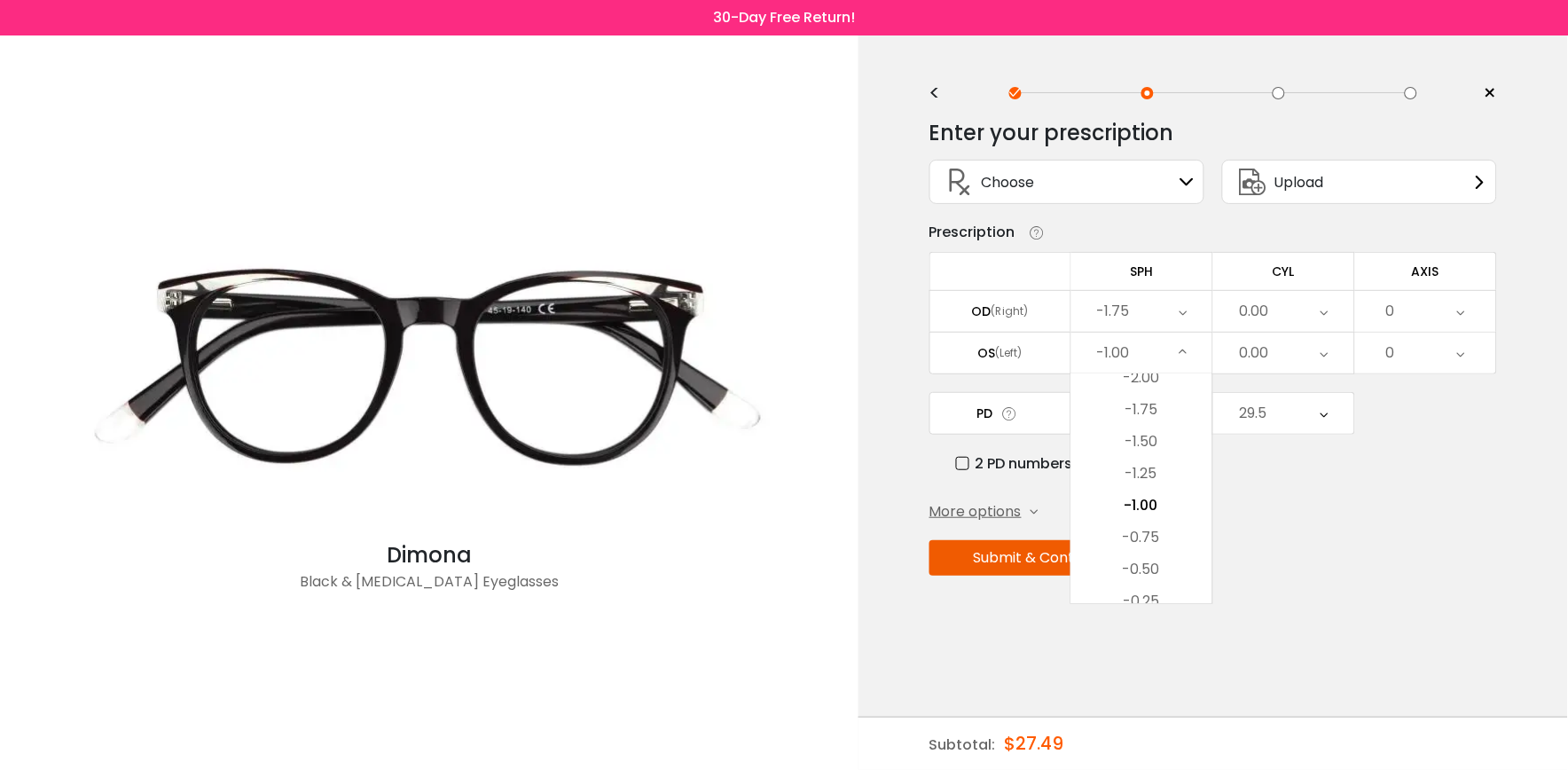
click at [1138, 377] on li "-2.00" at bounding box center [1142, 377] width 141 height 32
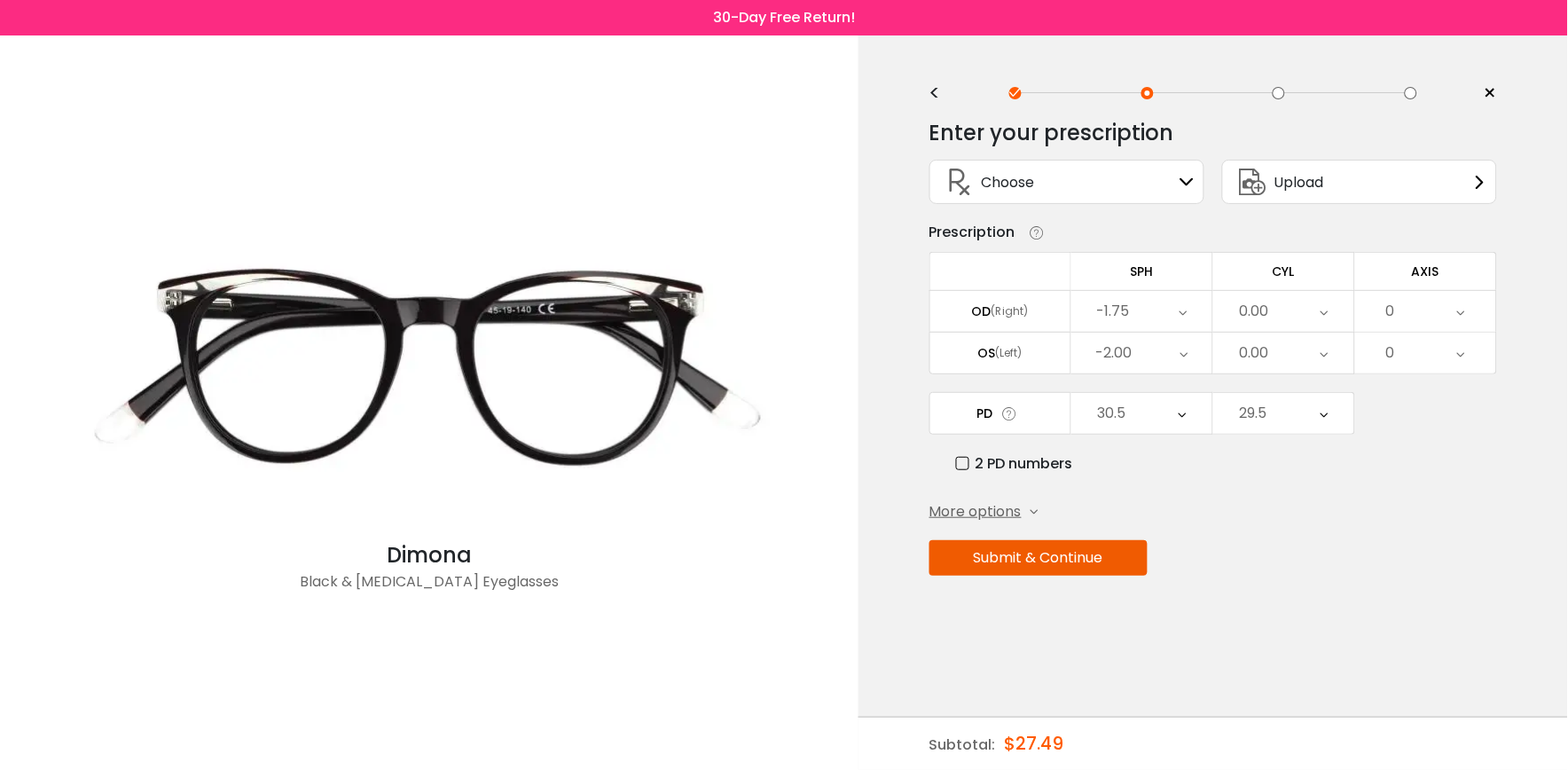
click at [1123, 349] on div "-2.00" at bounding box center [1113, 353] width 37 height 36
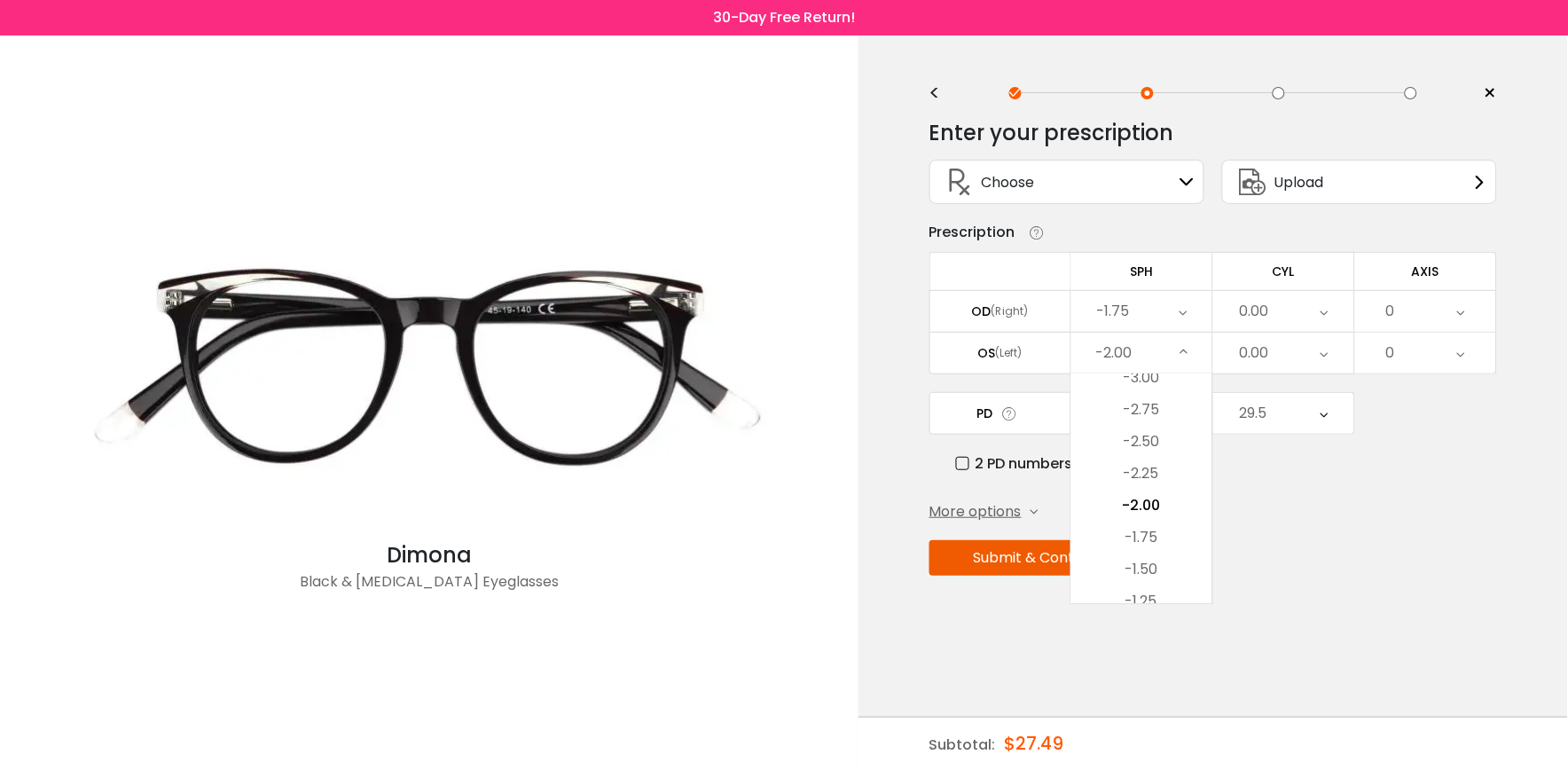
click at [1144, 374] on div "-2.00" at bounding box center [1142, 352] width 141 height 40
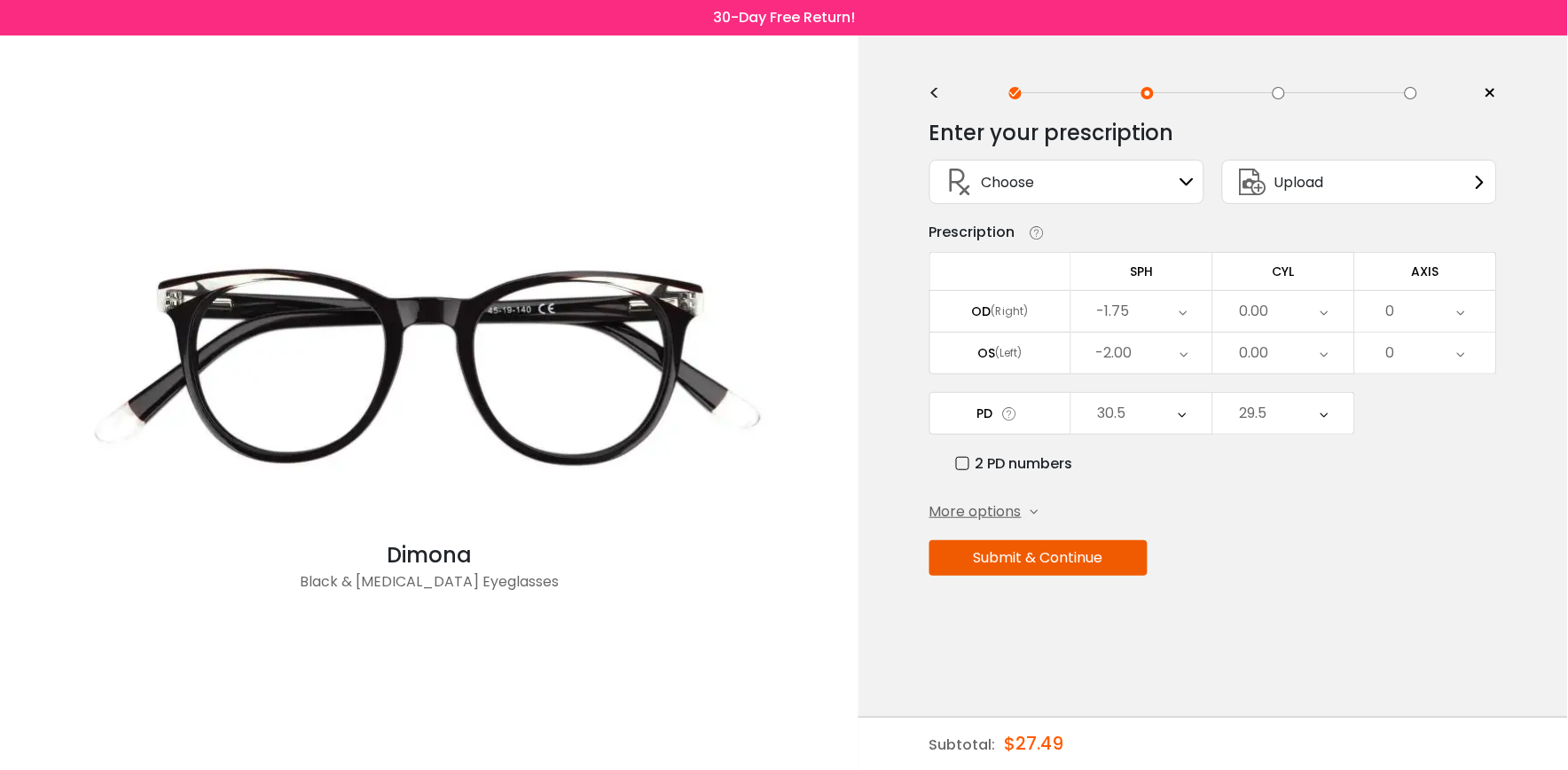
click at [1121, 348] on div "-2.00" at bounding box center [1113, 353] width 37 height 36
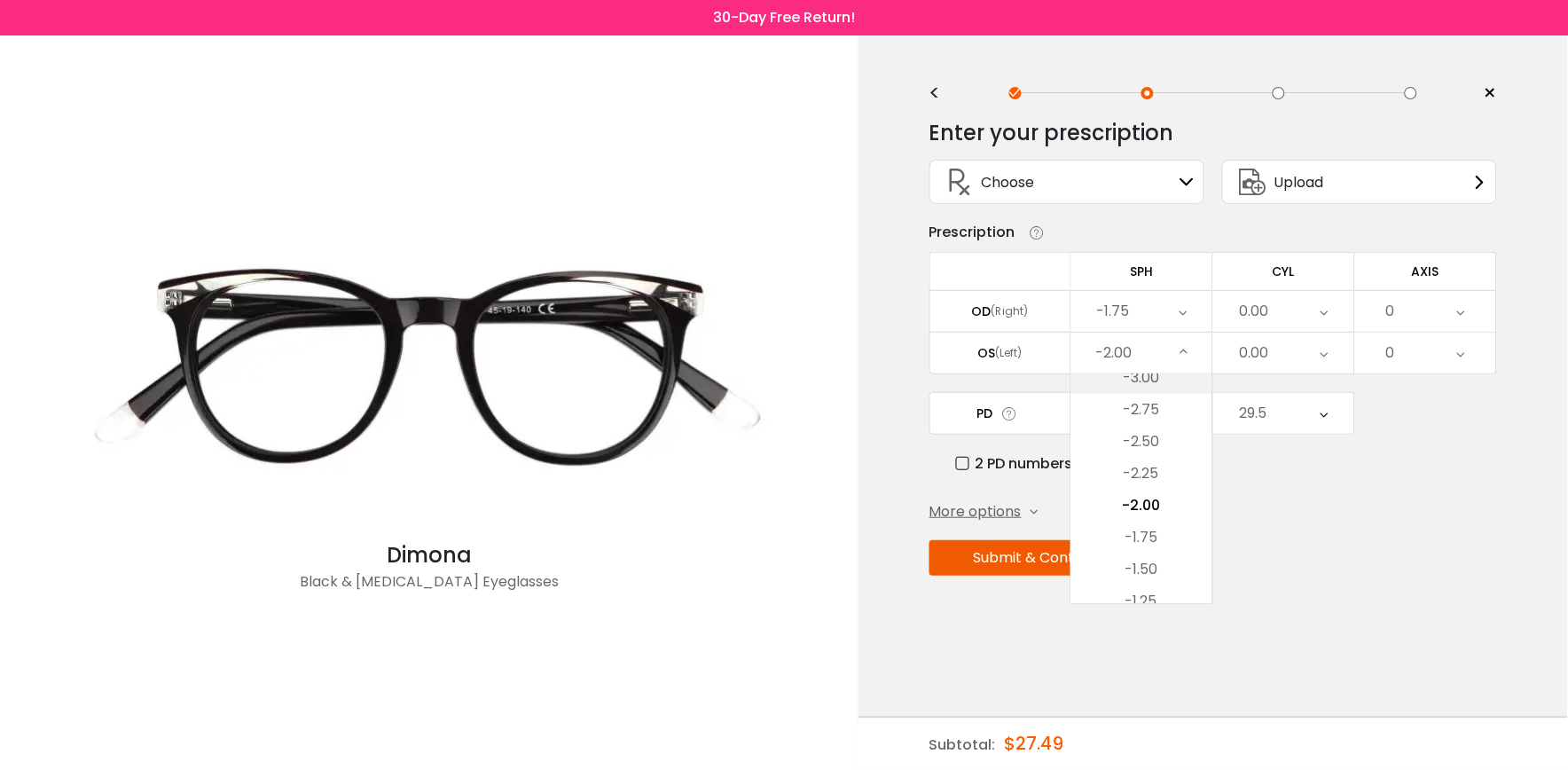
click at [1141, 375] on li "-3.00" at bounding box center [1142, 377] width 141 height 32
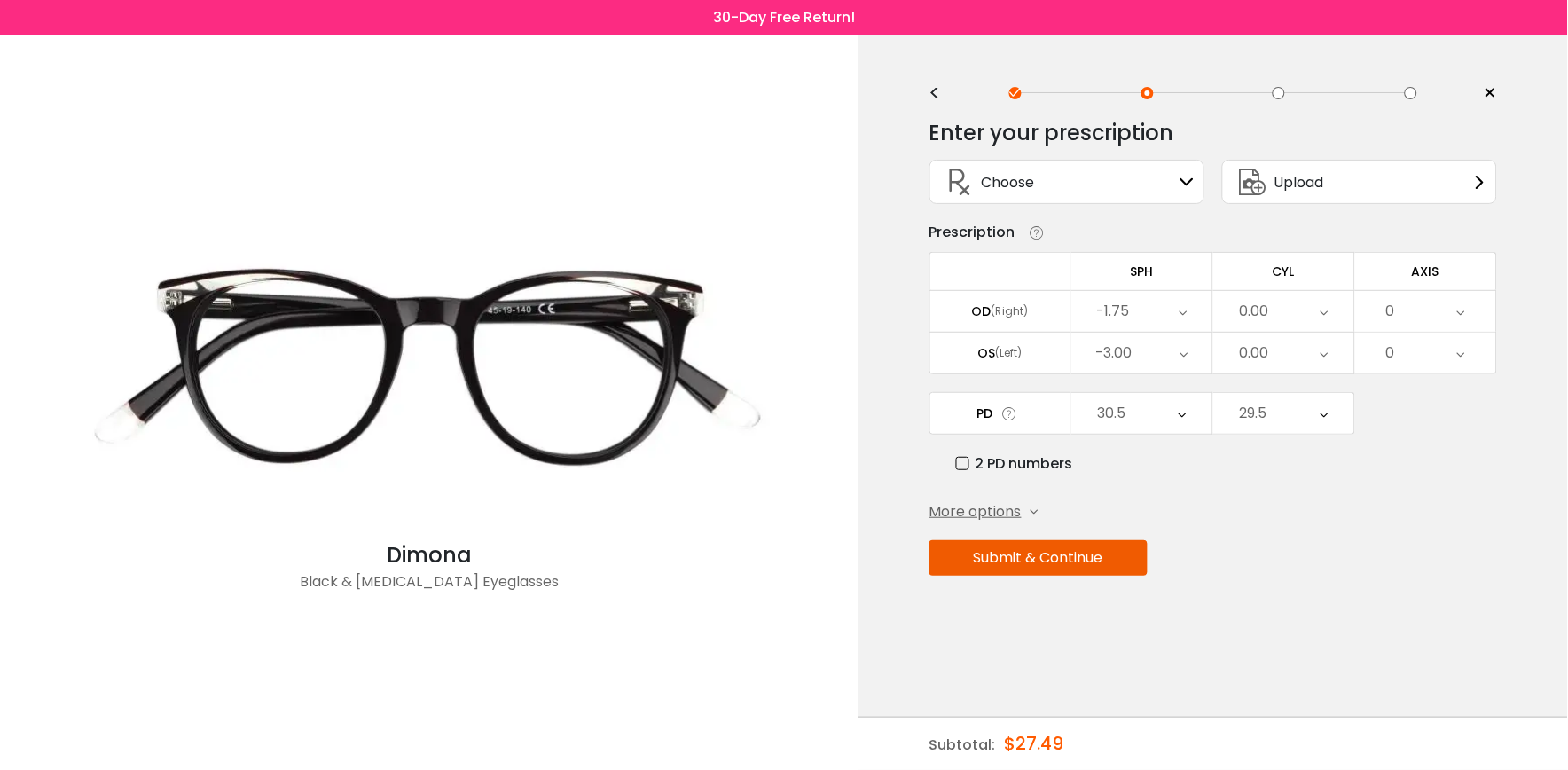
click at [1271, 539] on div "Enter your prescription SPH (Sphere) Lens strength needed to correct your visio…" at bounding box center [1213, 385] width 568 height 557
click at [1085, 552] on button "Submit & Continue" at bounding box center [1039, 558] width 218 height 36
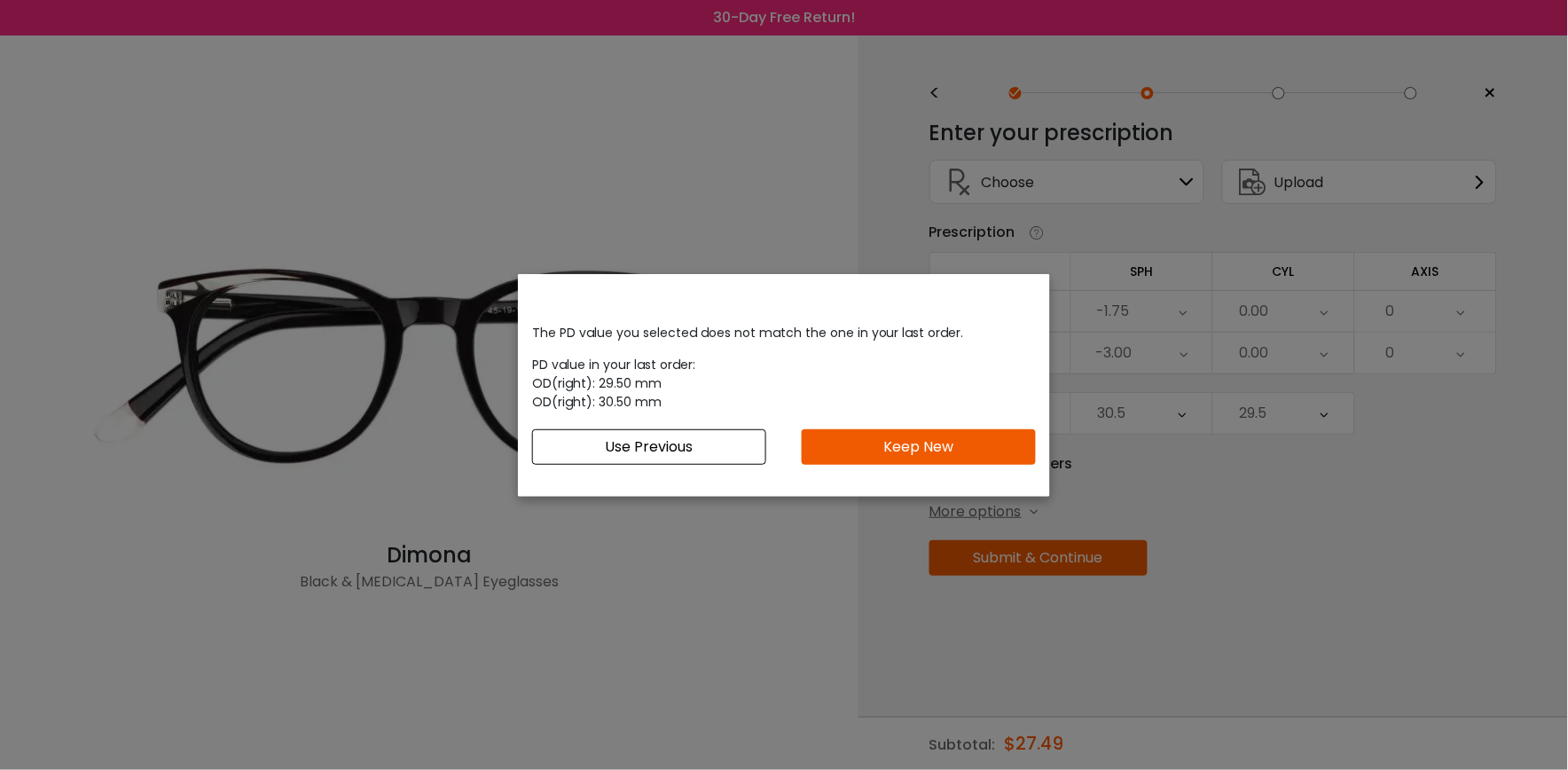
click at [931, 444] on button "Keep New" at bounding box center [918, 447] width 234 height 36
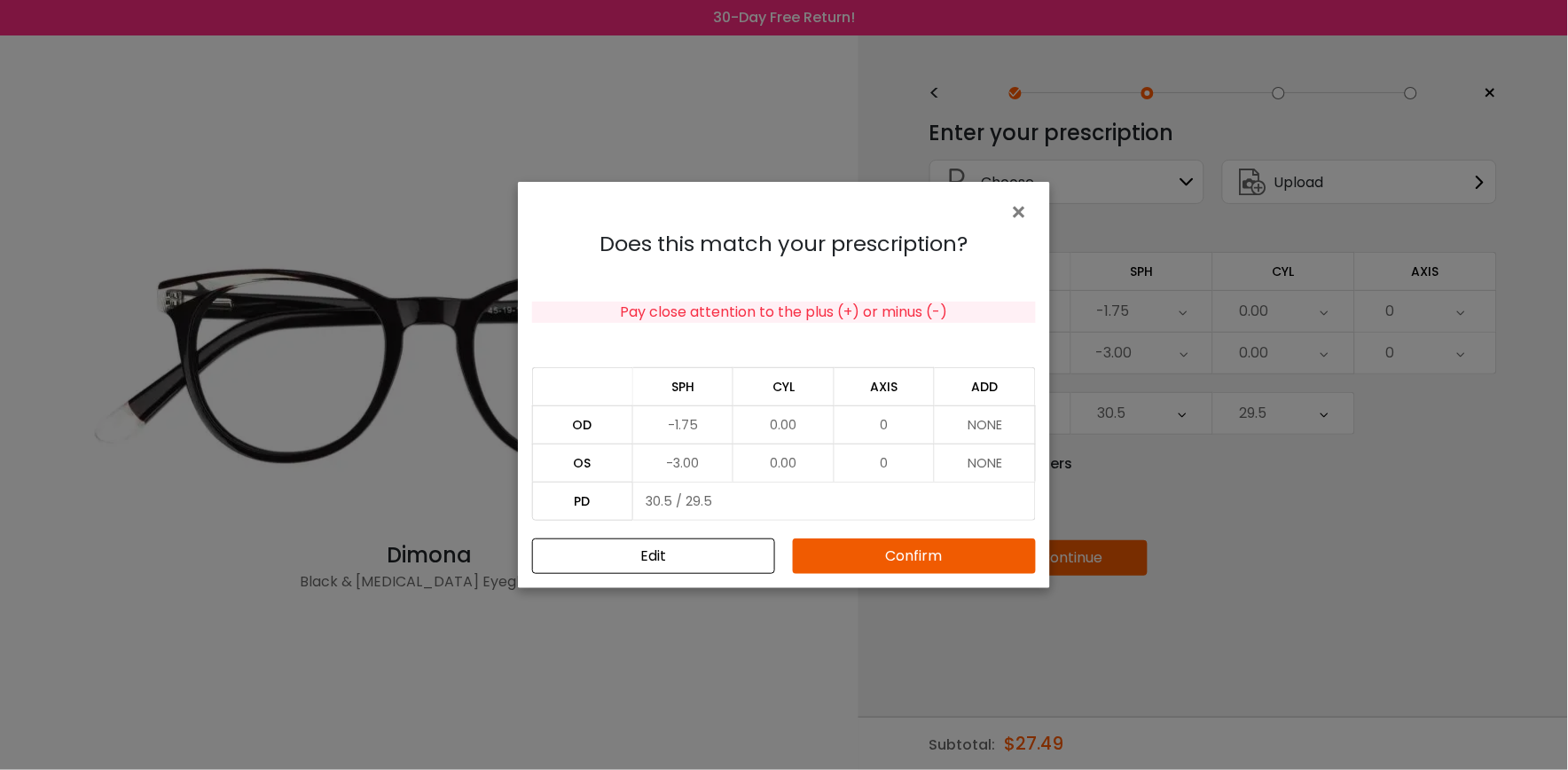
click at [932, 554] on button "Confirm" at bounding box center [914, 556] width 243 height 36
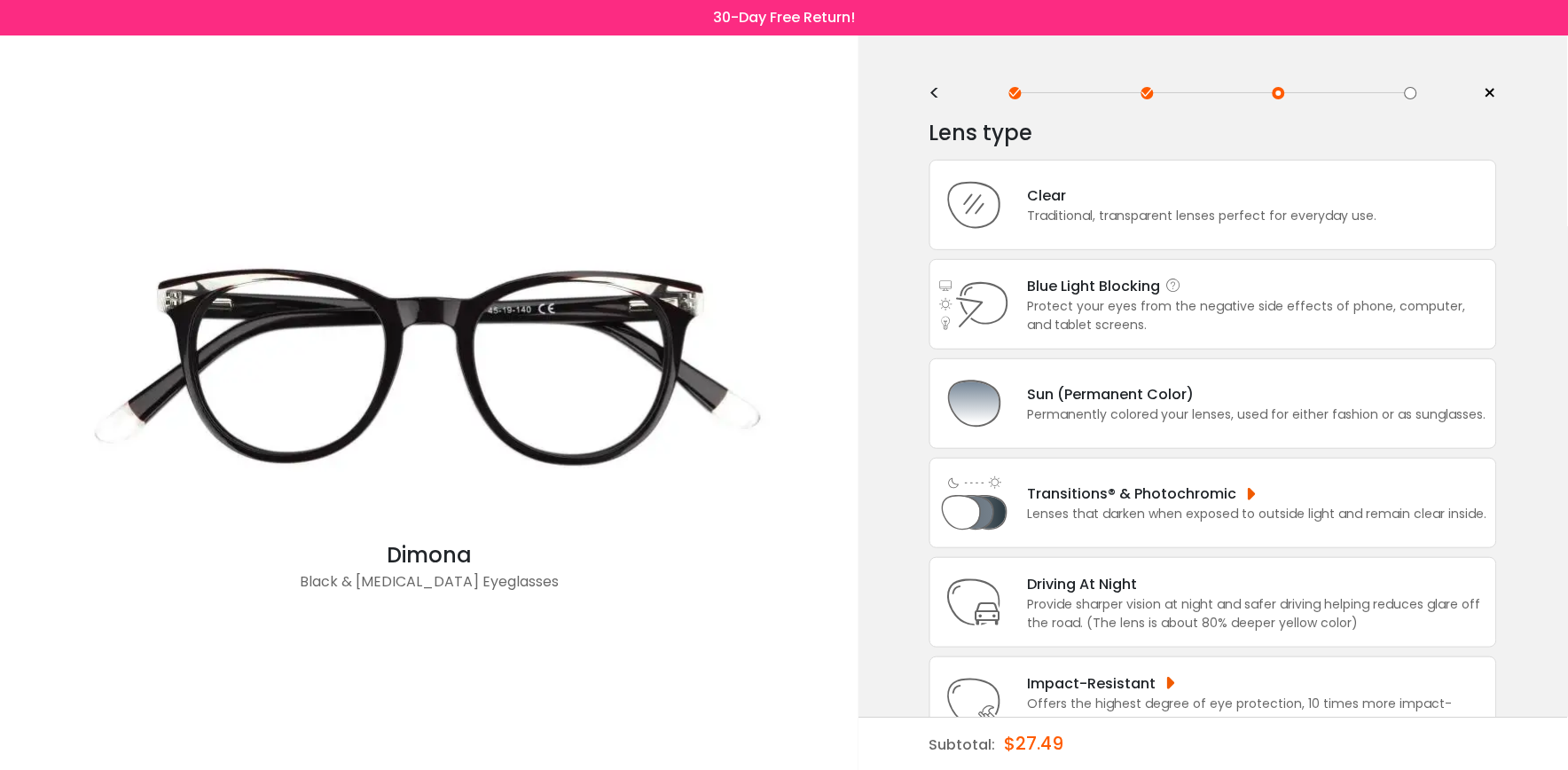
click at [1105, 280] on div "Blue Light Blocking Blue Light Blocking Blue Light blocking lenses offer the be…" at bounding box center [1258, 286] width 460 height 23
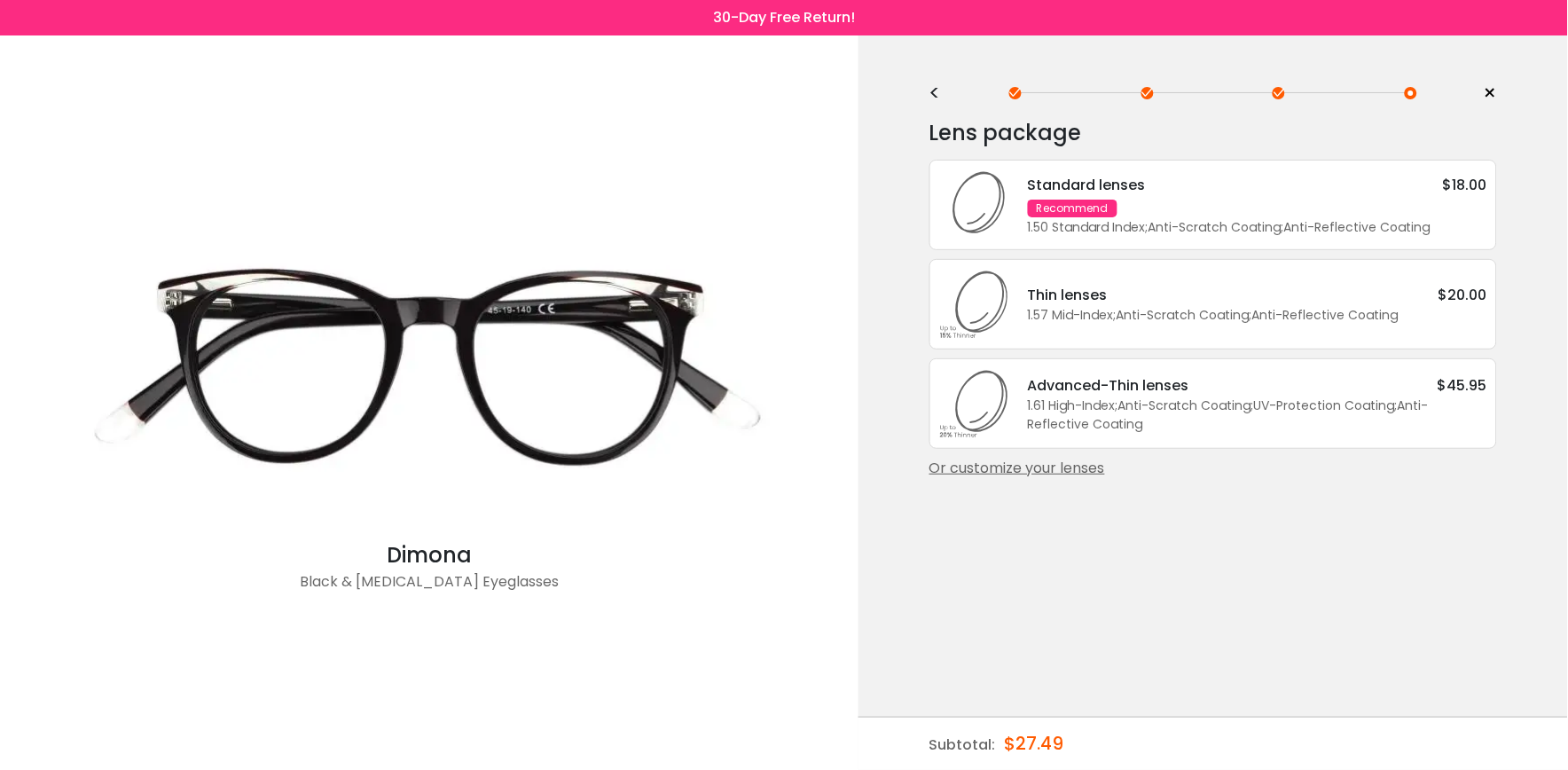
click at [1075, 386] on div "Advanced-Thin lenses" at bounding box center [1108, 385] width 161 height 23
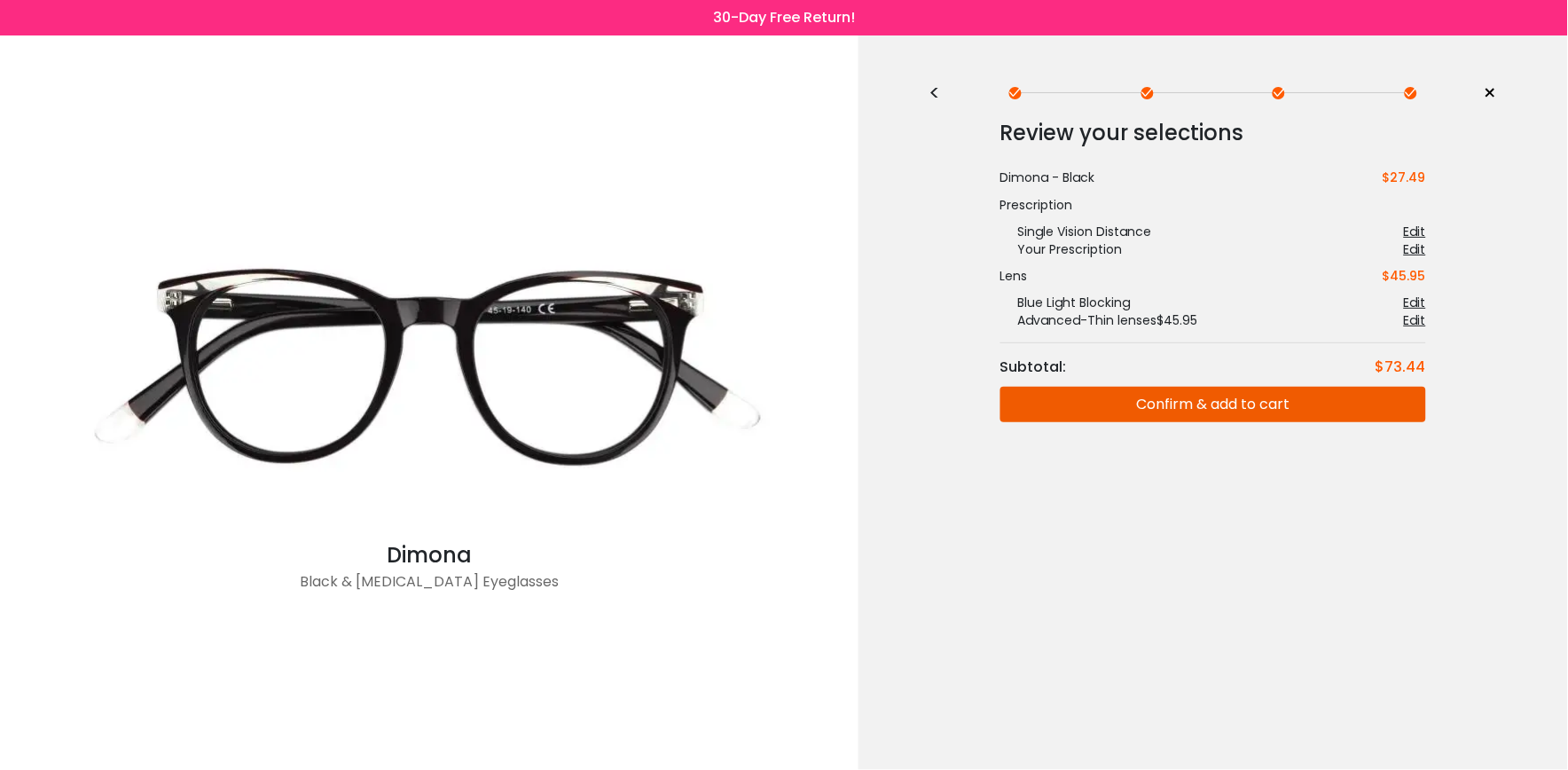
click at [935, 90] on div "<" at bounding box center [943, 92] width 26 height 14
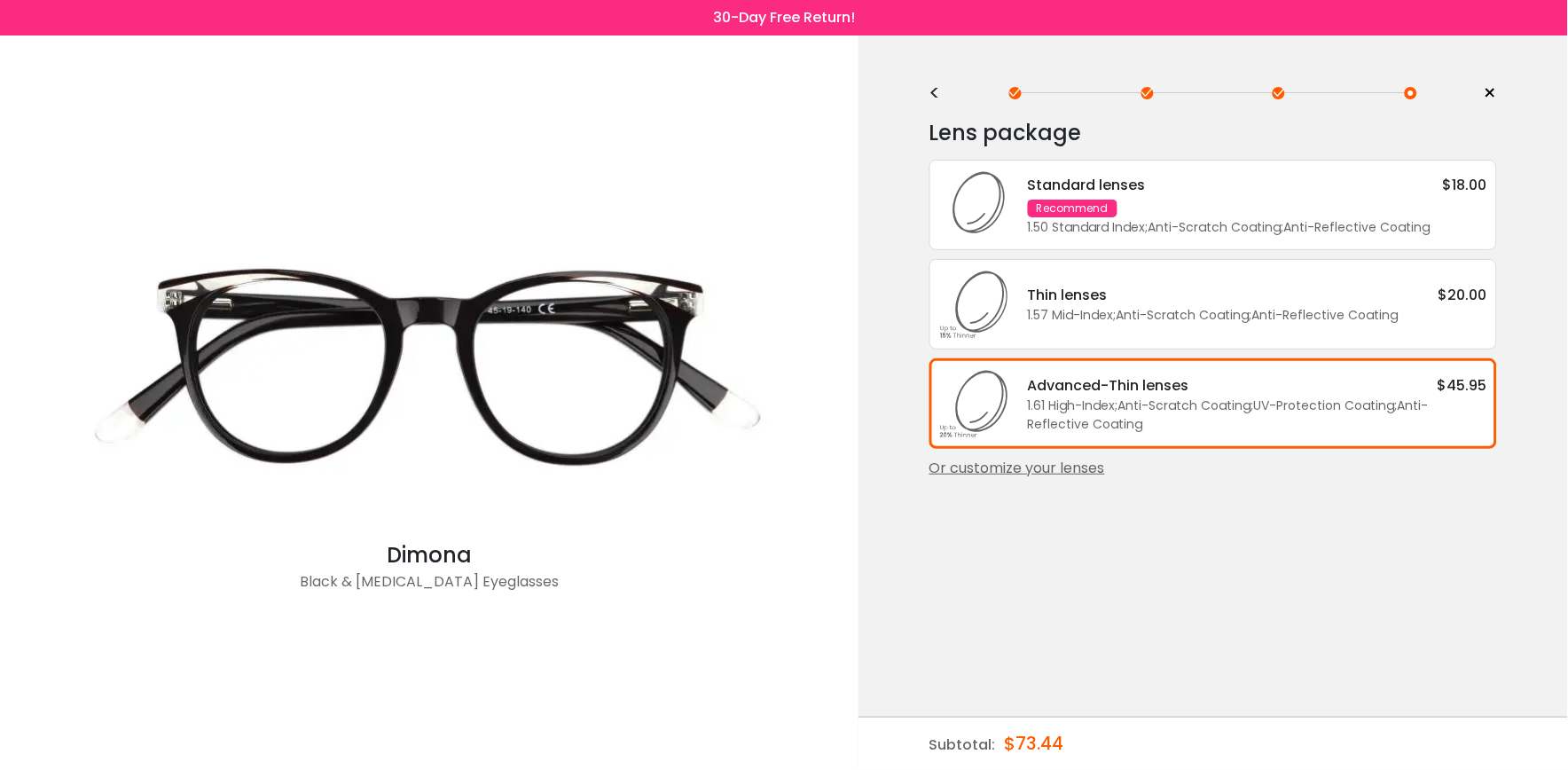
click at [1097, 299] on div "Thin lenses" at bounding box center [1068, 295] width 80 height 23
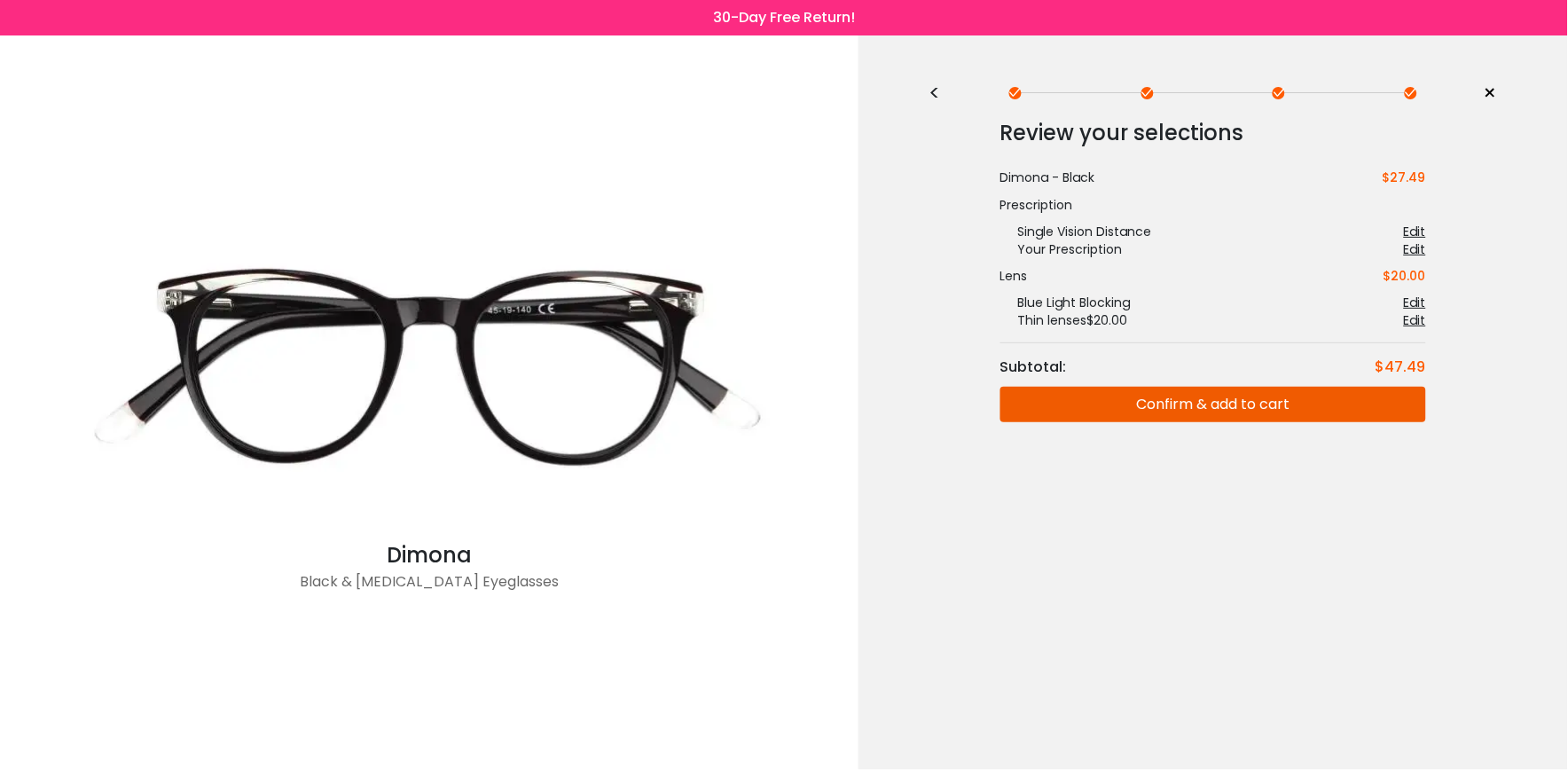
click at [935, 95] on div "<" at bounding box center [943, 92] width 26 height 14
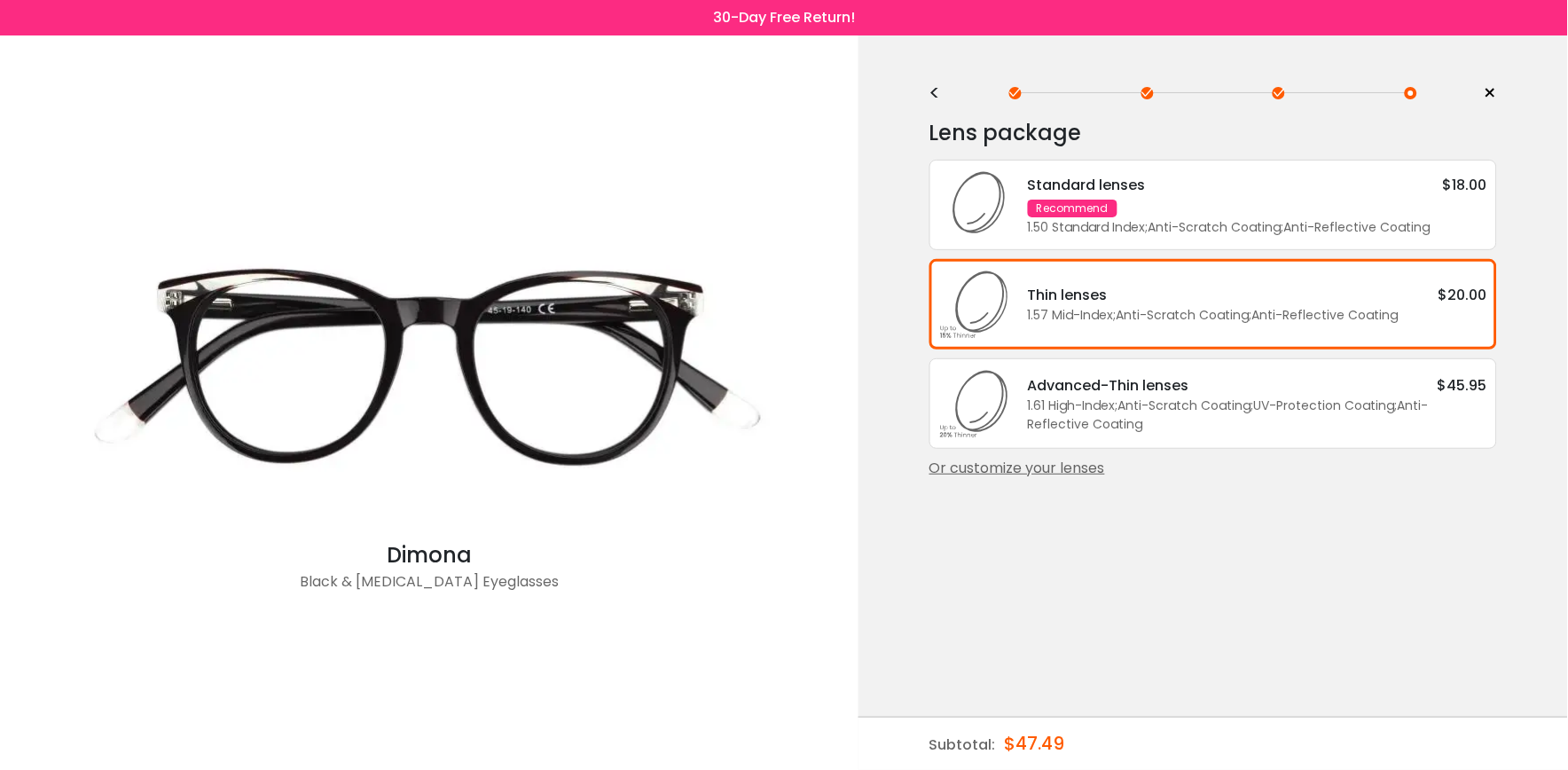
click at [1194, 521] on div "Lens package * Standard lenses $18.00 Recommend 1.50 Standard Index ; Anti-Scra…" at bounding box center [1213, 328] width 568 height 443
click at [1270, 554] on div "< × Choose your usage Single Vision (Distance) This lens helps you see details …" at bounding box center [1214, 403] width 710 height 734
click at [1459, 314] on div "1.57 Mid-Index ; Anti-Scratch Coating ; Anti-Reflective Coating ;" at bounding box center [1258, 315] width 460 height 19
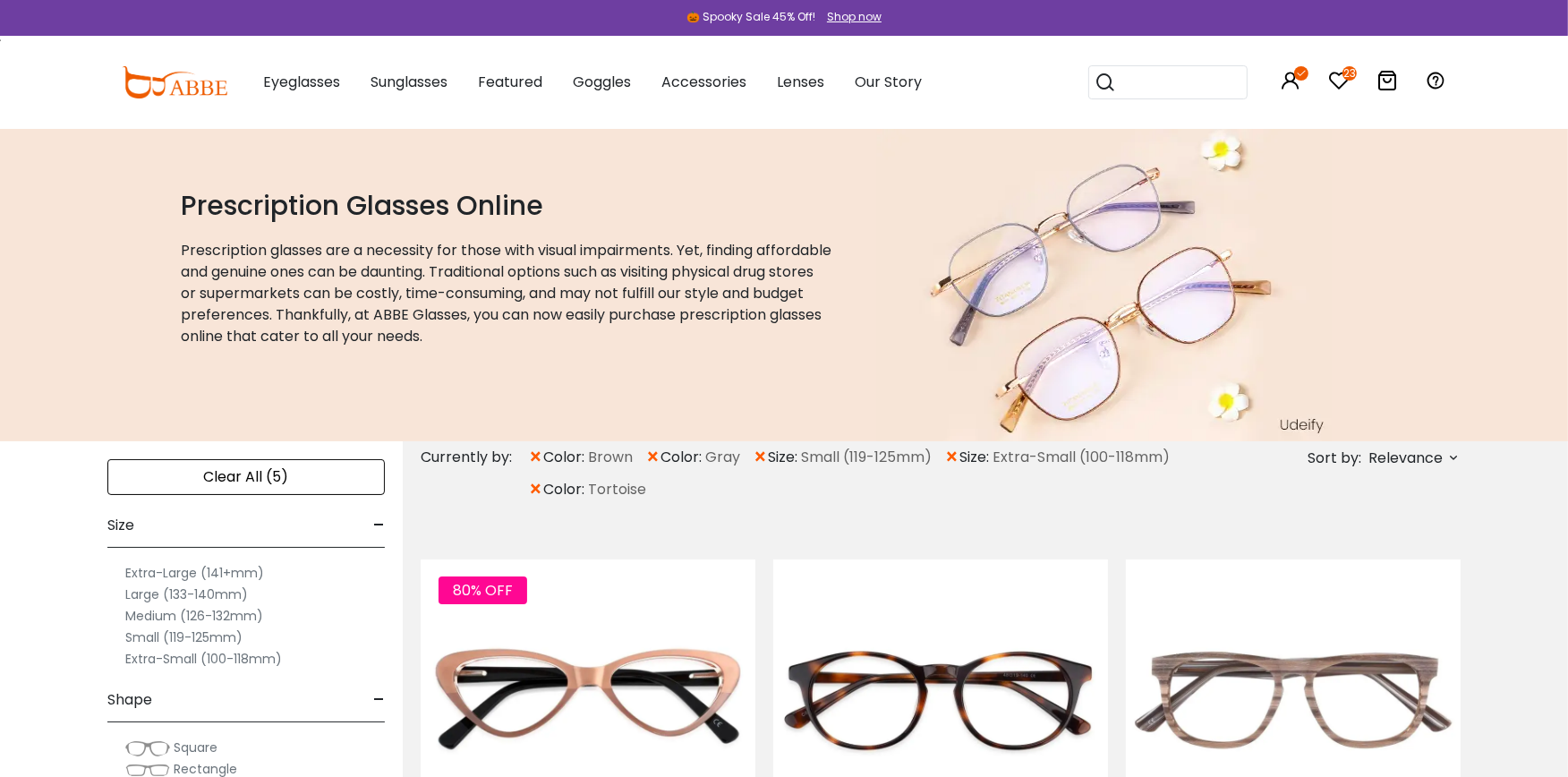
click at [184, 655] on label "Extra-Small (100-118mm)" at bounding box center [203, 658] width 157 height 22
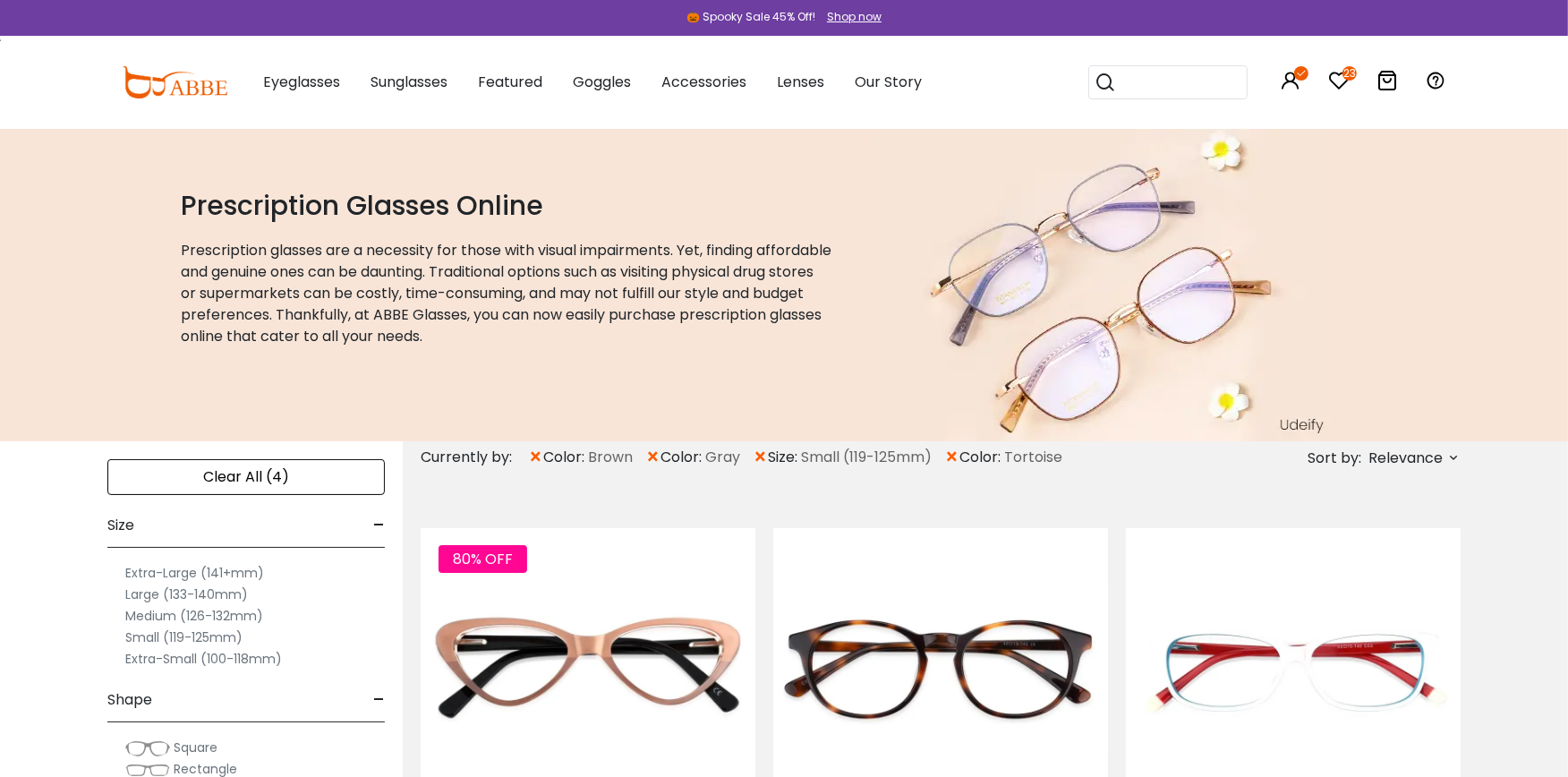
click at [762, 454] on span "×" at bounding box center [760, 457] width 15 height 32
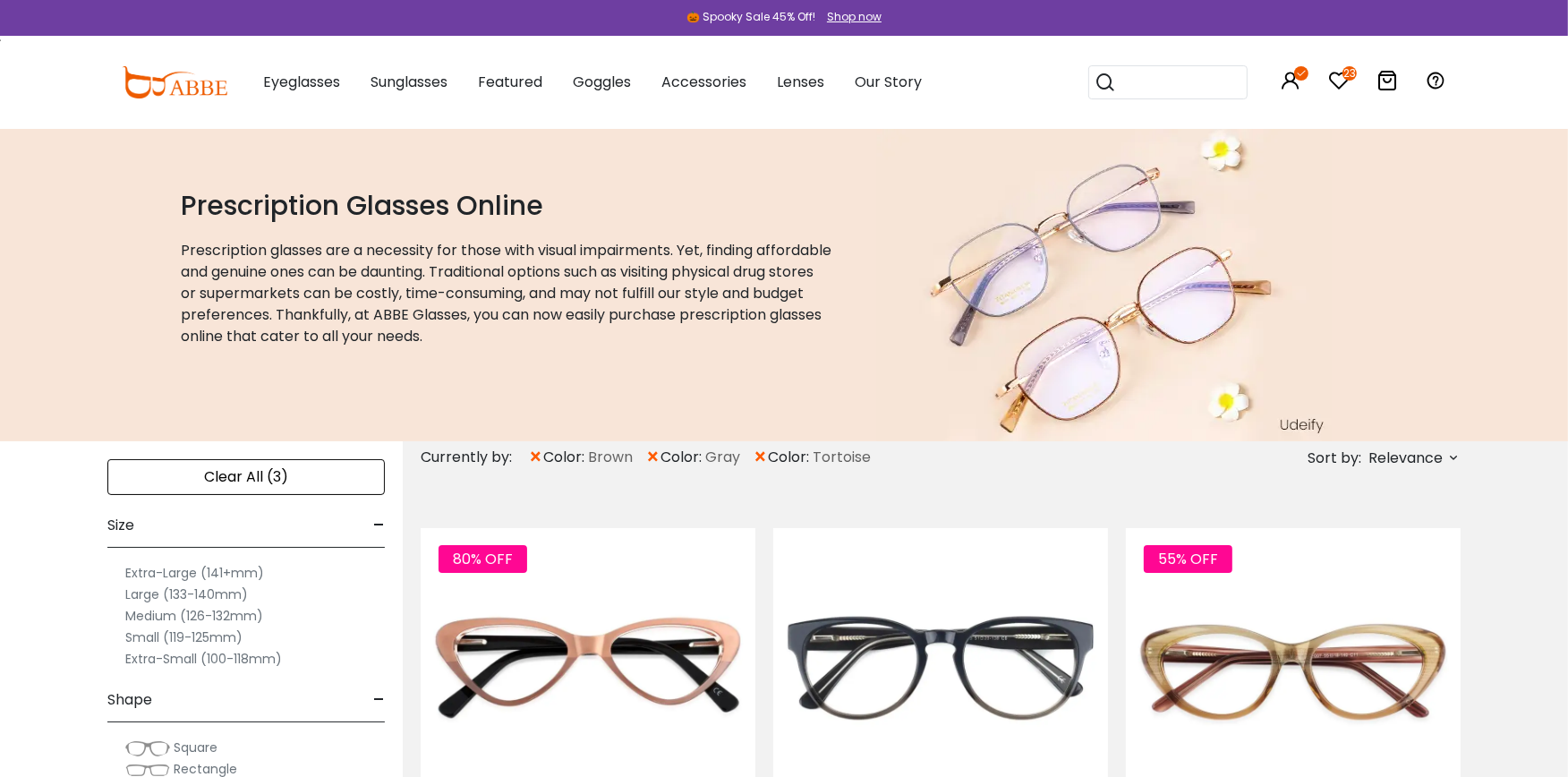
click at [179, 657] on label "Extra-Small (100-118mm)" at bounding box center [203, 658] width 157 height 22
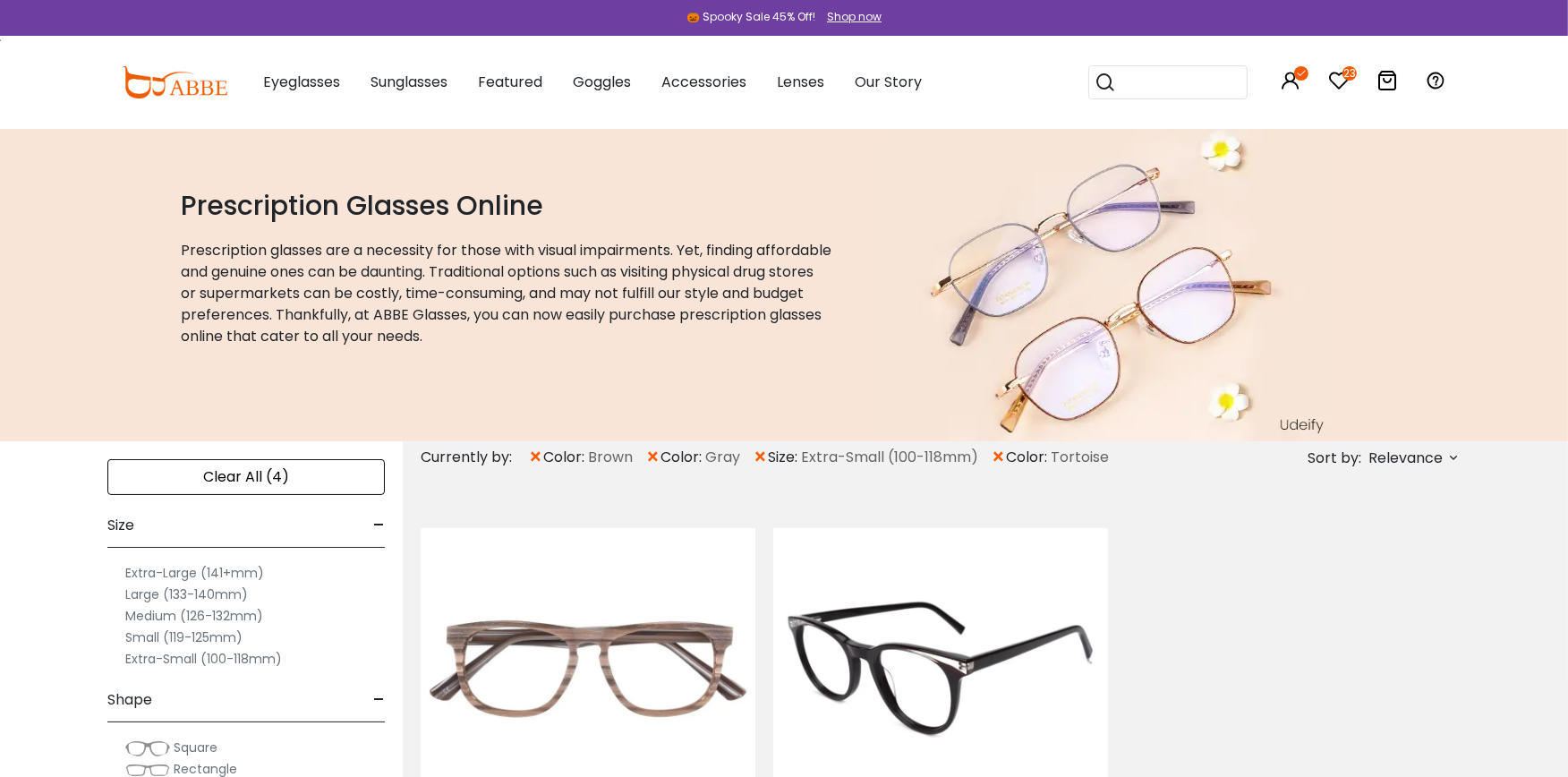
click at [953, 660] on img at bounding box center [941, 668] width 335 height 279
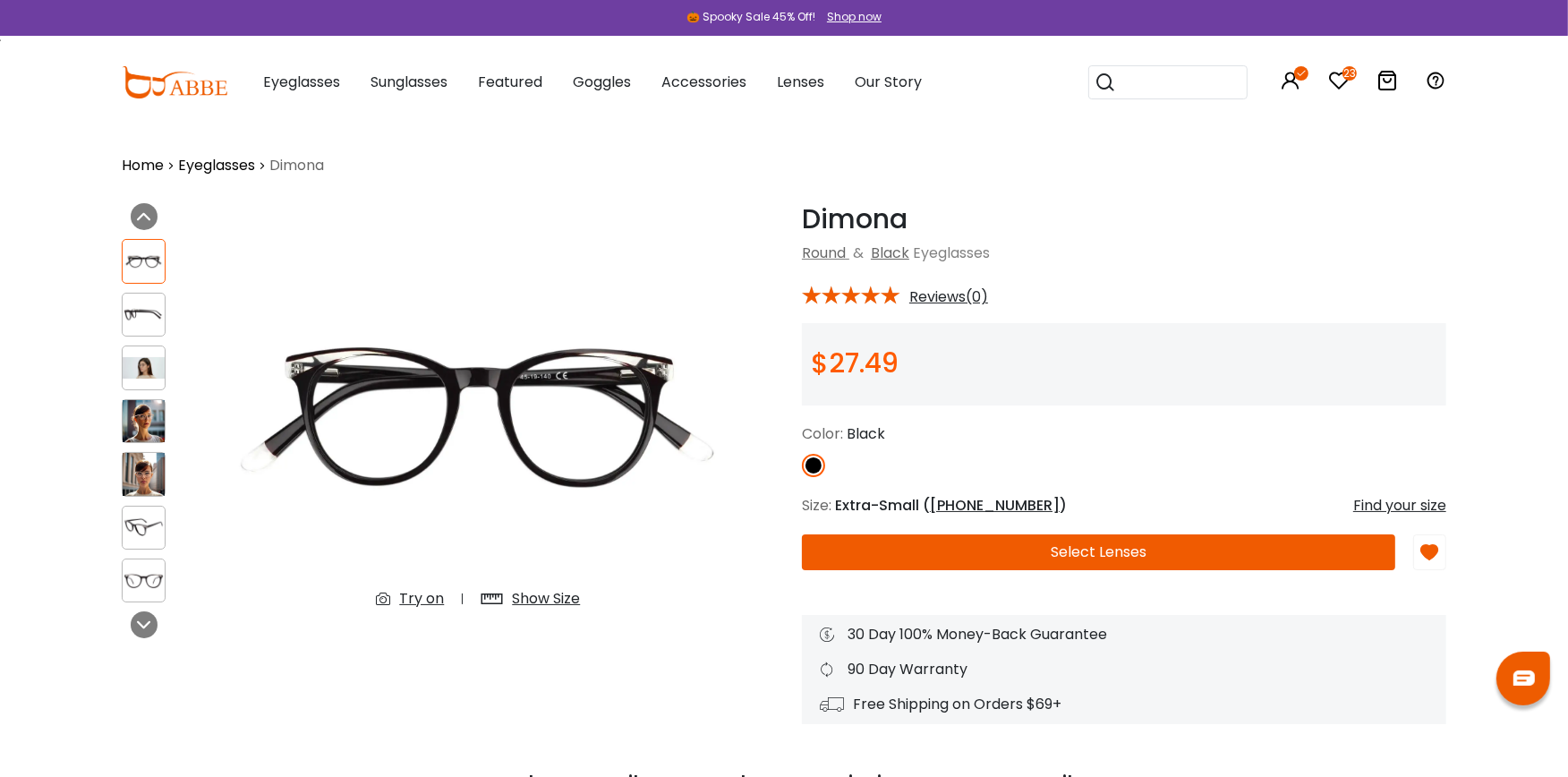
click at [1242, 552] on button "Select Lenses" at bounding box center [1099, 552] width 593 height 36
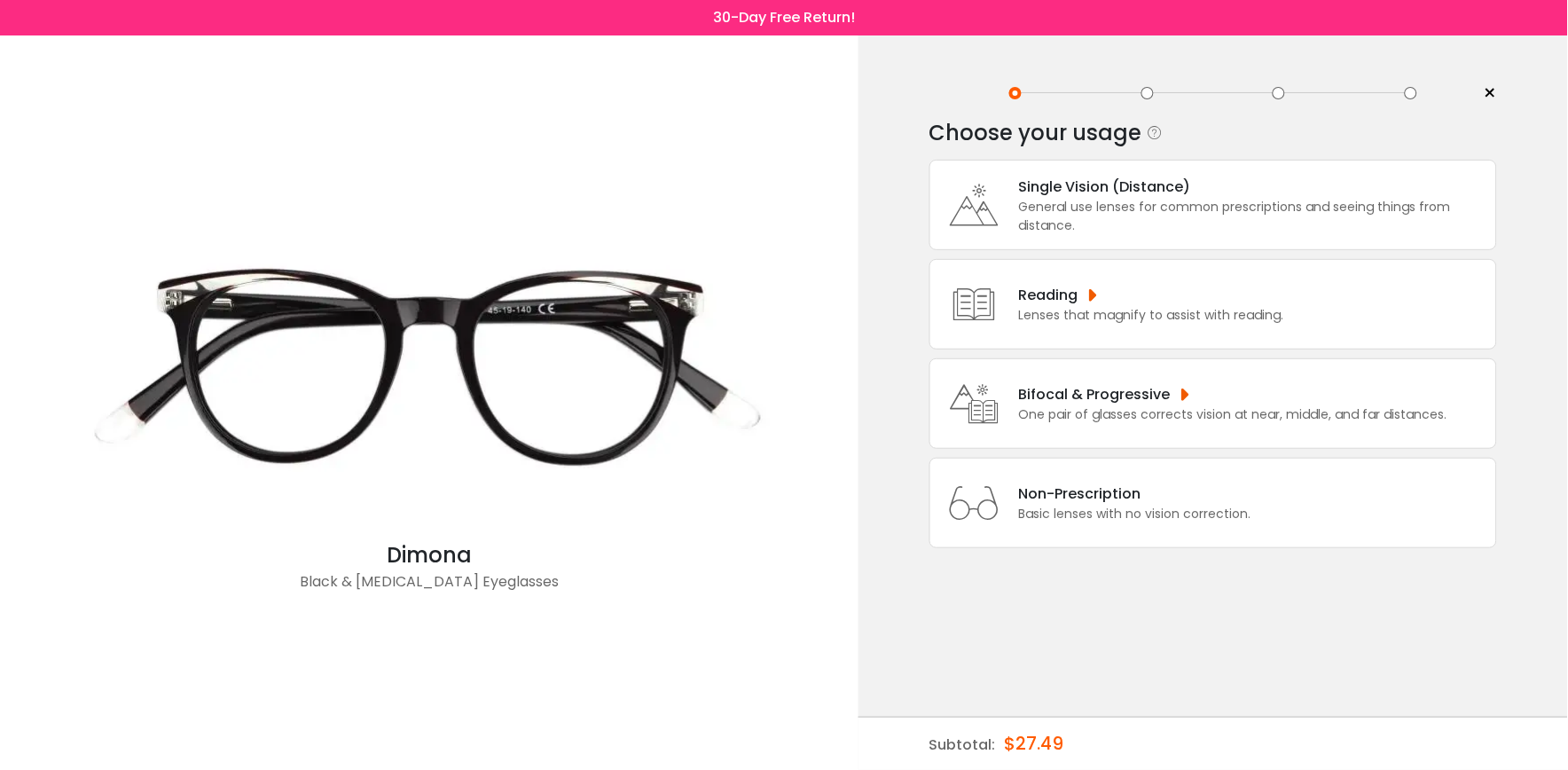
click at [1162, 208] on div "General use lenses for common prescriptions and seeing things from distance." at bounding box center [1253, 217] width 468 height 38
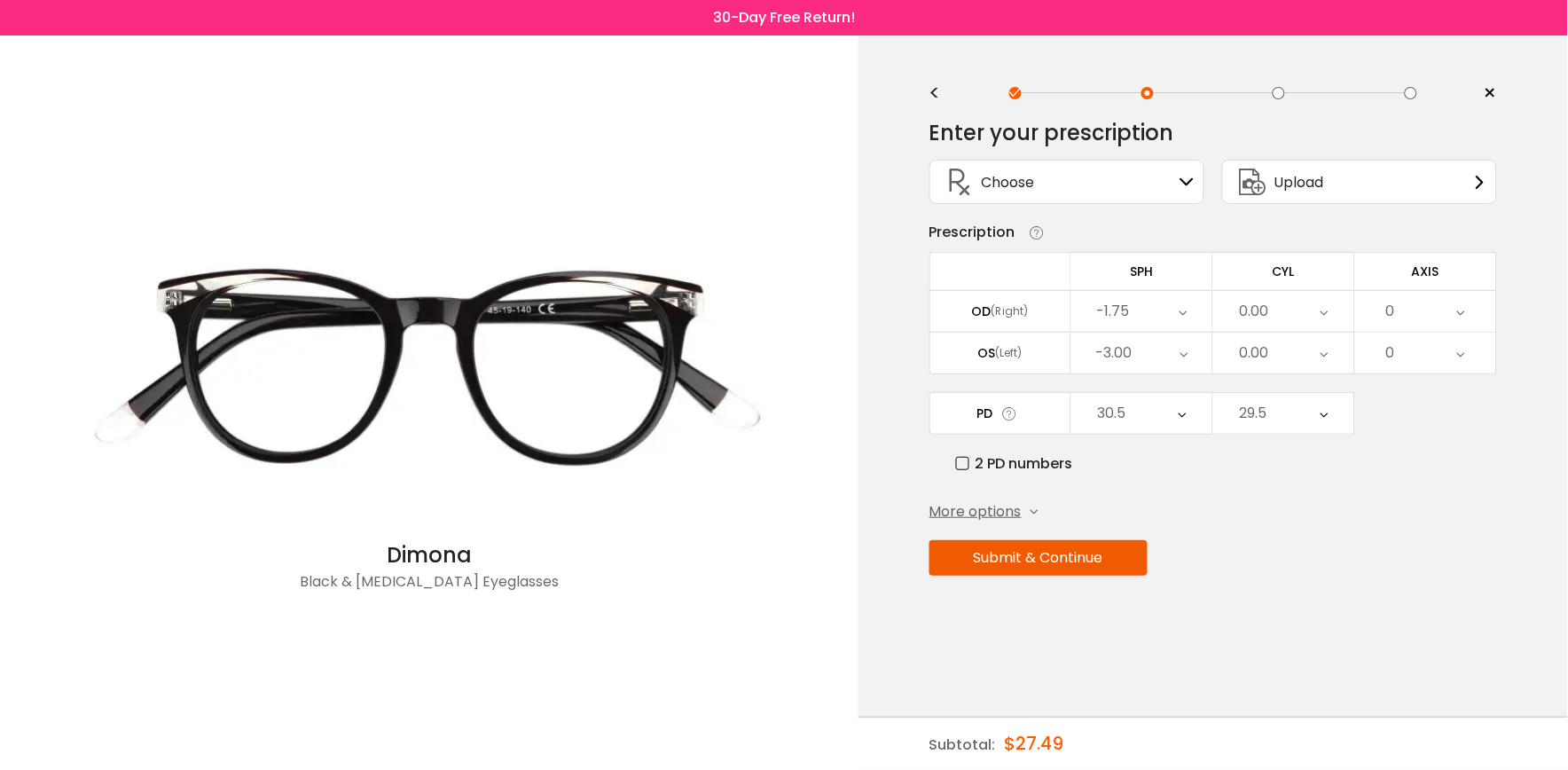
click at [1059, 569] on button "Submit & Continue" at bounding box center [1039, 558] width 218 height 36
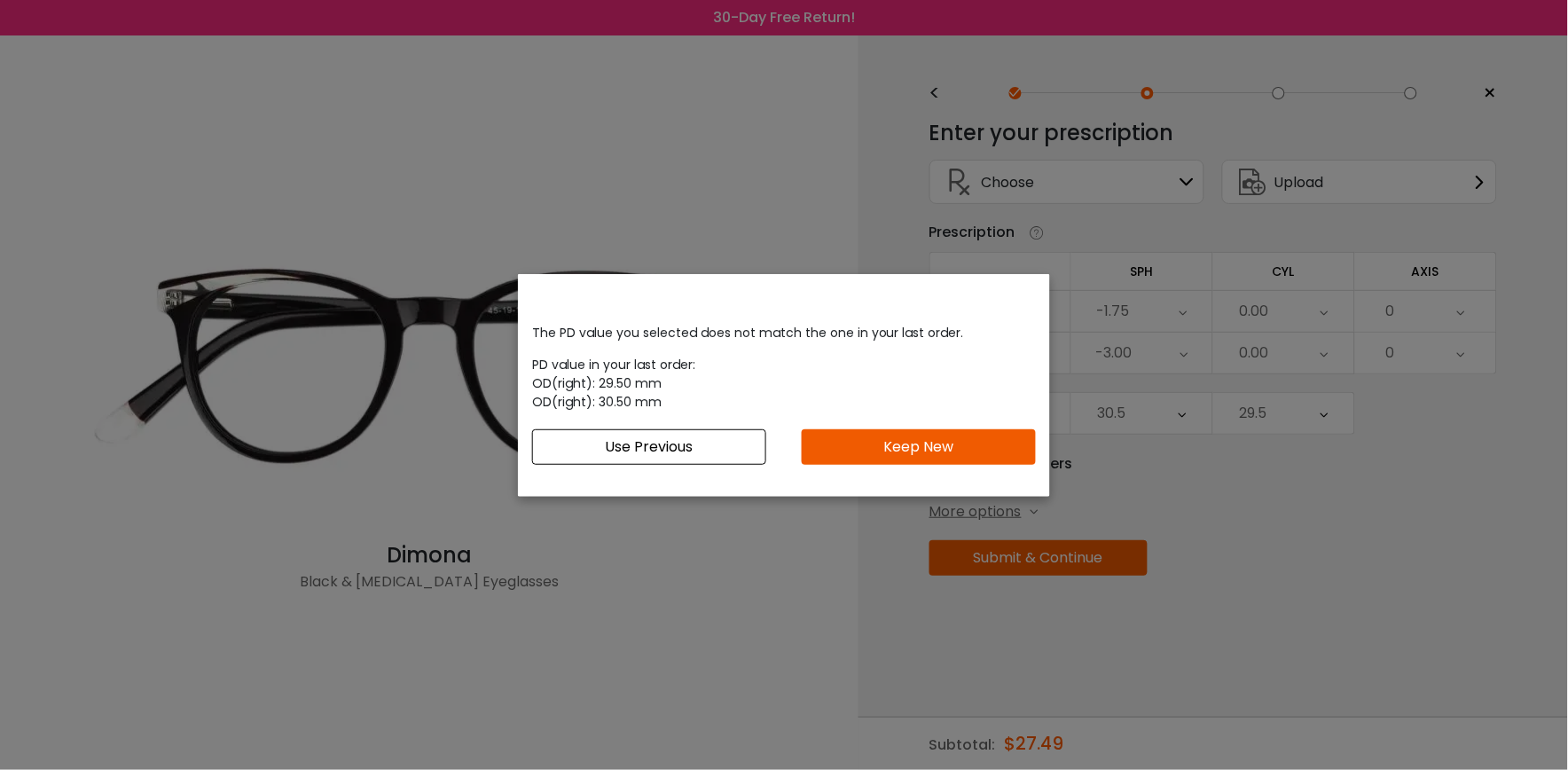
click at [910, 436] on button "Keep New" at bounding box center [918, 447] width 234 height 36
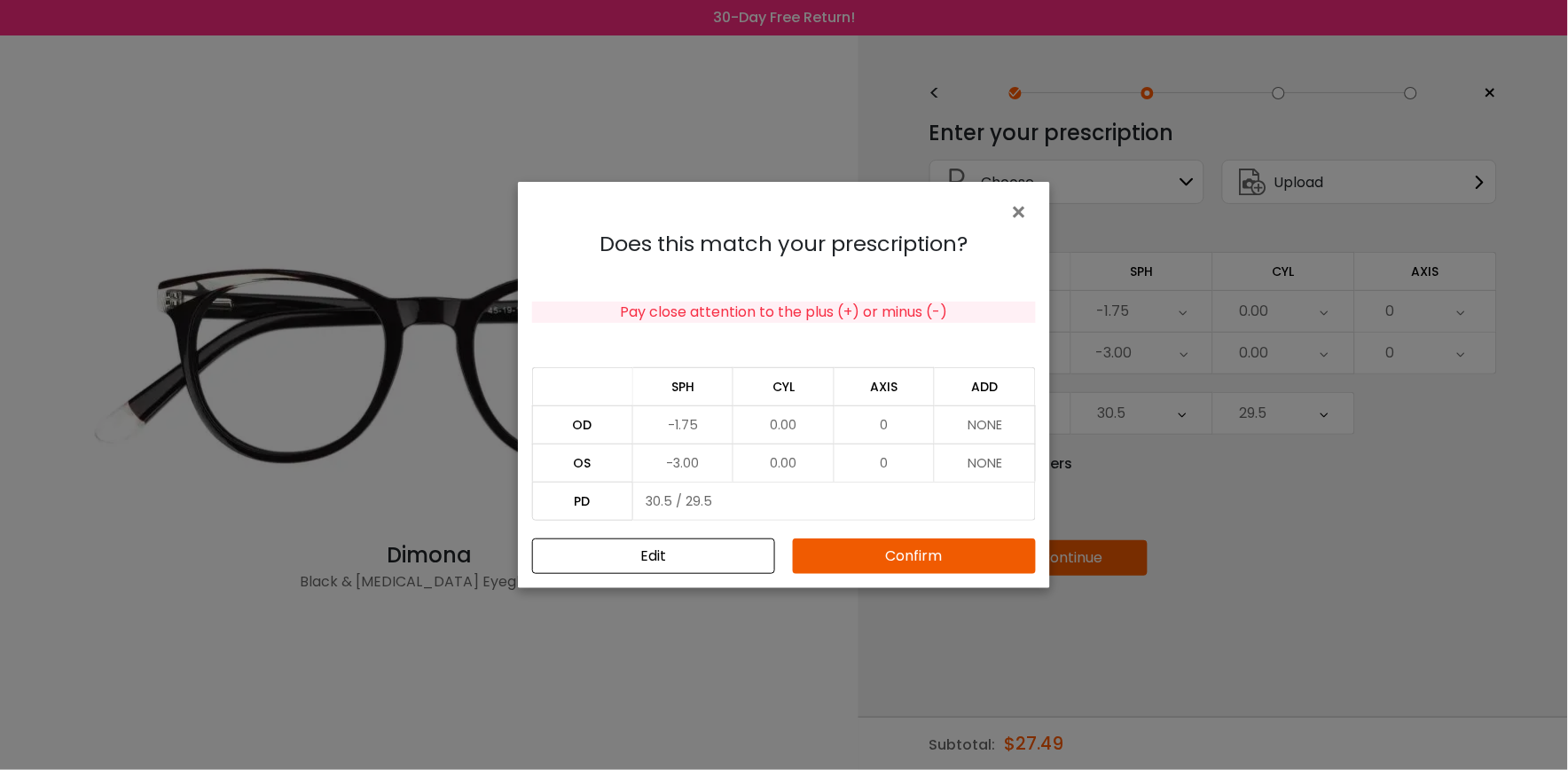
click at [914, 557] on button "Confirm" at bounding box center [914, 556] width 243 height 36
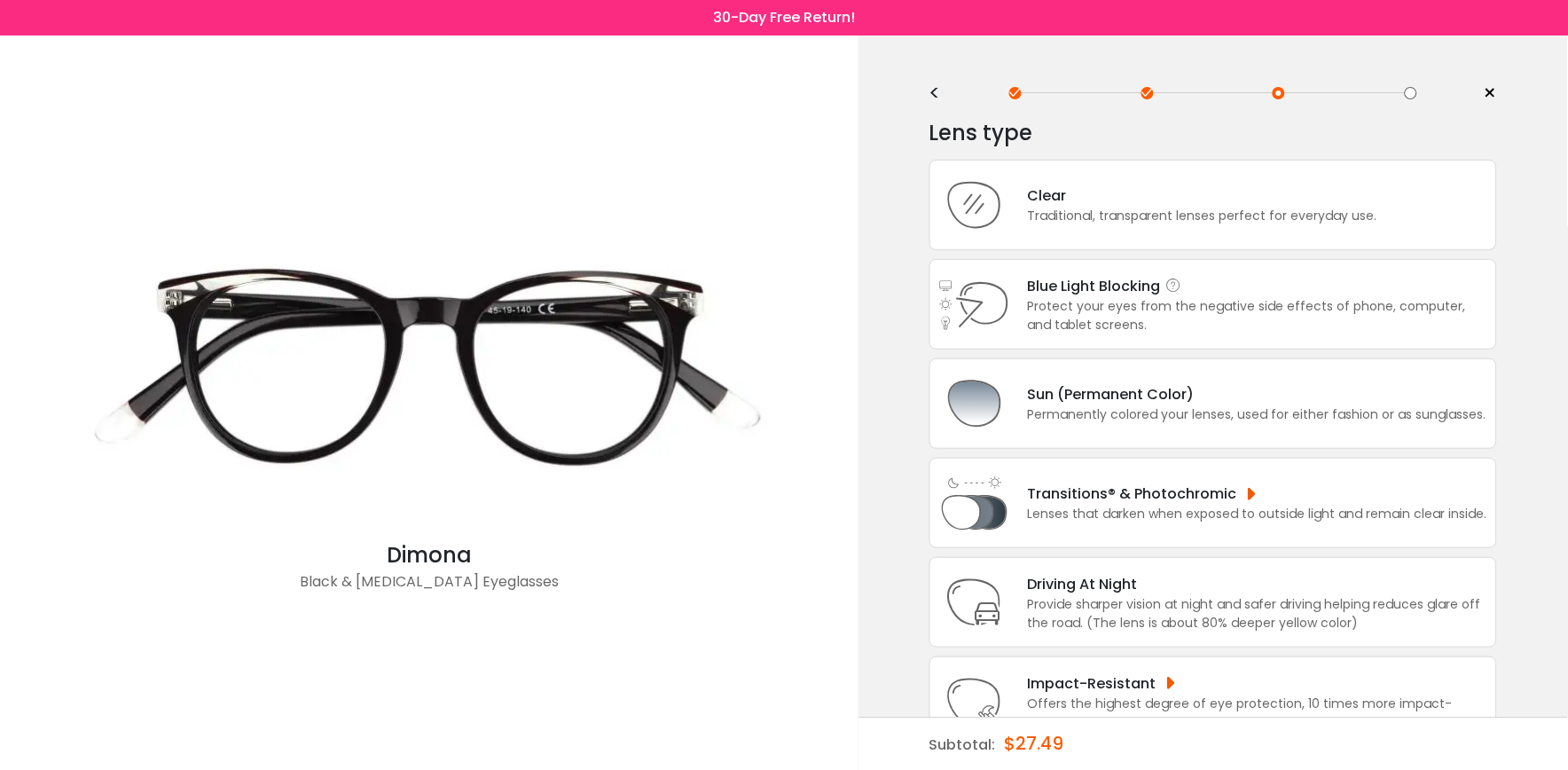
click at [1154, 299] on div "Protect your eyes from the negative side effects of phone, computer, and tablet…" at bounding box center [1258, 316] width 460 height 38
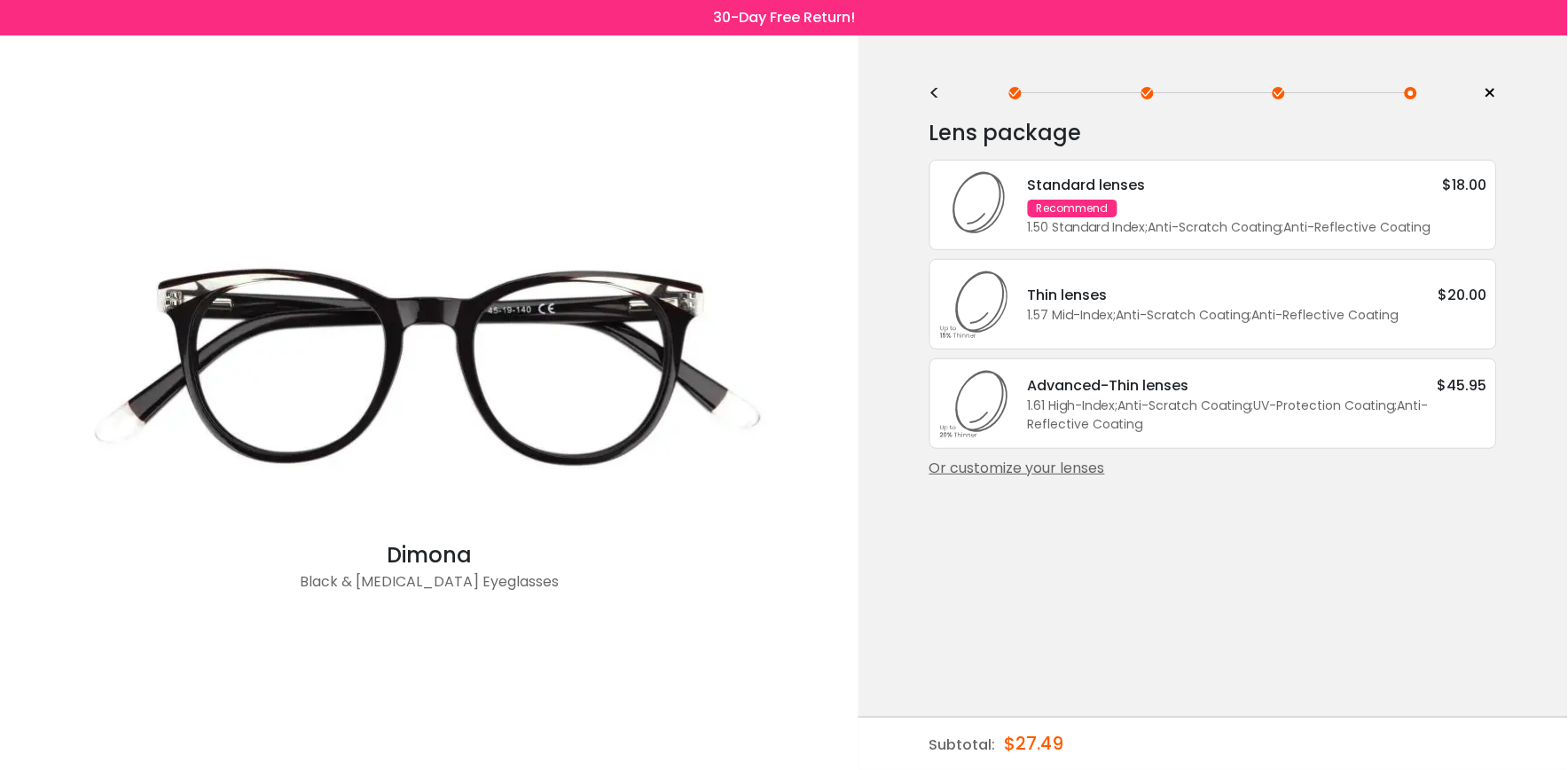
click at [1111, 296] on div "Thin lenses $20.00" at bounding box center [1258, 295] width 460 height 23
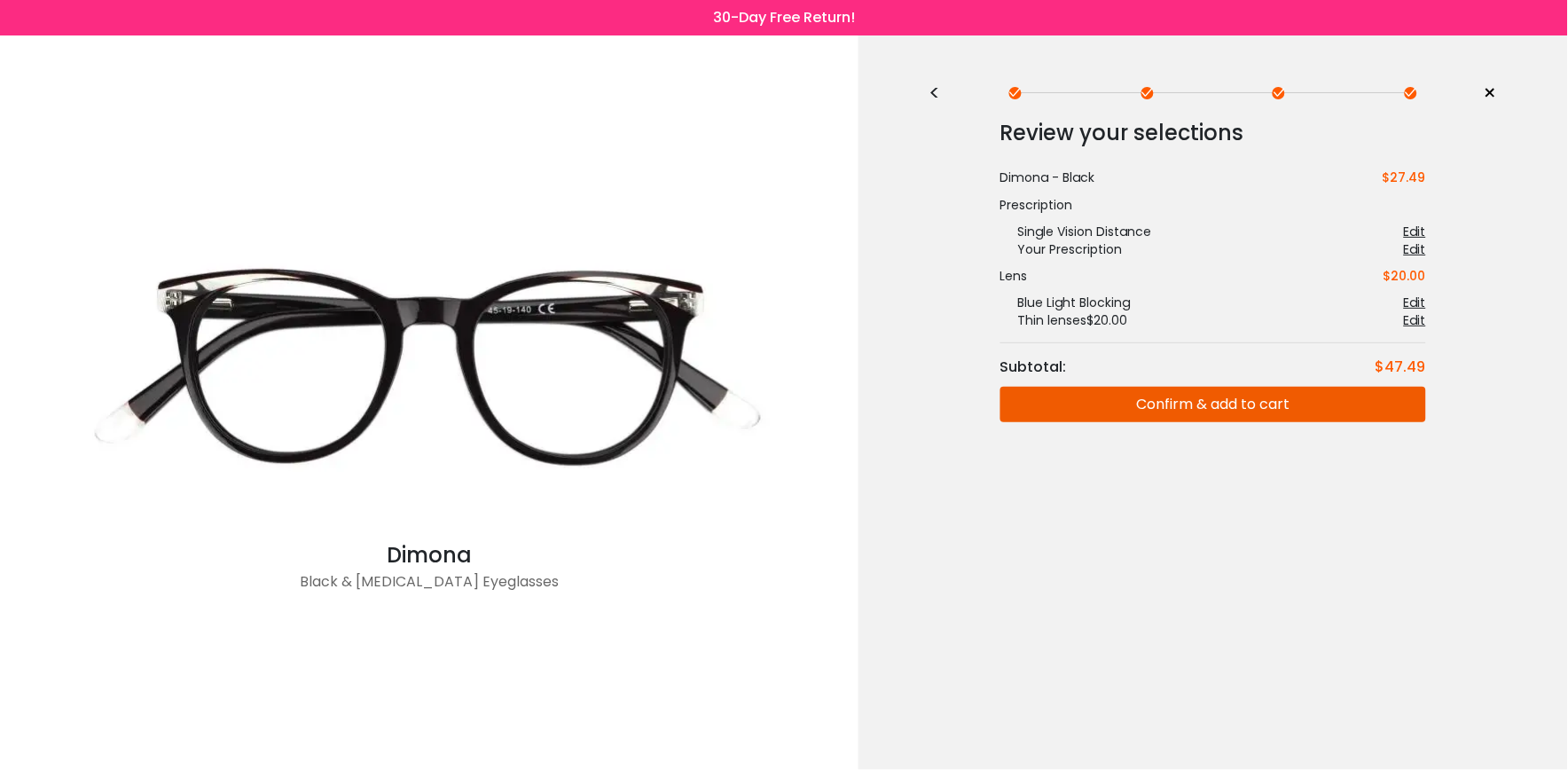
click at [1270, 403] on button "Confirm & add to cart" at bounding box center [1213, 405] width 426 height 36
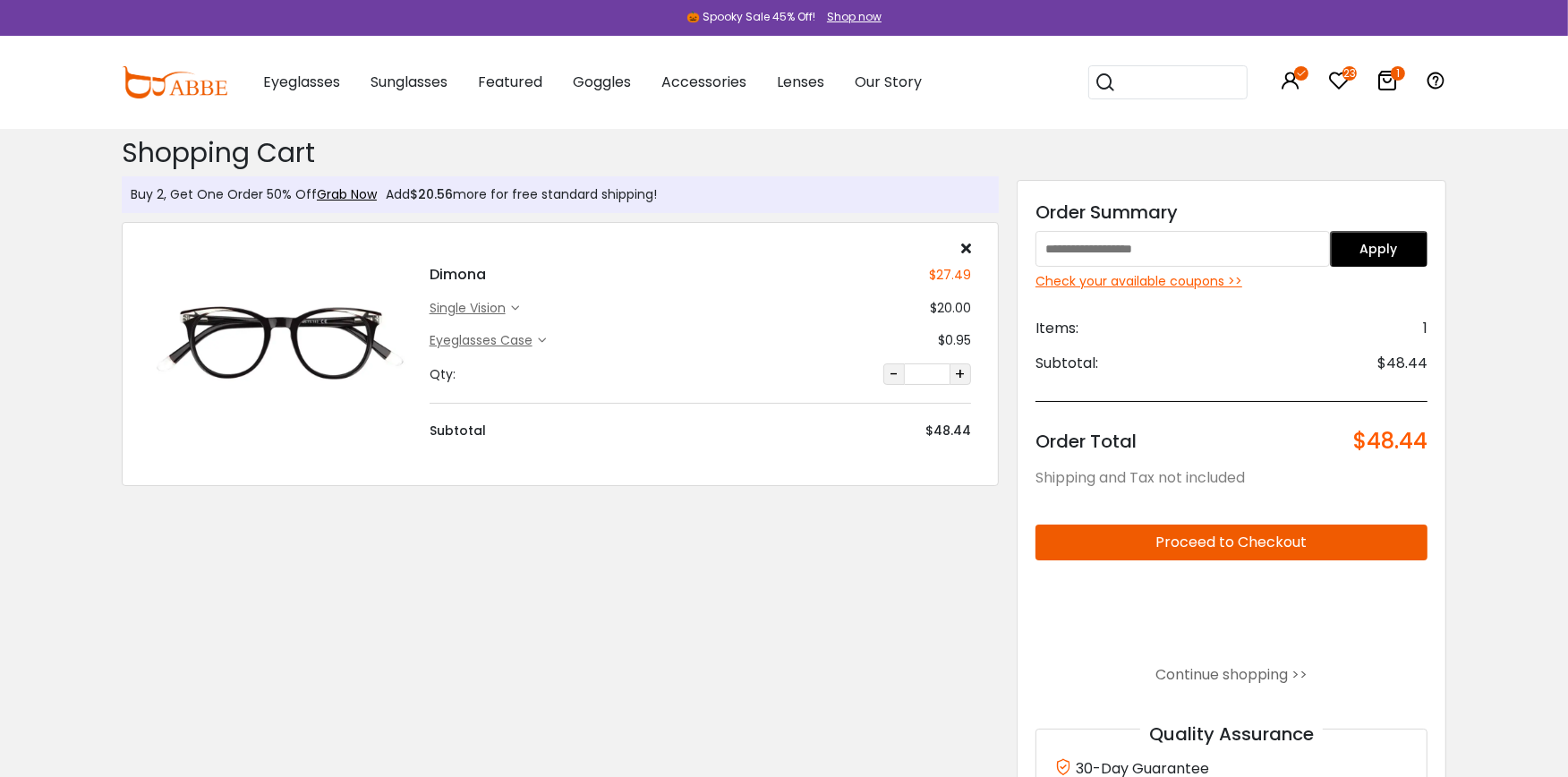
click at [1062, 253] on input "text" at bounding box center [1183, 249] width 295 height 36
type input "********"
click at [1359, 239] on button "Apply" at bounding box center [1380, 249] width 99 height 36
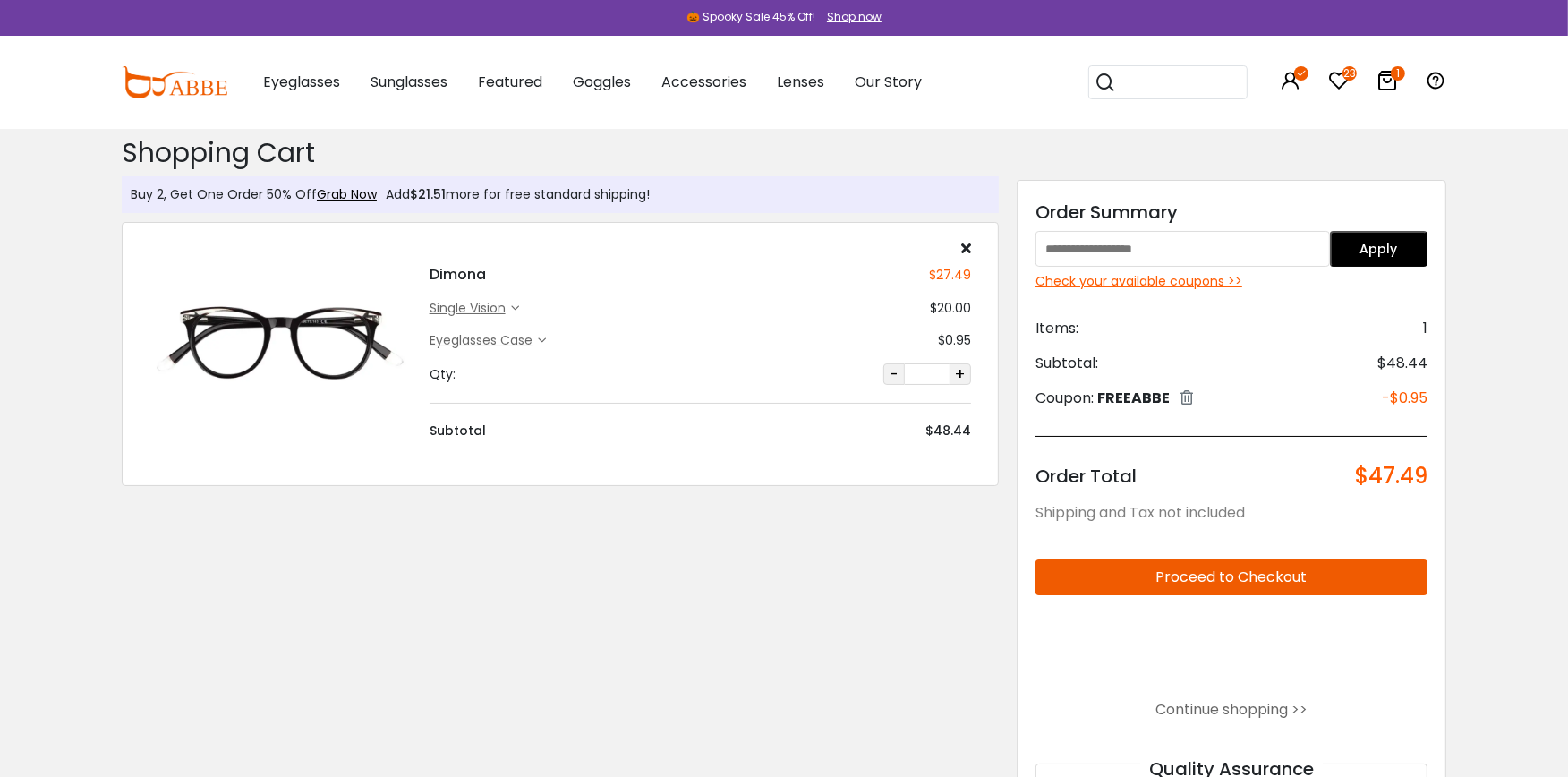
click at [1148, 254] on input "text" at bounding box center [1183, 249] width 295 height 36
paste input "****"
click at [1361, 238] on button "Apply" at bounding box center [1380, 249] width 99 height 36
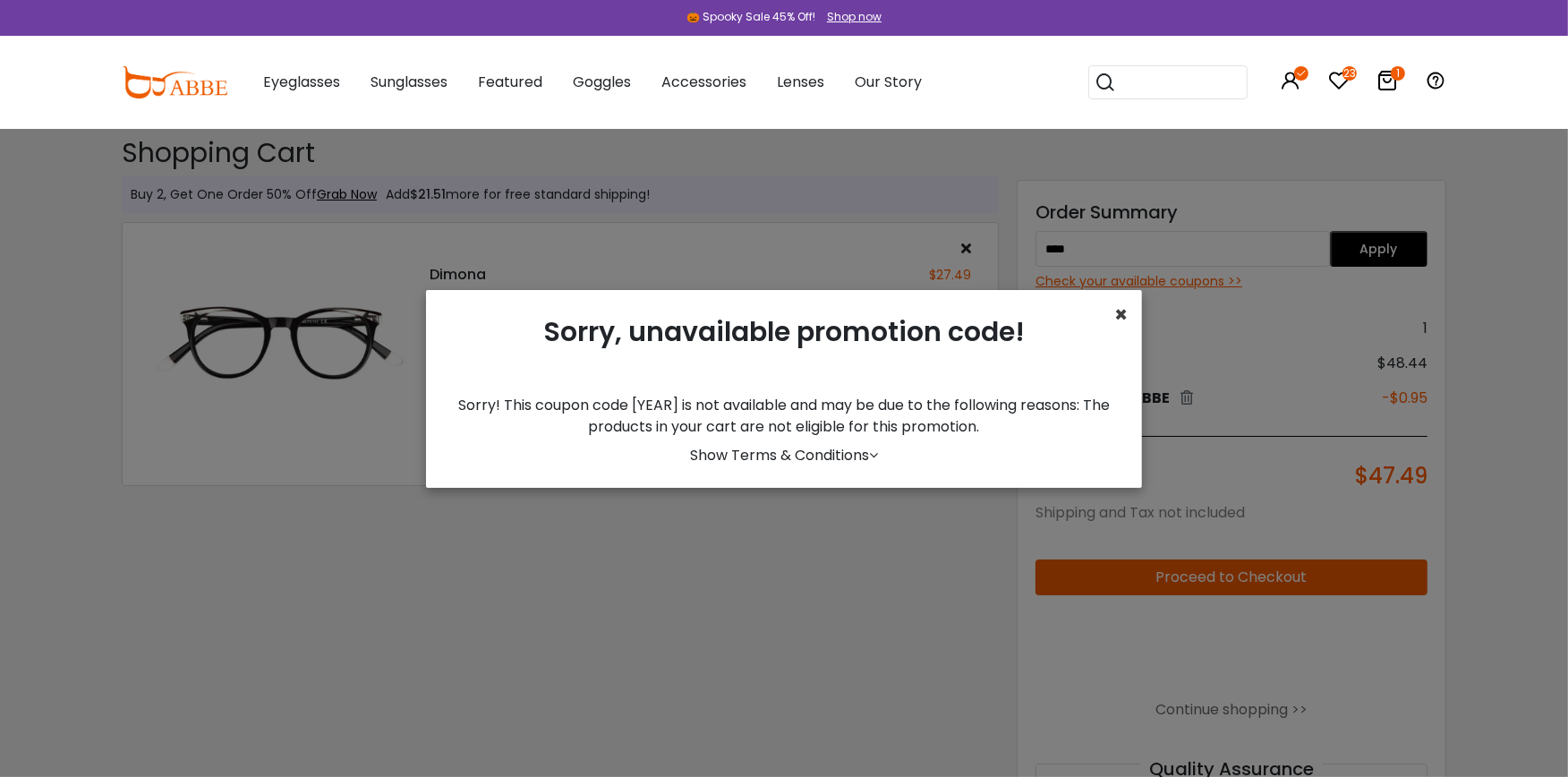
click at [1124, 312] on span "×" at bounding box center [1121, 314] width 13 height 29
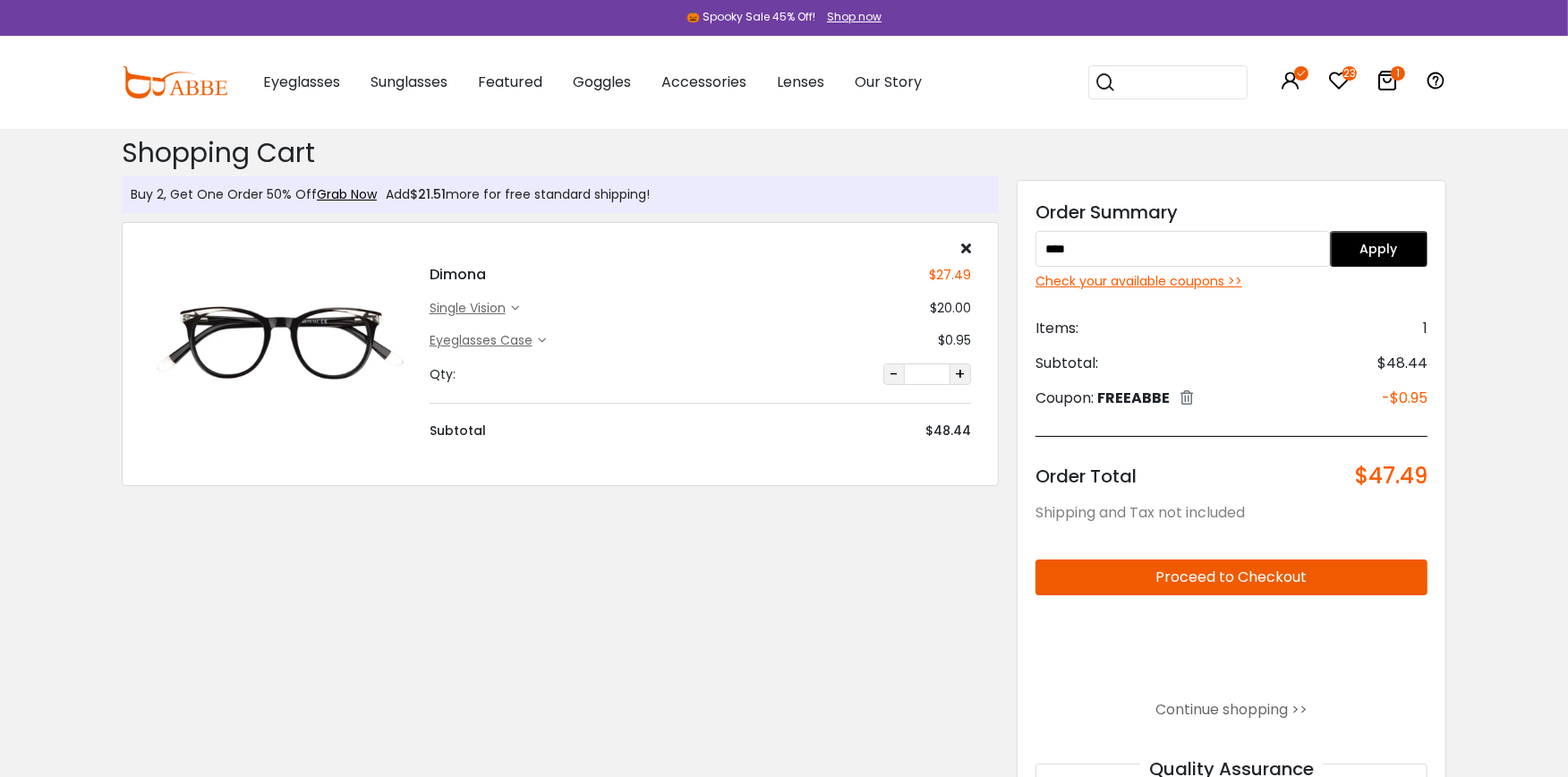
click at [1134, 242] on input "****" at bounding box center [1183, 249] width 295 height 36
type input "*"
type input "***"
click at [1392, 231] on div "Order Summary *** Apply Check your available coupons >> Items: 1 Subtotal: $48.…" at bounding box center [1232, 547] width 430 height 736
click at [1389, 238] on button "Apply" at bounding box center [1380, 249] width 99 height 36
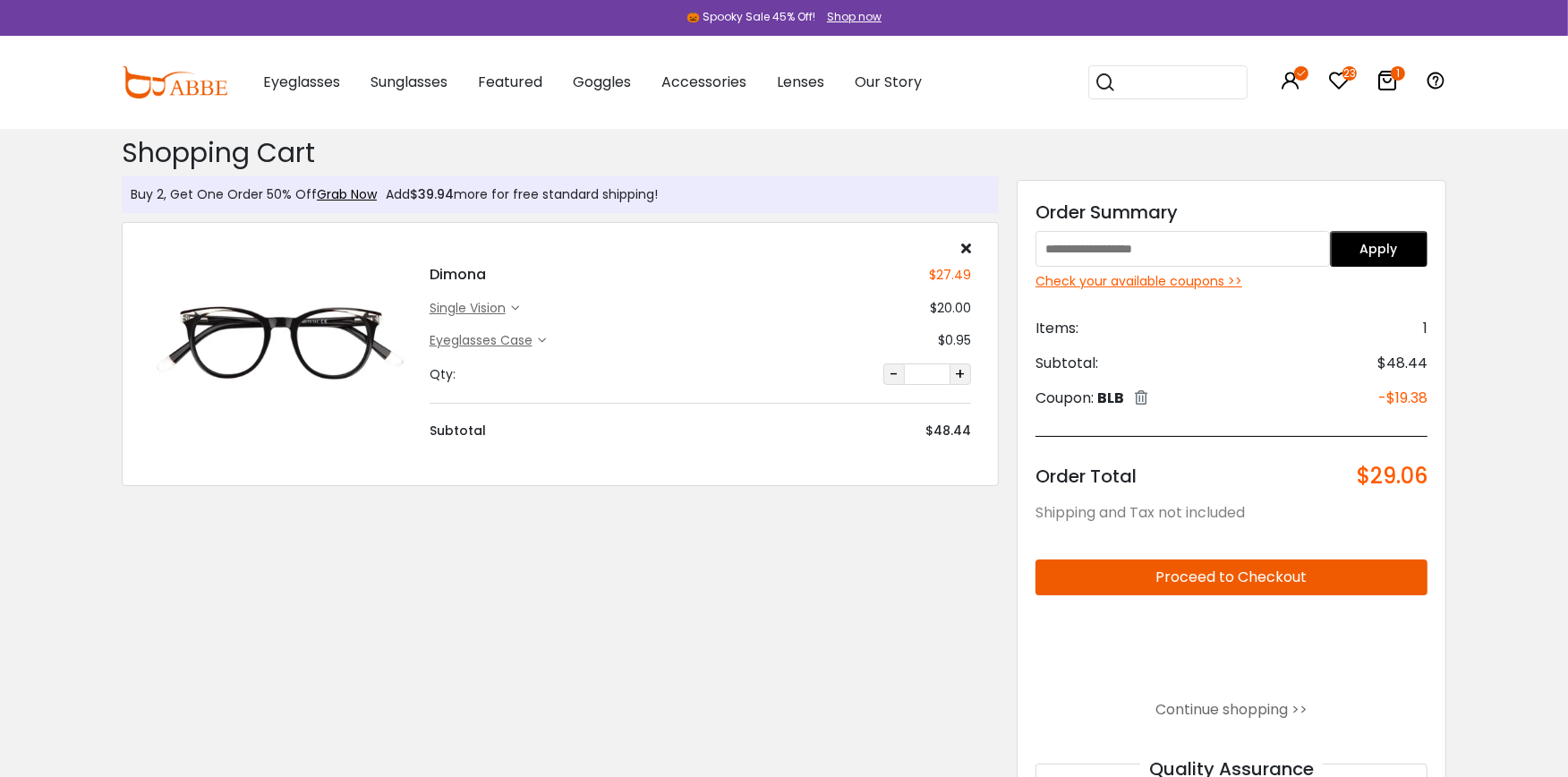
click at [1181, 249] on input "text" at bounding box center [1183, 249] width 295 height 36
type input "*******"
click at [1401, 244] on button "Apply" at bounding box center [1380, 249] width 99 height 36
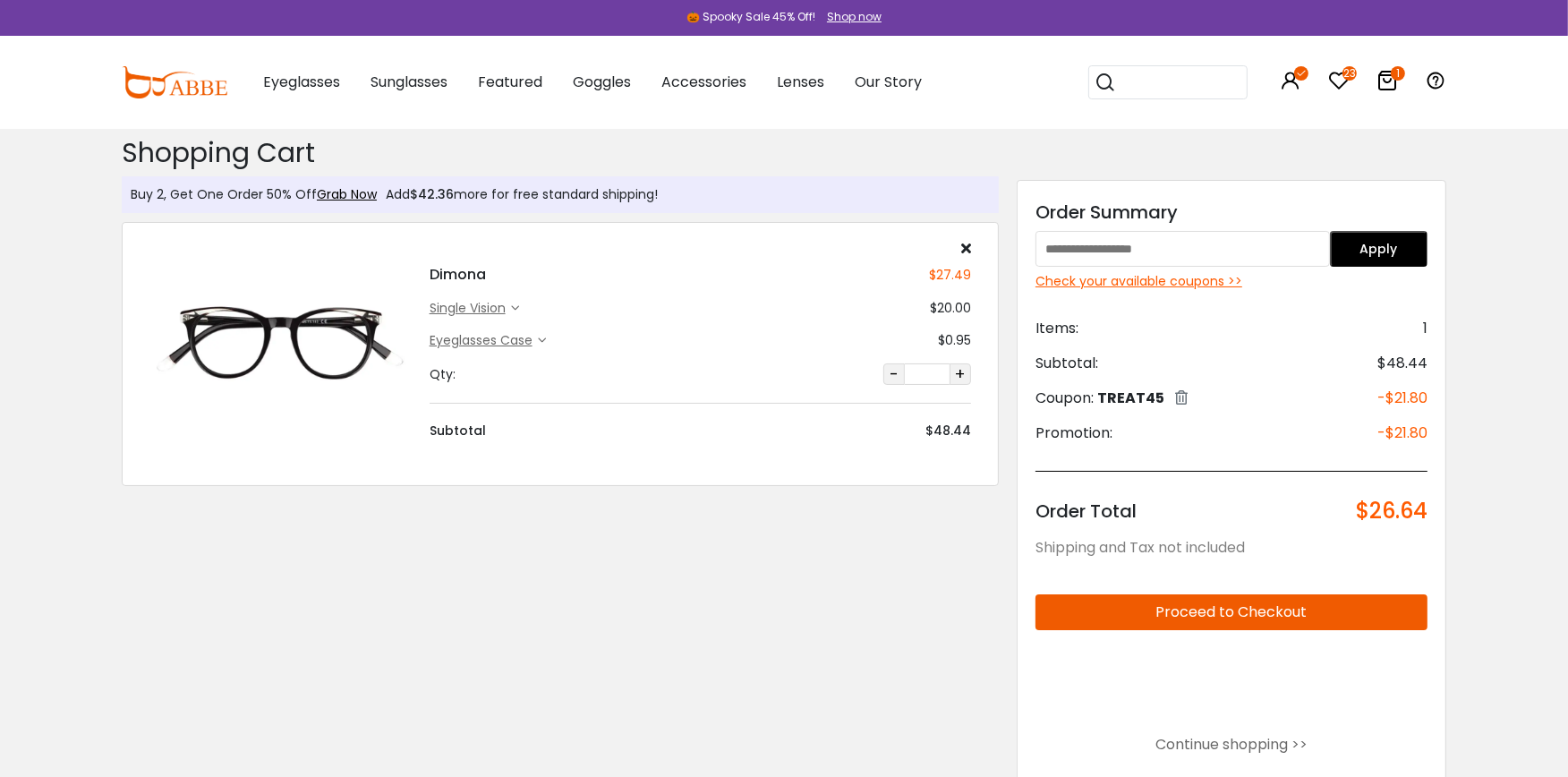
click at [514, 302] on div "single vision" at bounding box center [474, 309] width 89 height 19
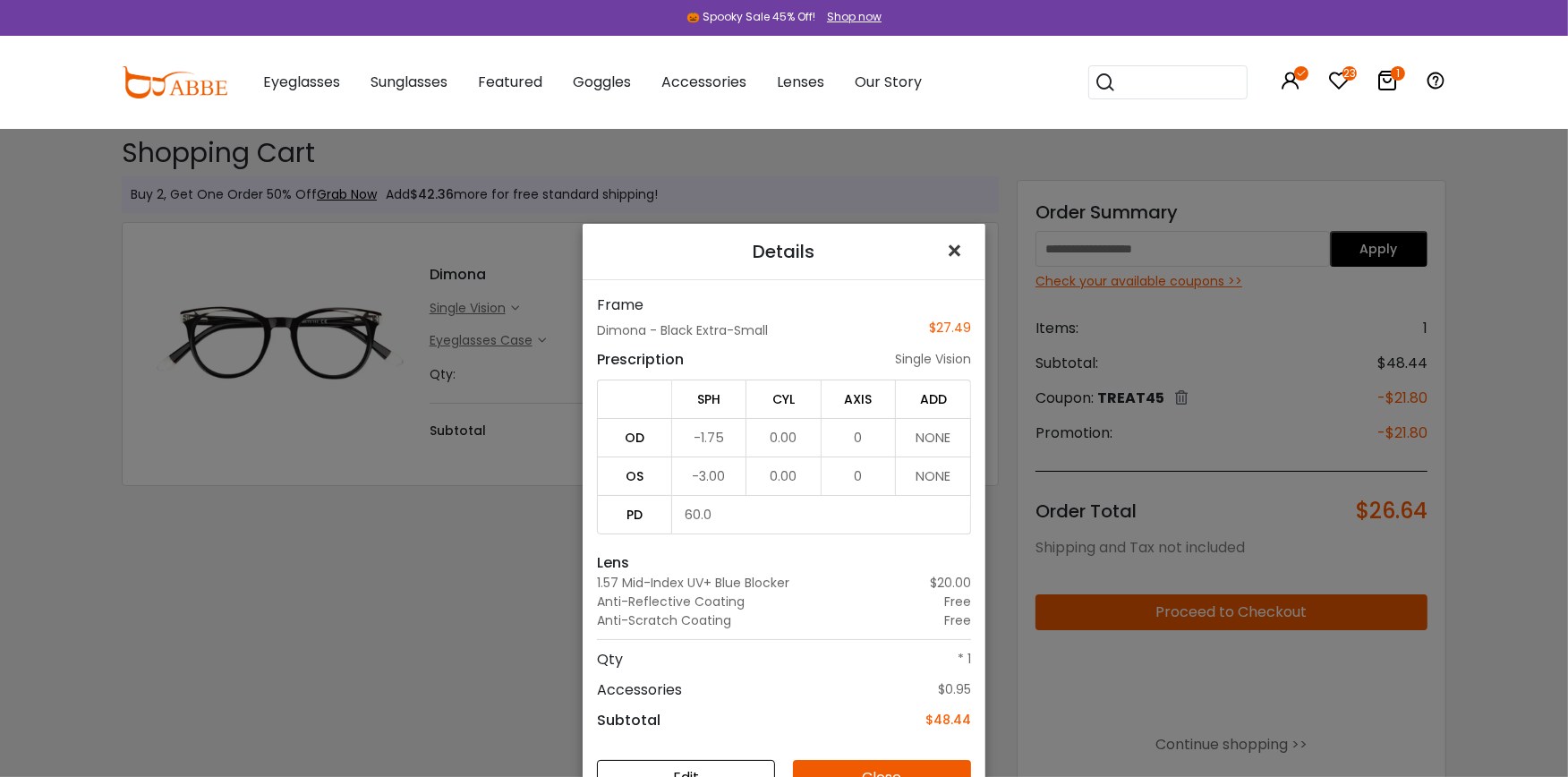
click at [949, 244] on span "×" at bounding box center [958, 251] width 26 height 39
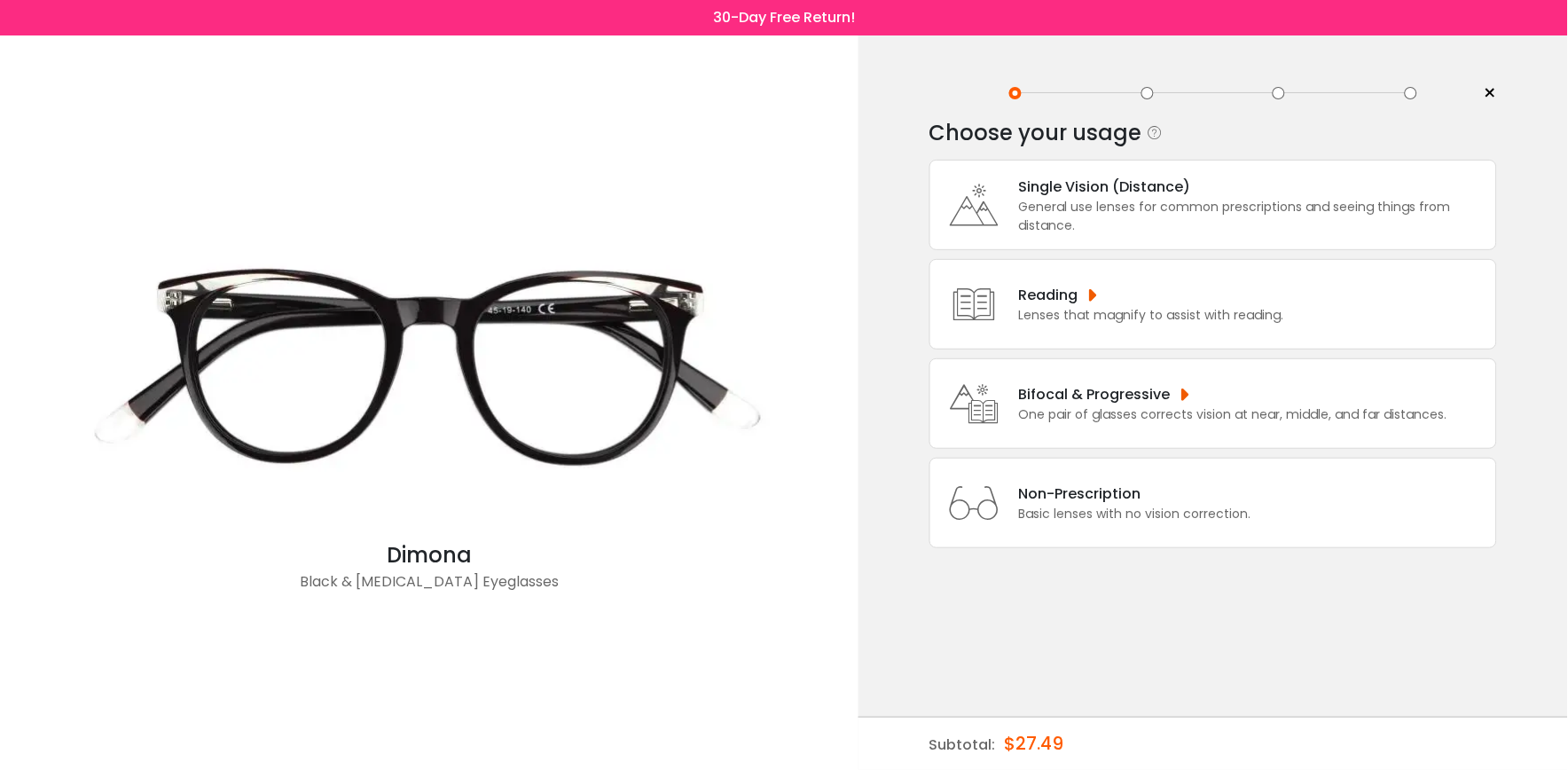
click at [1065, 211] on div "General use lenses for common prescriptions and seeing things from distance." at bounding box center [1253, 217] width 468 height 38
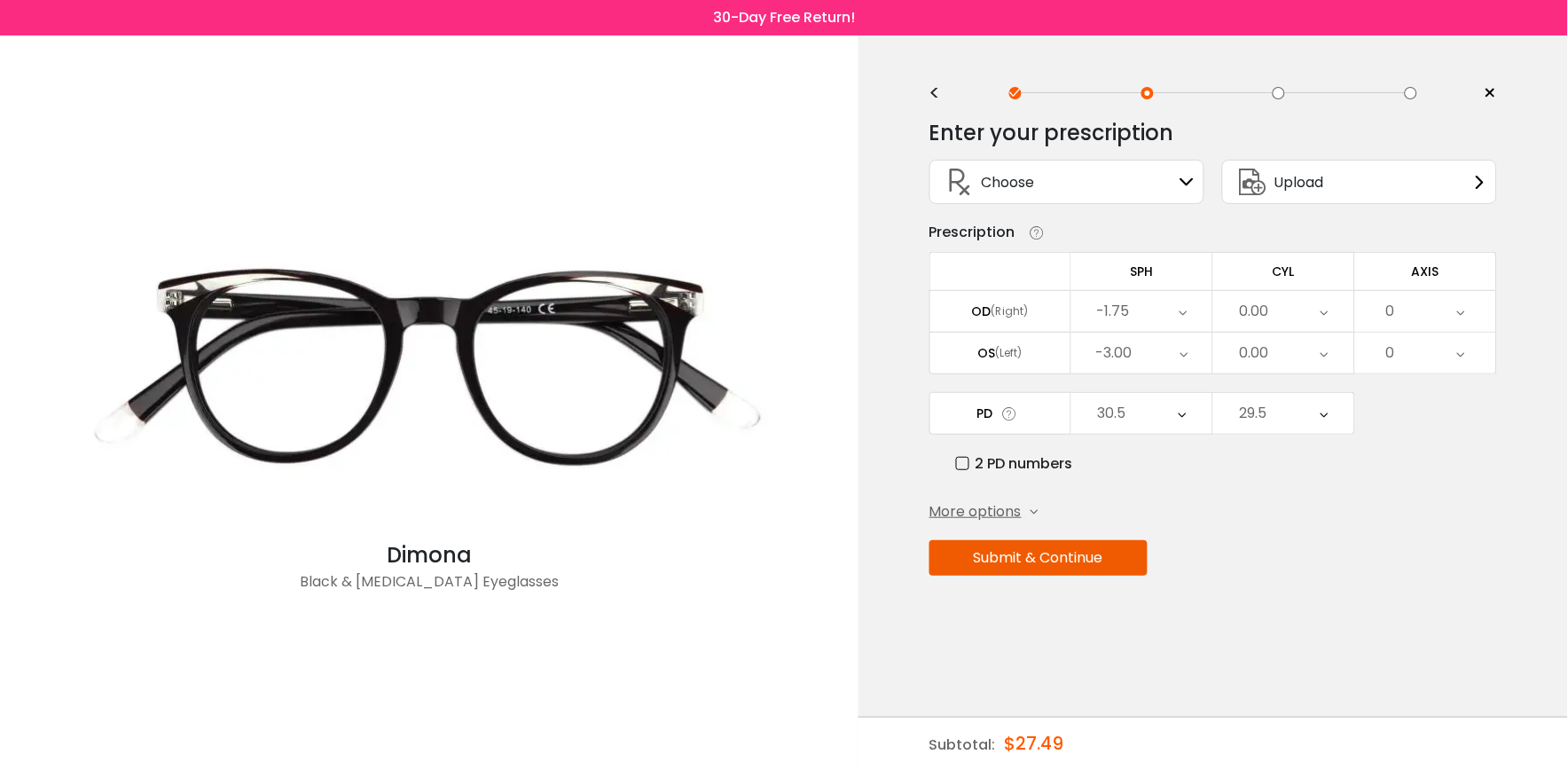
click at [1108, 556] on button "Submit & Continue" at bounding box center [1039, 558] width 218 height 36
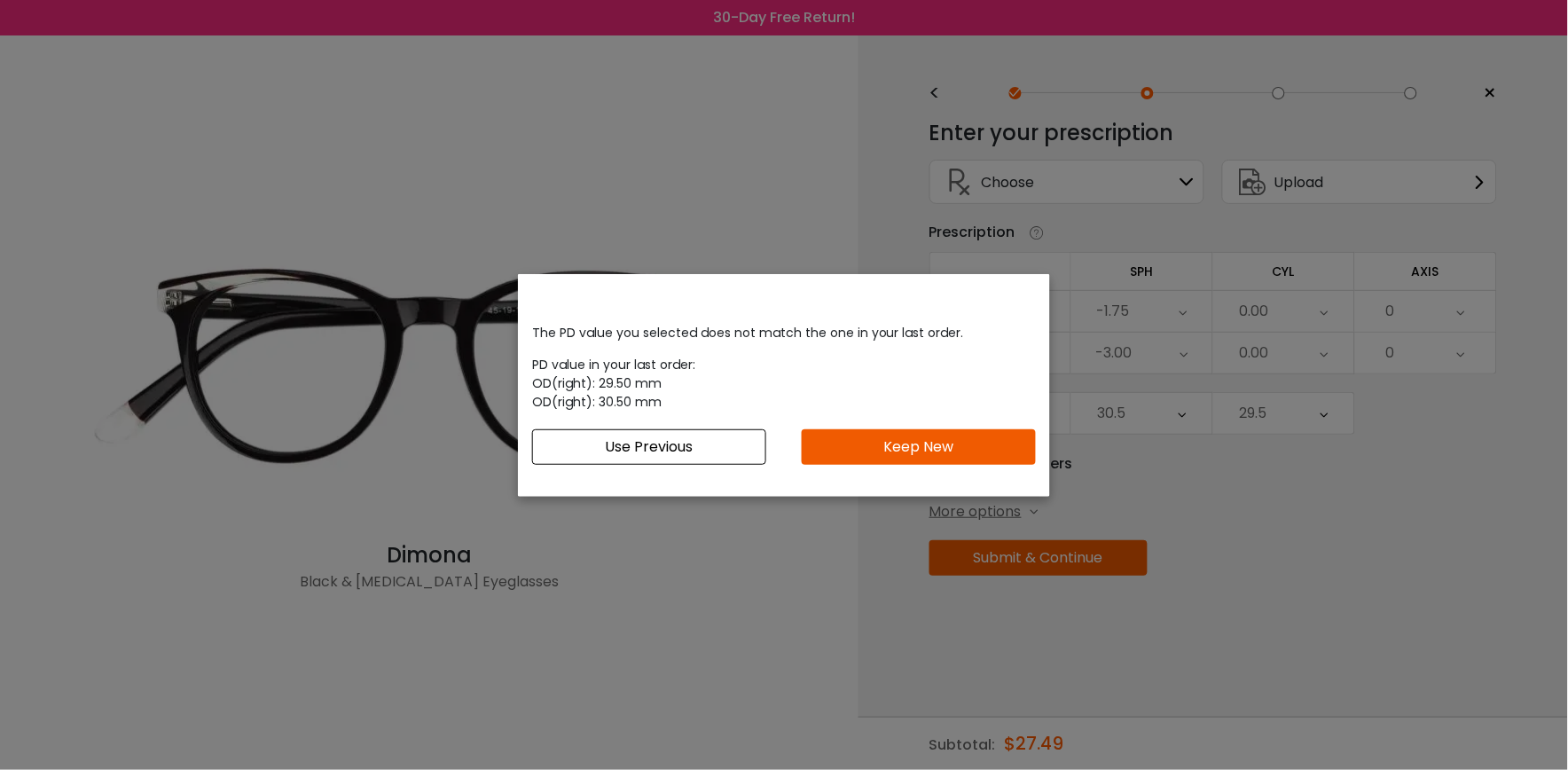
click at [973, 444] on button "Keep New" at bounding box center [918, 447] width 234 height 36
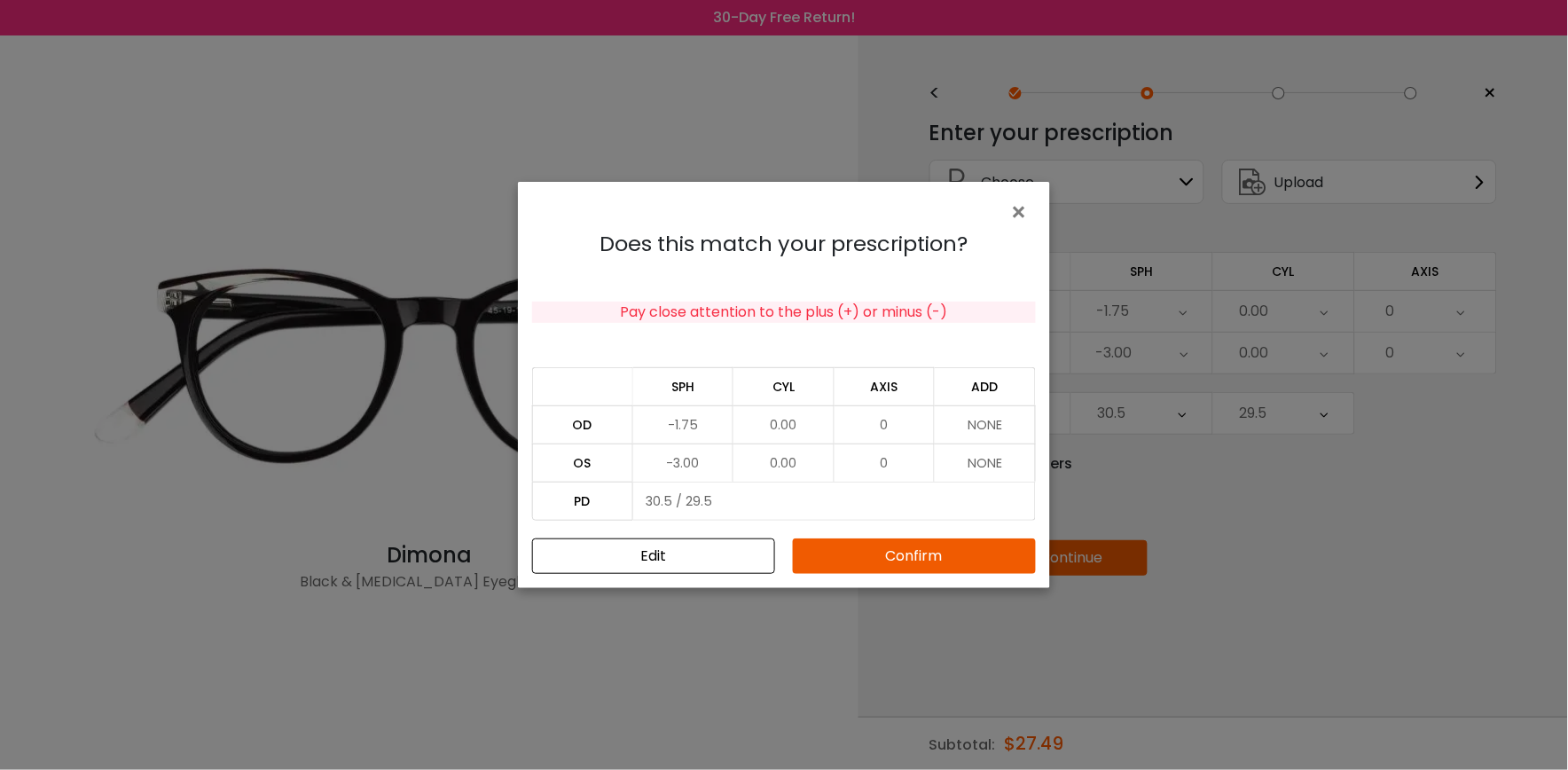
click at [909, 564] on button "Confirm" at bounding box center [914, 556] width 243 height 36
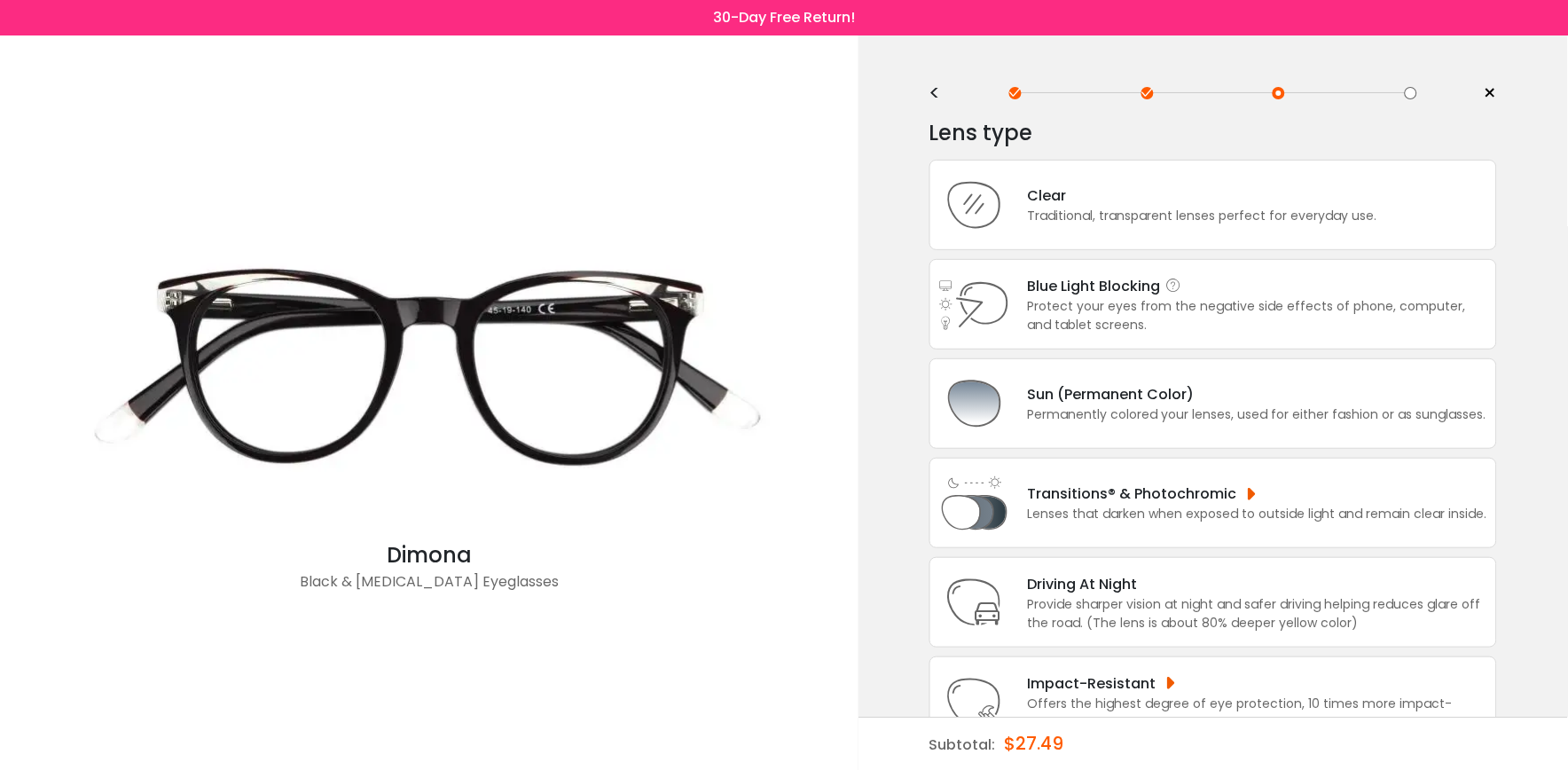
click at [1157, 303] on div "Protect your eyes from the negative side effects of phone, computer, and tablet…" at bounding box center [1258, 316] width 460 height 38
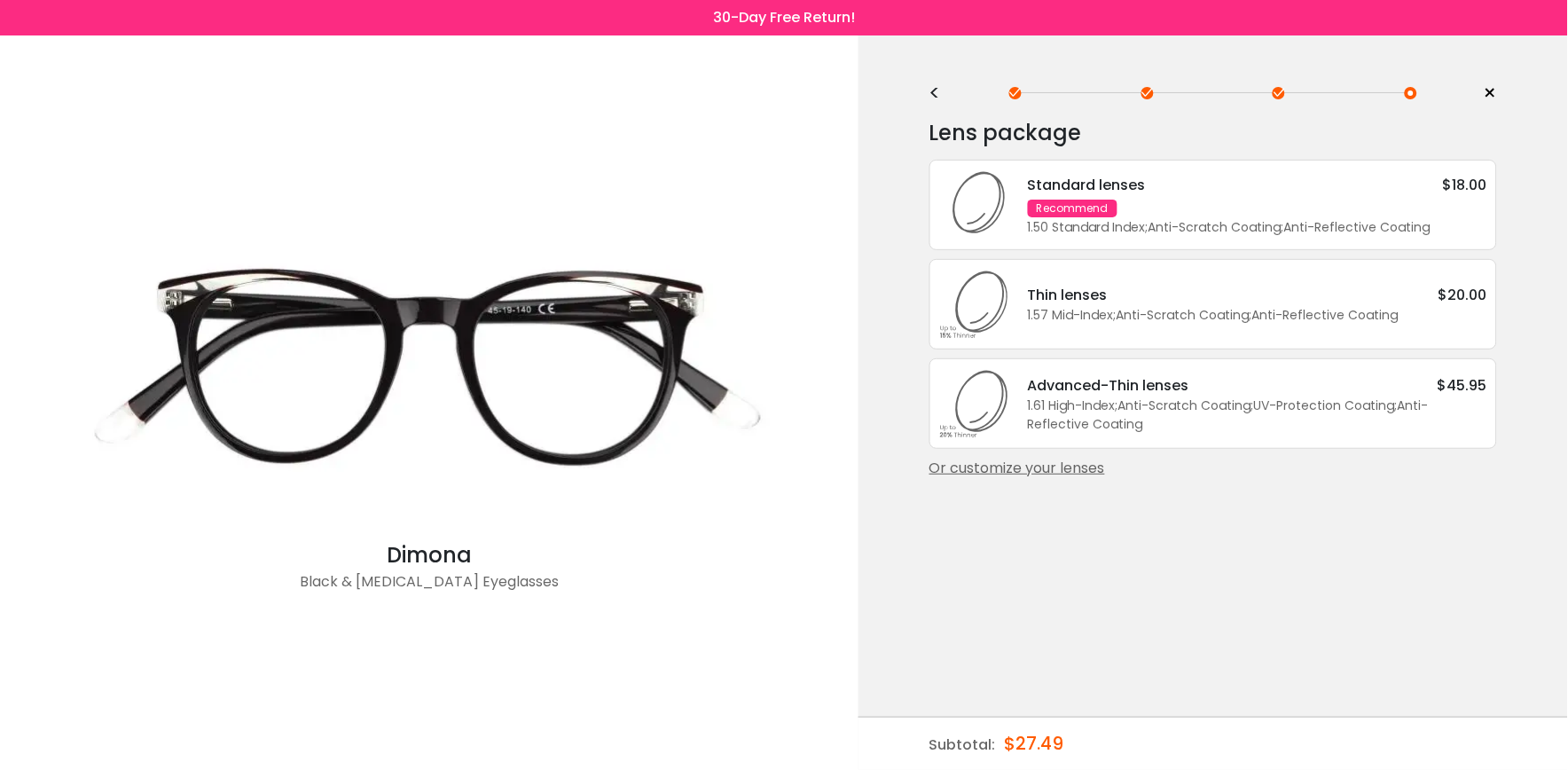
click at [1128, 304] on div "Thin lenses $20.00" at bounding box center [1258, 295] width 460 height 23
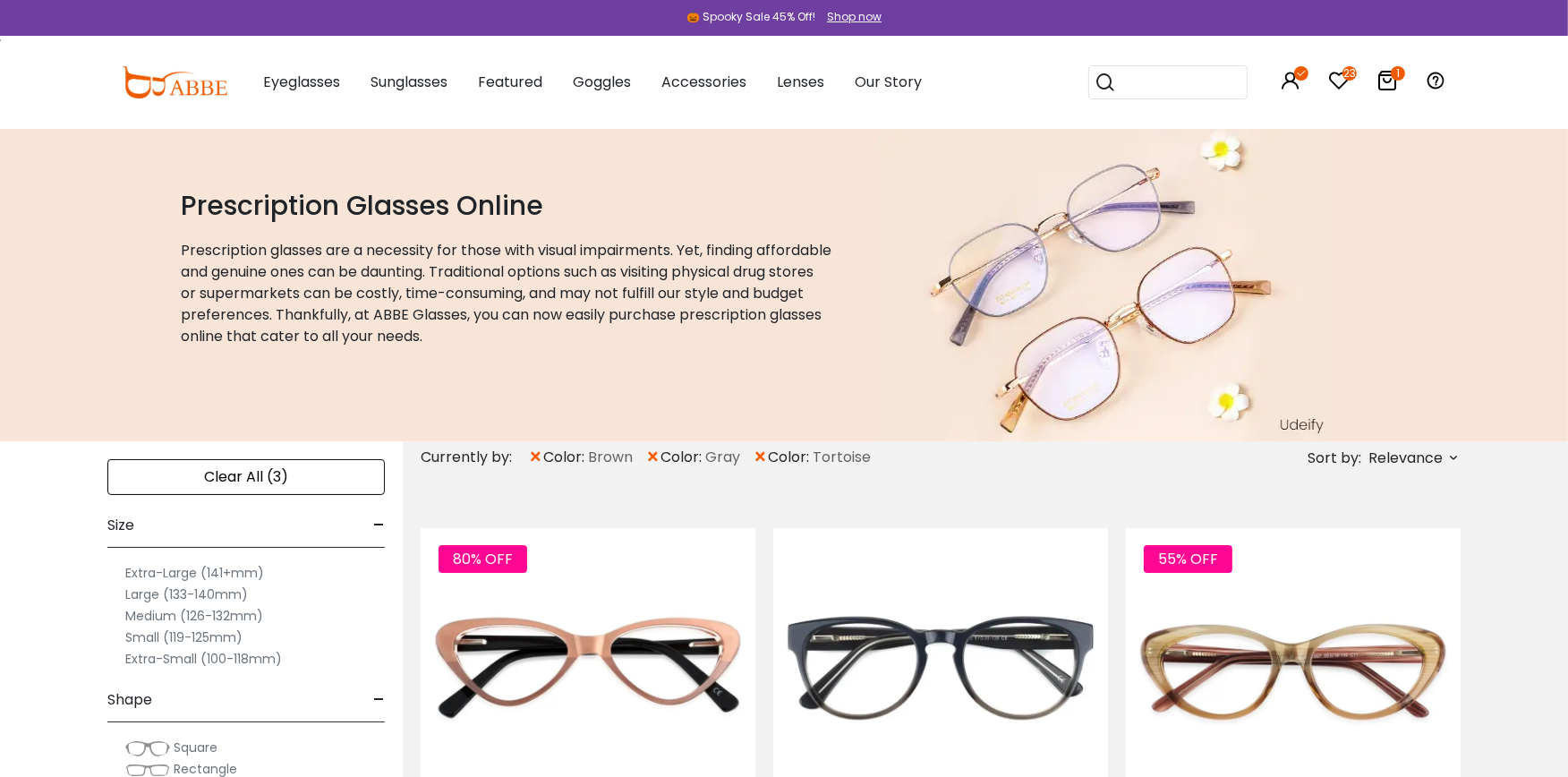
click at [190, 658] on label "Extra-Small (100-118mm)" at bounding box center [203, 658] width 157 height 22
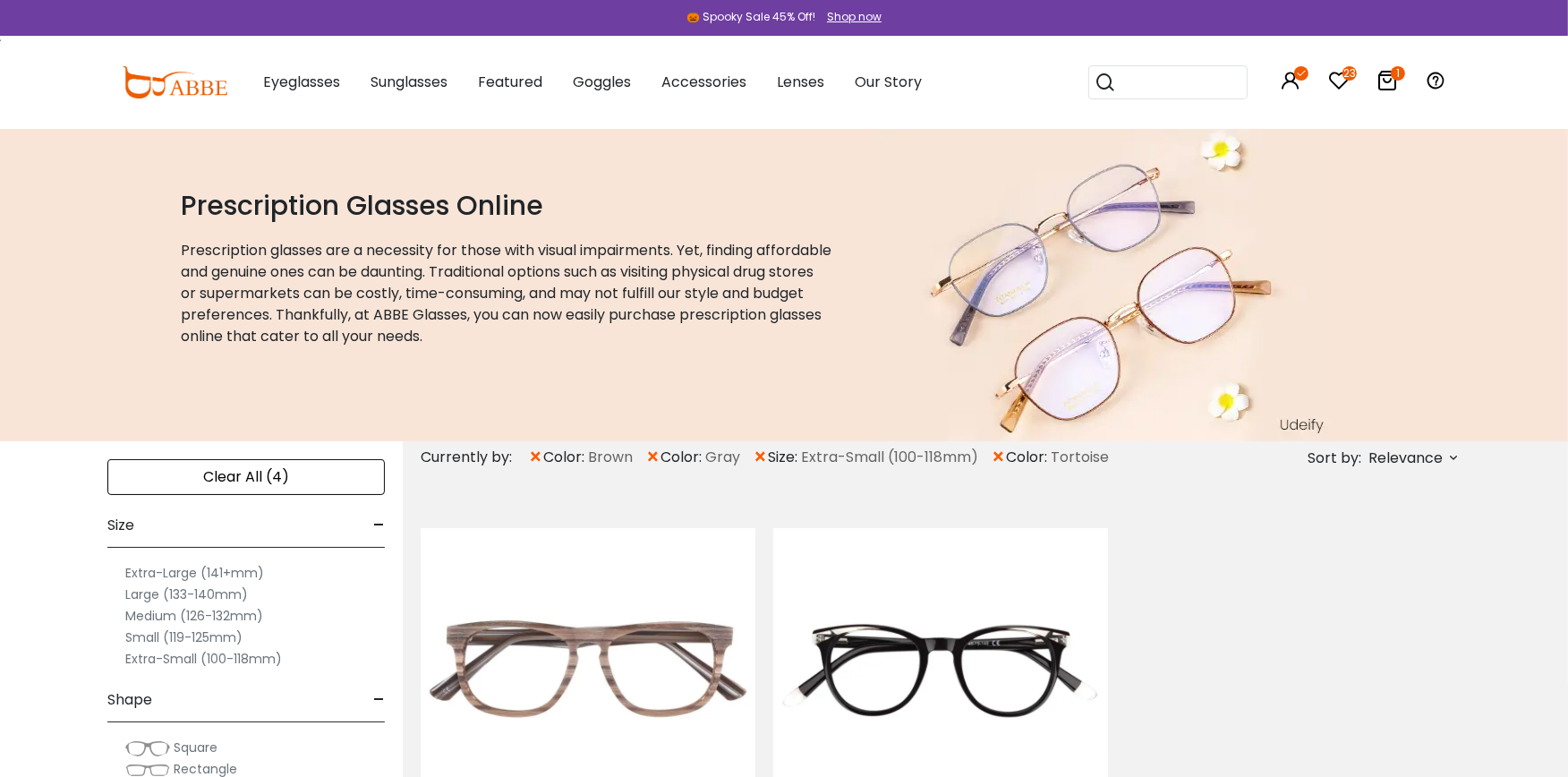
click at [537, 453] on span "×" at bounding box center [536, 457] width 15 height 32
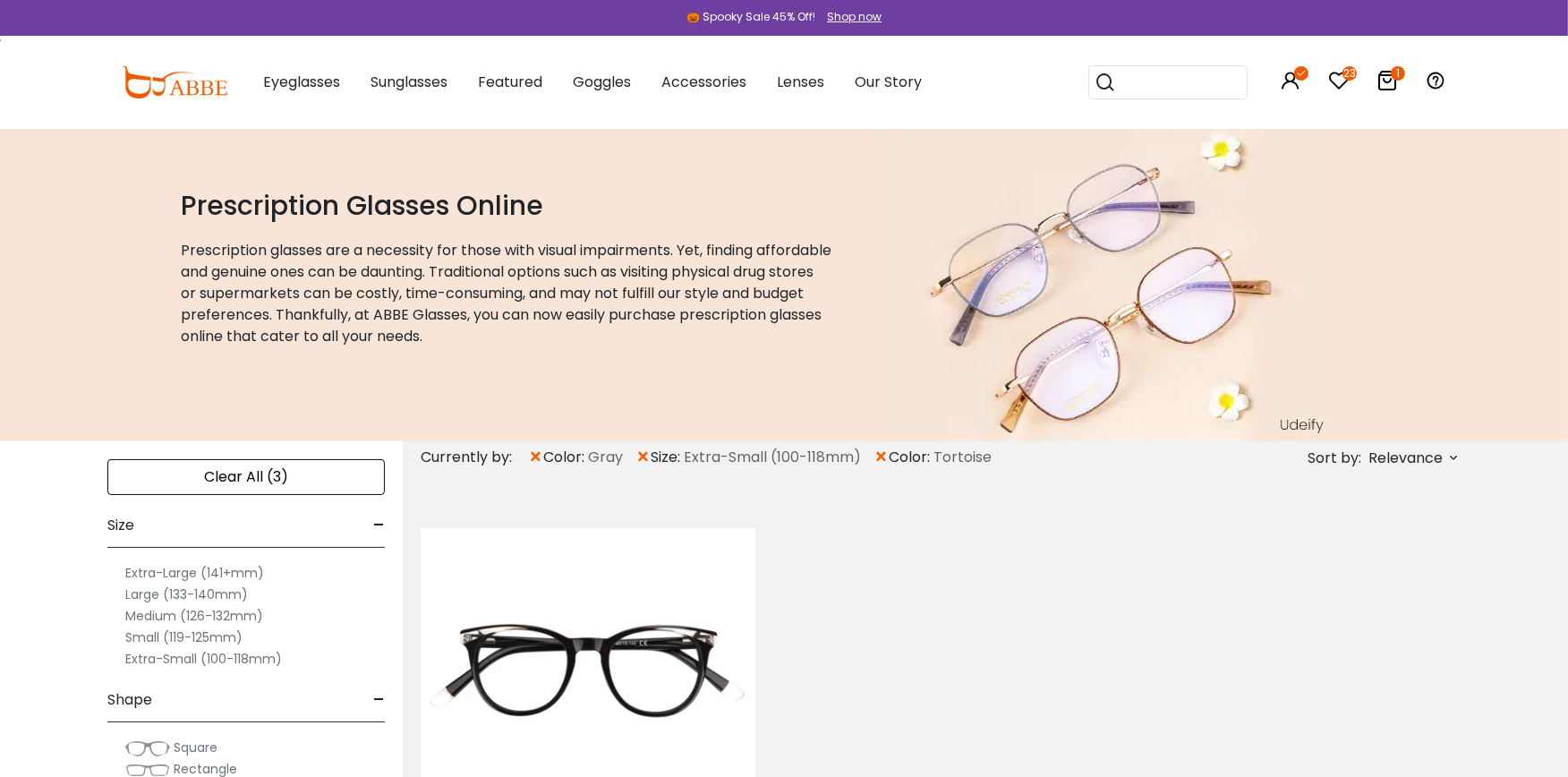
click at [535, 454] on span "×" at bounding box center [536, 457] width 15 height 32
click at [776, 457] on span "×" at bounding box center [774, 457] width 15 height 32
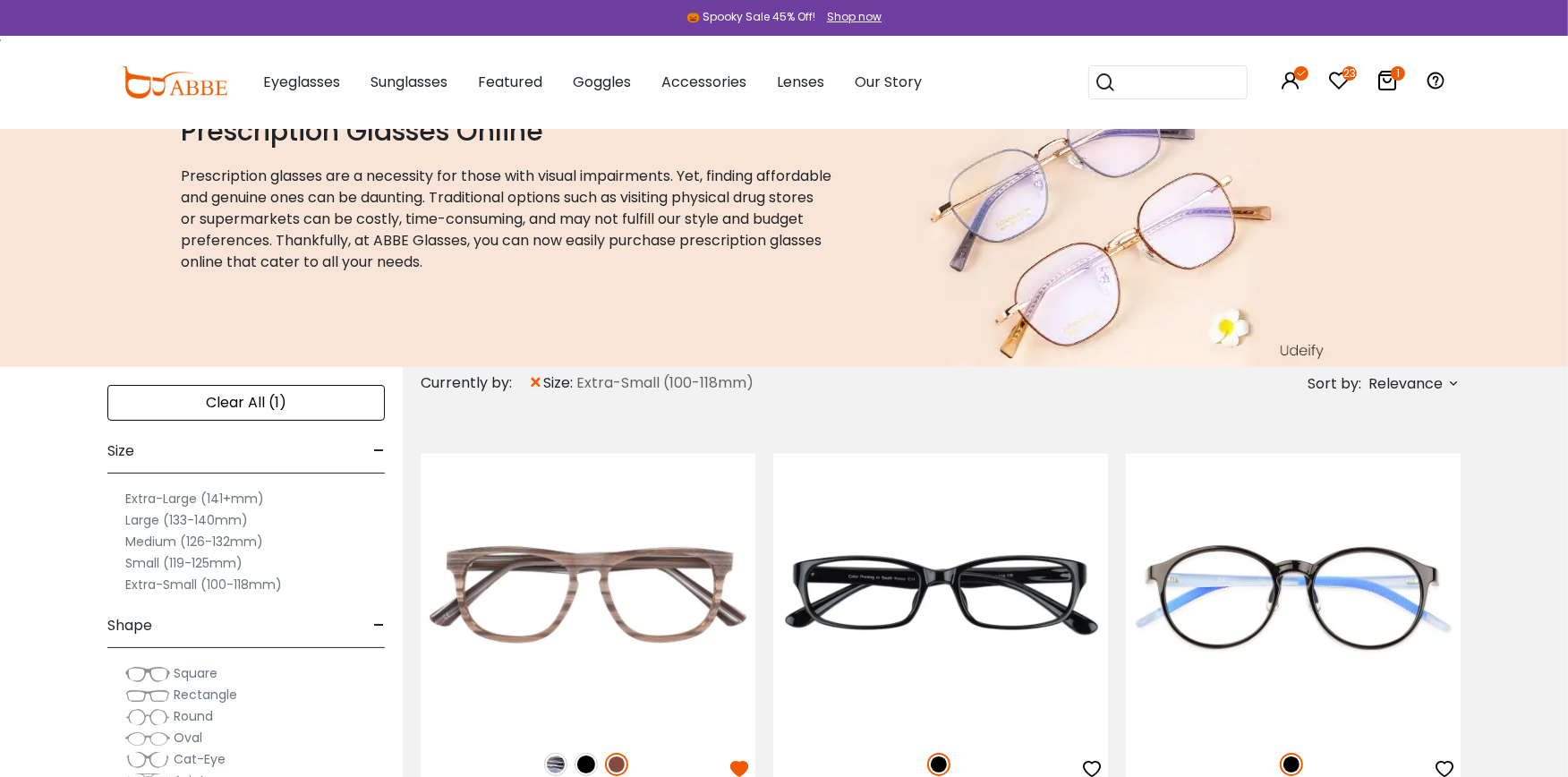
scroll to position [79, 0]
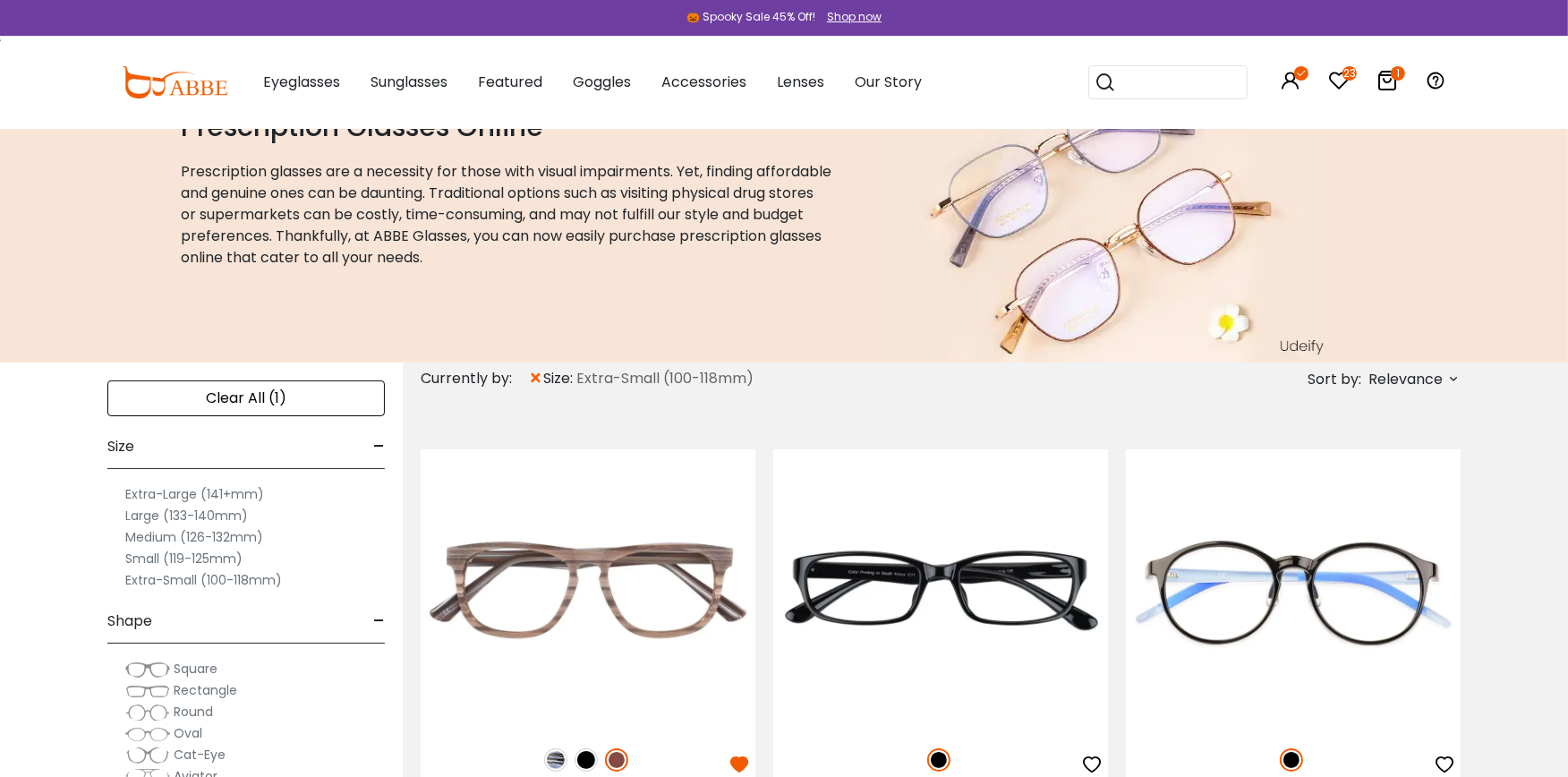
click at [149, 555] on label "Small (119-125mm)" at bounding box center [183, 558] width 117 height 22
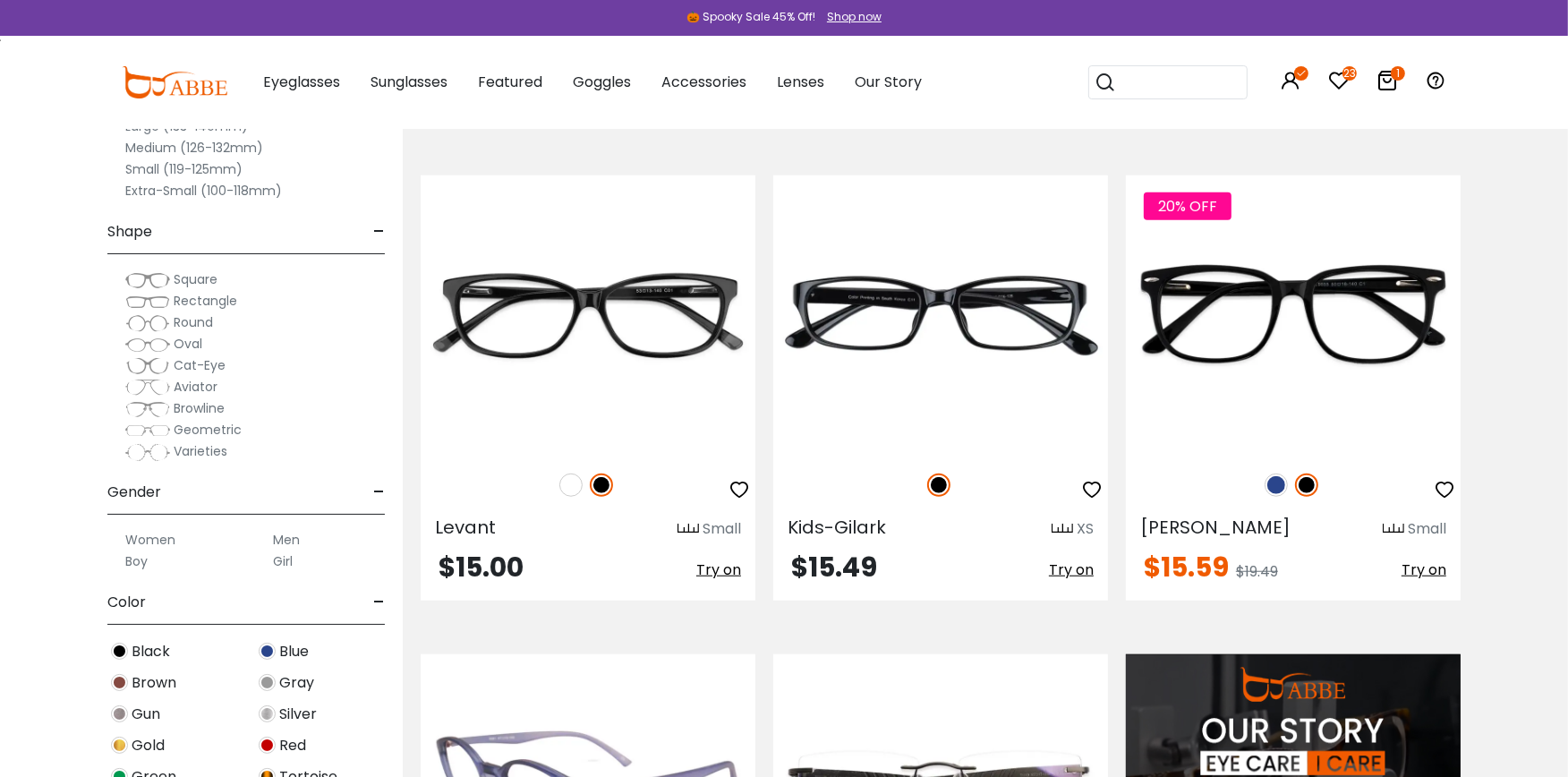
scroll to position [1352, 0]
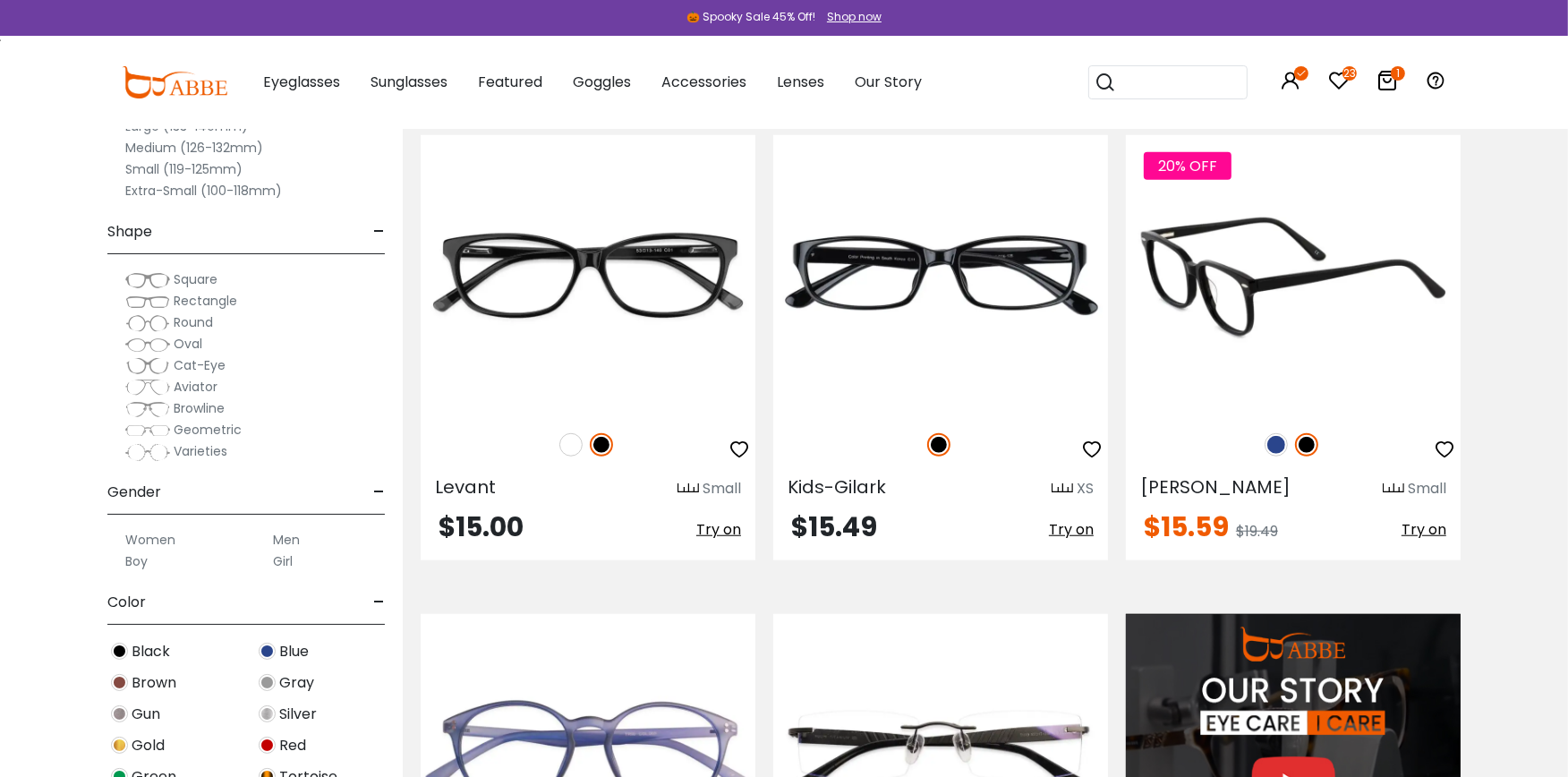
click at [1280, 273] on img at bounding box center [1293, 275] width 335 height 279
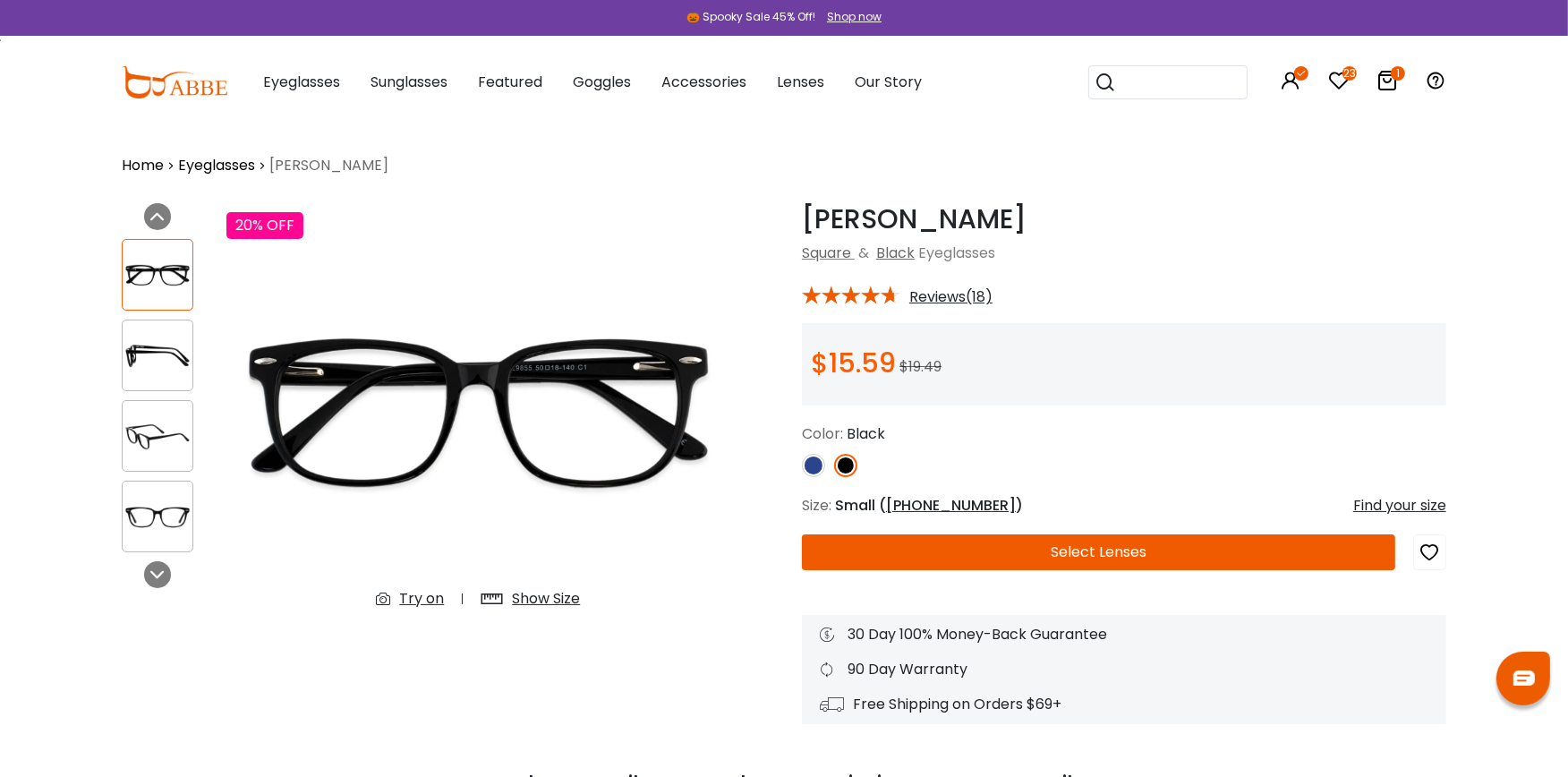
click at [416, 597] on div "Try on" at bounding box center [421, 598] width 45 height 22
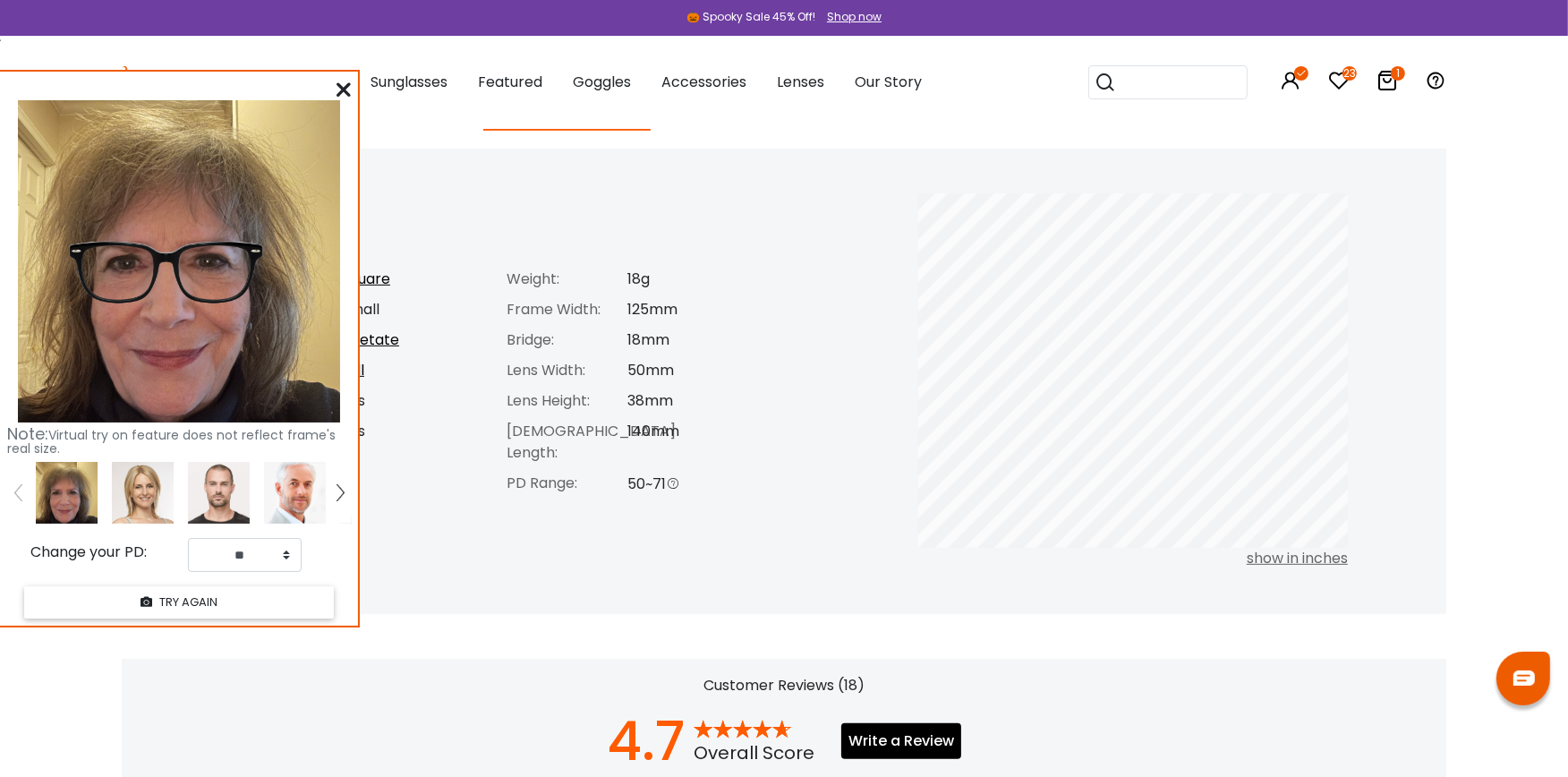
scroll to position [668, 0]
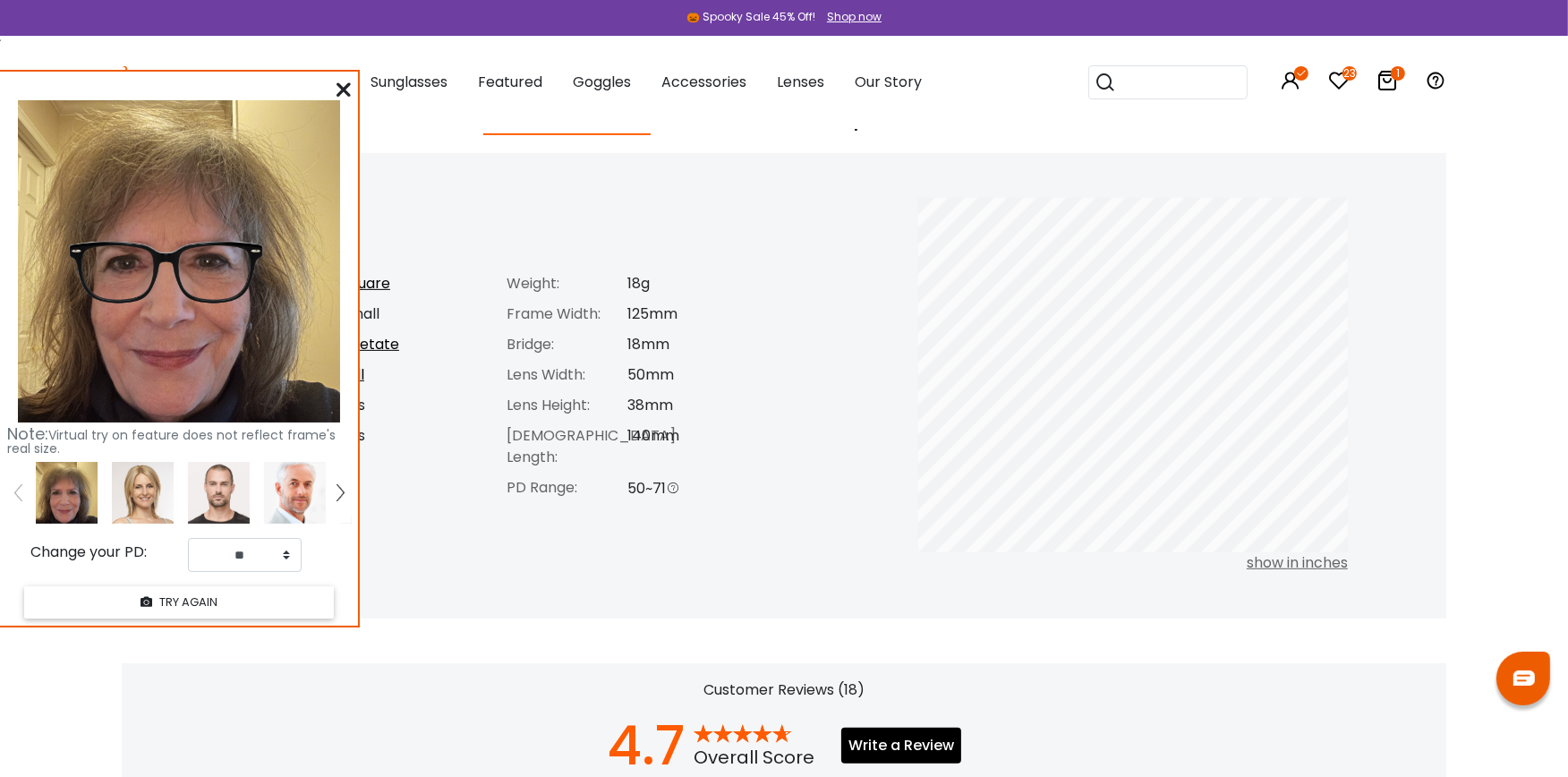
click at [342, 83] on icon at bounding box center [343, 89] width 14 height 14
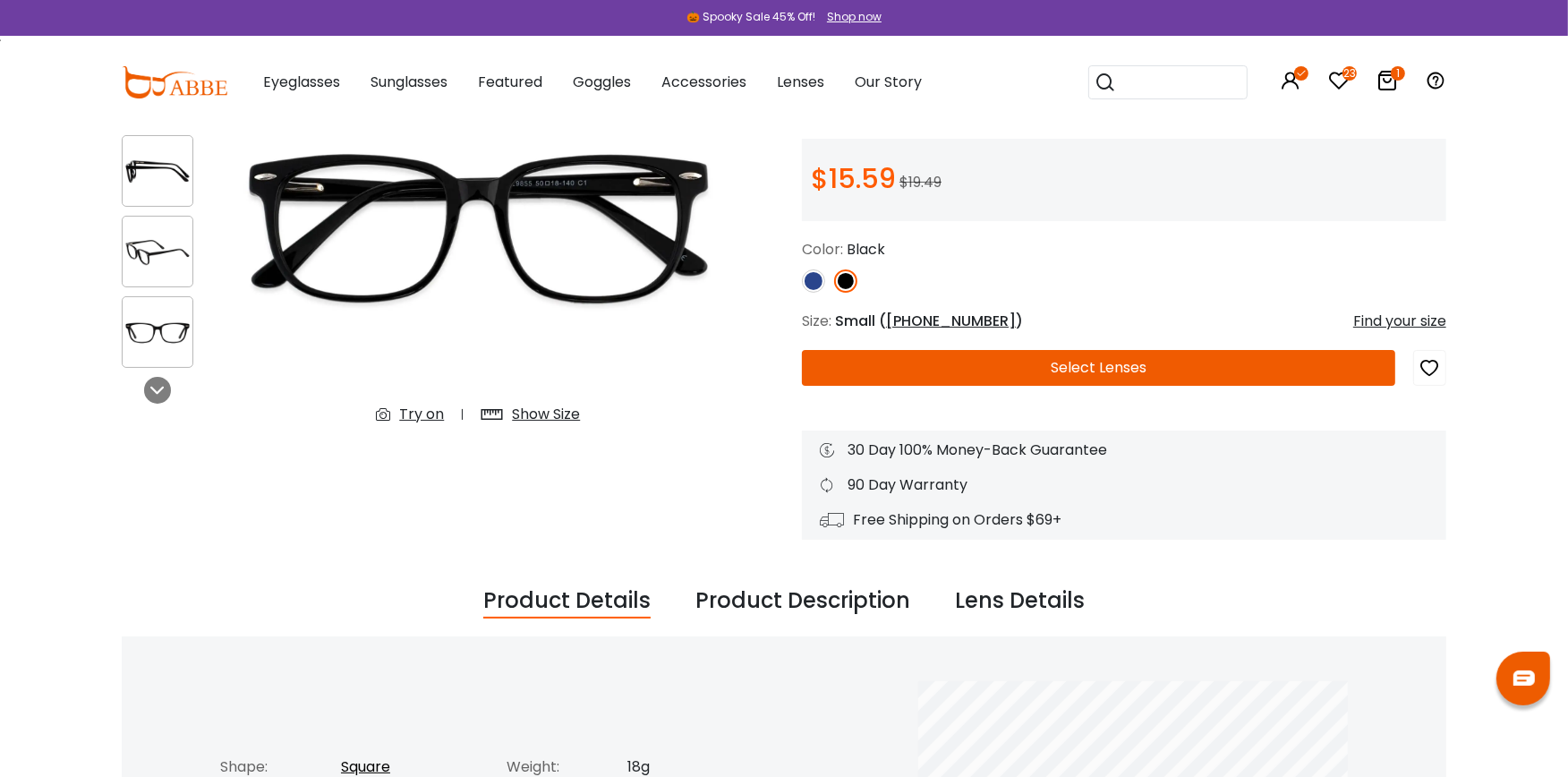
scroll to position [163, 0]
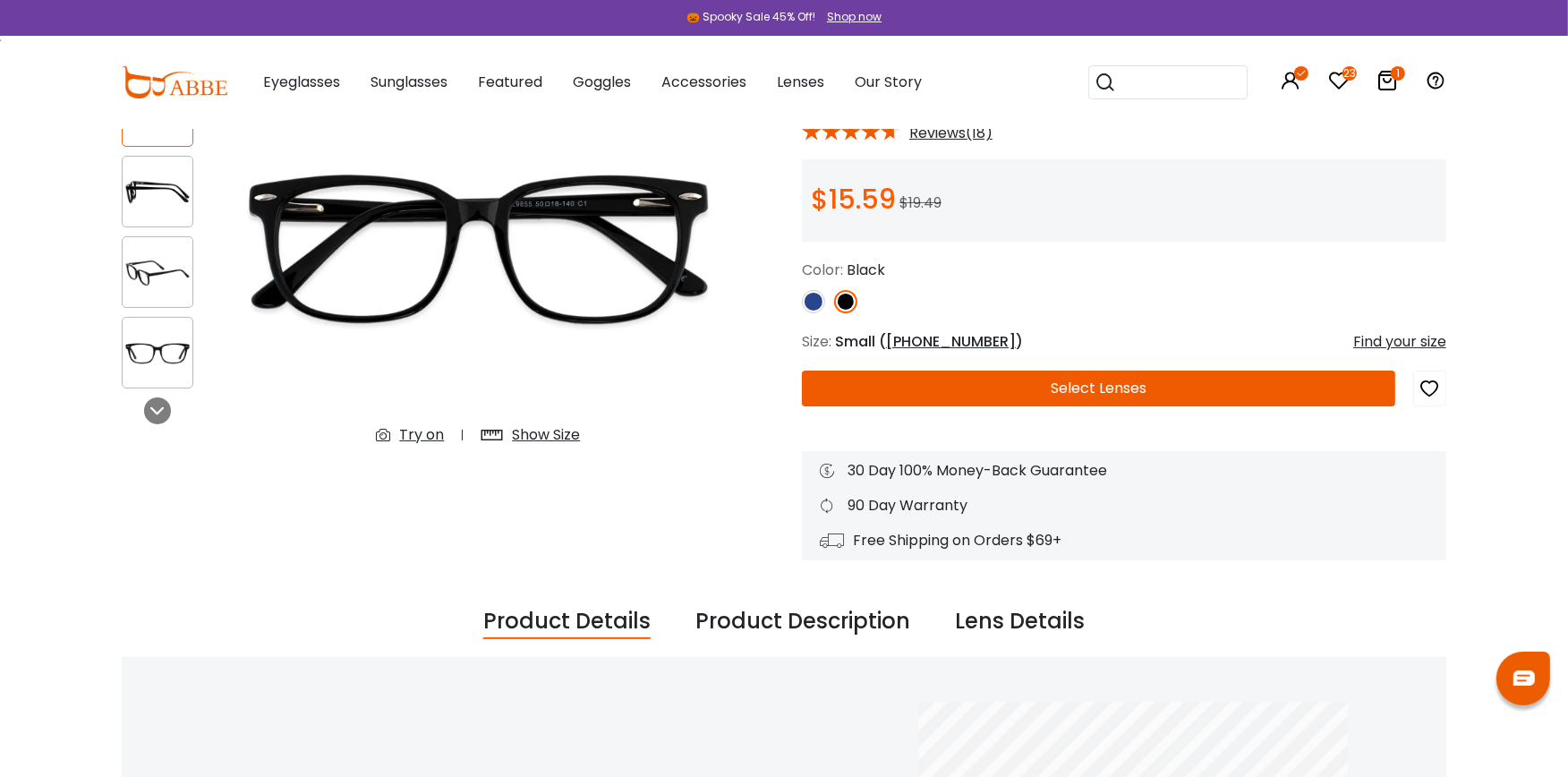
click at [1429, 377] on icon "button" at bounding box center [1430, 388] width 22 height 32
click at [1119, 385] on button "Select Lenses" at bounding box center [1099, 388] width 593 height 36
drag, startPoint x: 1119, startPoint y: 385, endPoint x: 1120, endPoint y: 396, distance: 11.0
click at [1119, 385] on button "Select Lenses" at bounding box center [1099, 388] width 593 height 36
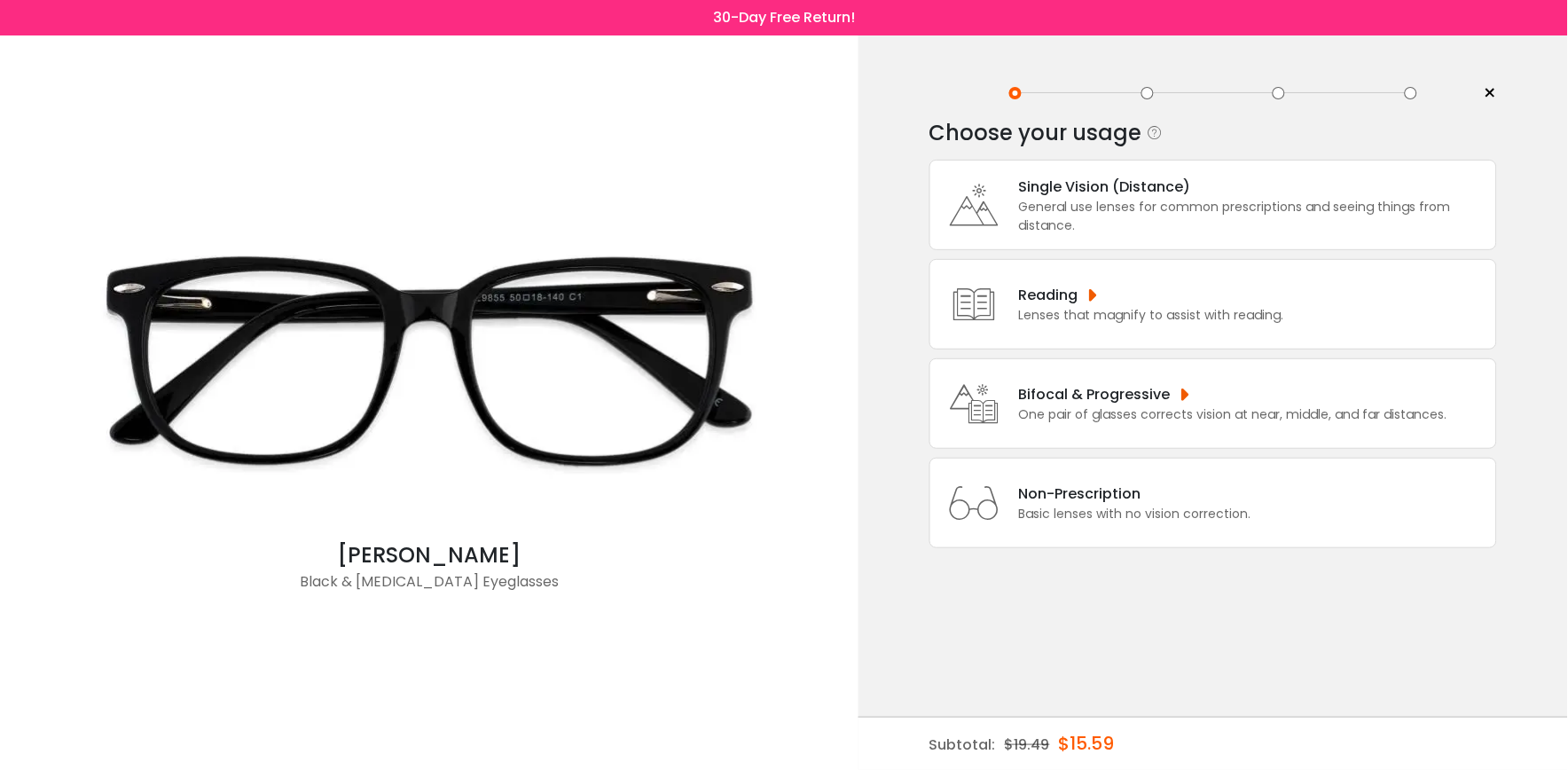
click at [1066, 196] on div "Single Vision (Distance)" at bounding box center [1253, 186] width 468 height 23
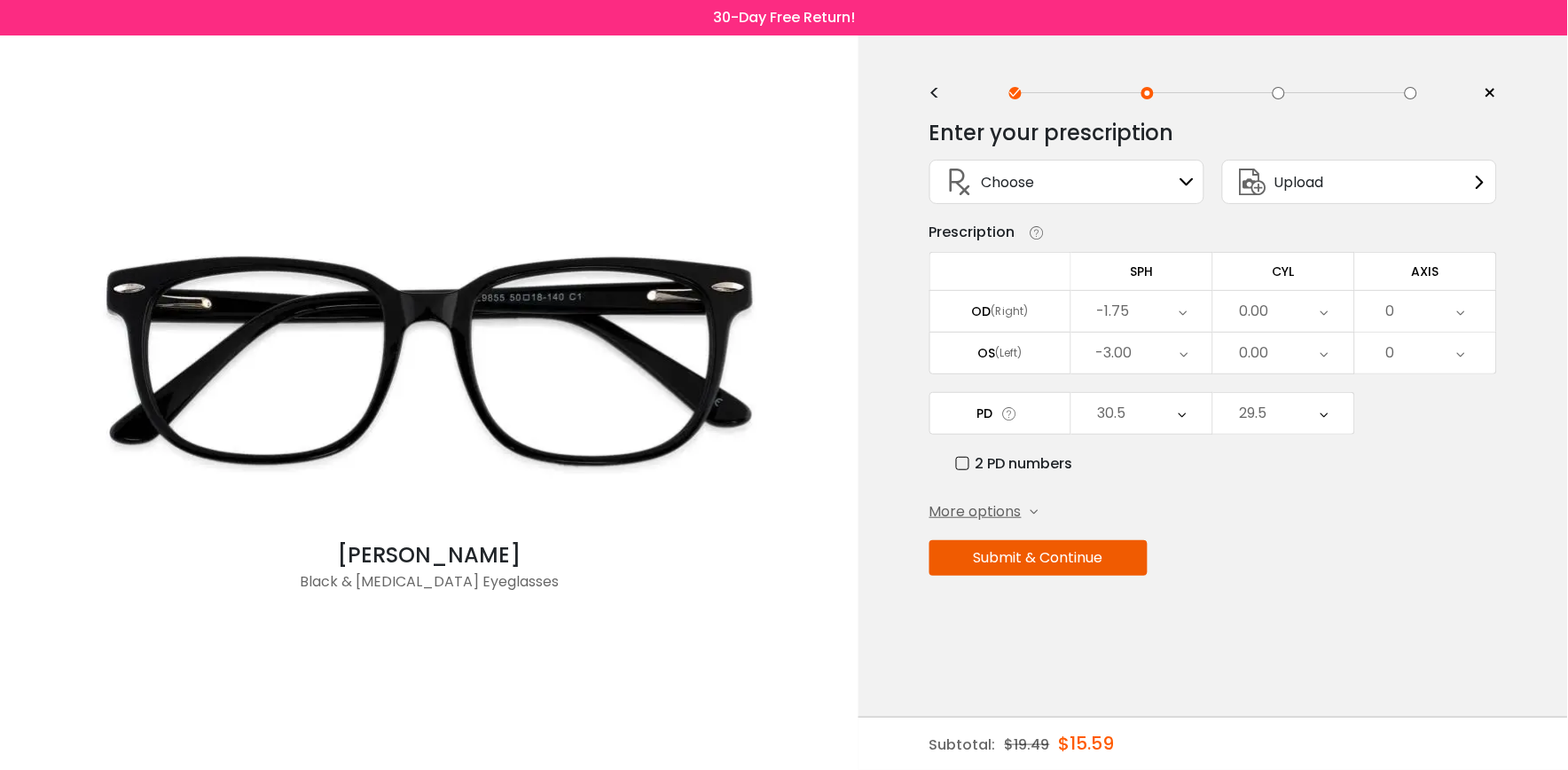
click at [1120, 554] on button "Submit & Continue" at bounding box center [1039, 558] width 218 height 36
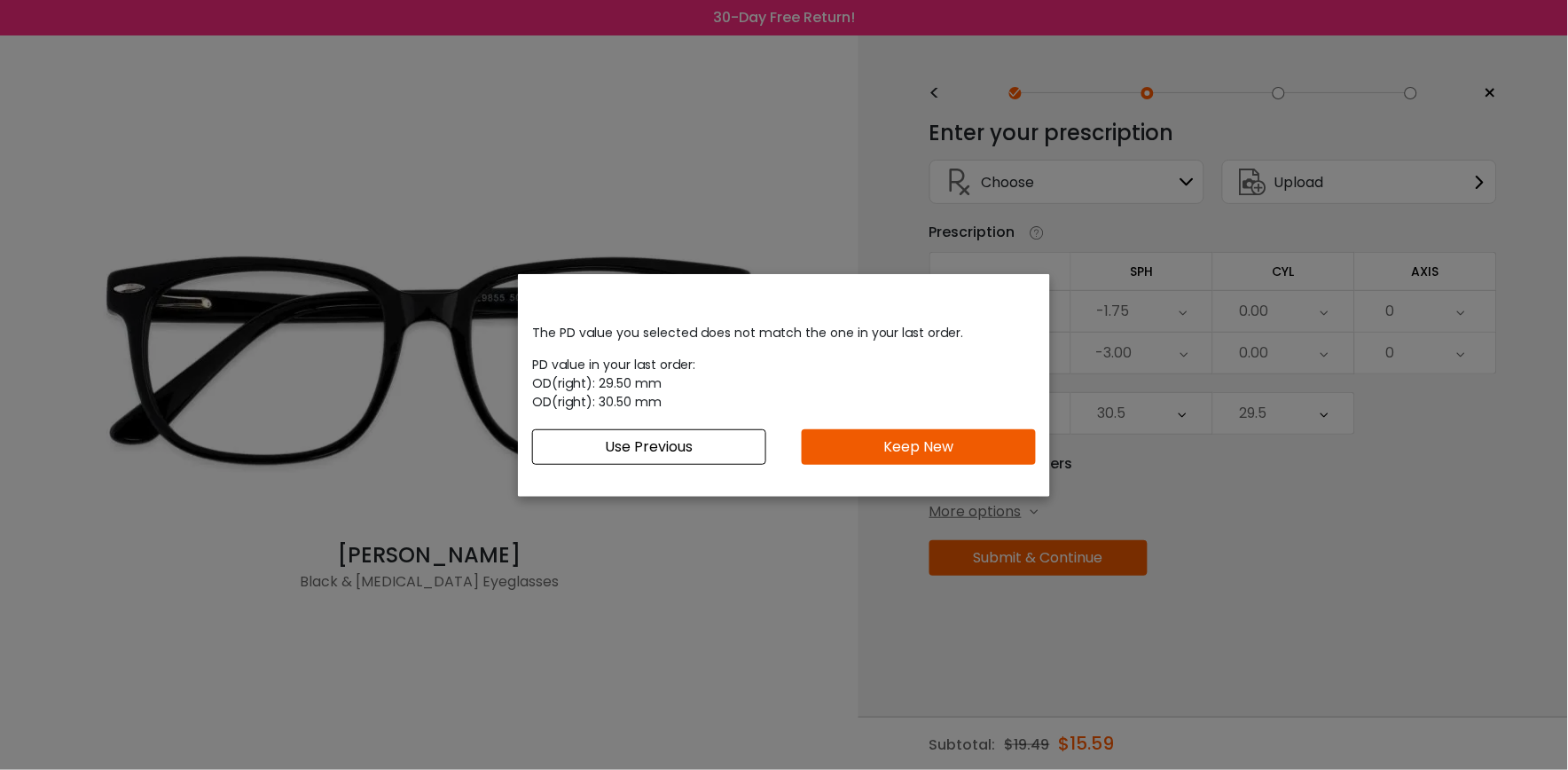
click at [964, 436] on button "Keep New" at bounding box center [918, 447] width 234 height 36
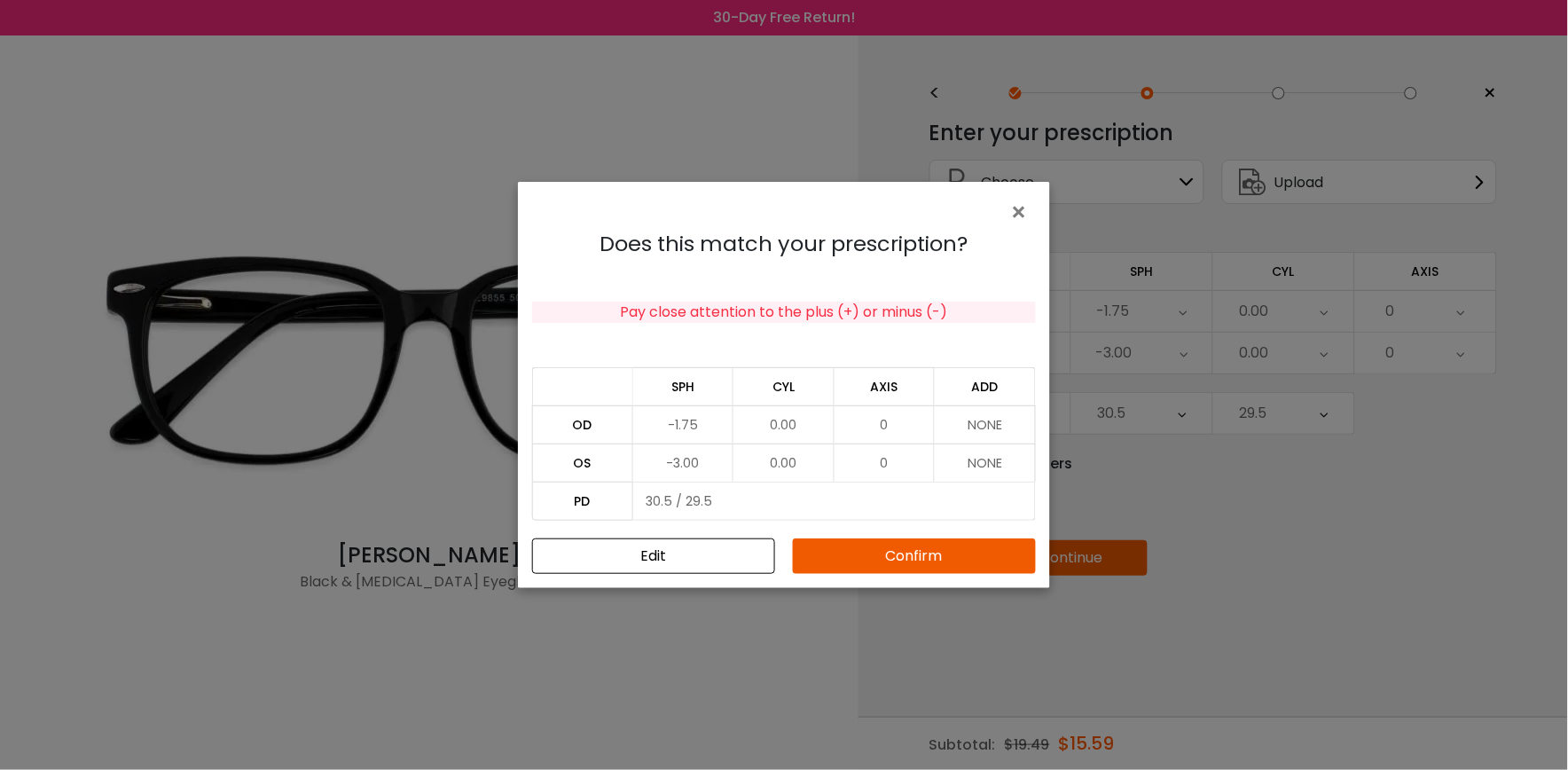
click at [934, 552] on button "Confirm" at bounding box center [914, 556] width 243 height 36
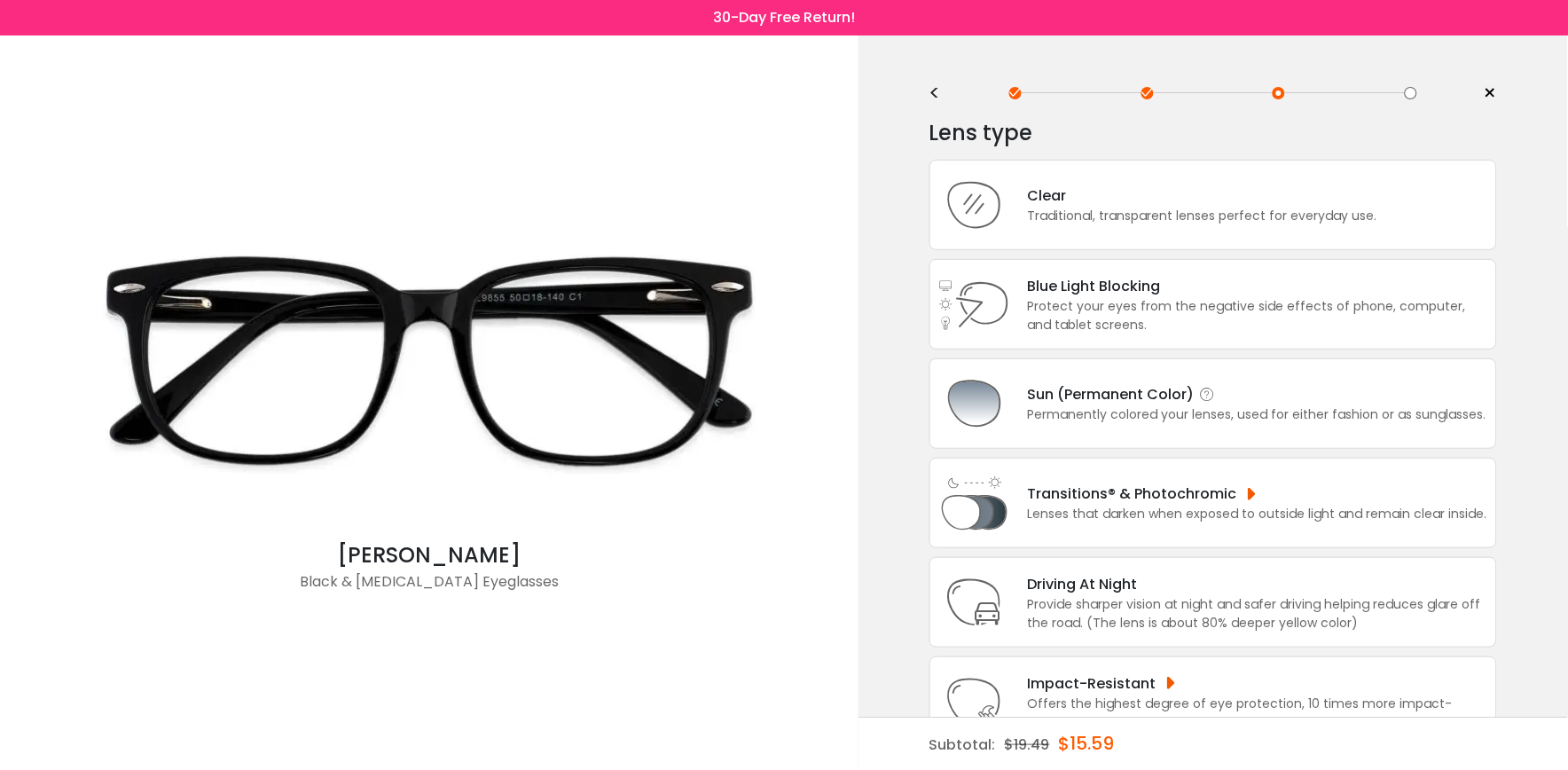
click at [1128, 396] on div "Sun (Permanent Color)" at bounding box center [1257, 394] width 459 height 23
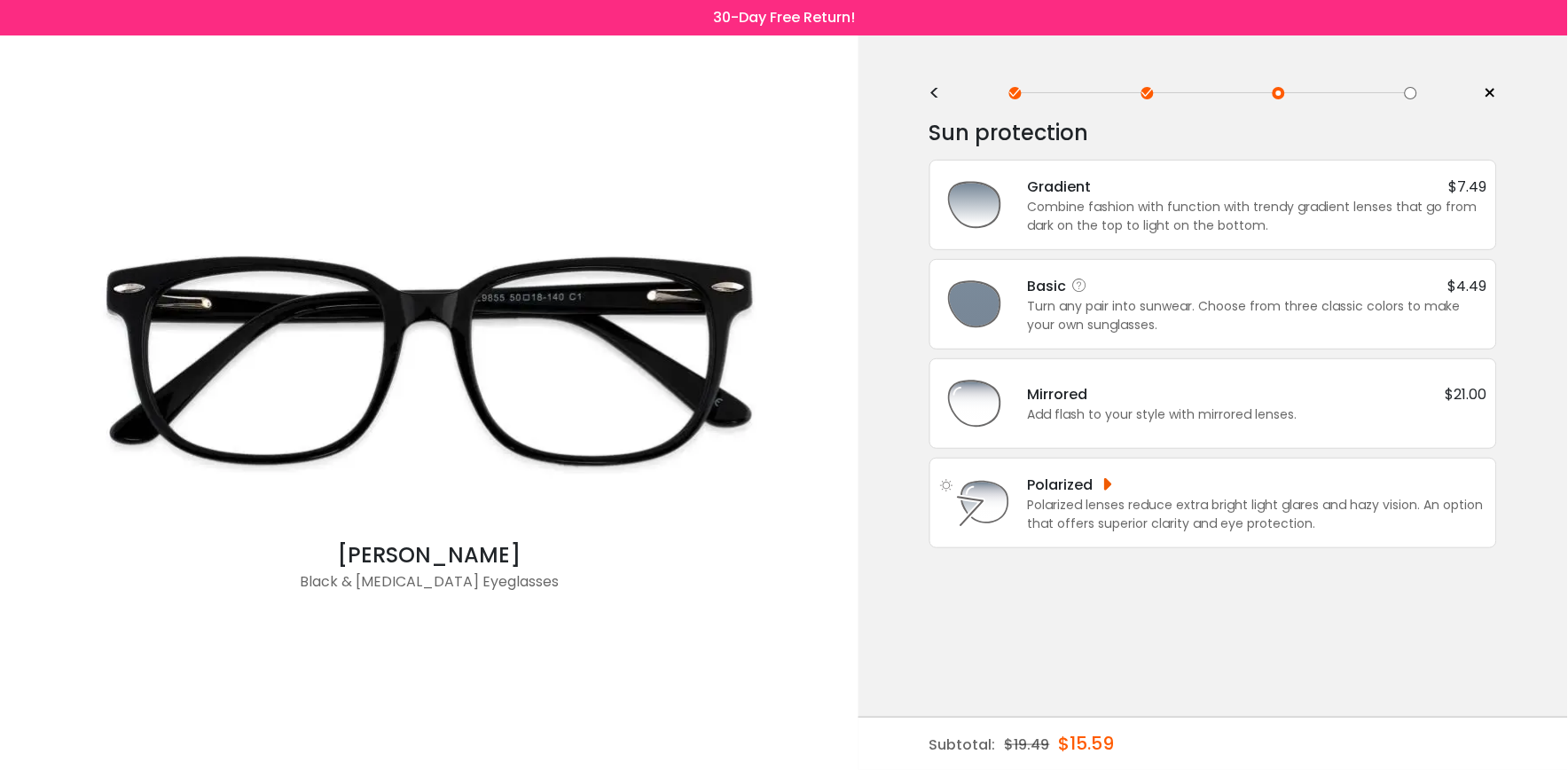
click at [1085, 297] on div "Turn any pair into sunwear. Choose from three classic colors to make your own s…" at bounding box center [1258, 316] width 460 height 38
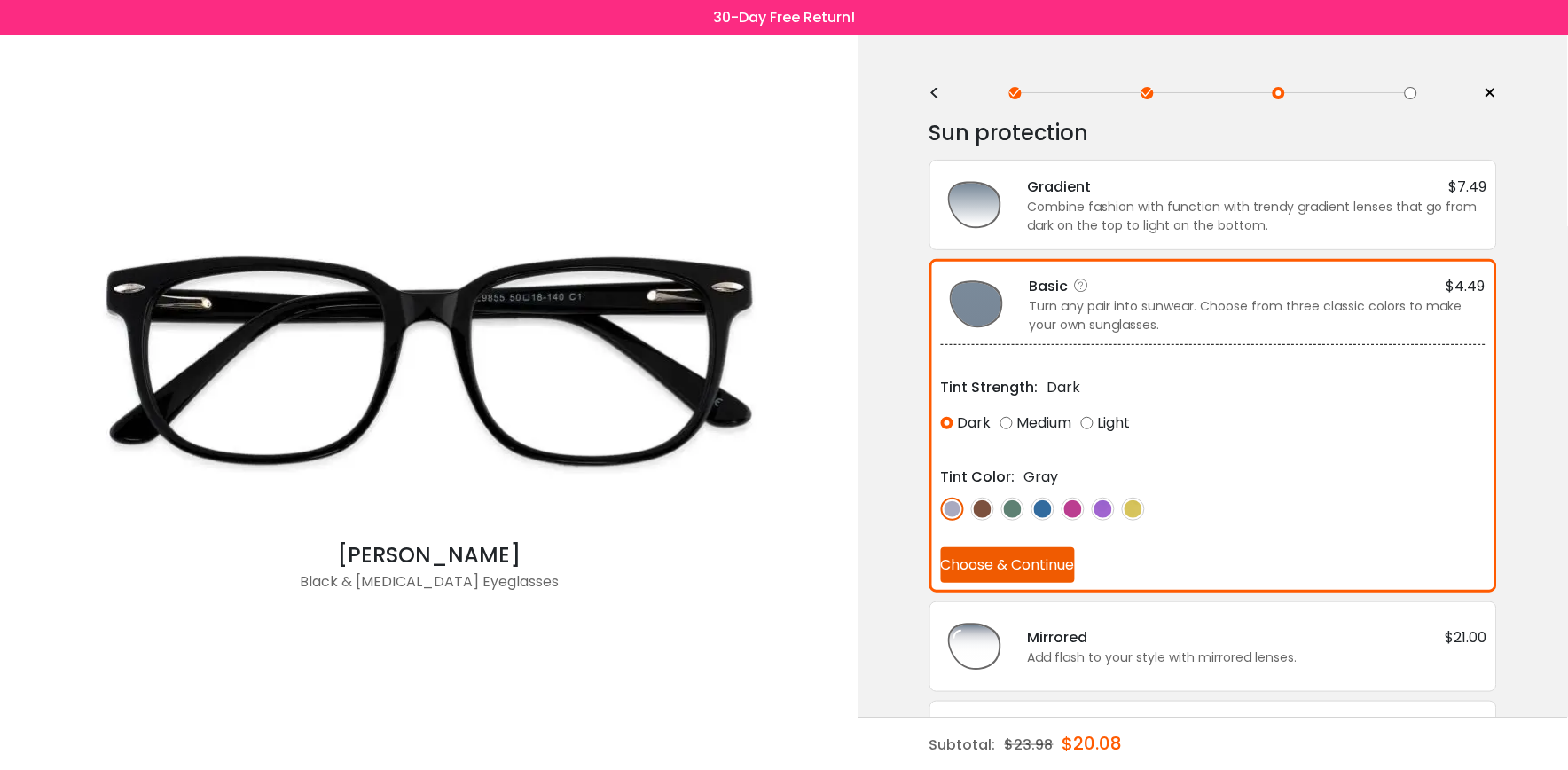
click at [953, 505] on img at bounding box center [952, 508] width 23 height 23
click at [981, 500] on img at bounding box center [982, 508] width 23 height 23
click at [954, 500] on img at bounding box center [952, 508] width 23 height 23
click at [1031, 568] on button "Choose & Continue" at bounding box center [1008, 565] width 134 height 36
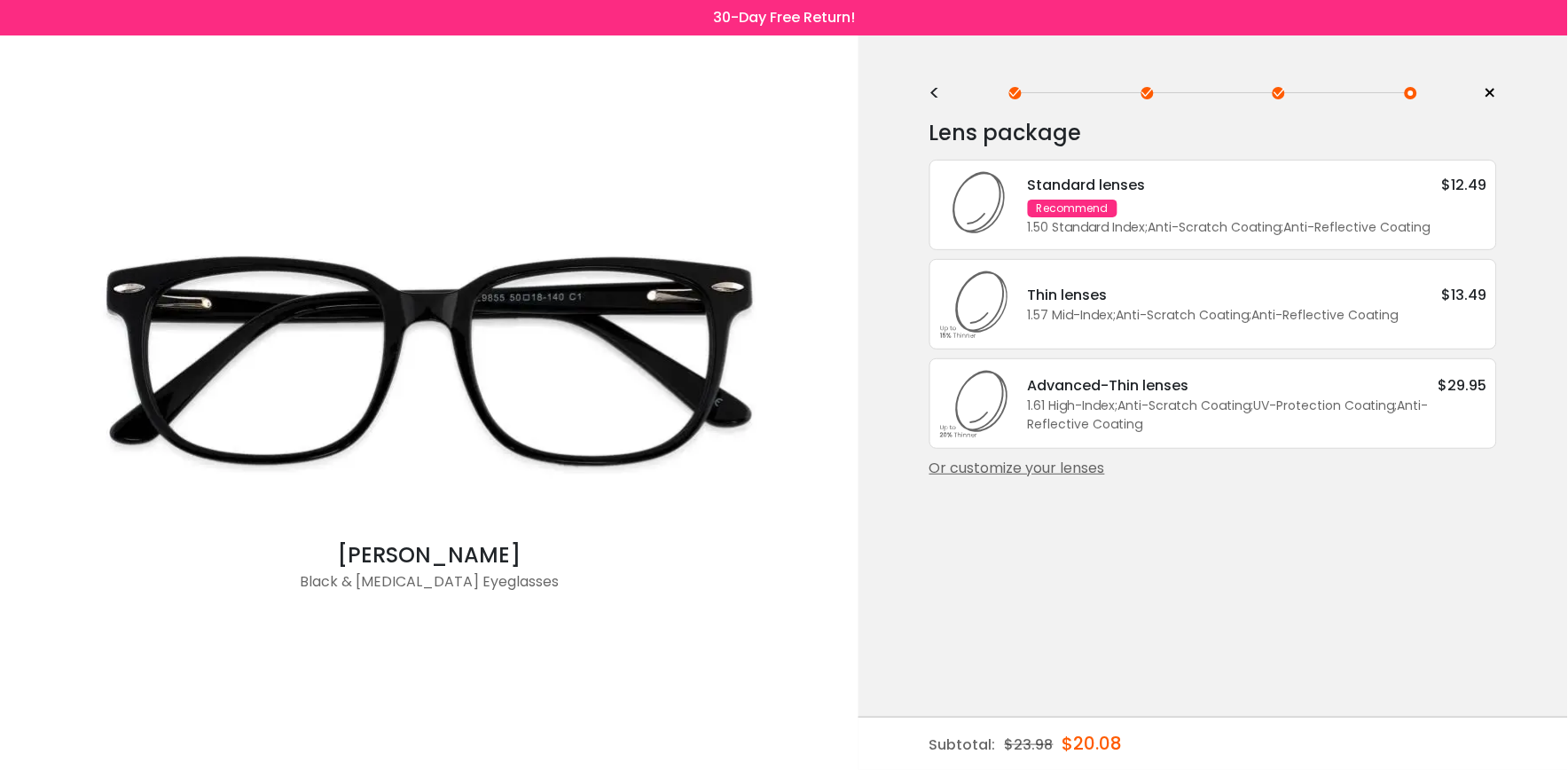
click at [998, 282] on icon at bounding box center [974, 303] width 71 height 71
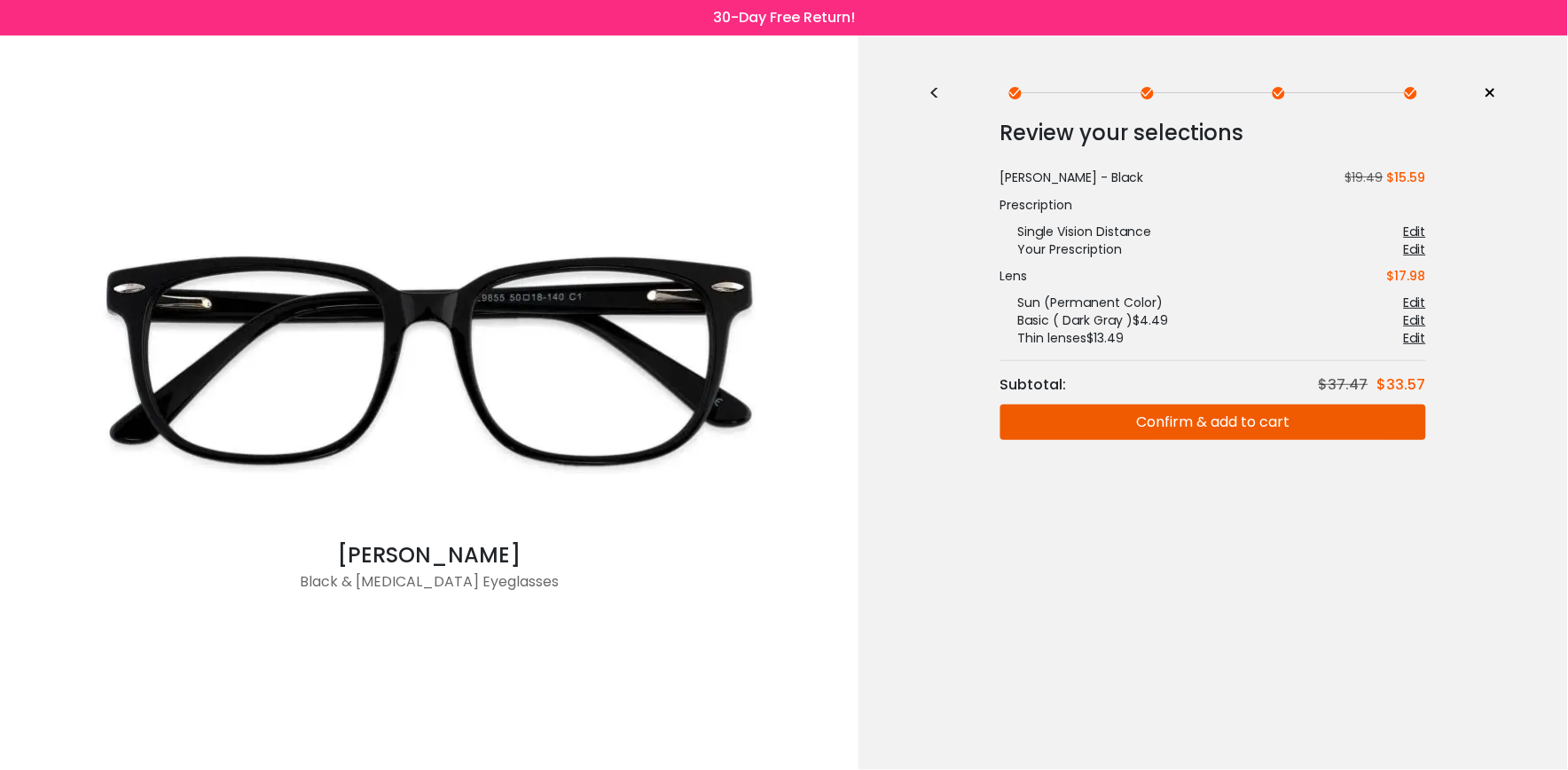
click at [1253, 430] on button "Confirm & add to cart" at bounding box center [1213, 423] width 426 height 36
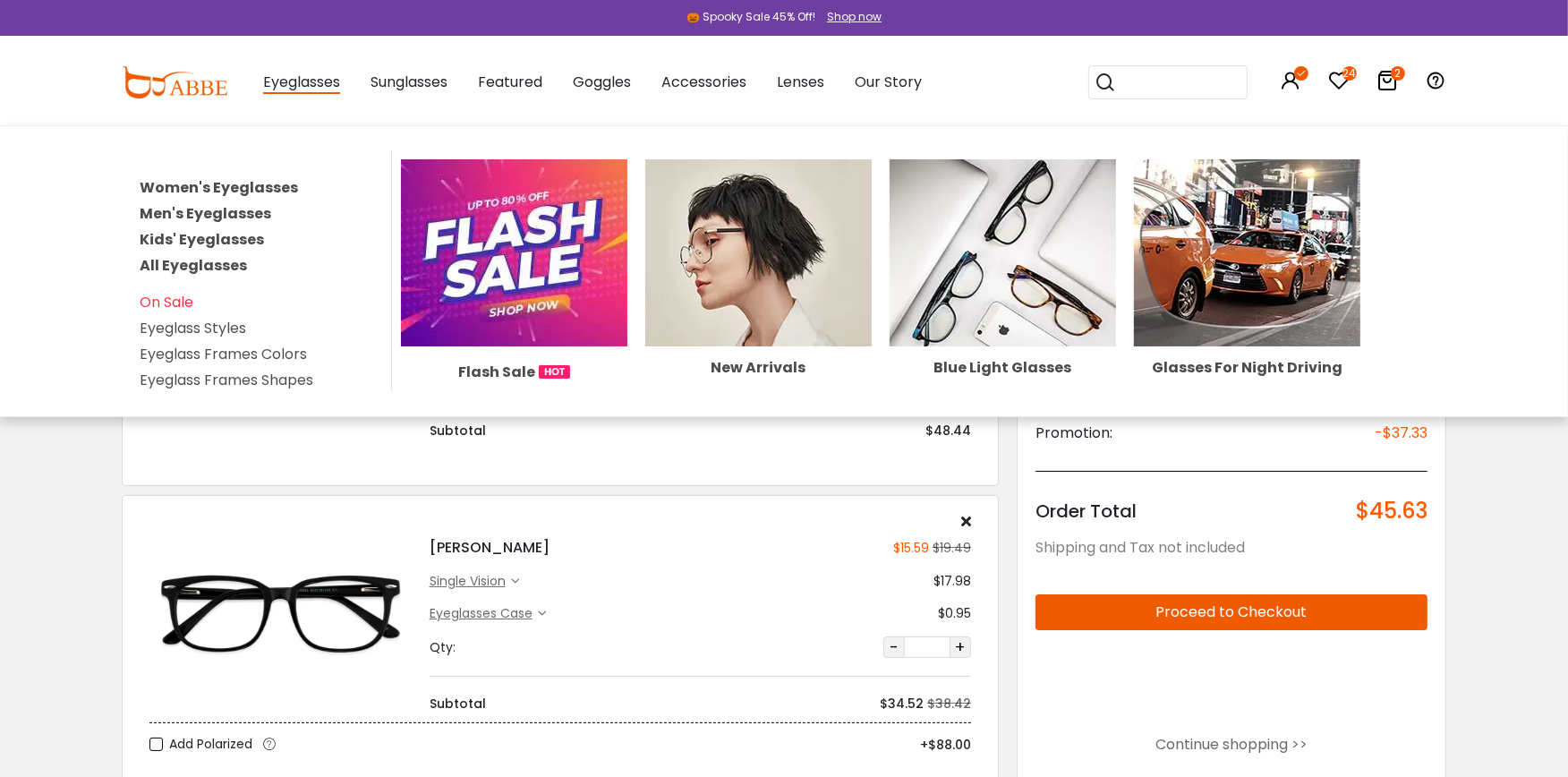
click at [225, 179] on link "Women's Eyeglasses" at bounding box center [219, 187] width 159 height 21
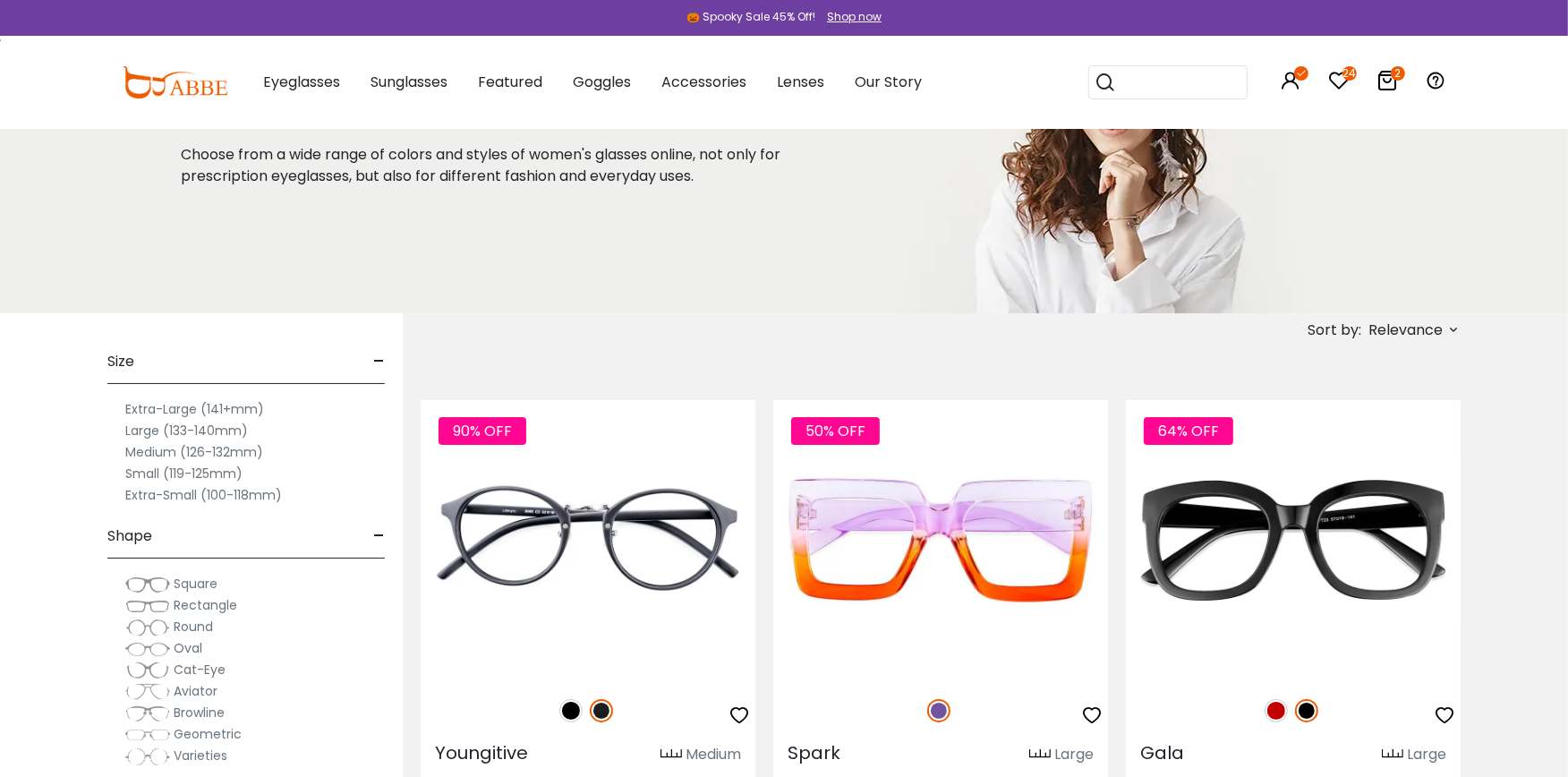
scroll to position [199, 0]
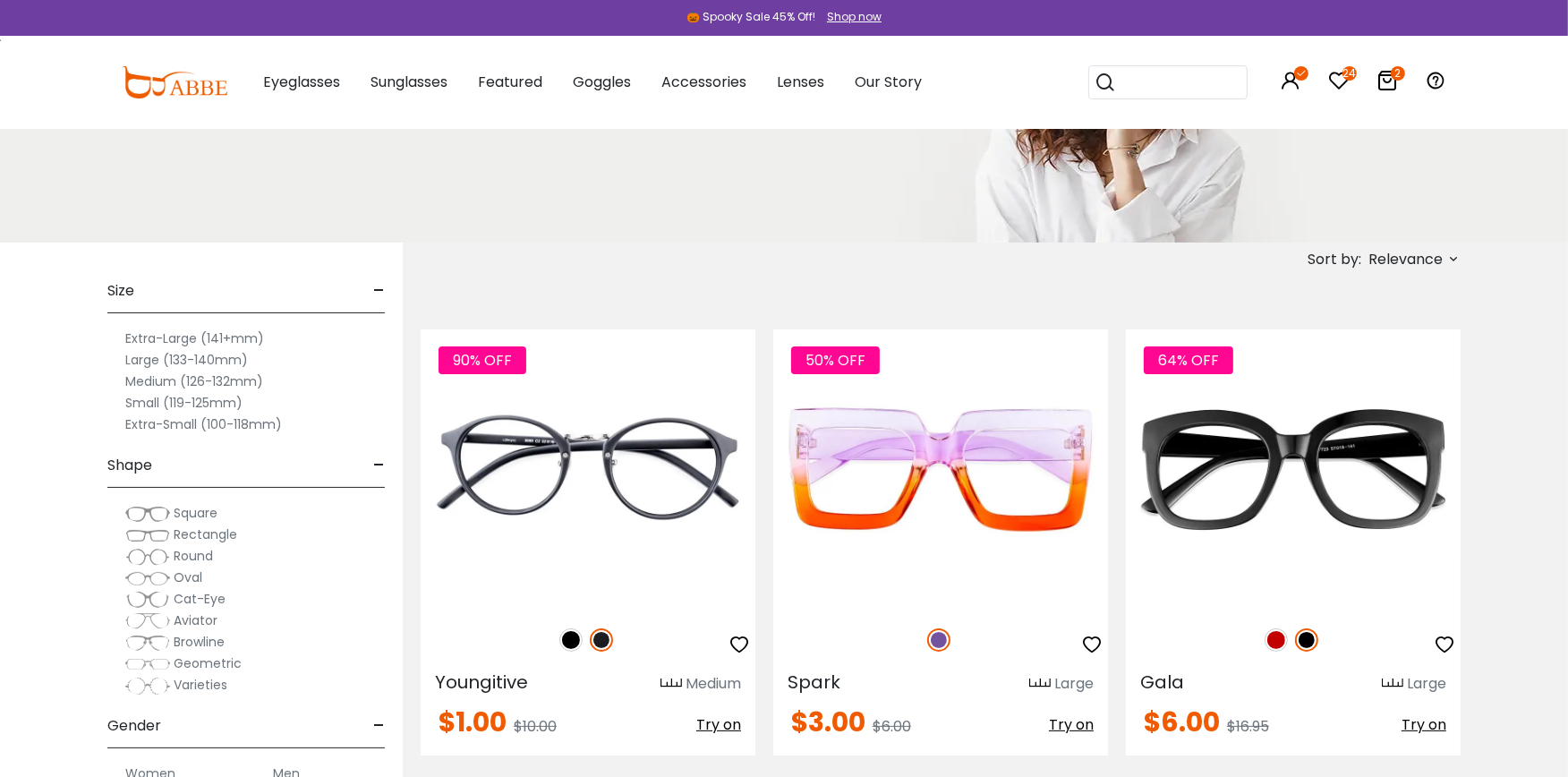
click at [158, 397] on label "Small (119-125mm)" at bounding box center [183, 403] width 117 height 22
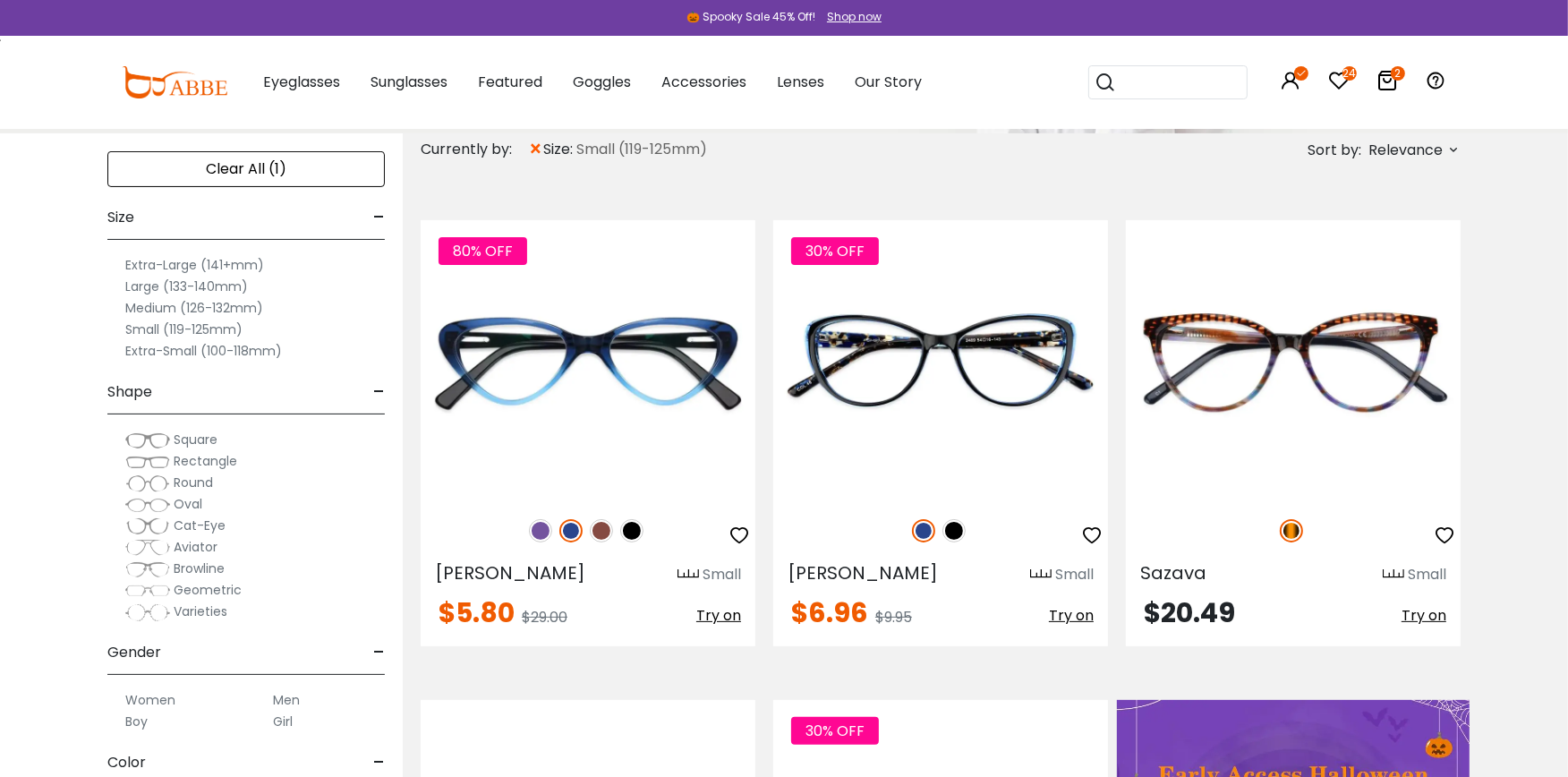
scroll to position [397, 0]
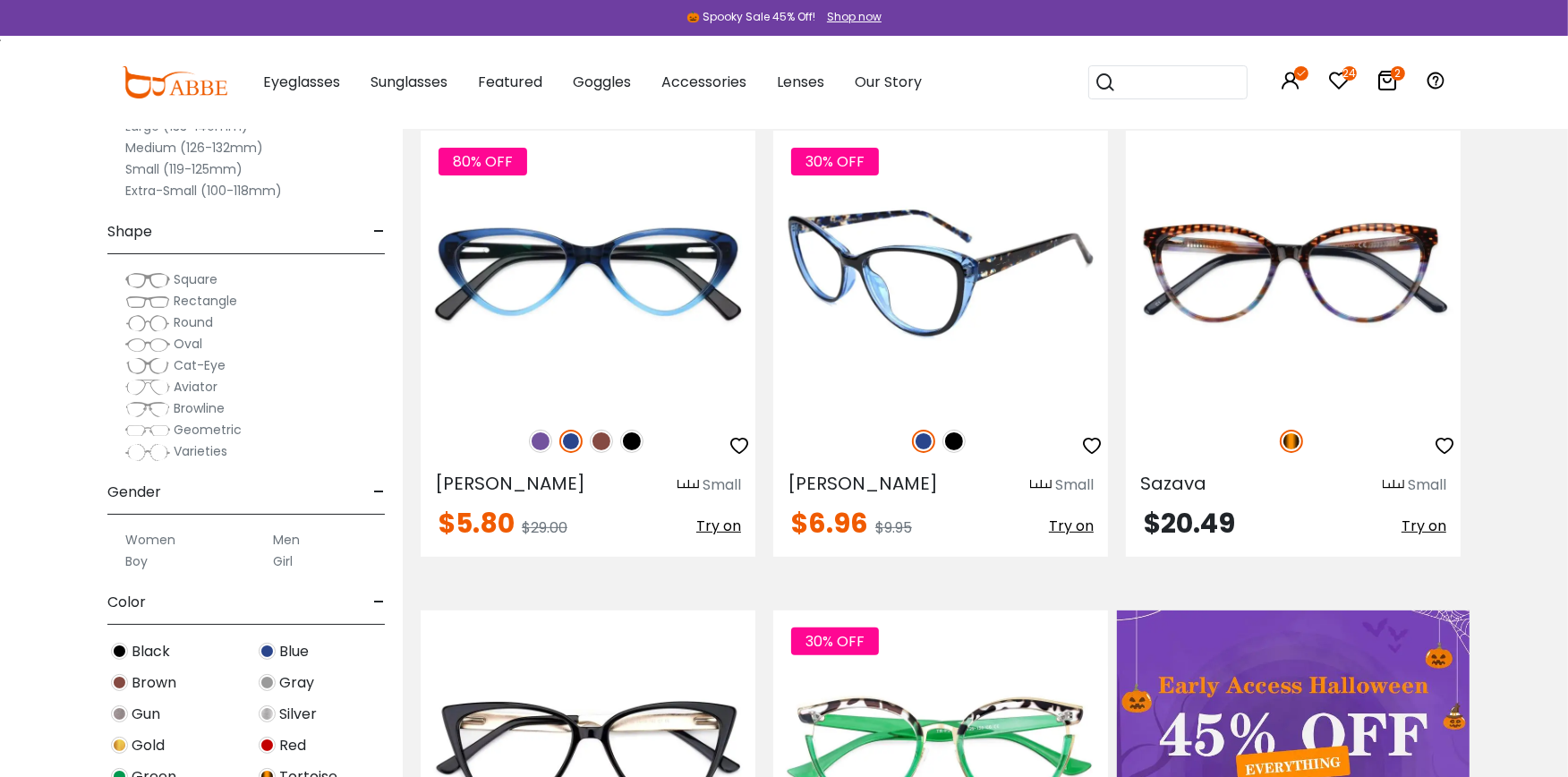
click at [949, 443] on img at bounding box center [954, 441] width 23 height 23
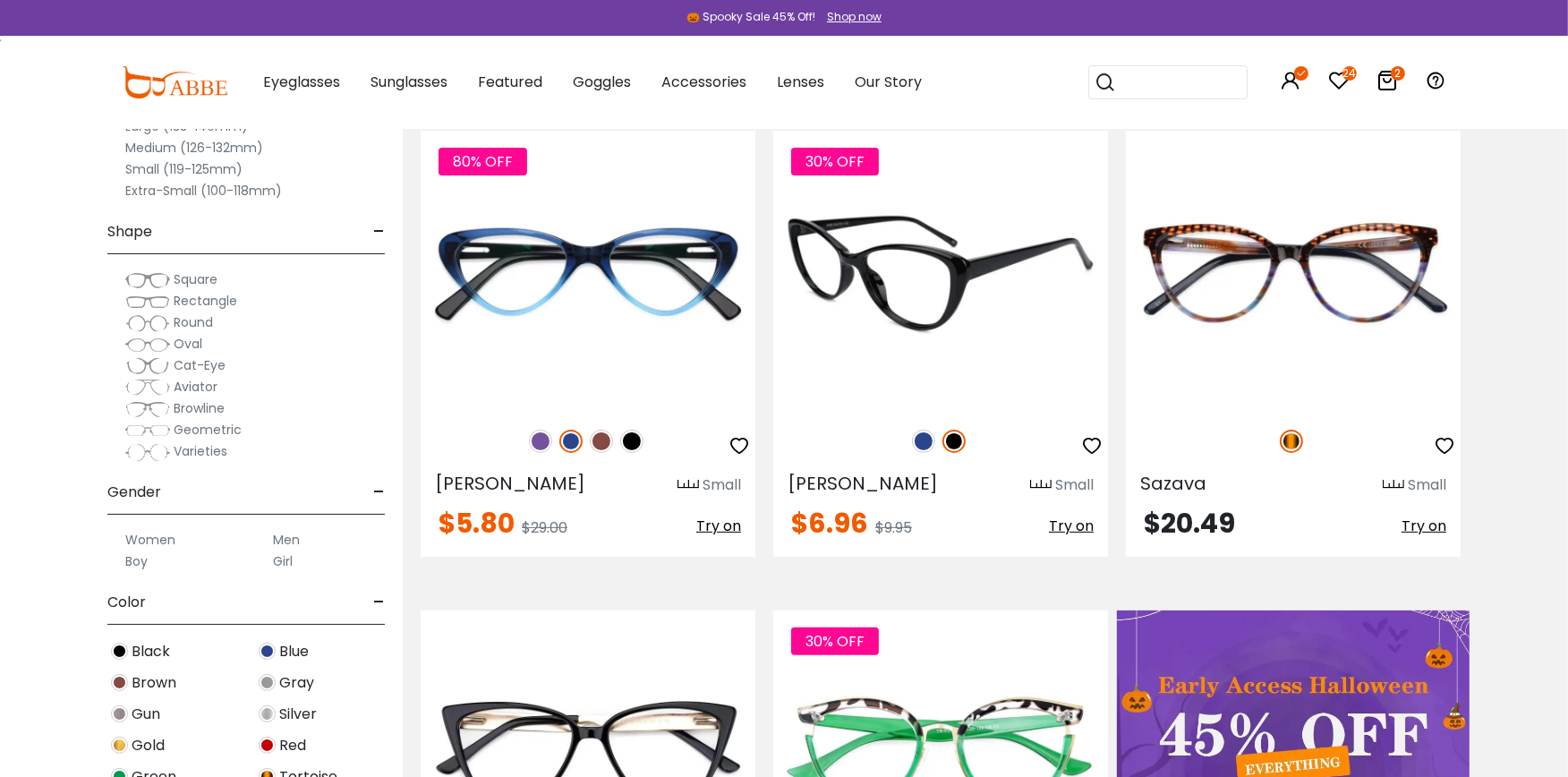
click at [970, 264] on img at bounding box center [941, 271] width 335 height 279
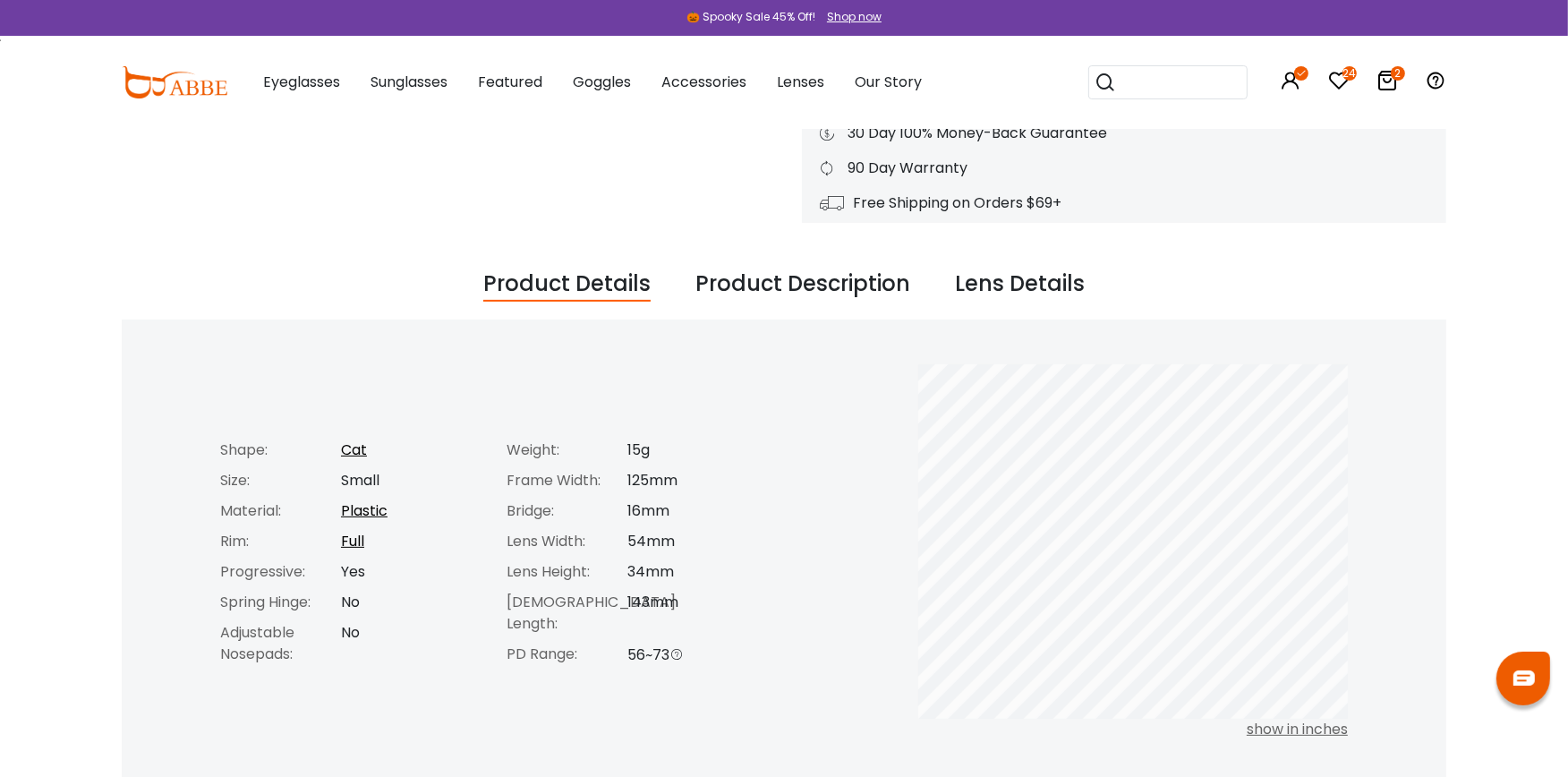
scroll to position [437, 0]
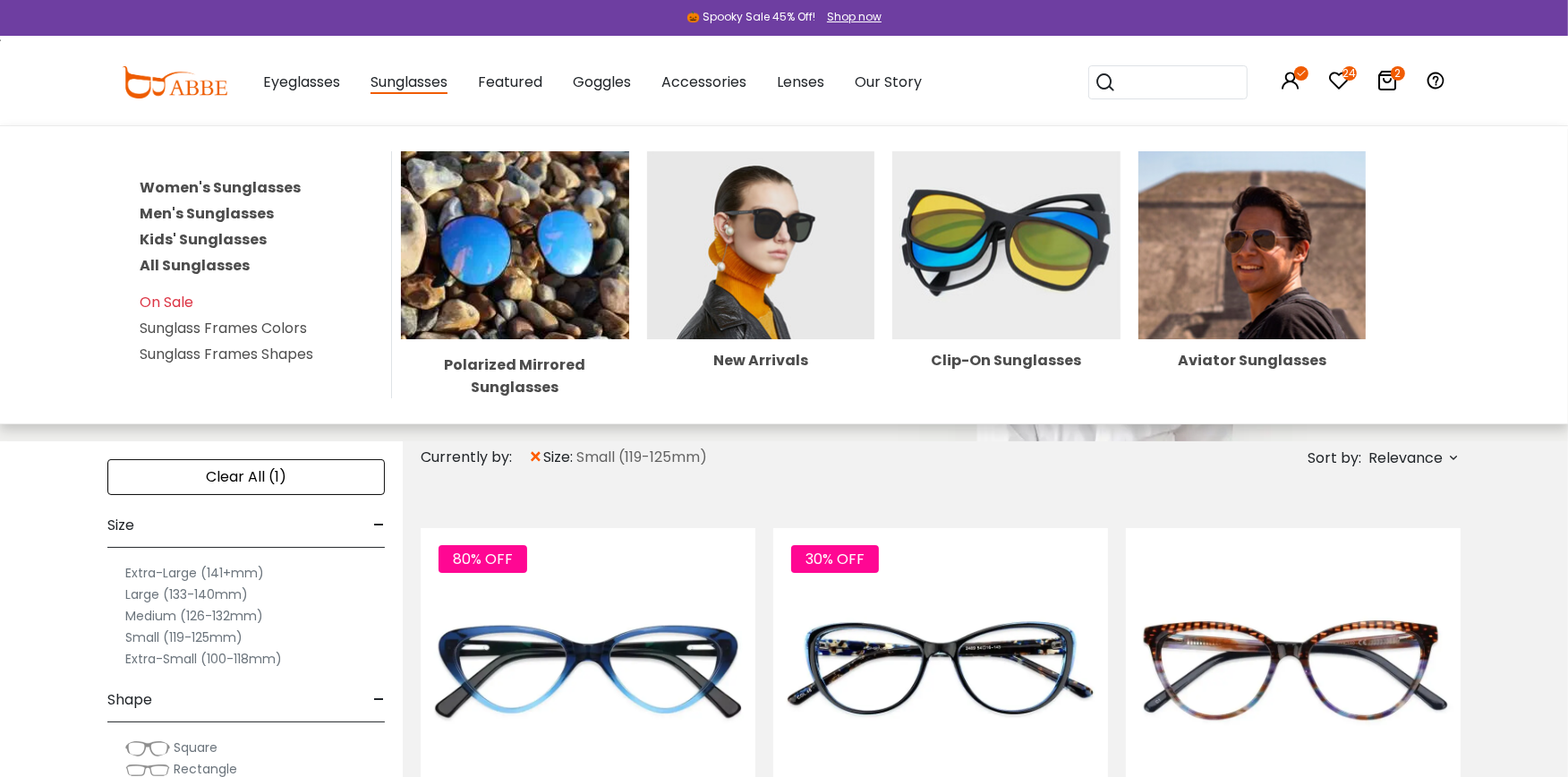
click at [403, 91] on span "Sunglasses" at bounding box center [409, 83] width 77 height 23
click at [242, 182] on link "Women's Sunglasses" at bounding box center [220, 187] width 162 height 21
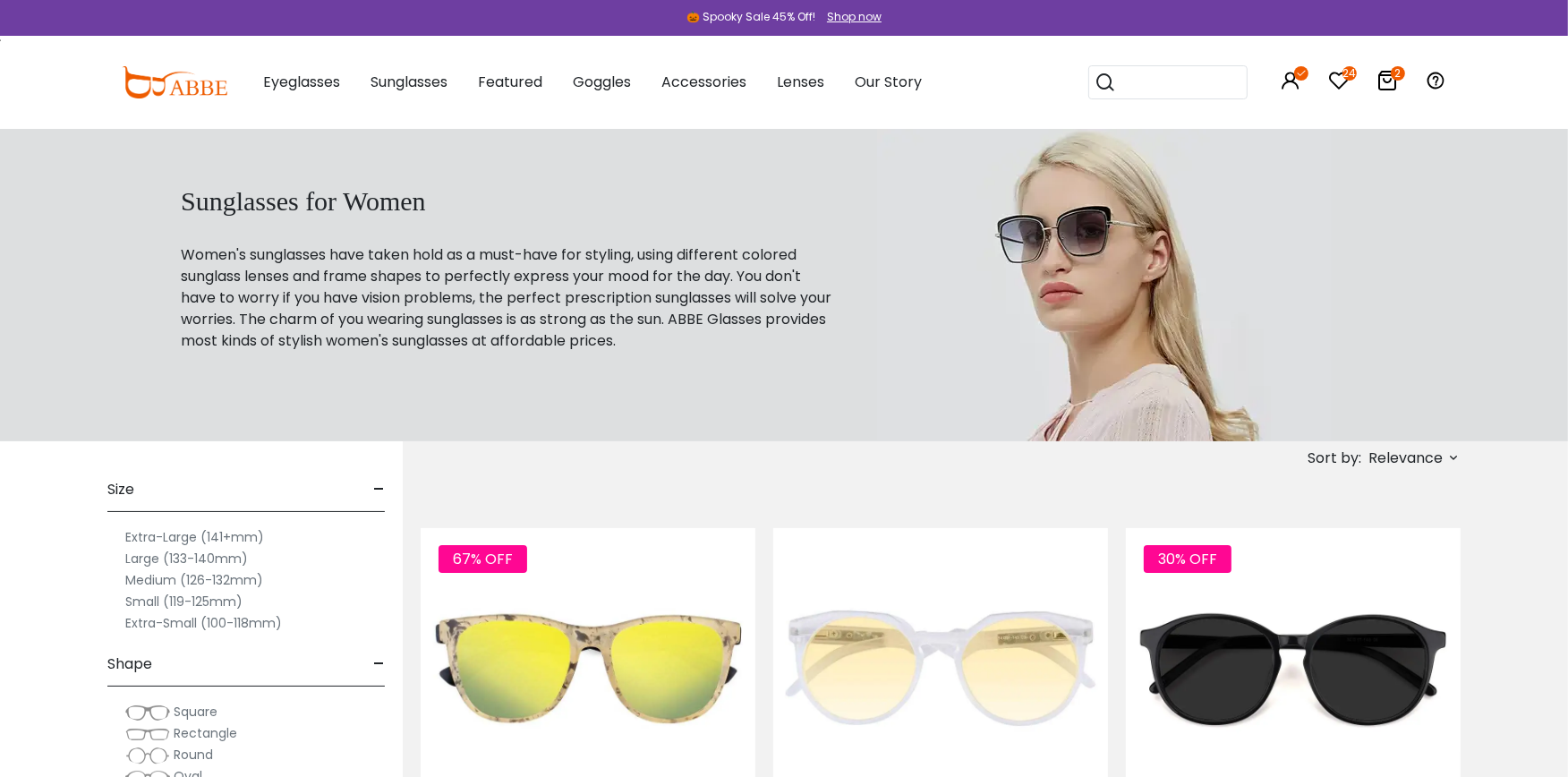
click at [165, 597] on label "Small (119-125mm)" at bounding box center [183, 601] width 117 height 22
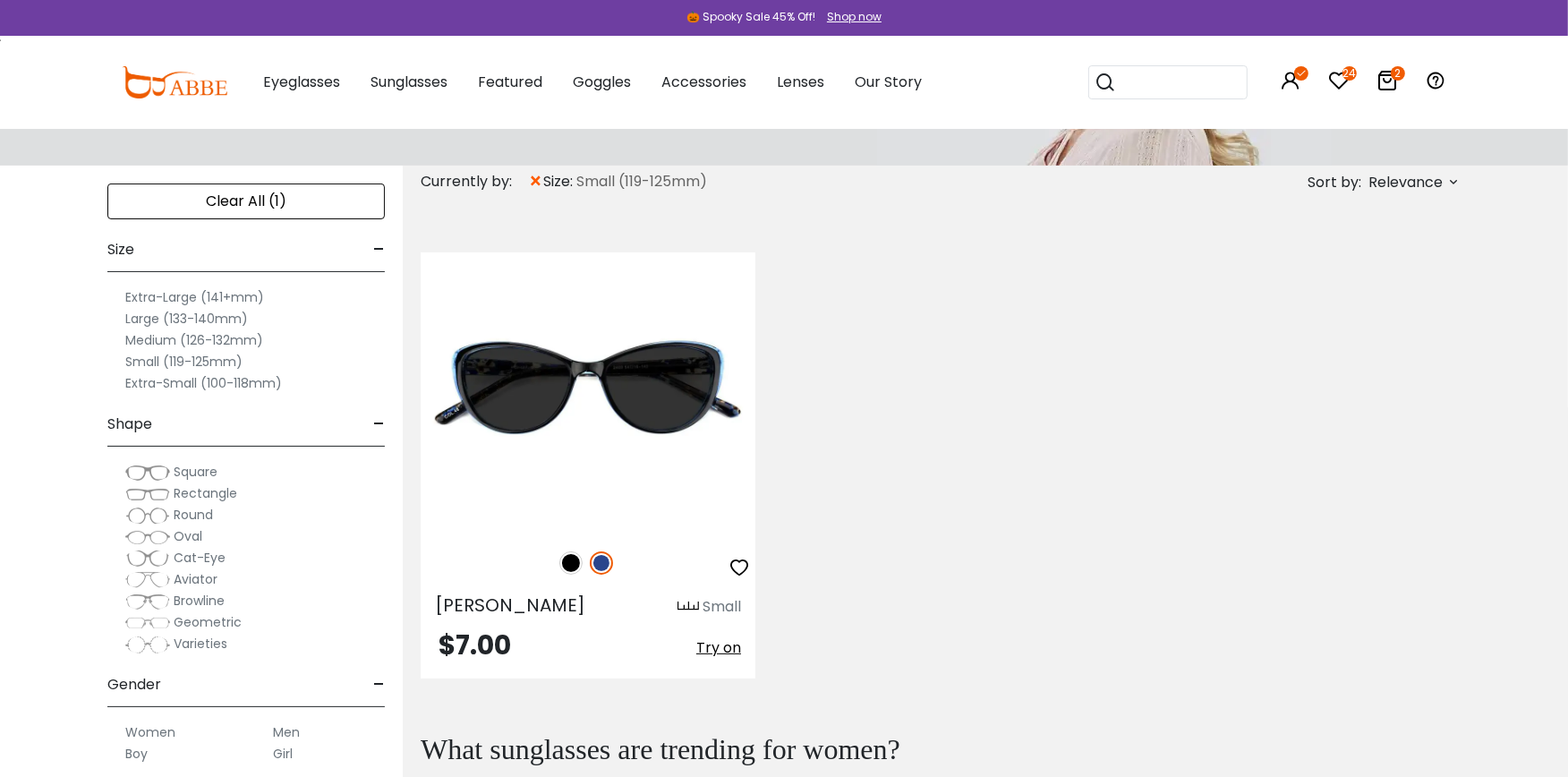
scroll to position [278, 0]
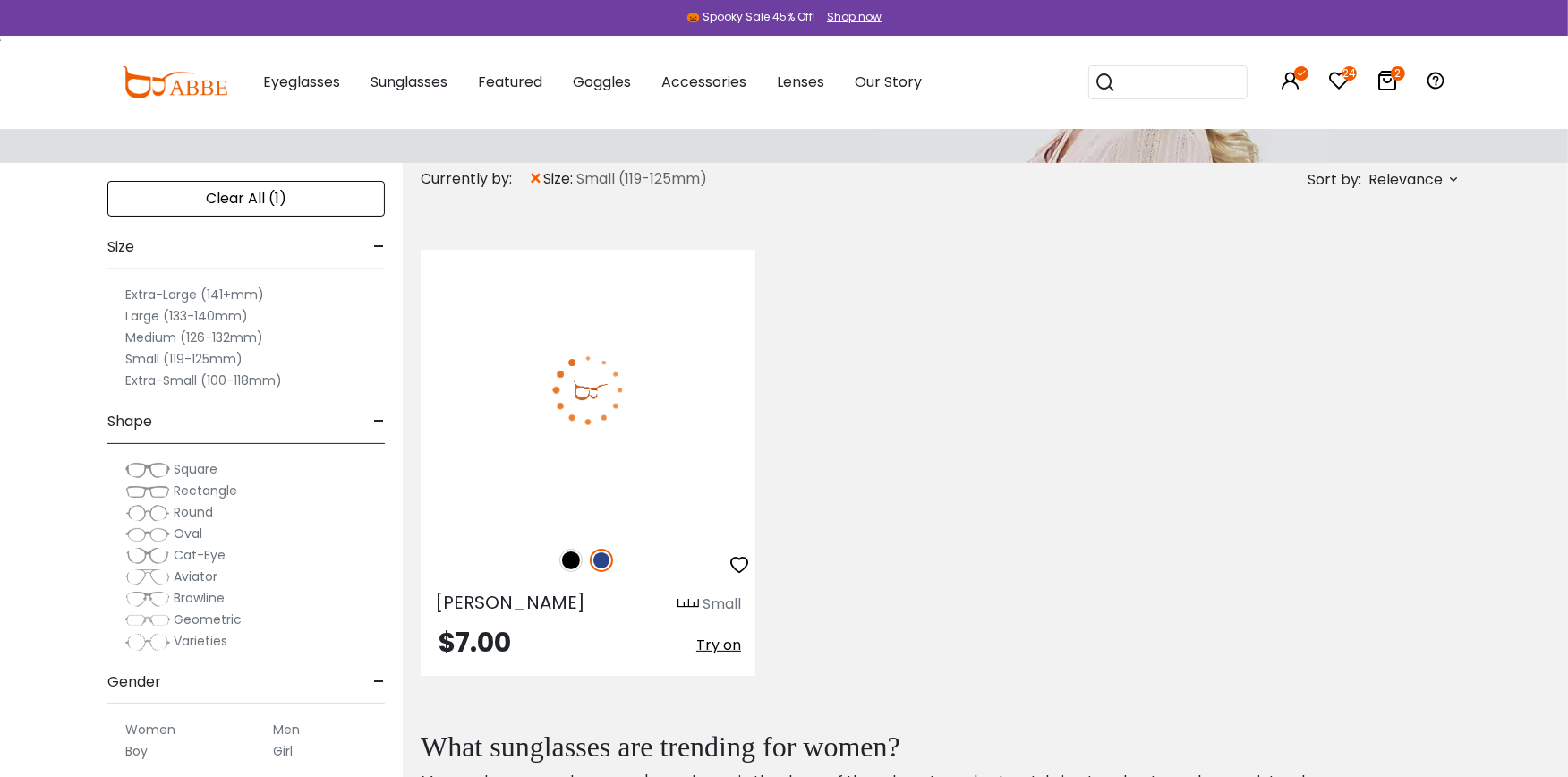
click at [611, 408] on img at bounding box center [588, 389] width 335 height 279
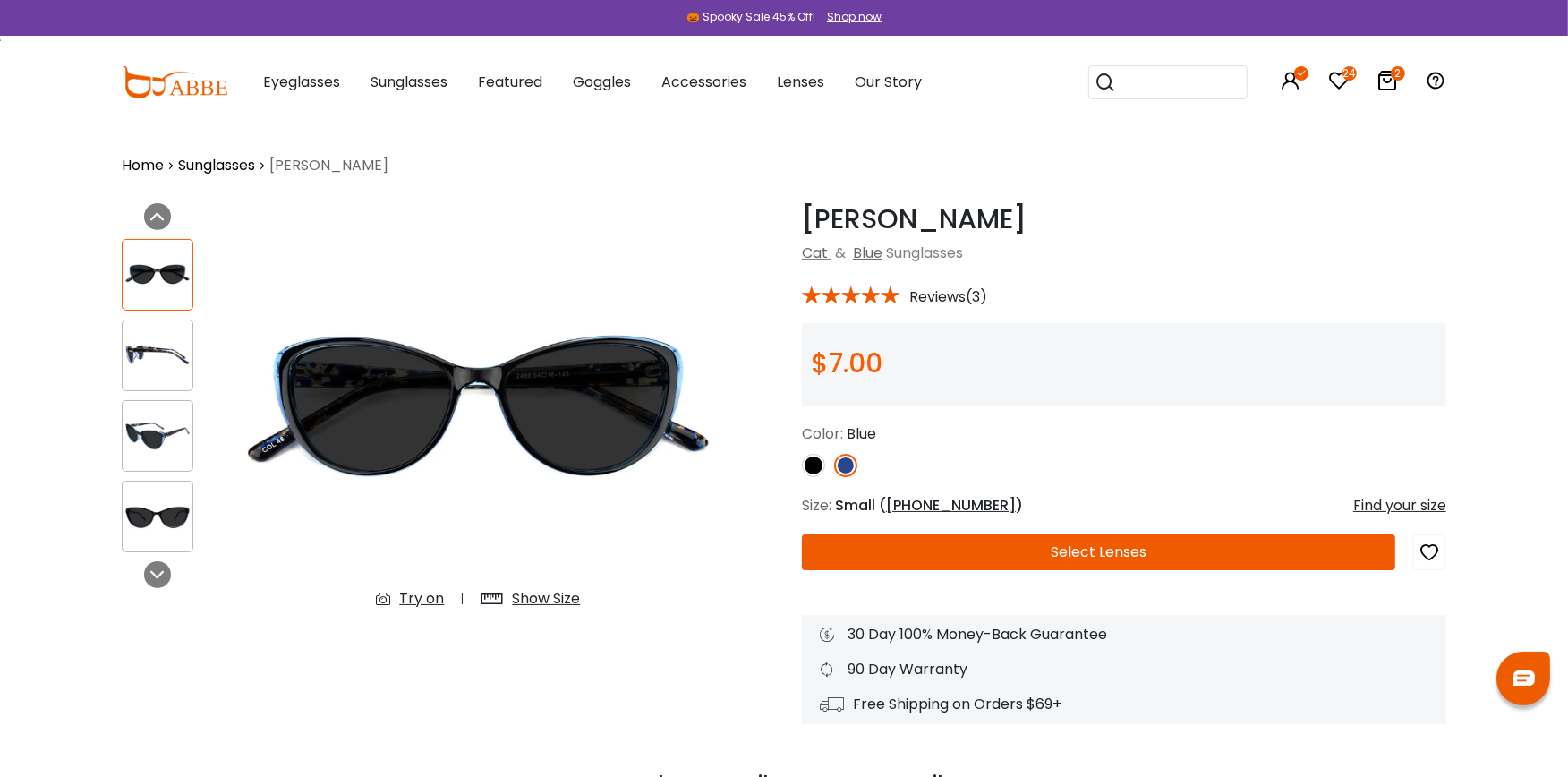
click at [1394, 75] on icon "2" at bounding box center [1398, 73] width 14 height 14
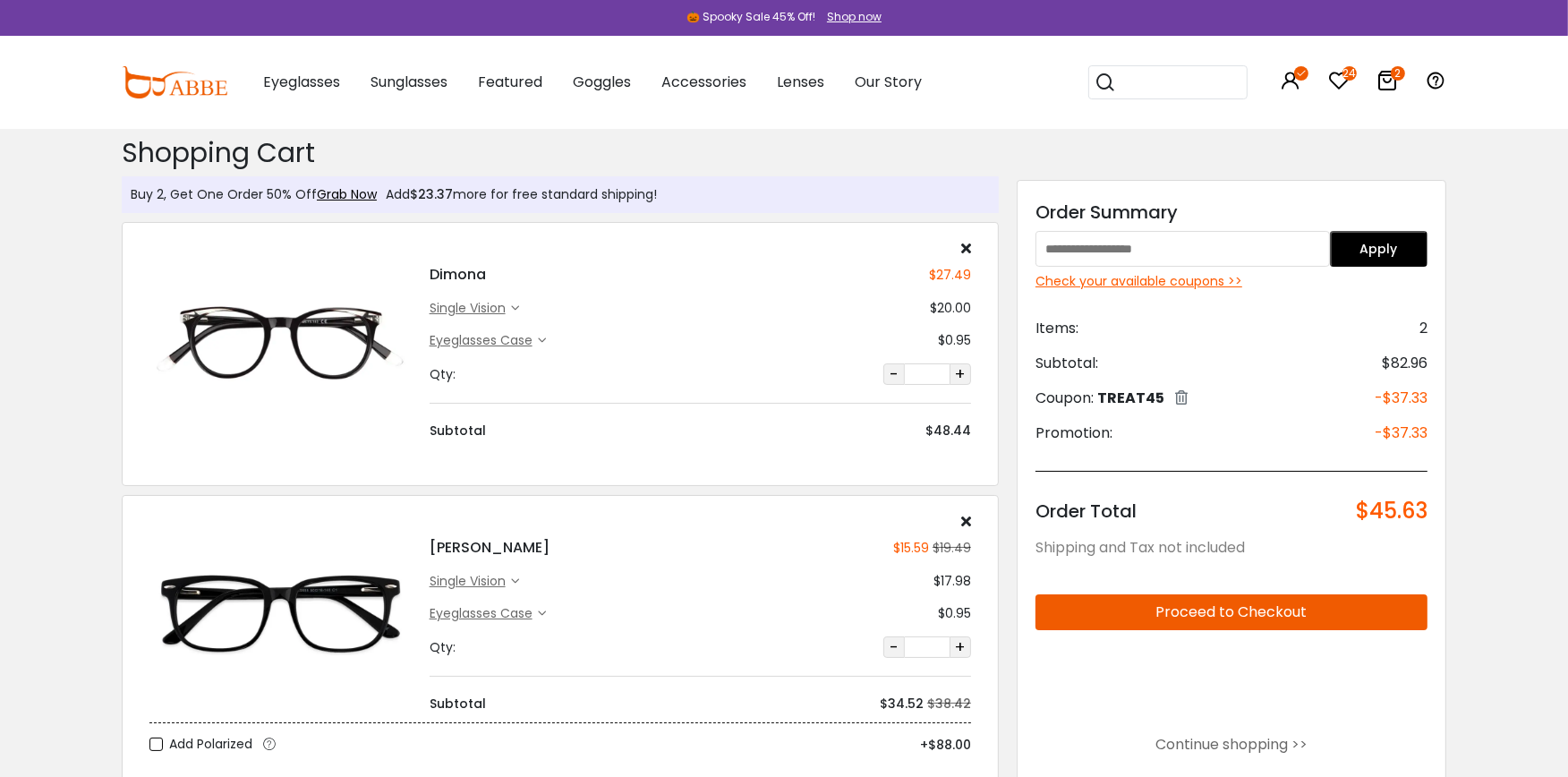
click at [891, 645] on button "-" at bounding box center [894, 647] width 22 height 22
click at [890, 646] on button "-" at bounding box center [894, 647] width 22 height 22
click at [892, 370] on button "-" at bounding box center [894, 373] width 22 height 22
click at [962, 516] on icon at bounding box center [966, 521] width 10 height 14
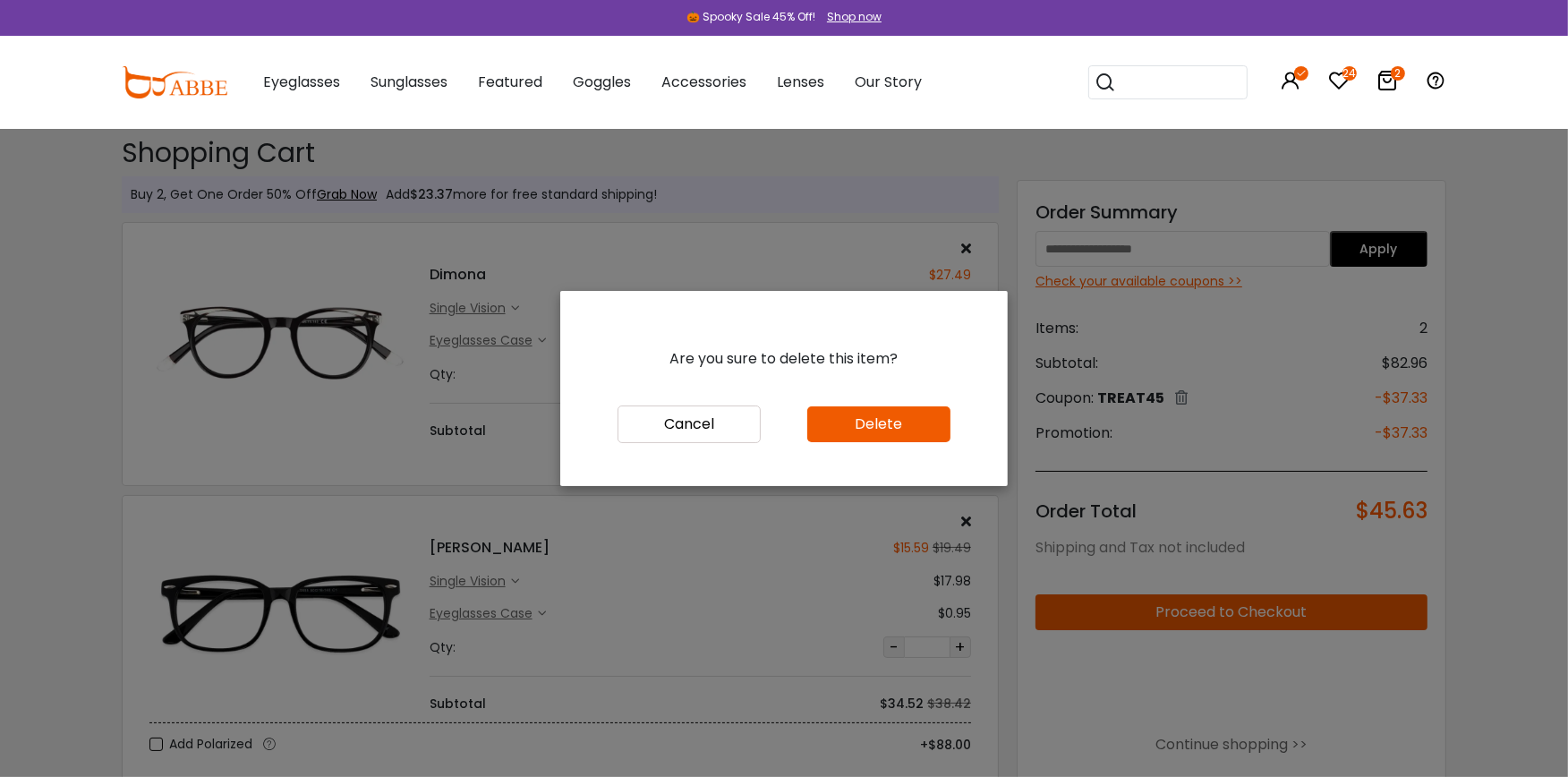
click at [881, 414] on button "Delete" at bounding box center [879, 425] width 143 height 36
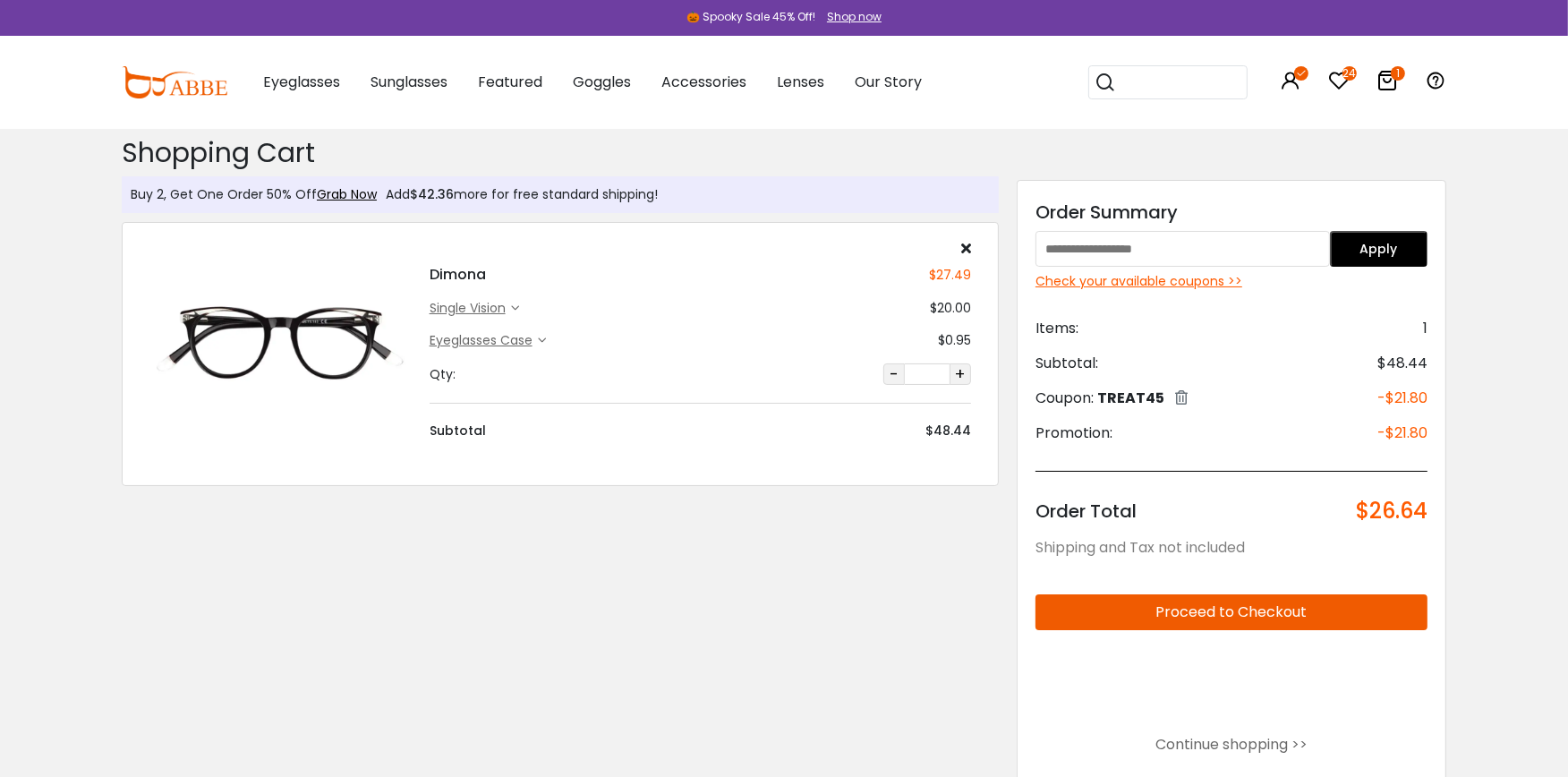
click at [963, 247] on icon at bounding box center [966, 247] width 10 height 14
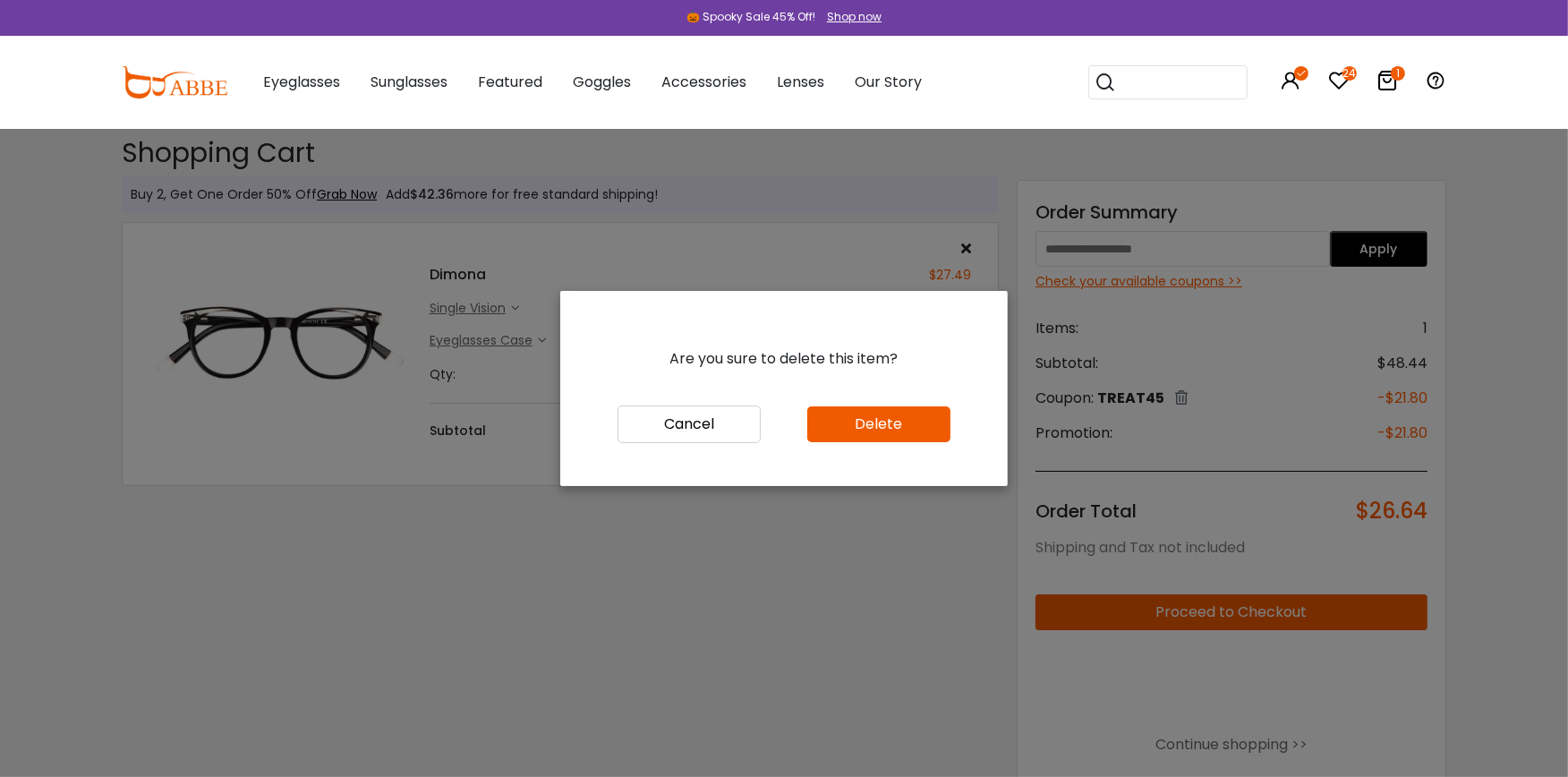
click at [880, 417] on button "Delete" at bounding box center [879, 425] width 143 height 36
